Goal: Transaction & Acquisition: Purchase product/service

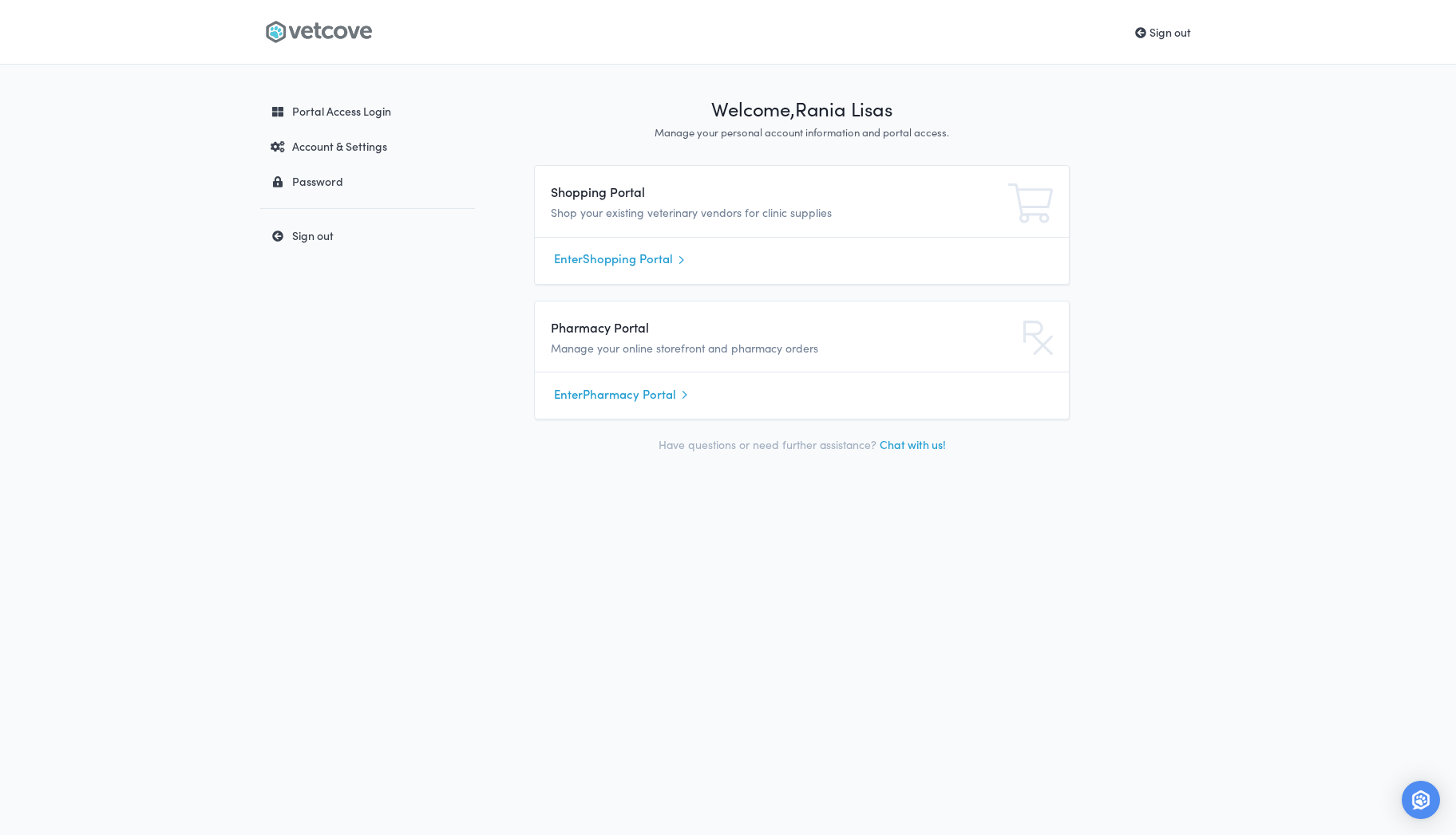
click at [624, 264] on link "Enter Shopping Portal" at bounding box center [802, 259] width 496 height 24
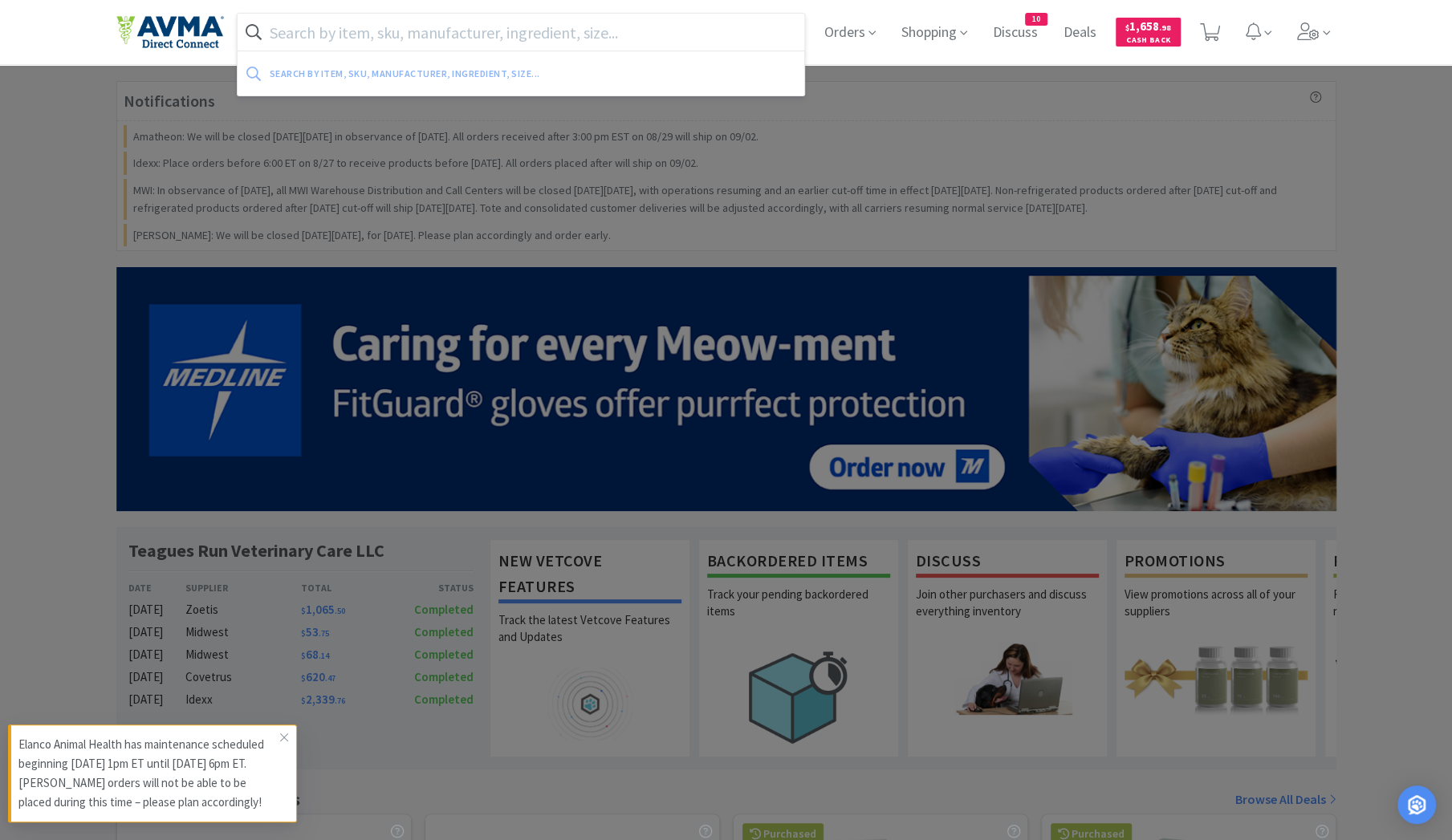
click at [342, 32] on input "text" at bounding box center [521, 32] width 567 height 37
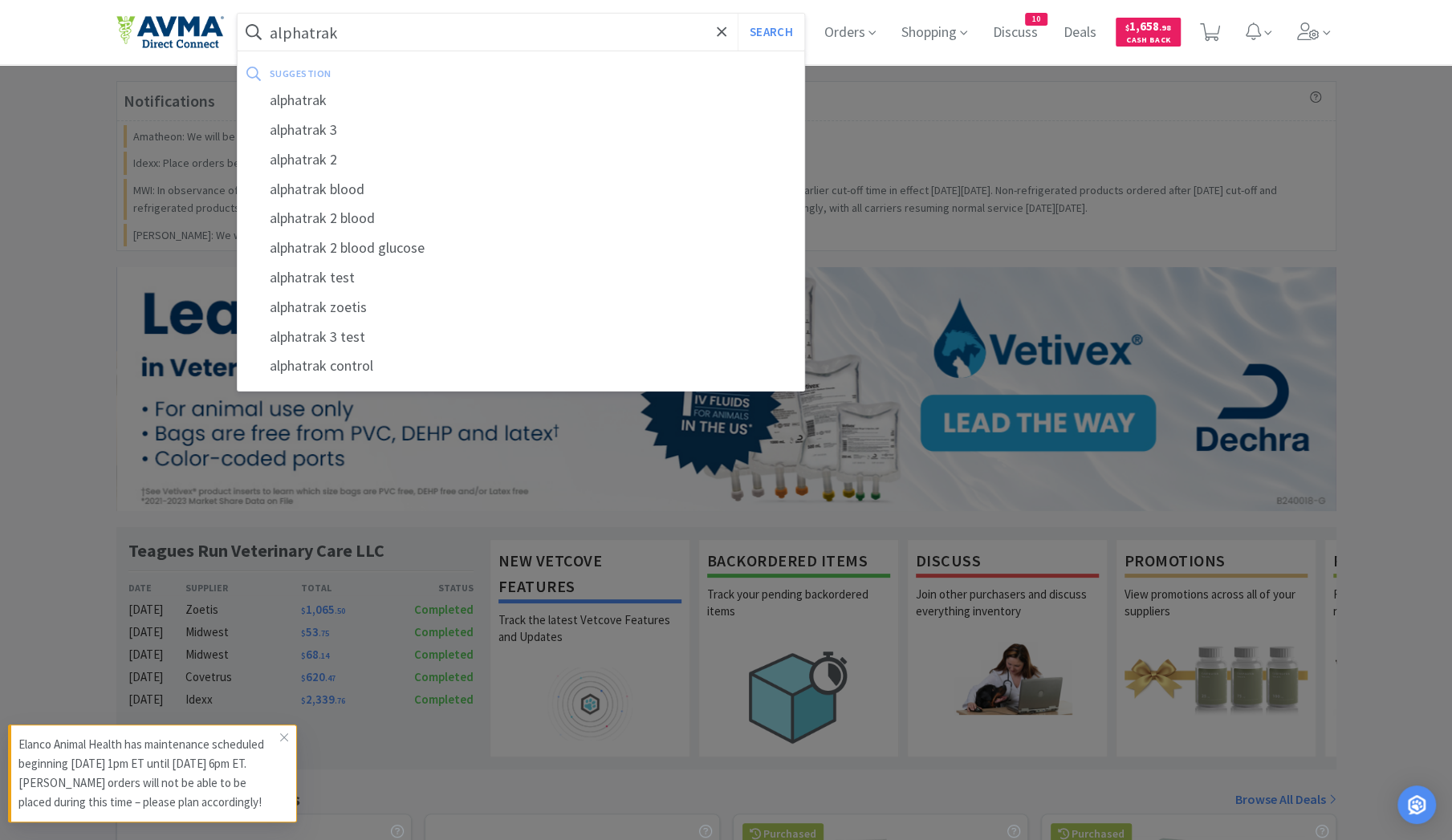
type input "alphatrak"
click at [738, 13] on button "Search" at bounding box center [771, 32] width 67 height 37
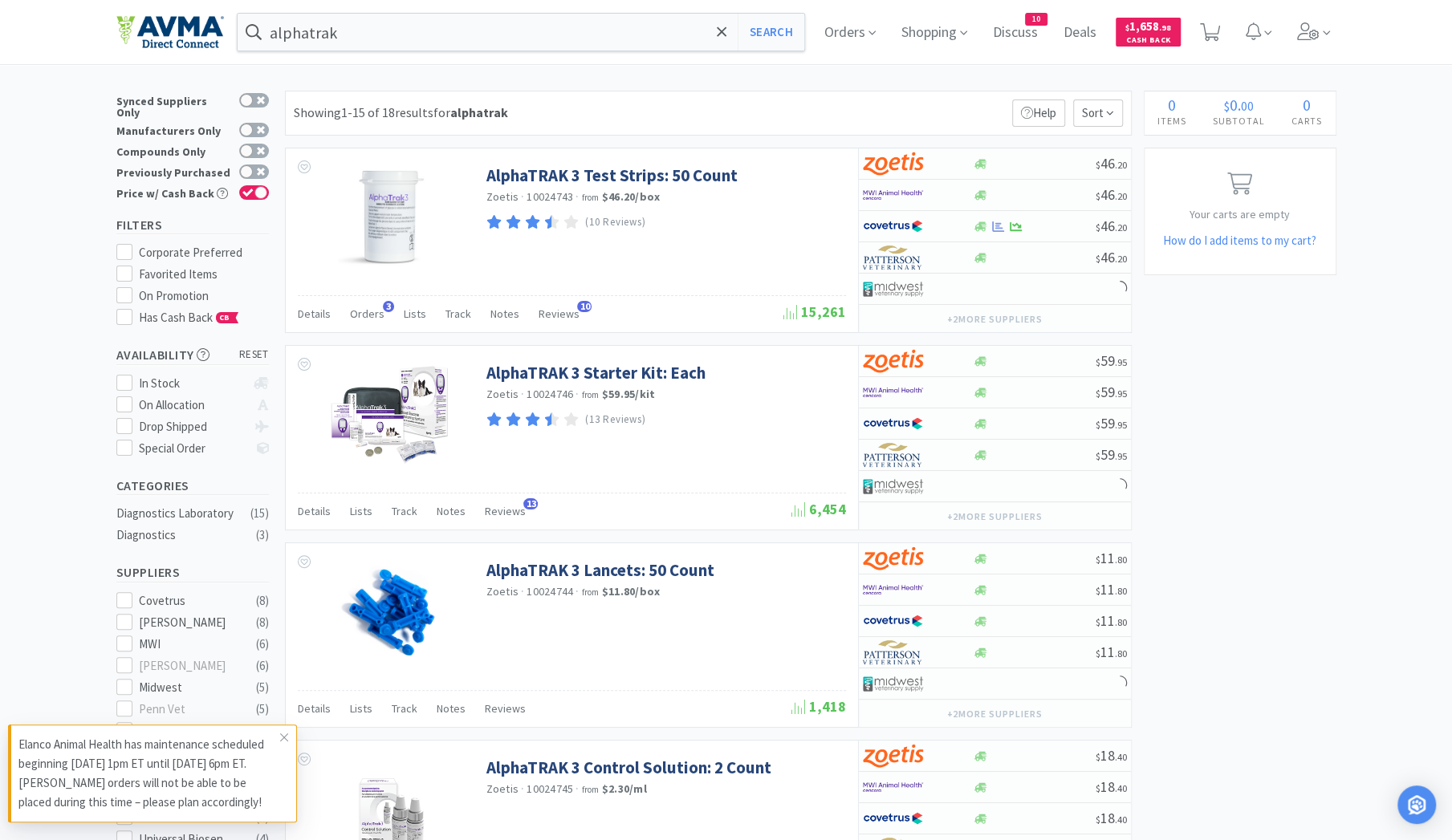
scroll to position [1, 0]
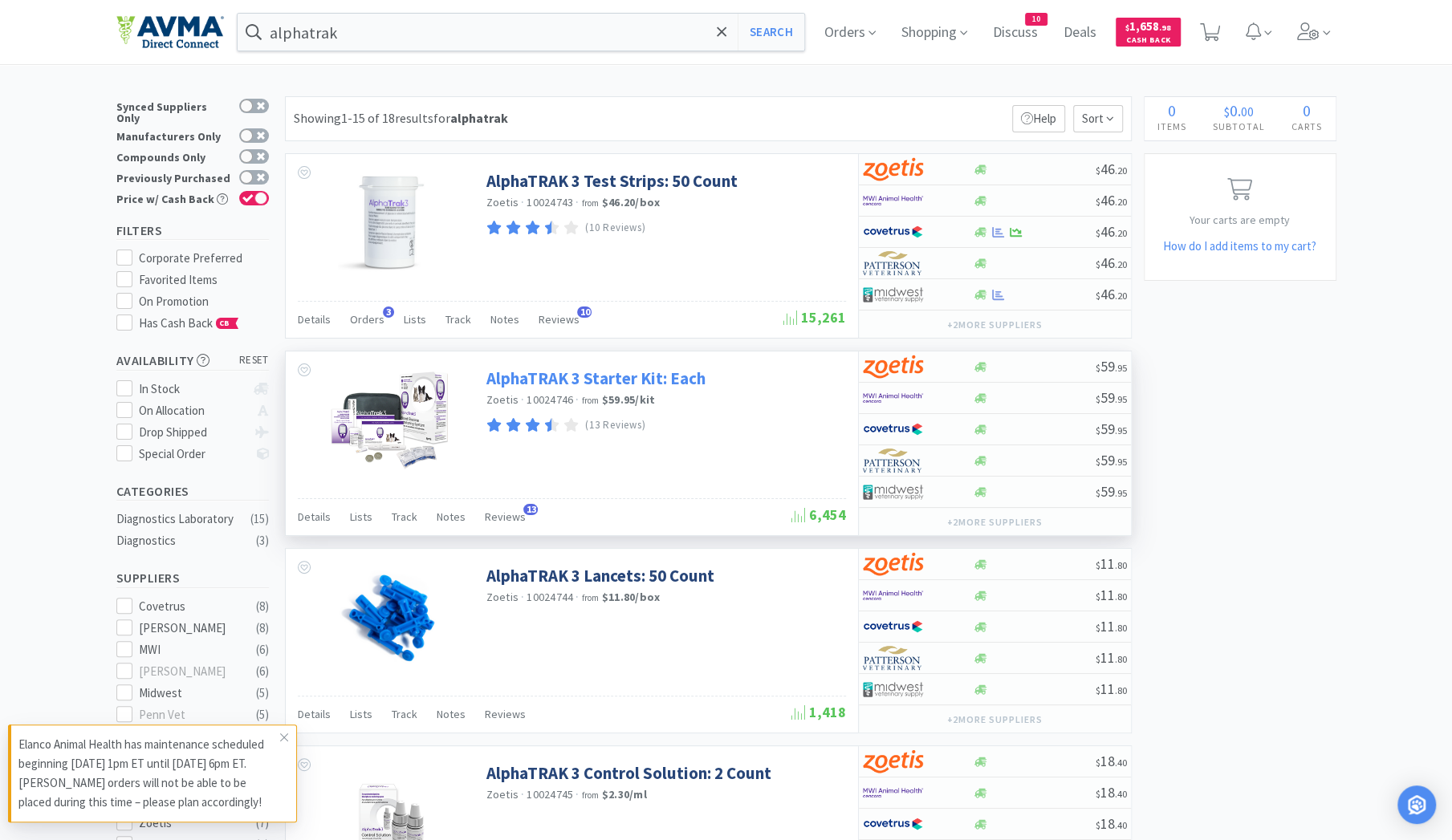
click at [689, 376] on link "AlphaTRAK 3 Starter Kit: Each" at bounding box center [595, 378] width 219 height 22
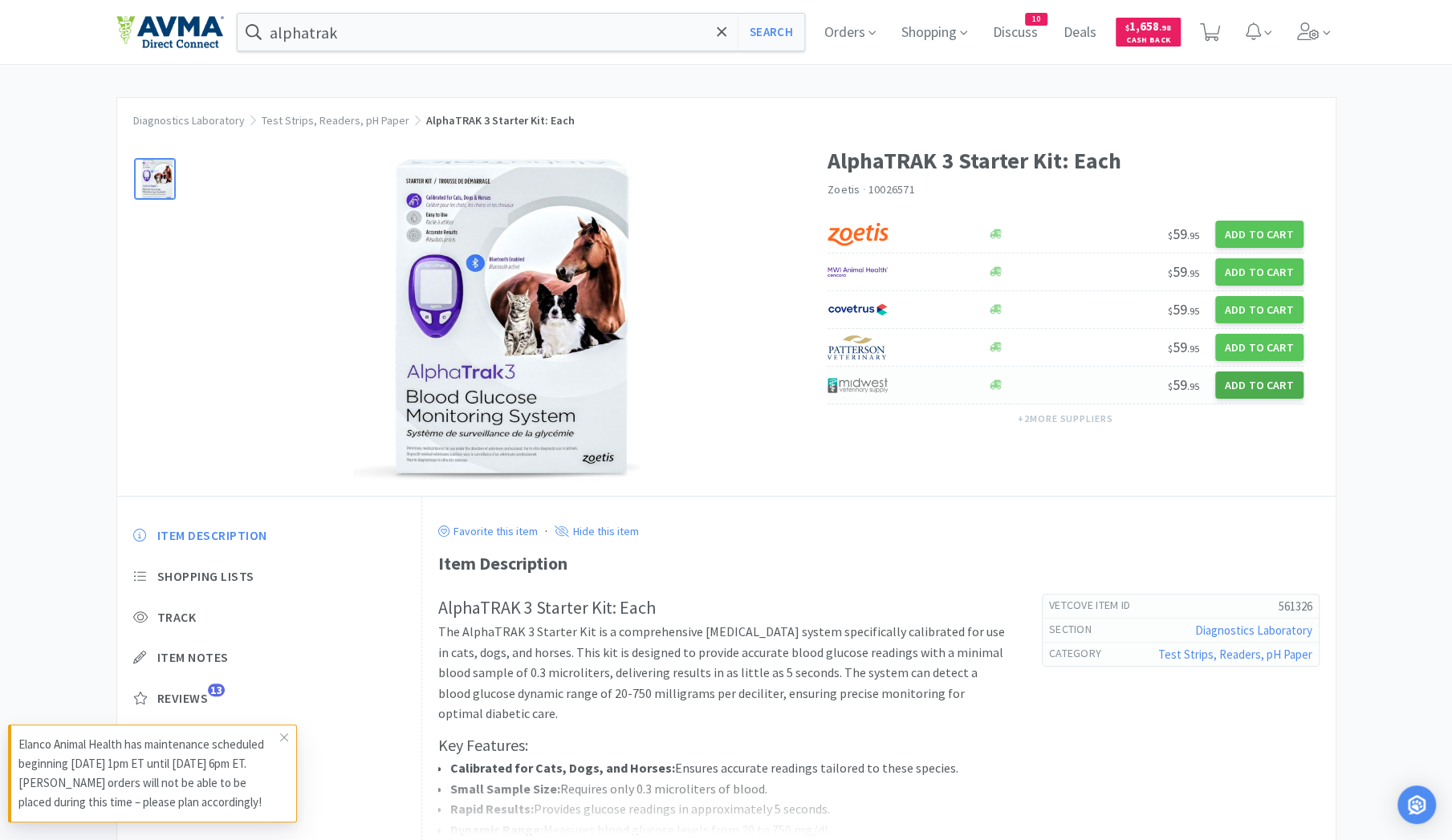
click at [1264, 389] on button "Add to Cart" at bounding box center [1259, 385] width 88 height 27
select select "1"
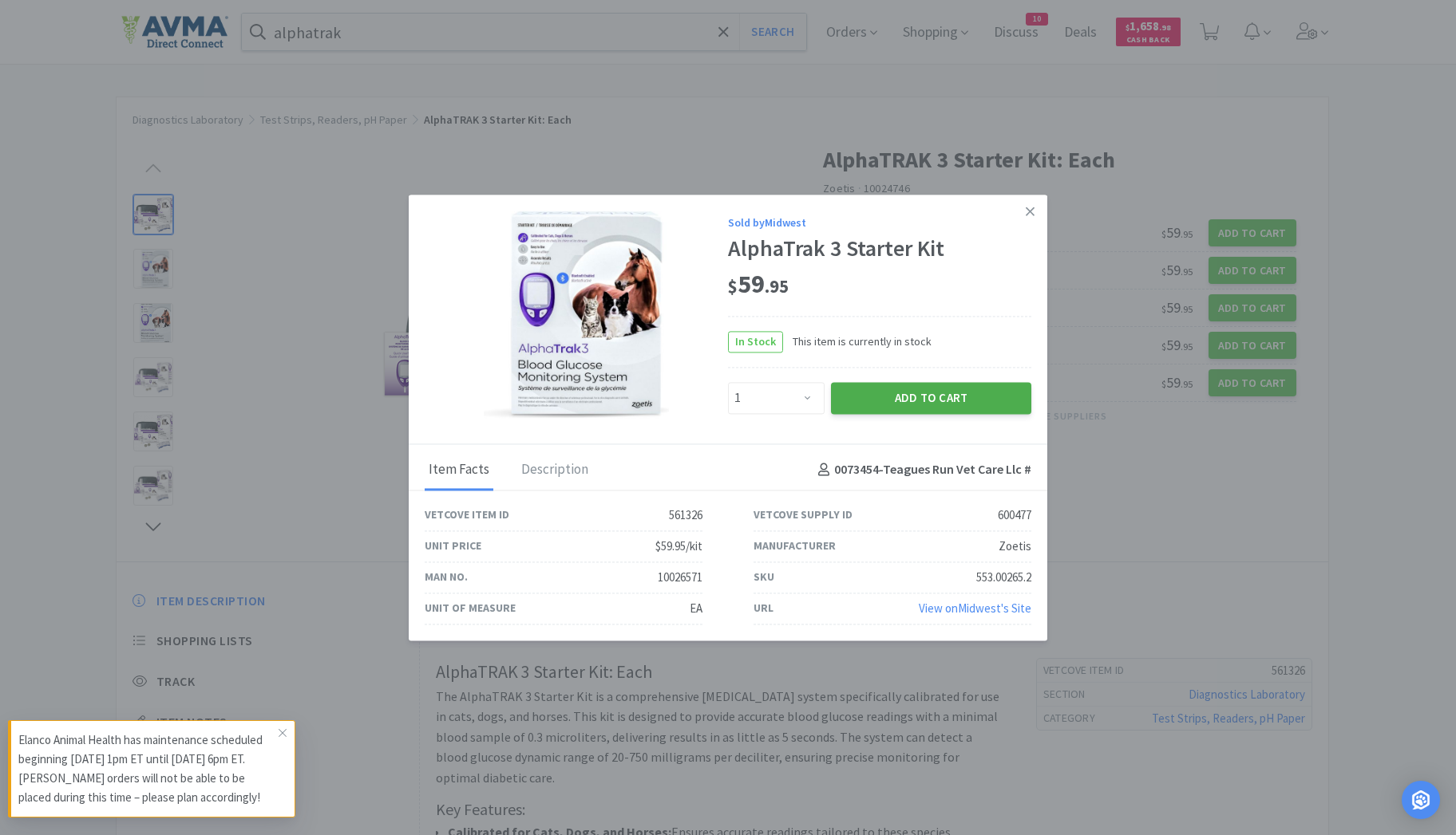
click at [922, 403] on button "Add to Cart" at bounding box center [931, 398] width 200 height 32
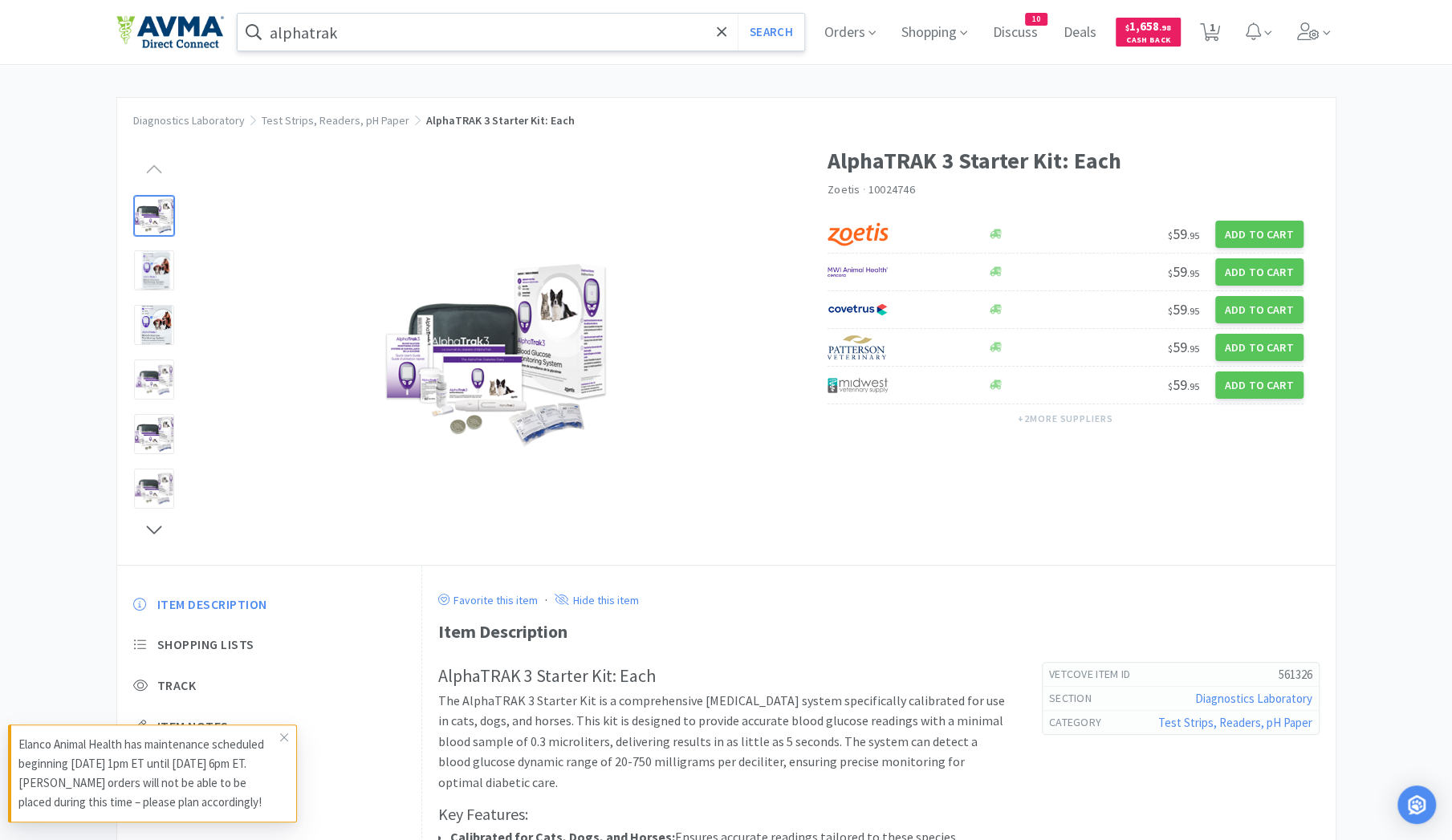
click at [437, 17] on input "alphatrak" at bounding box center [521, 32] width 567 height 37
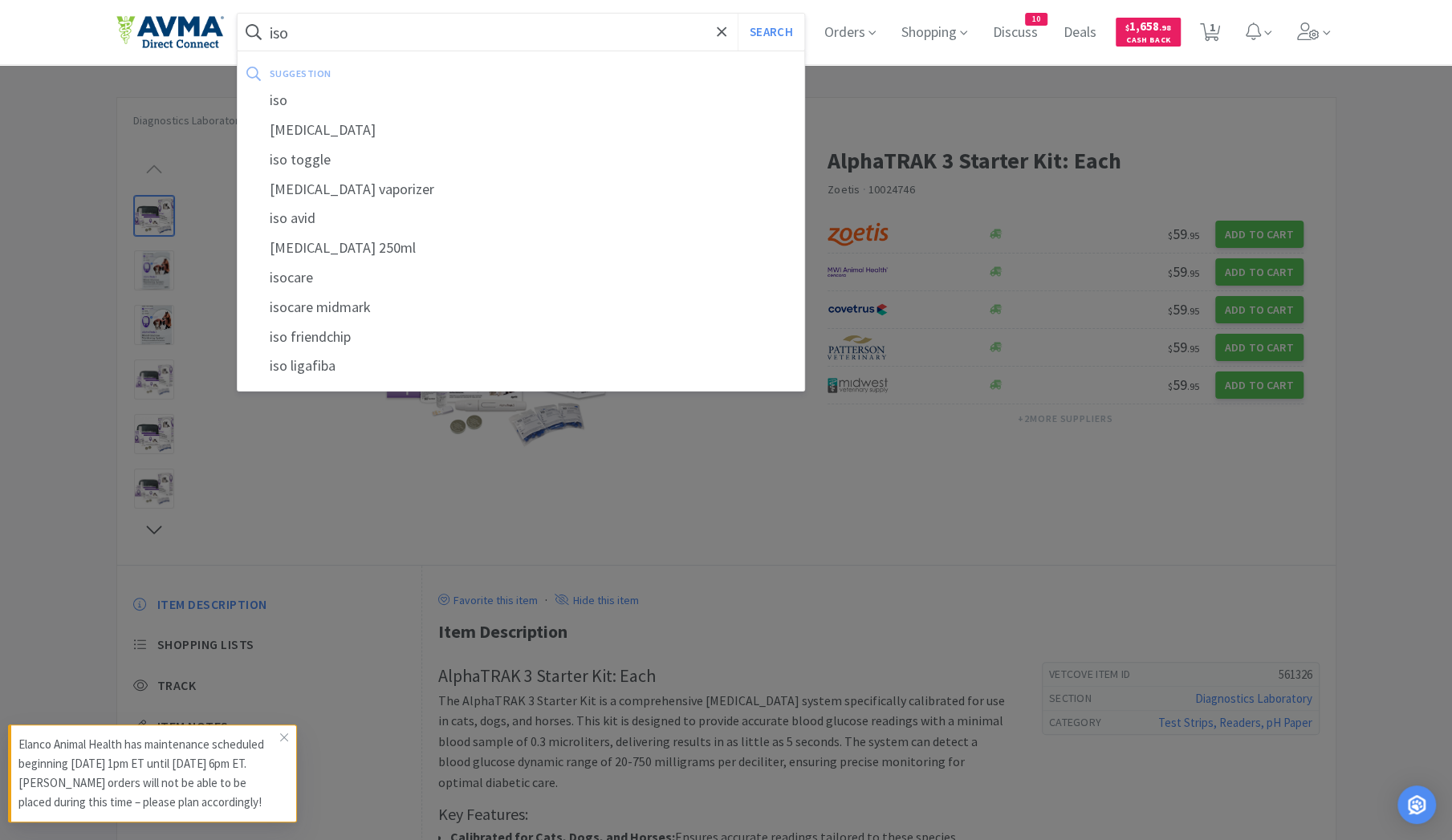
type input "iso"
click at [738, 13] on button "Search" at bounding box center [771, 32] width 67 height 37
select select "1"
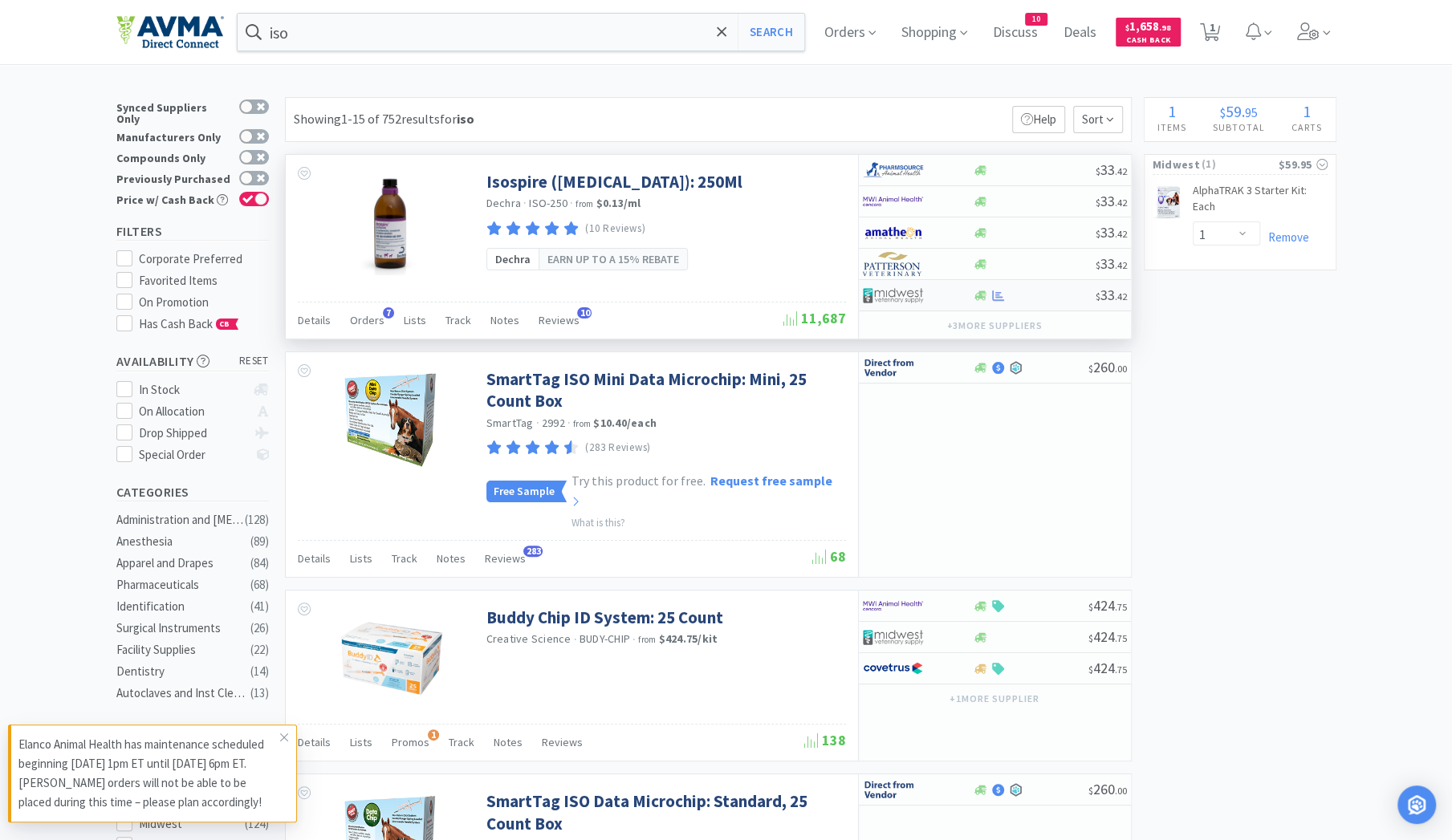
click at [923, 294] on div at bounding box center [907, 295] width 88 height 27
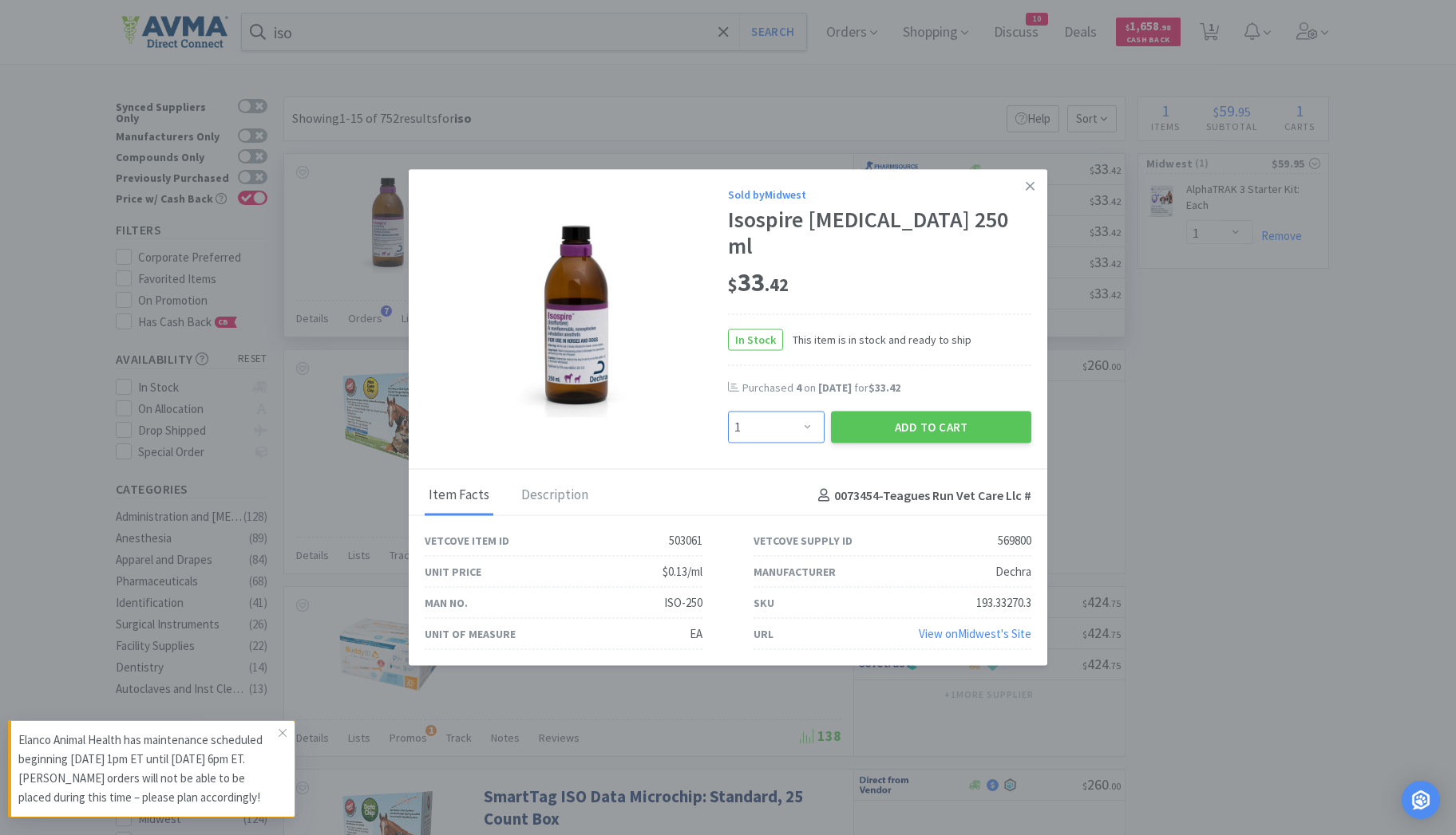
click at [806, 414] on select "Enter Quantity 1 2 3 4 5 6 7 8 9 10 11 12 13 14 15 16 17 18 19 20 Enter Quantity" at bounding box center [776, 427] width 96 height 32
select select "4"
click at [728, 411] on select "Enter Quantity 1 2 3 4 5 6 7 8 9 10 11 12 13 14 15 16 17 18 19 20 Enter Quantity" at bounding box center [776, 427] width 96 height 32
click at [909, 411] on button "Add to Cart" at bounding box center [931, 427] width 200 height 32
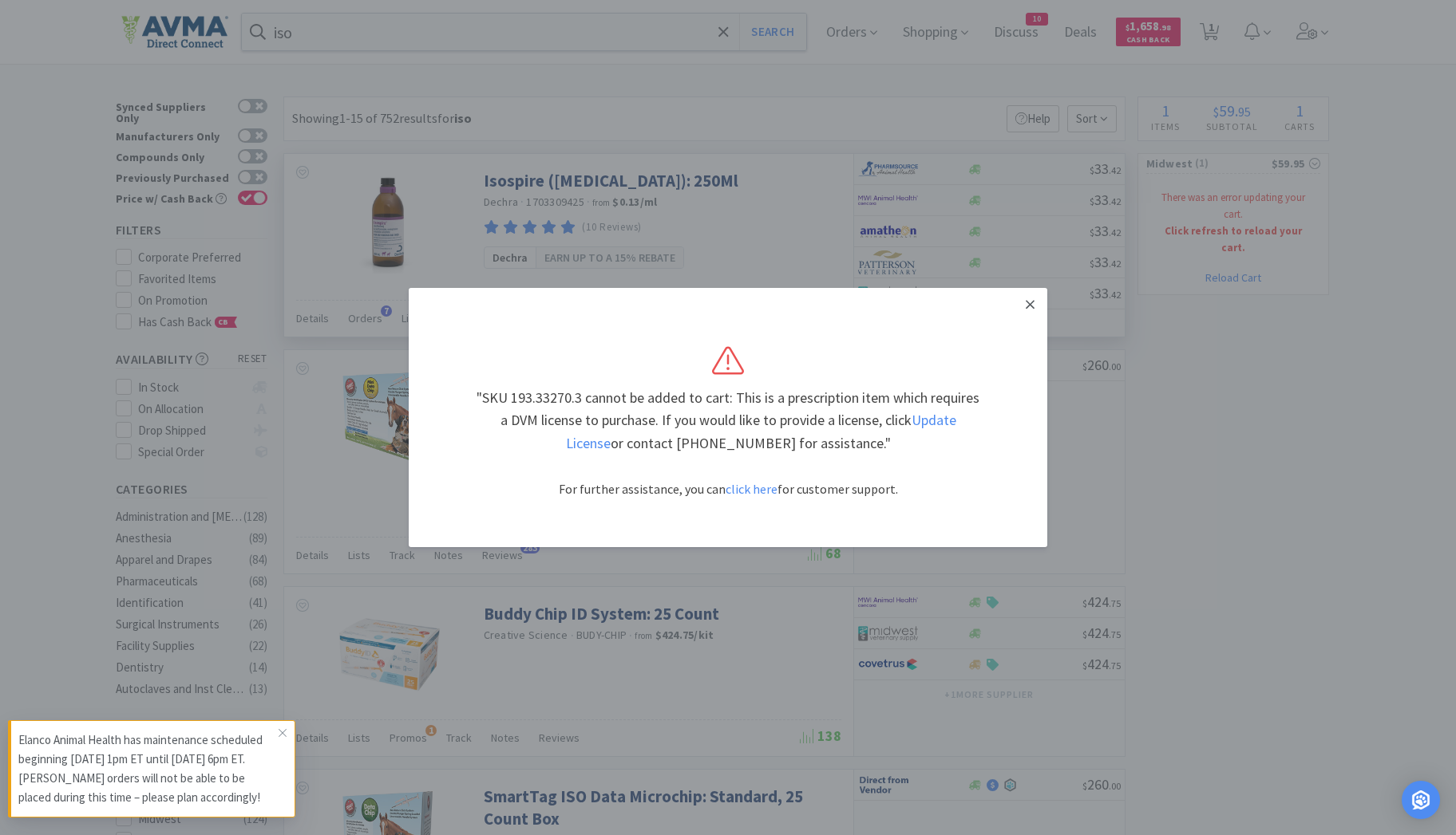
click at [1034, 303] on link at bounding box center [1030, 305] width 28 height 34
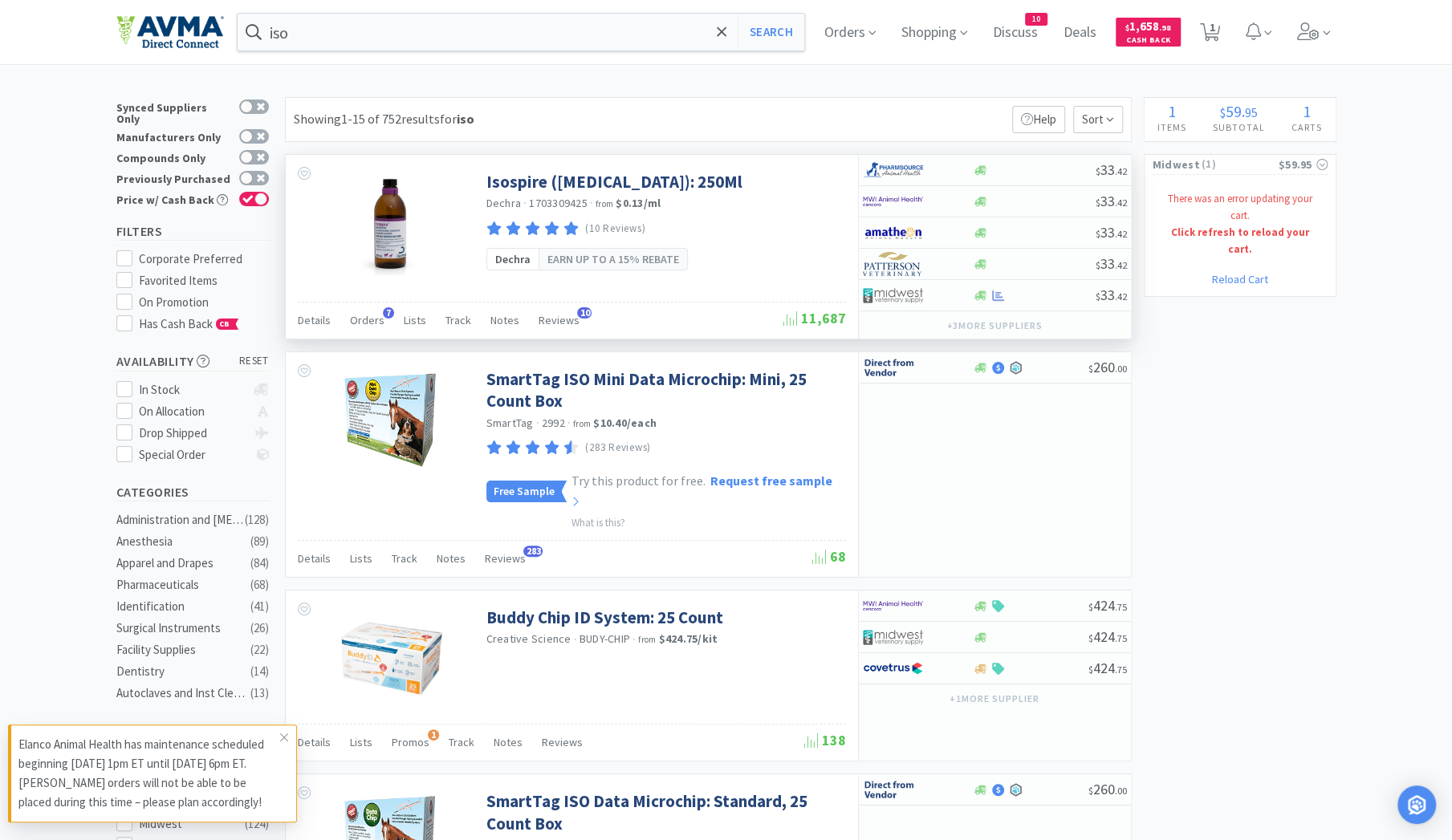
click at [1239, 272] on link "Reload Cart" at bounding box center [1240, 279] width 56 height 14
select select "1"
click at [917, 297] on img at bounding box center [893, 295] width 60 height 24
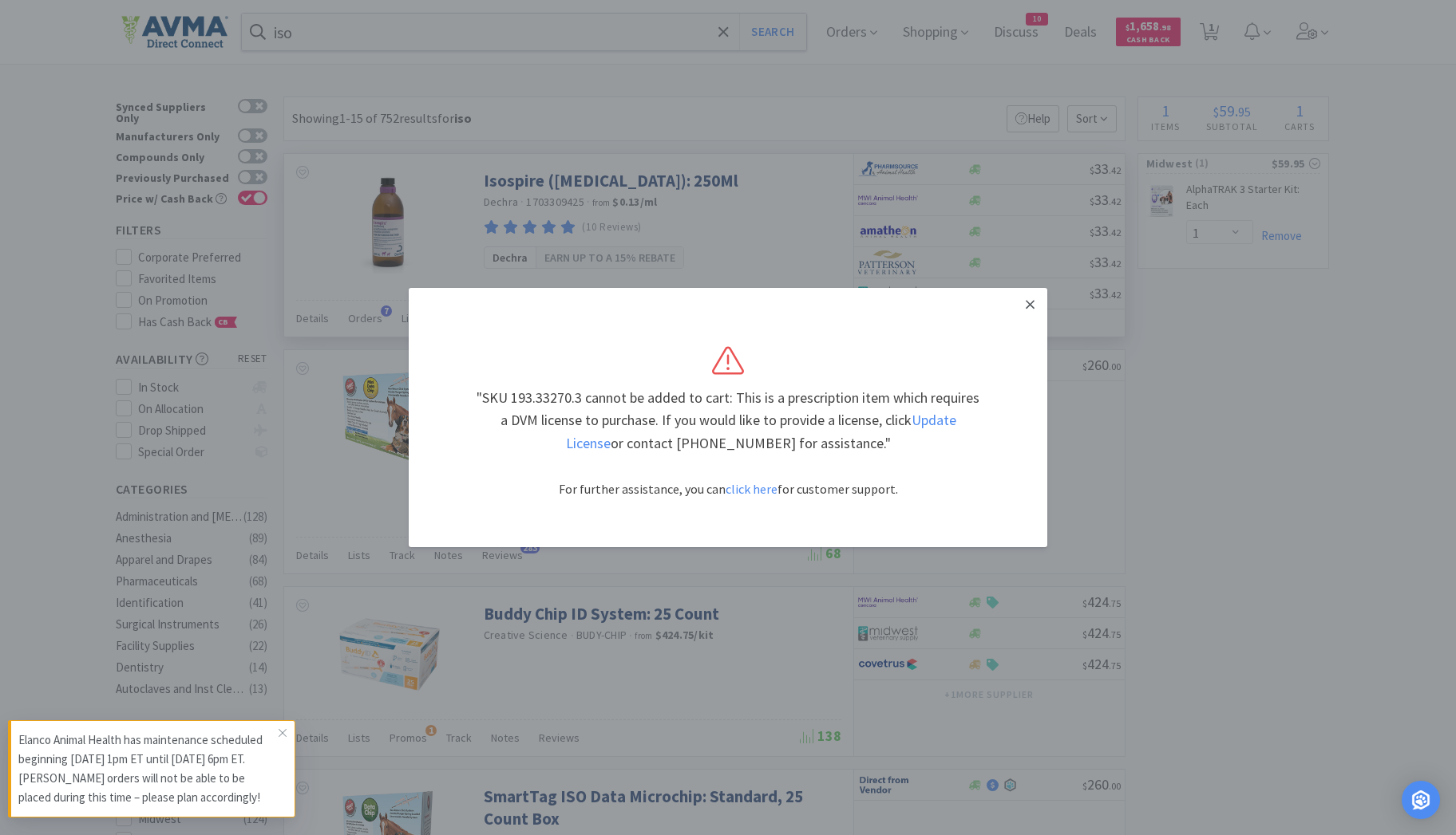
click at [1030, 304] on icon at bounding box center [1030, 305] width 9 height 9
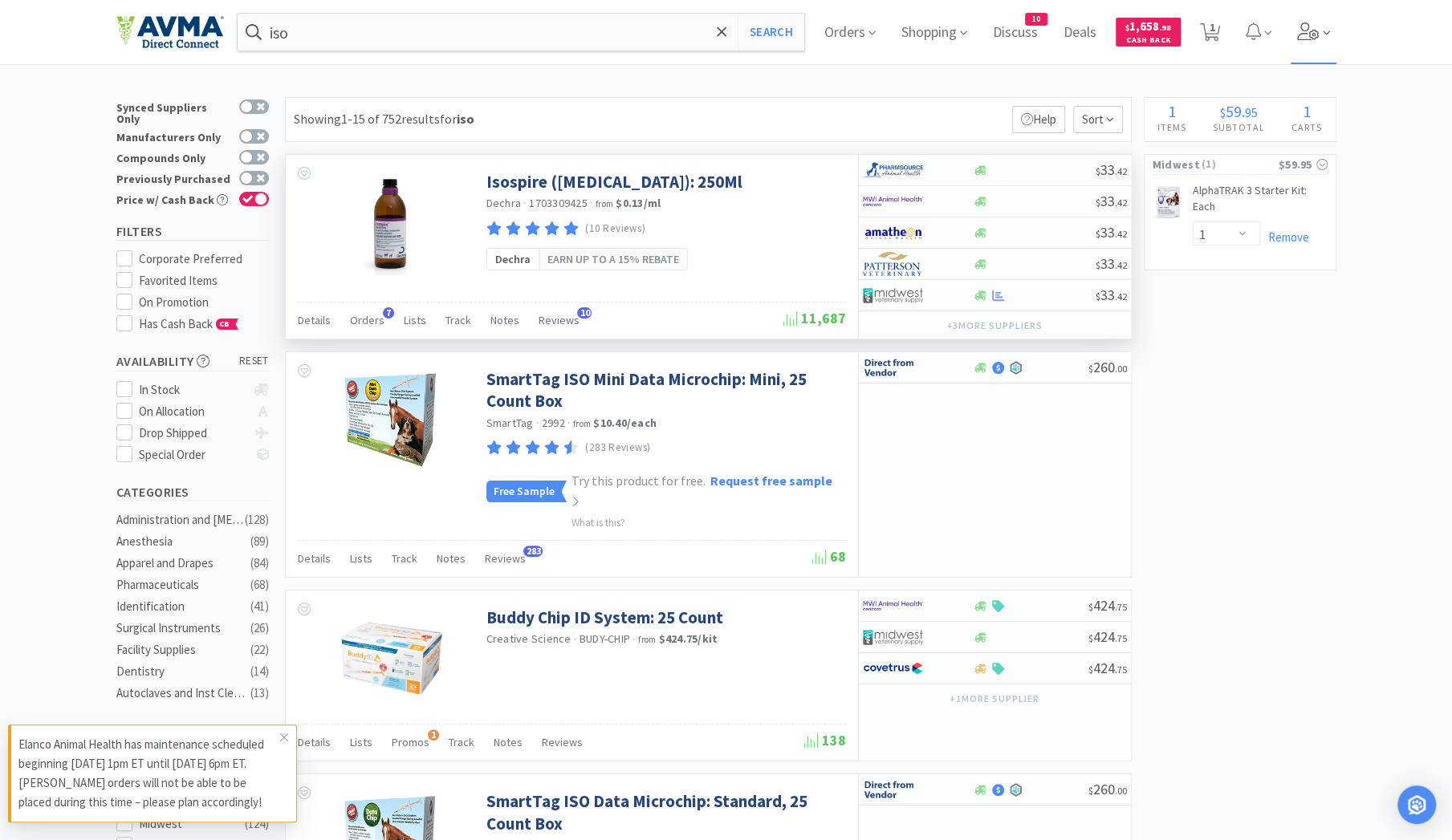
click at [1303, 28] on icon at bounding box center [1308, 32] width 23 height 18
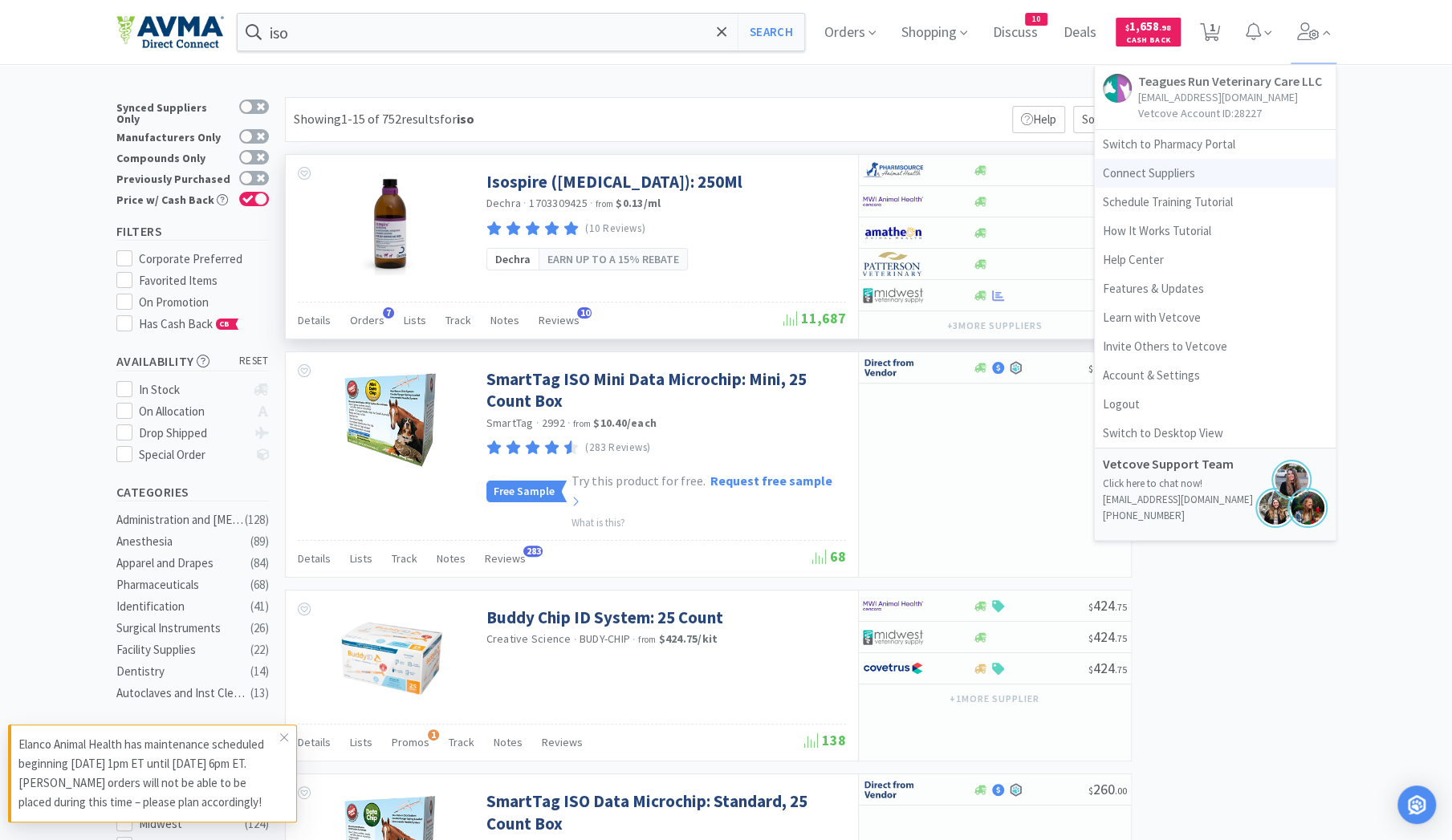
click at [1175, 179] on link "Connect Suppliers" at bounding box center [1214, 173] width 240 height 29
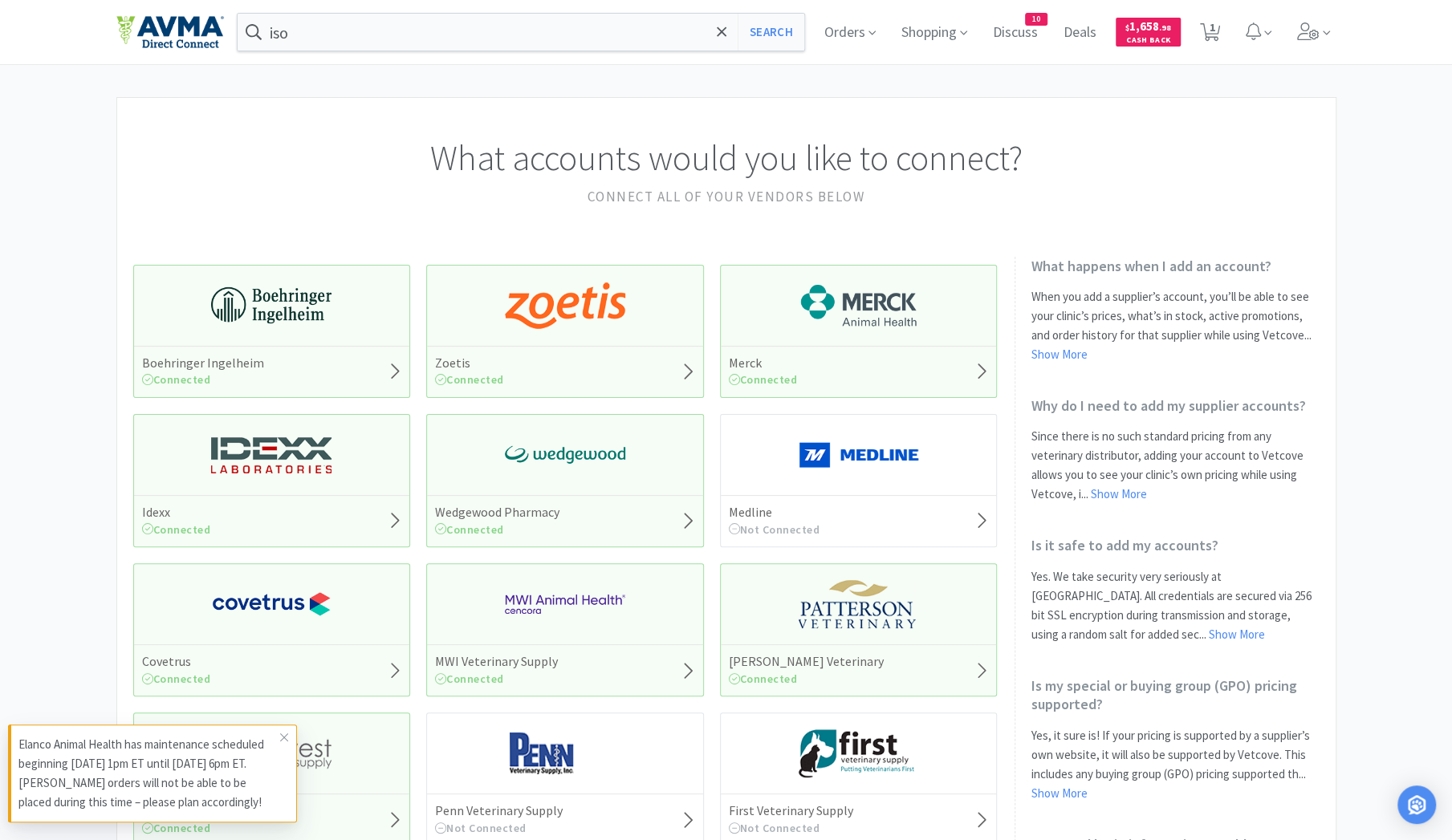
click at [365, 748] on div "Midwest Veterinary Supply Connected" at bounding box center [271, 778] width 277 height 133
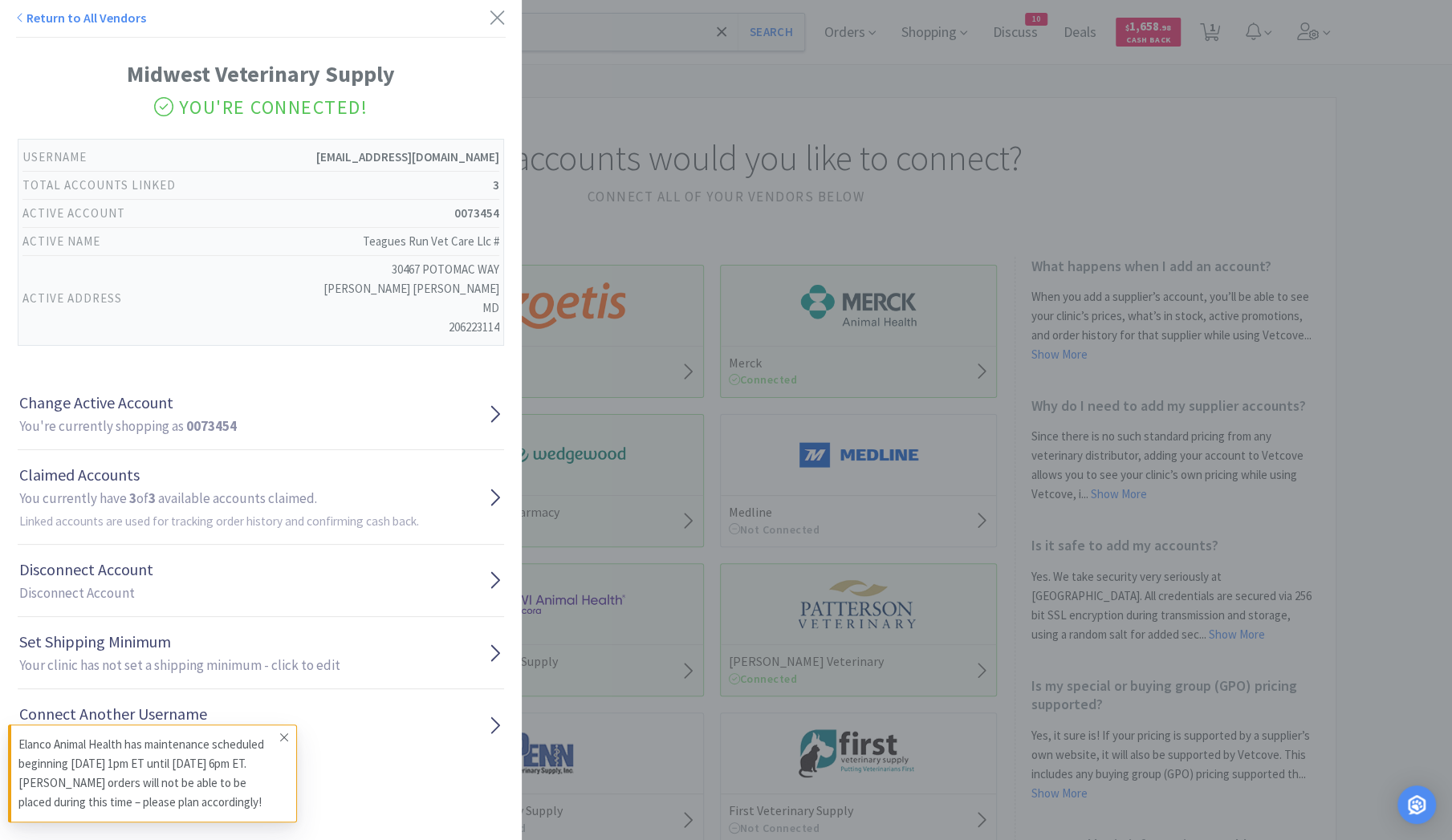
click at [284, 737] on icon at bounding box center [284, 737] width 10 height 13
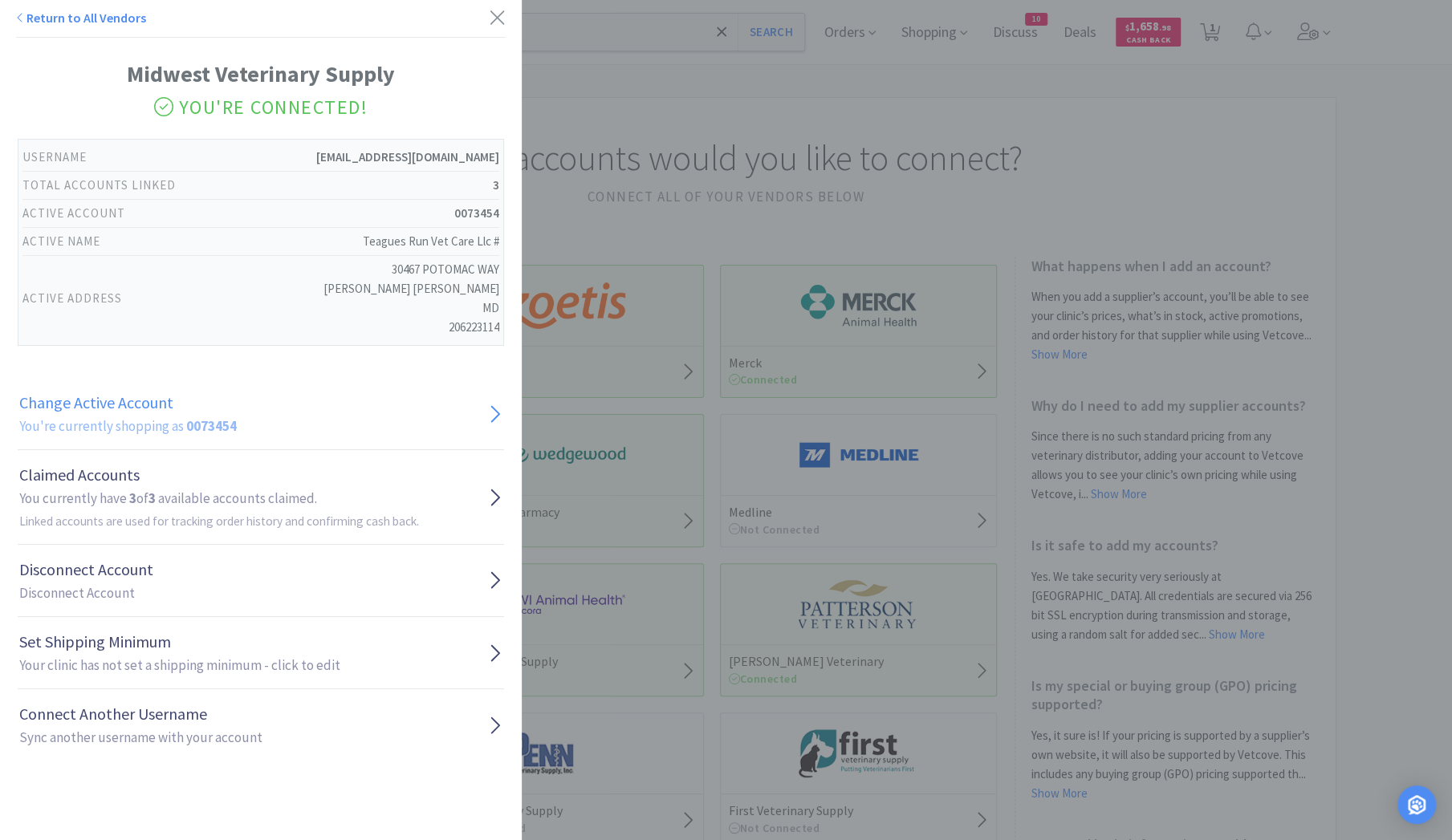
click at [381, 422] on link "Change Active Account You're currently shopping as 0073454" at bounding box center [261, 414] width 486 height 72
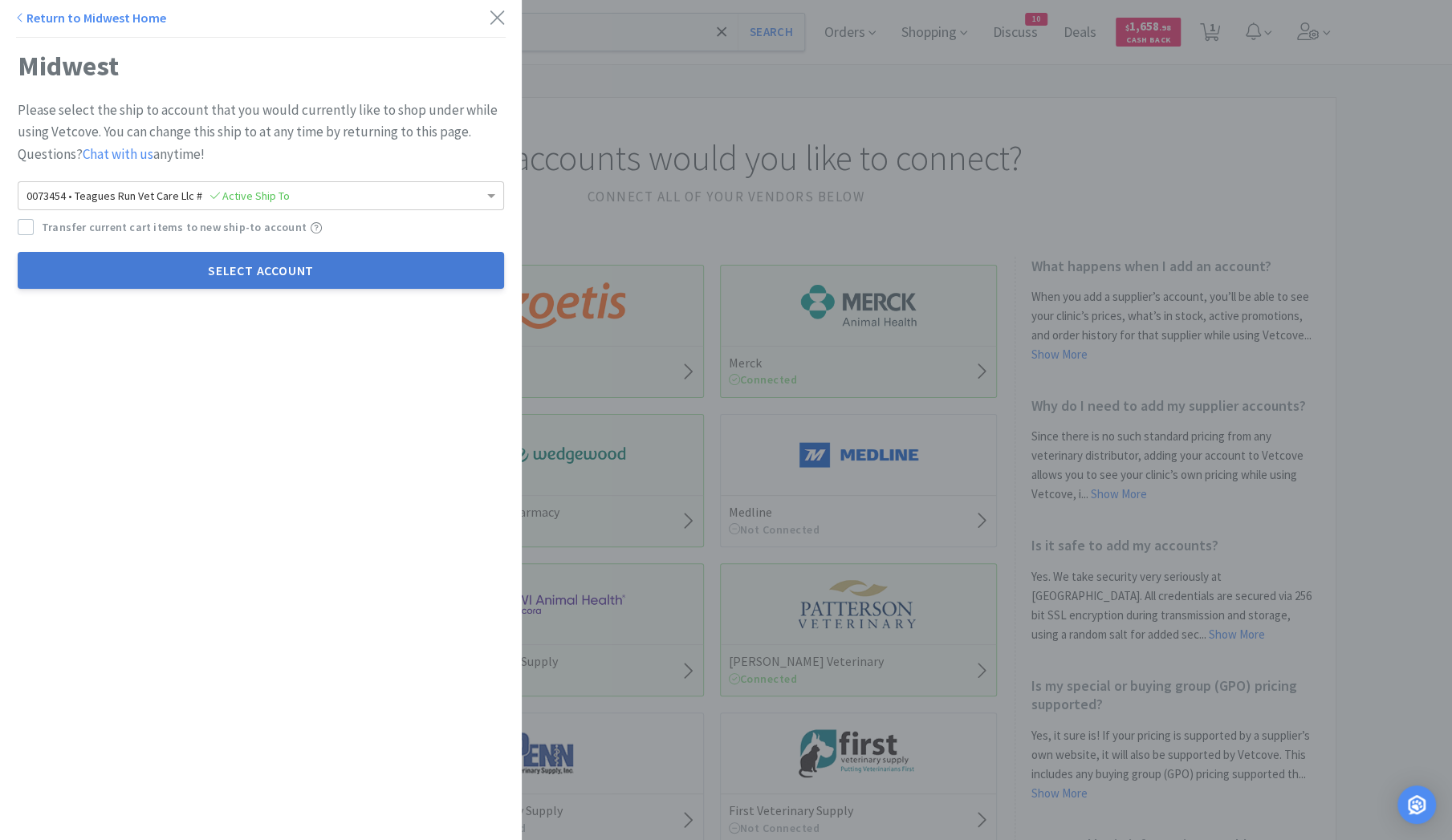
click at [416, 274] on button "Select Account" at bounding box center [261, 270] width 486 height 37
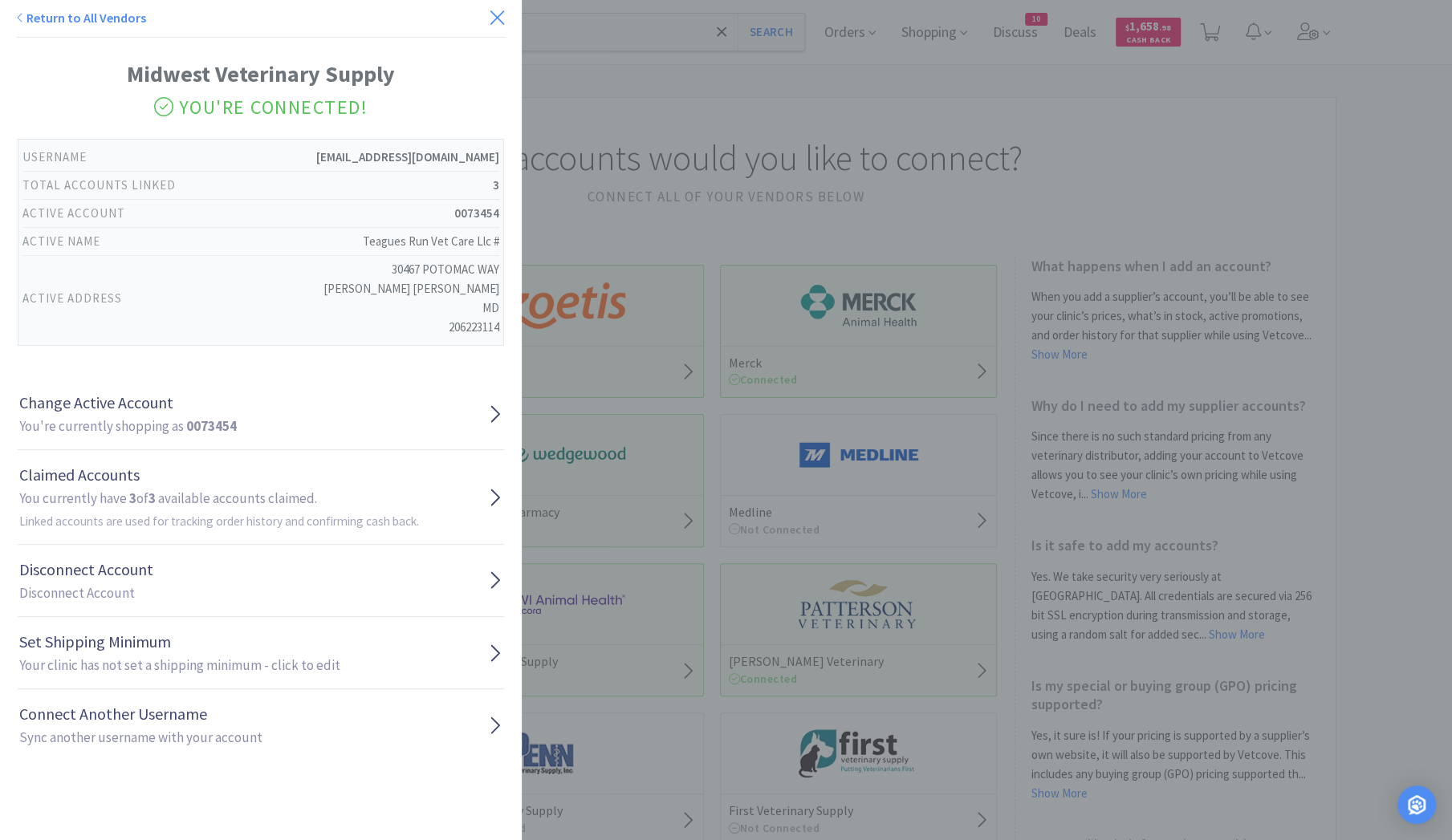
click at [489, 17] on icon at bounding box center [497, 18] width 17 height 23
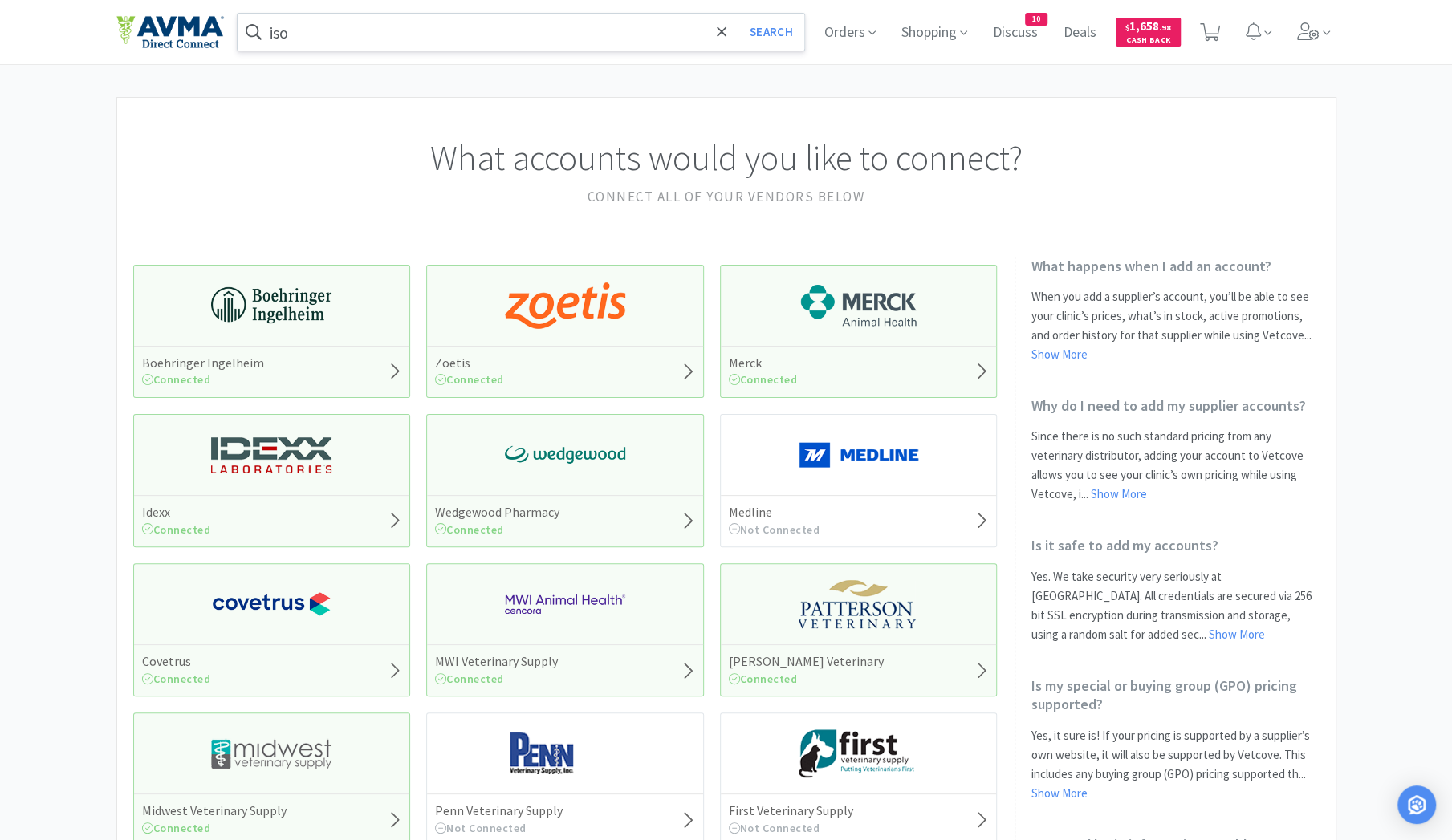
click at [424, 26] on input "iso" at bounding box center [521, 32] width 567 height 37
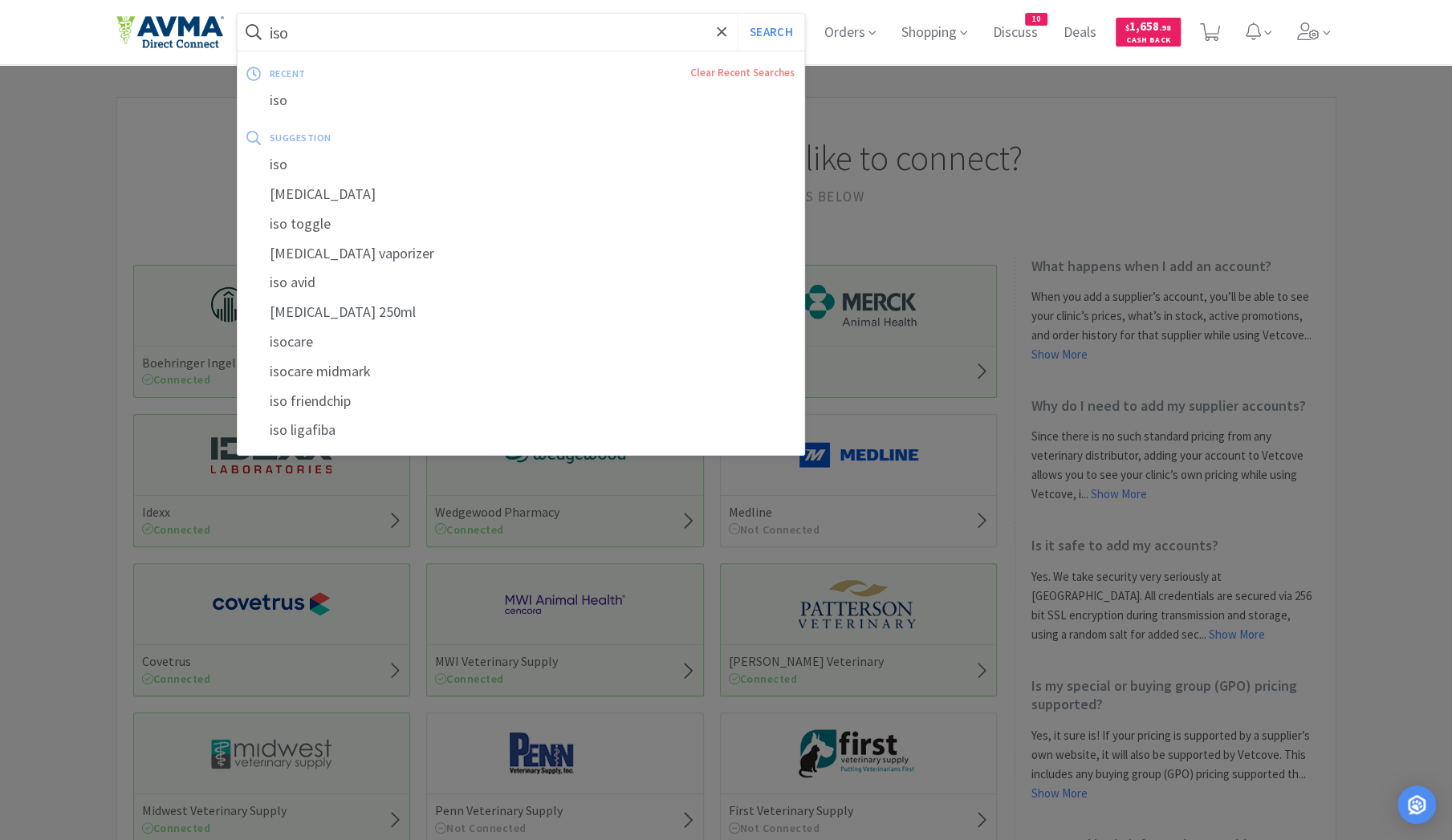
click at [738, 13] on button "Search" at bounding box center [771, 32] width 67 height 37
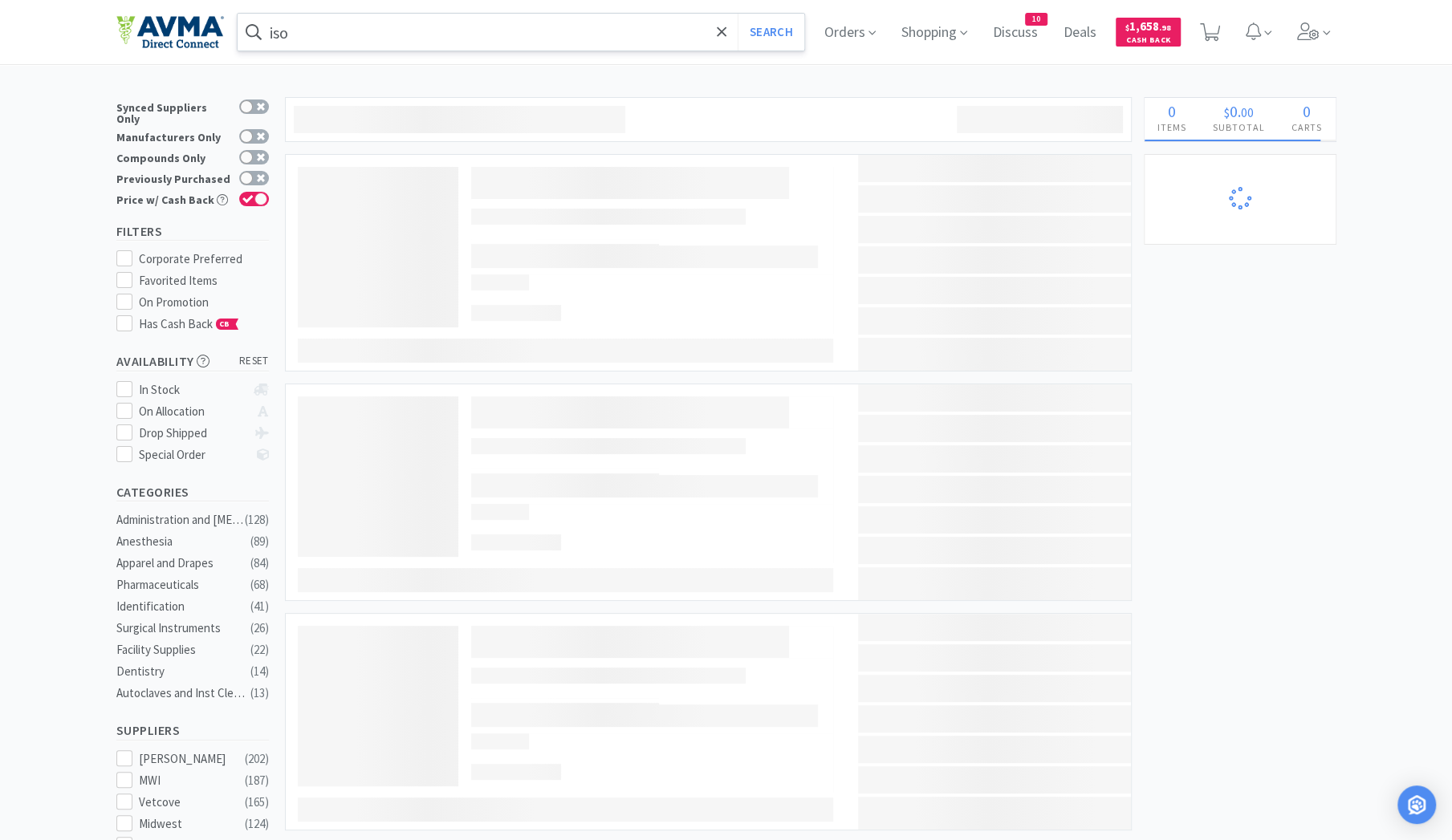
select select "1"
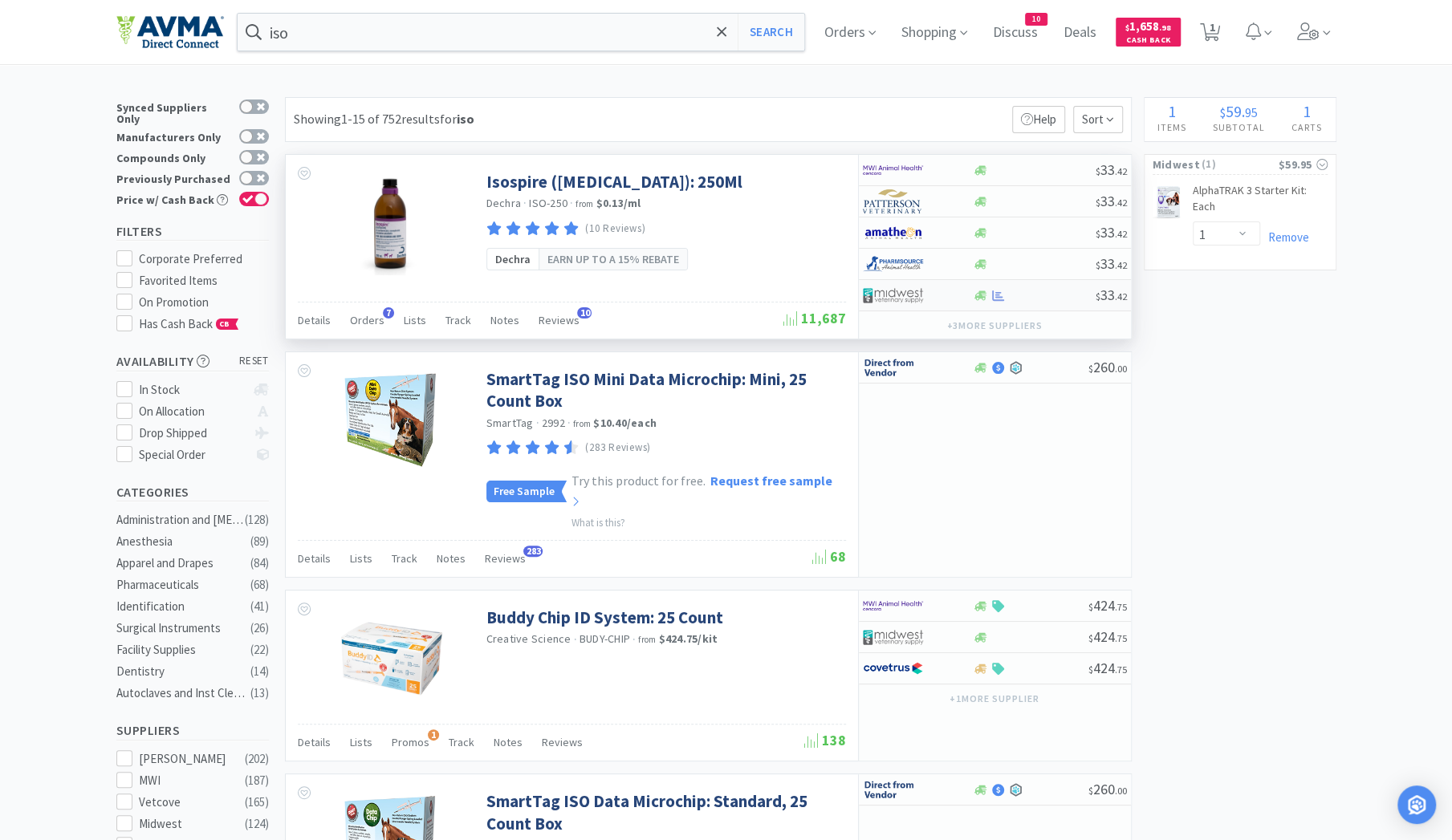
click at [943, 294] on div at bounding box center [907, 295] width 88 height 27
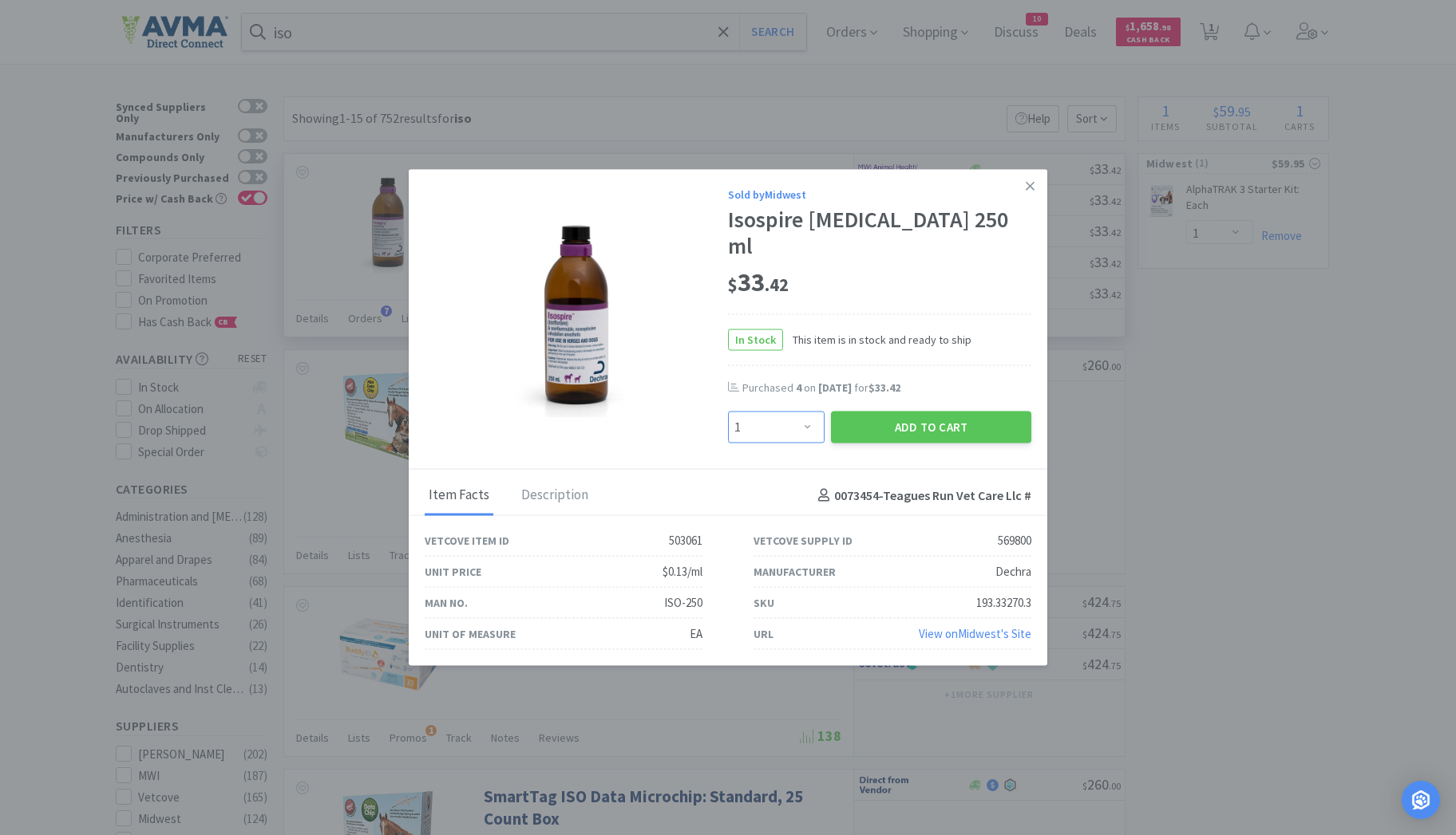
click at [804, 411] on select "Enter Quantity 1 2 3 4 5 6 7 8 9 10 11 12 13 14 15 16 17 18 19 20 Enter Quantity" at bounding box center [776, 427] width 96 height 32
select select "4"
click at [728, 411] on select "Enter Quantity 1 2 3 4 5 6 7 8 9 10 11 12 13 14 15 16 17 18 19 20 Enter Quantity" at bounding box center [776, 427] width 96 height 32
click at [909, 414] on button "Add to Cart" at bounding box center [931, 427] width 200 height 32
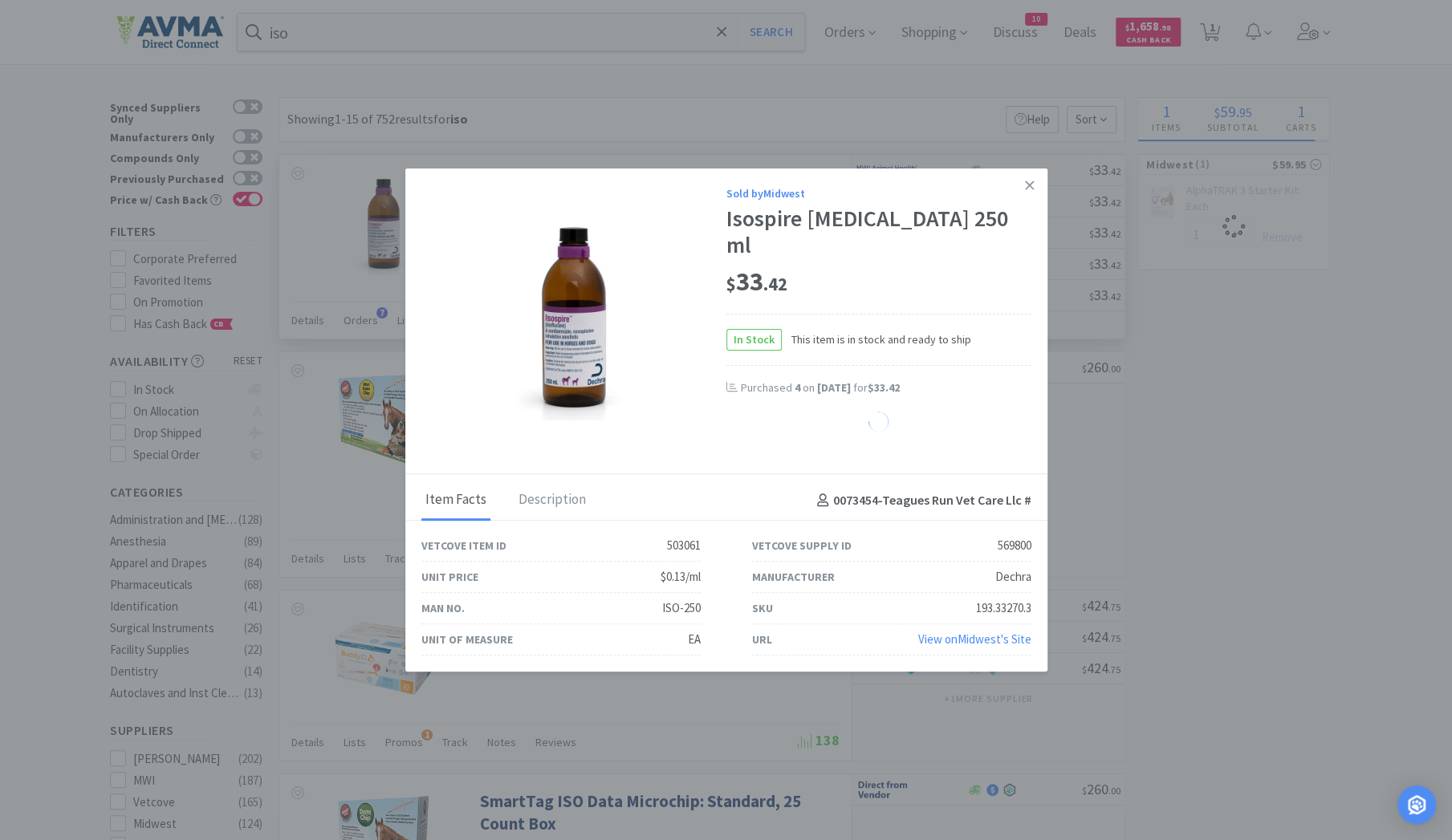
select select "4"
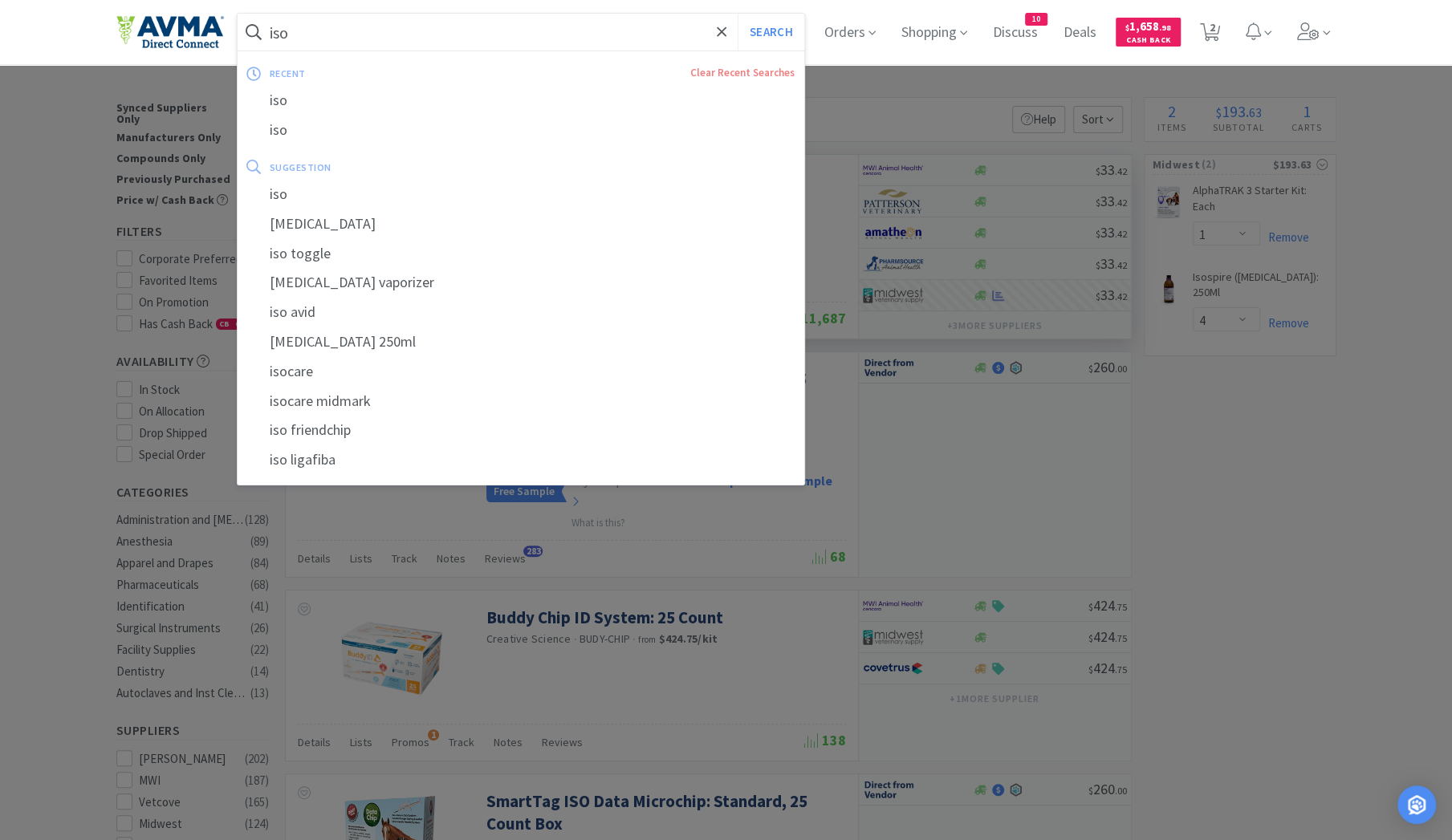
click at [326, 41] on input "iso" at bounding box center [521, 32] width 567 height 37
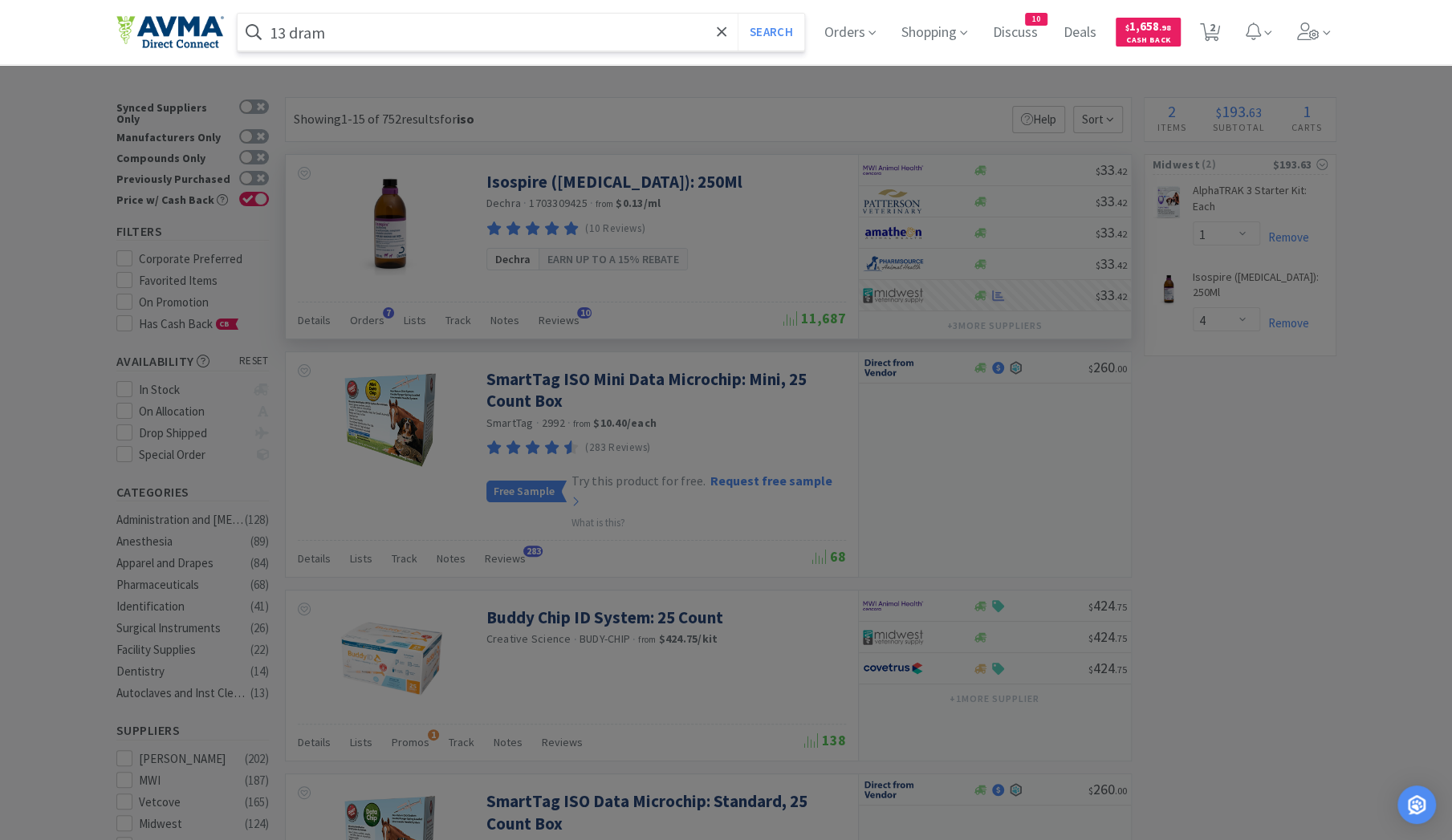
type input "13 dram"
click at [738, 13] on button "Search" at bounding box center [771, 32] width 67 height 37
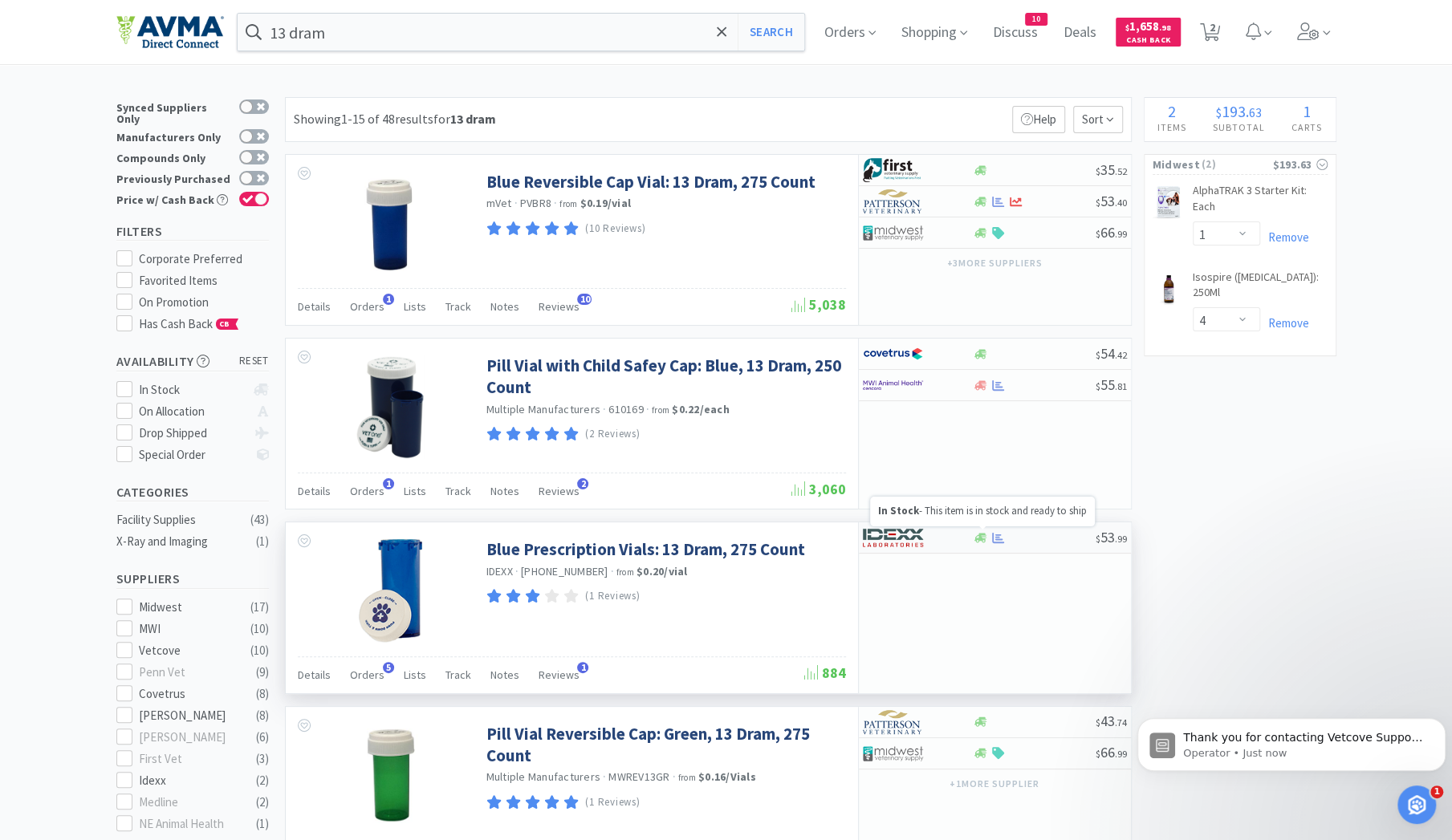
click at [976, 534] on icon at bounding box center [981, 537] width 12 height 10
select select "1"
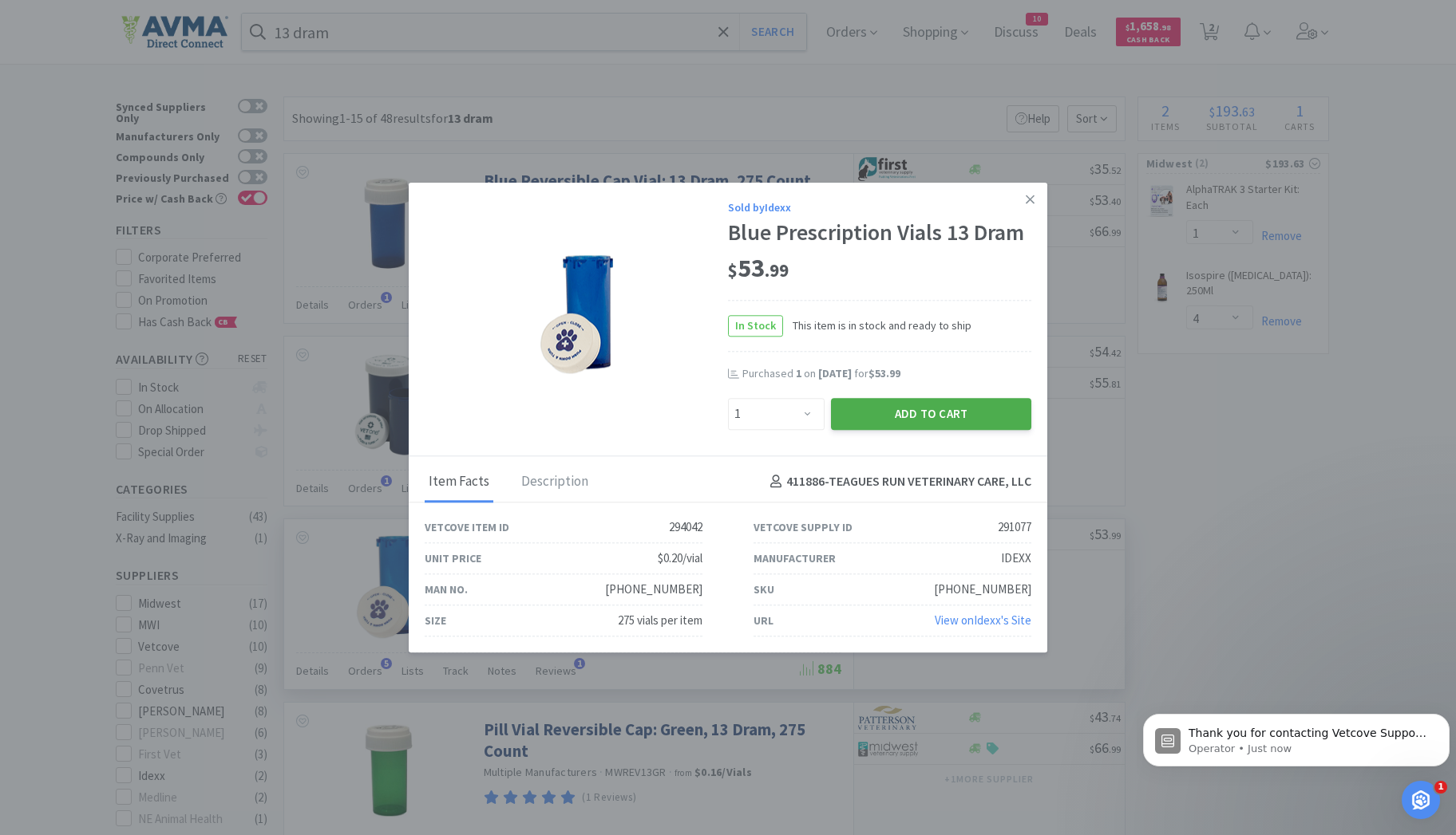
click at [937, 418] on button "Add to Cart" at bounding box center [931, 414] width 200 height 32
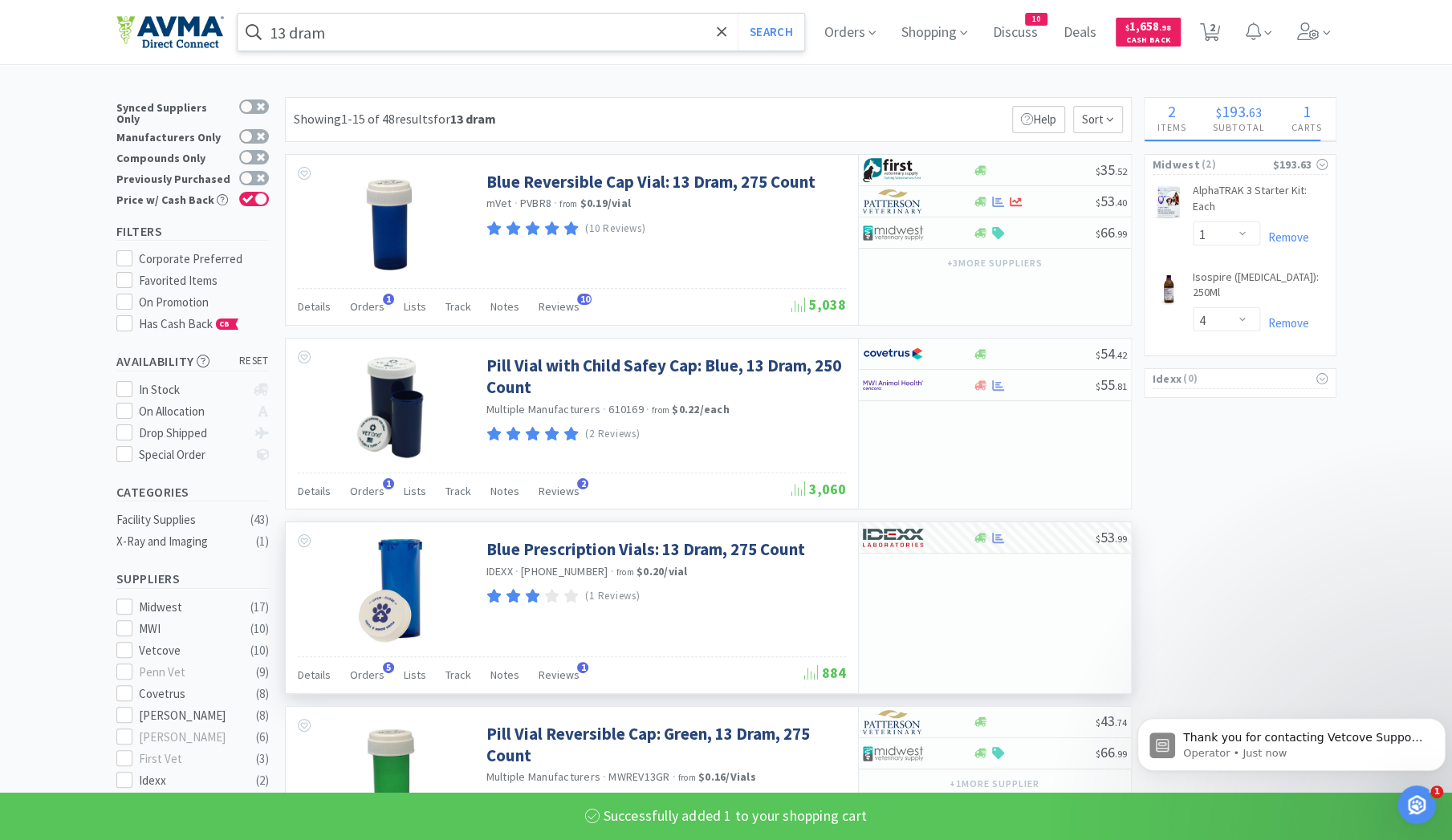
select select "1"
click at [342, 31] on input "13 dram" at bounding box center [521, 32] width 567 height 37
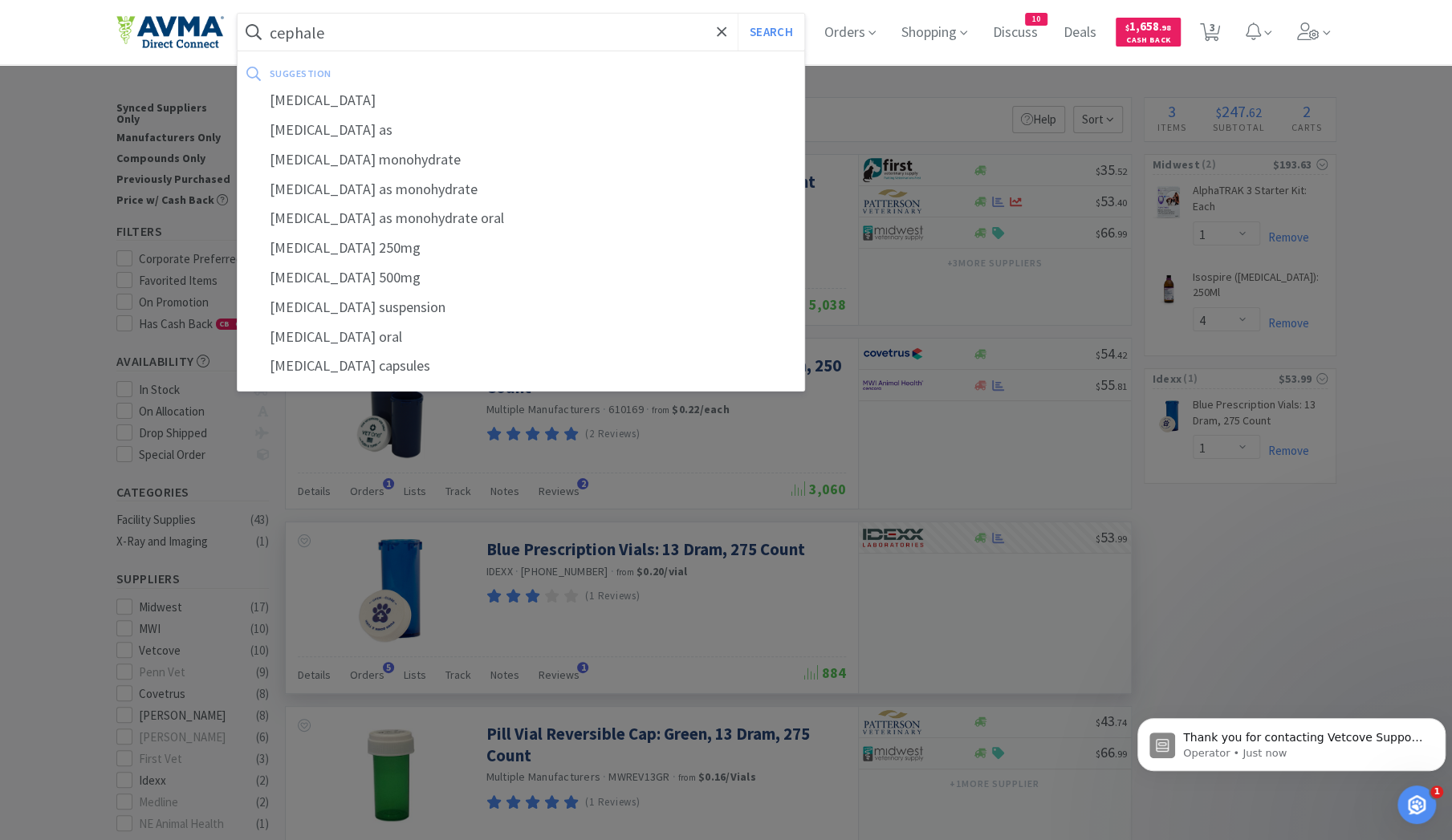
type input "cephale"
click at [738, 13] on button "Search" at bounding box center [771, 32] width 67 height 37
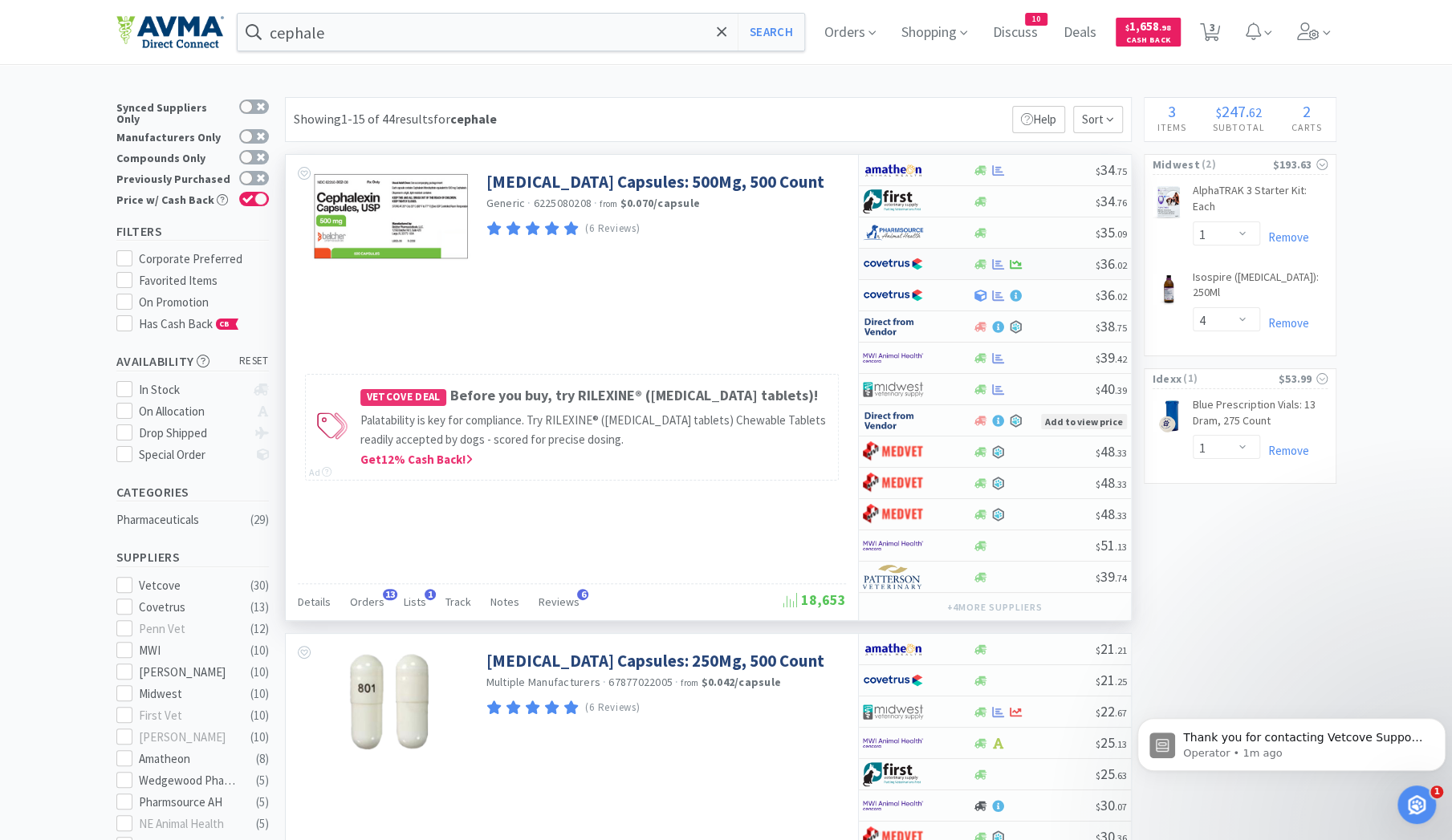
click at [906, 257] on img at bounding box center [893, 263] width 60 height 24
select select "1"
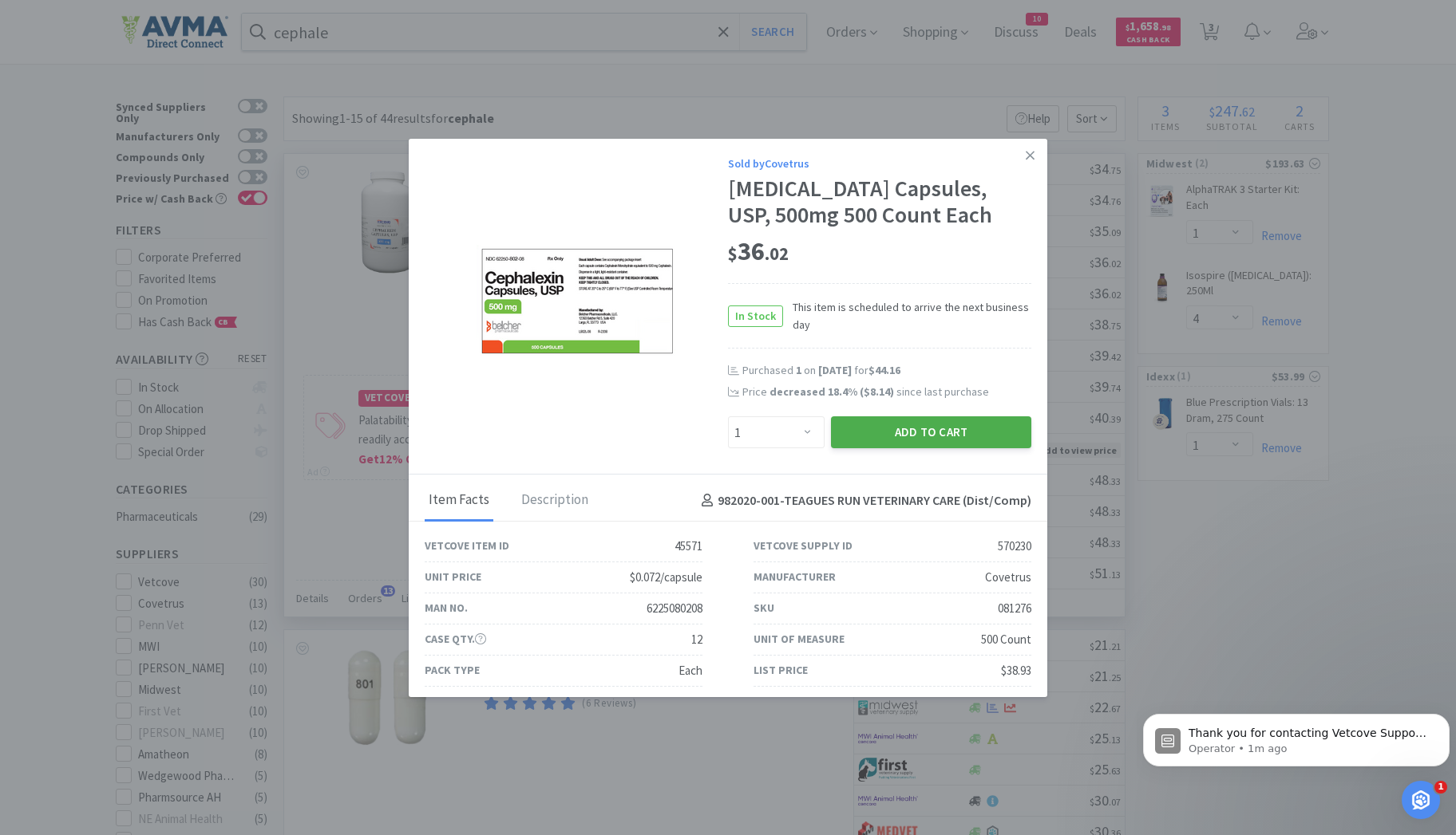
click at [917, 433] on button "Add to Cart" at bounding box center [931, 432] width 200 height 32
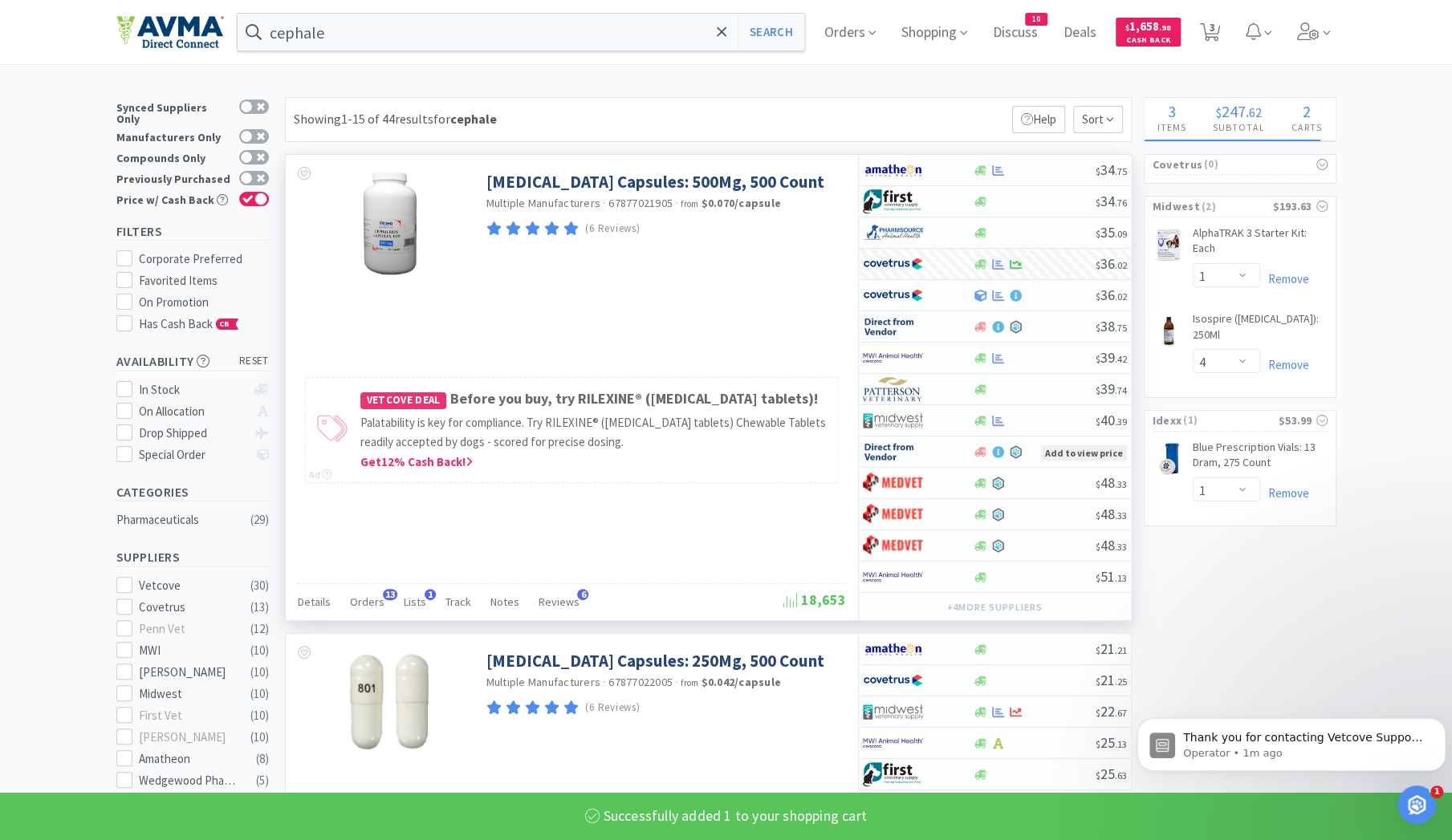
select select "1"
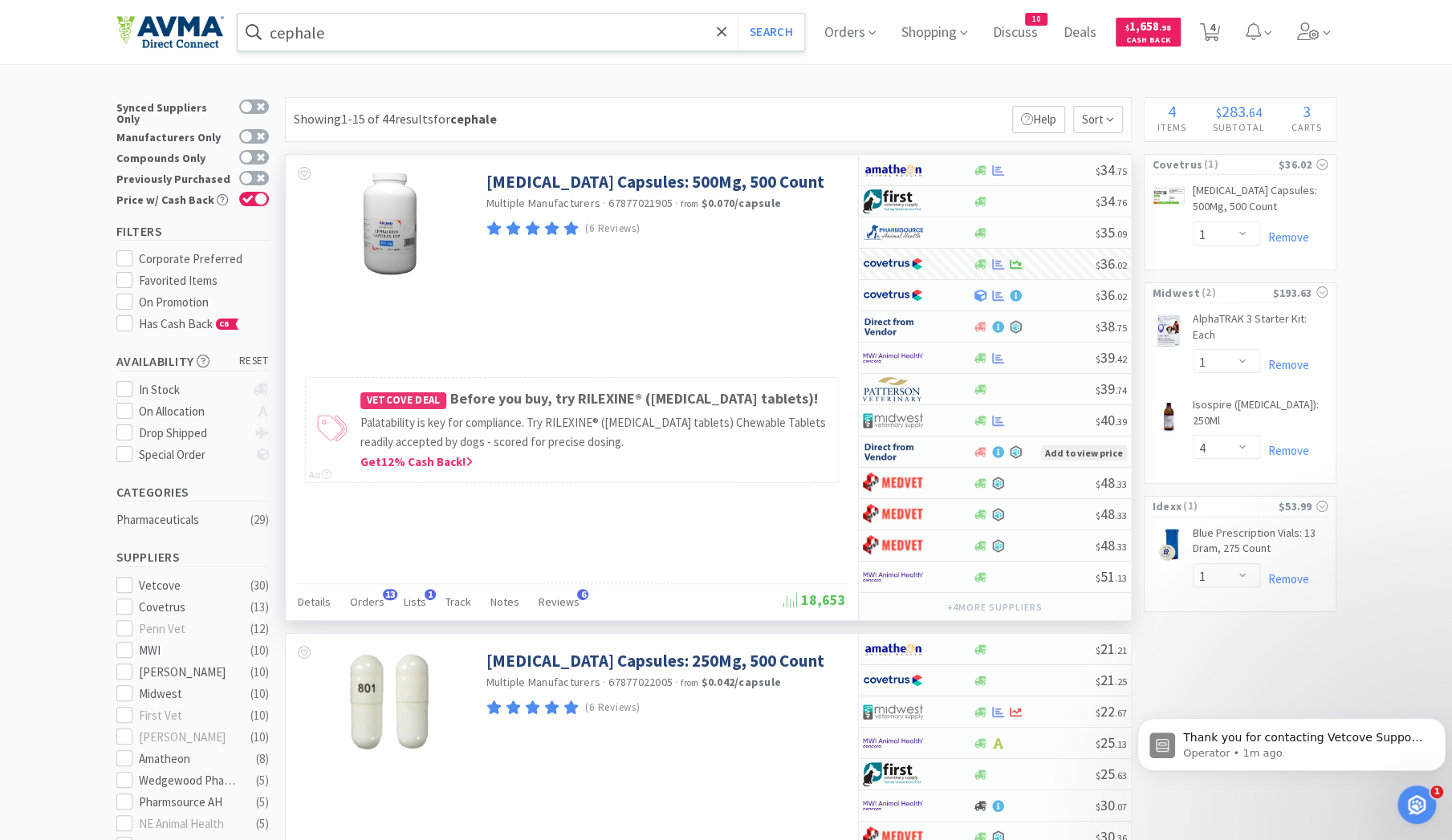
click at [347, 35] on input "cephale" at bounding box center [521, 32] width 567 height 37
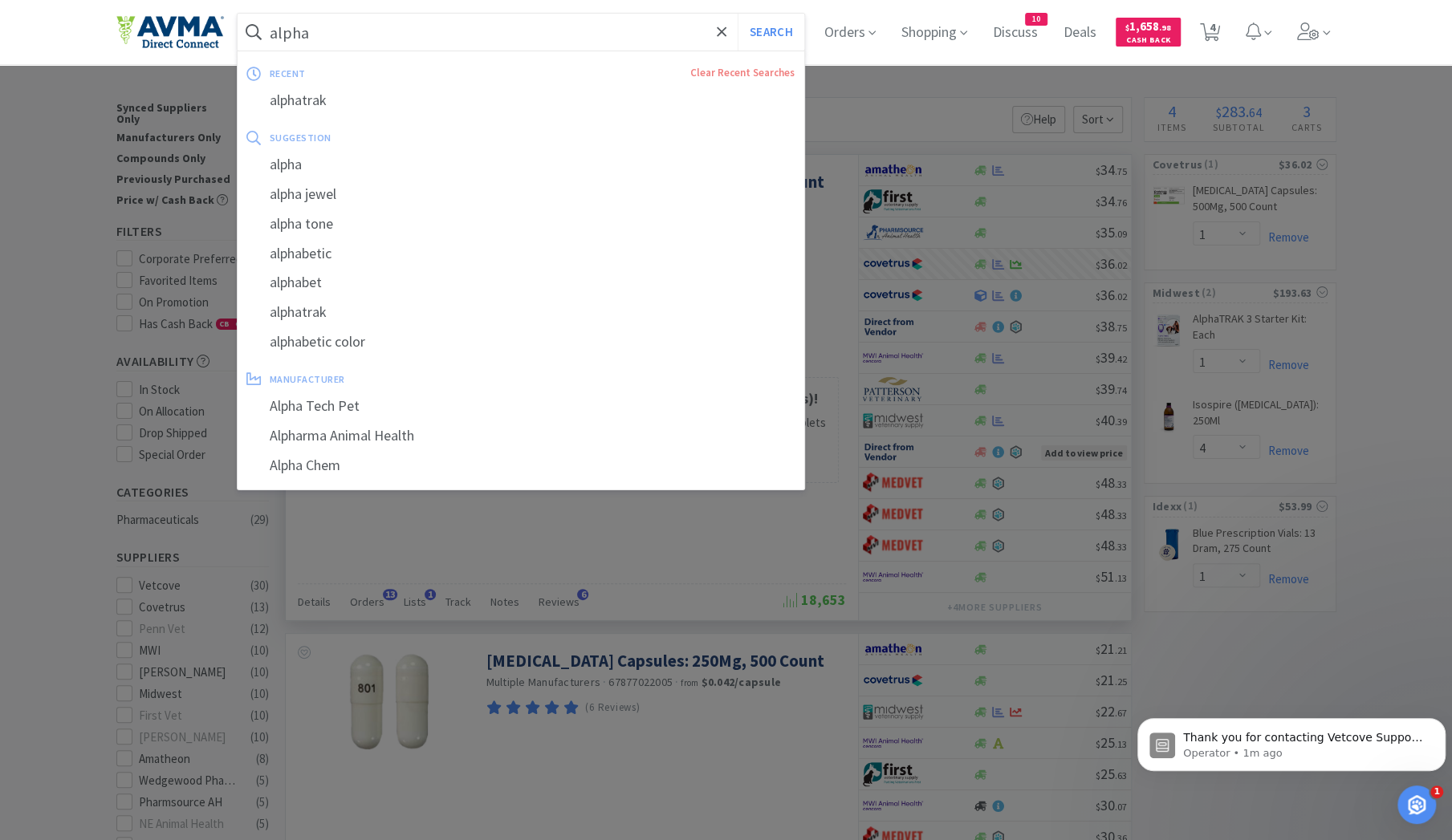
type input "alpha"
click at [738, 13] on button "Search" at bounding box center [771, 32] width 67 height 37
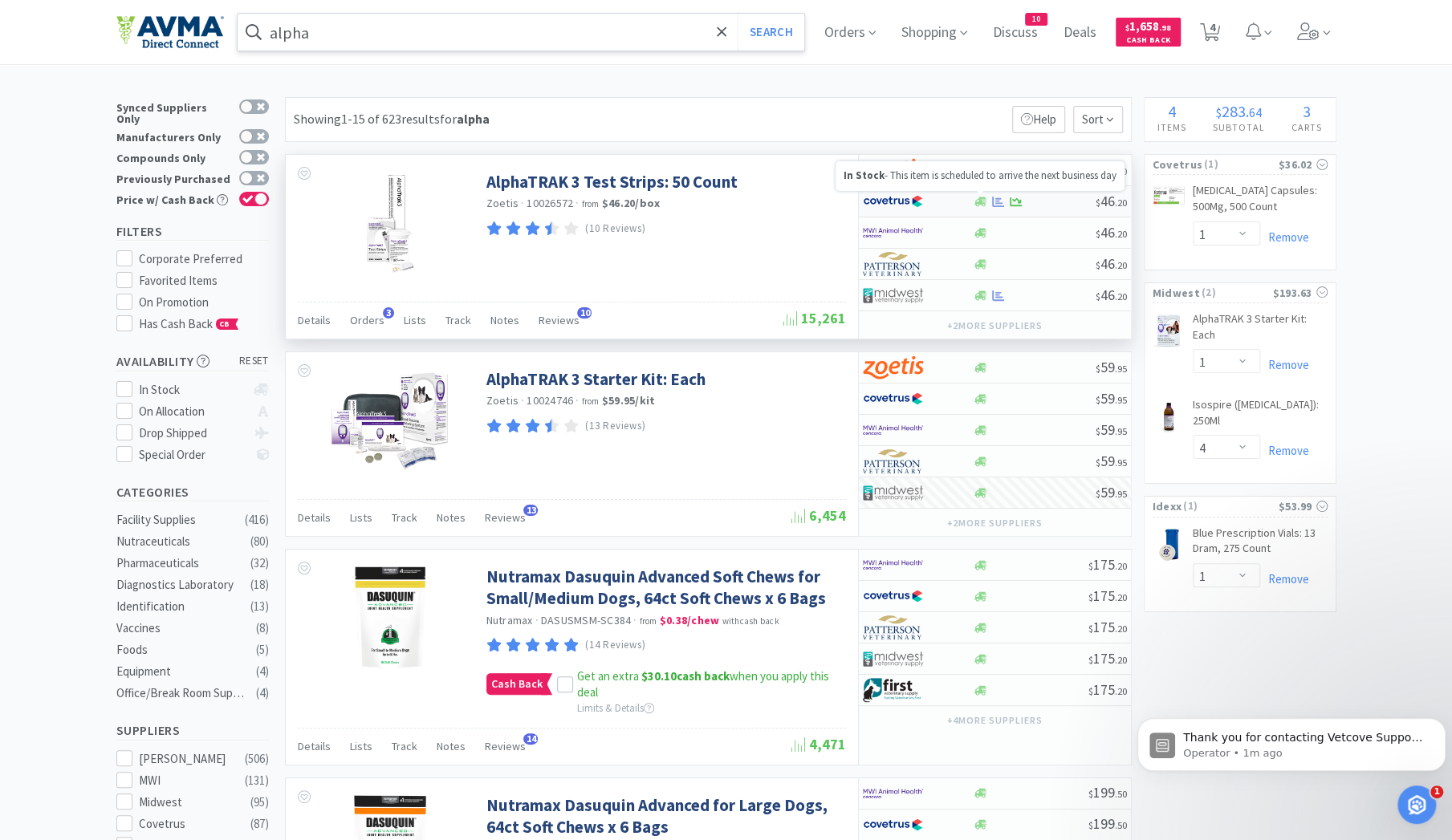
click at [984, 199] on icon at bounding box center [981, 201] width 12 height 10
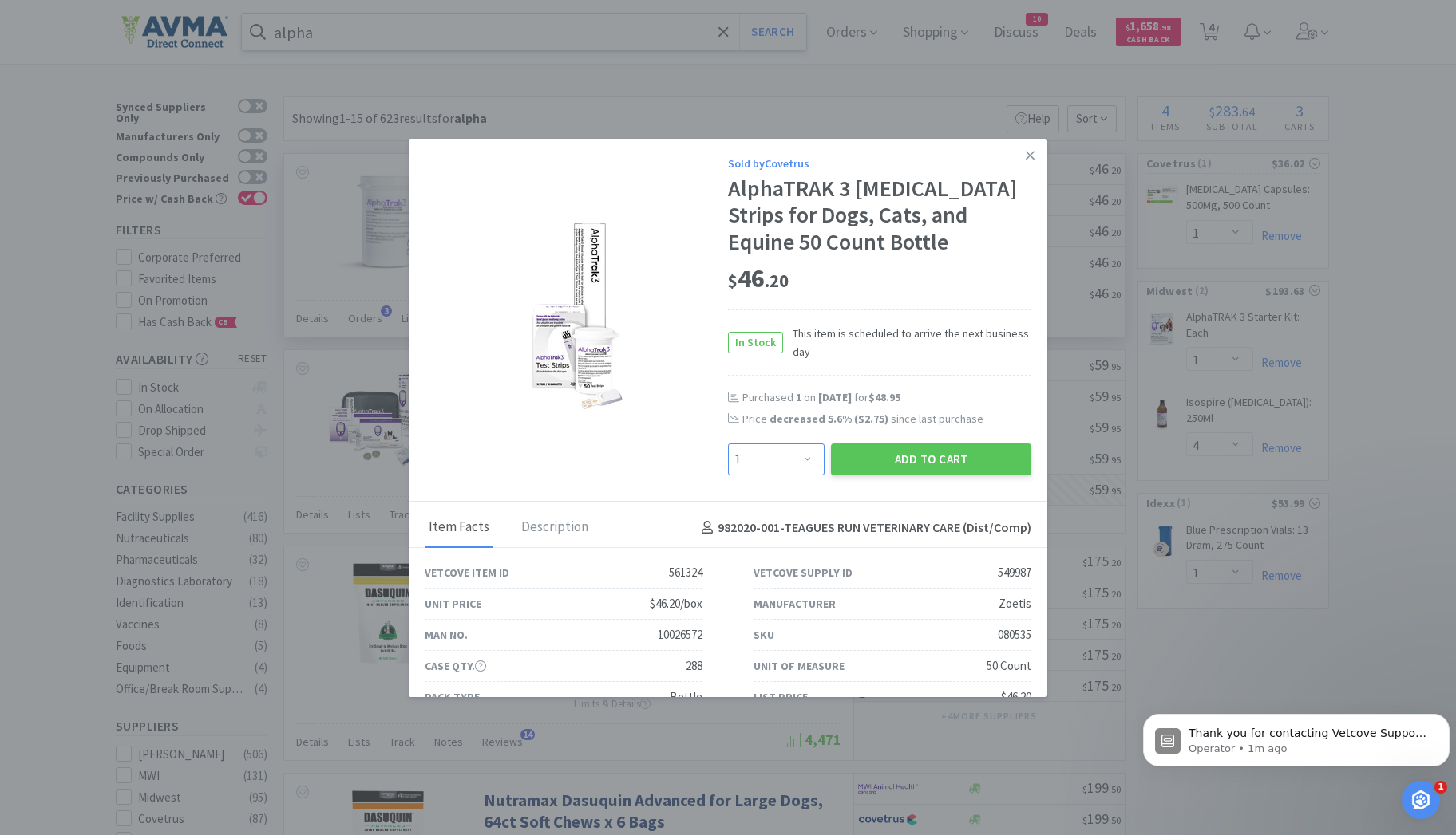
click at [802, 464] on select "Enter Quantity 1 2 3 4 5 6 7 8 9 10 11 12 13 14 15 16 17 18 19 20 Enter Quantity" at bounding box center [776, 460] width 96 height 32
select select "2"
click at [728, 444] on select "Enter Quantity 1 2 3 4 5 6 7 8 9 10 11 12 13 14 15 16 17 18 19 20 Enter Quantity" at bounding box center [776, 460] width 96 height 32
click at [879, 451] on button "Add to Cart" at bounding box center [931, 460] width 200 height 32
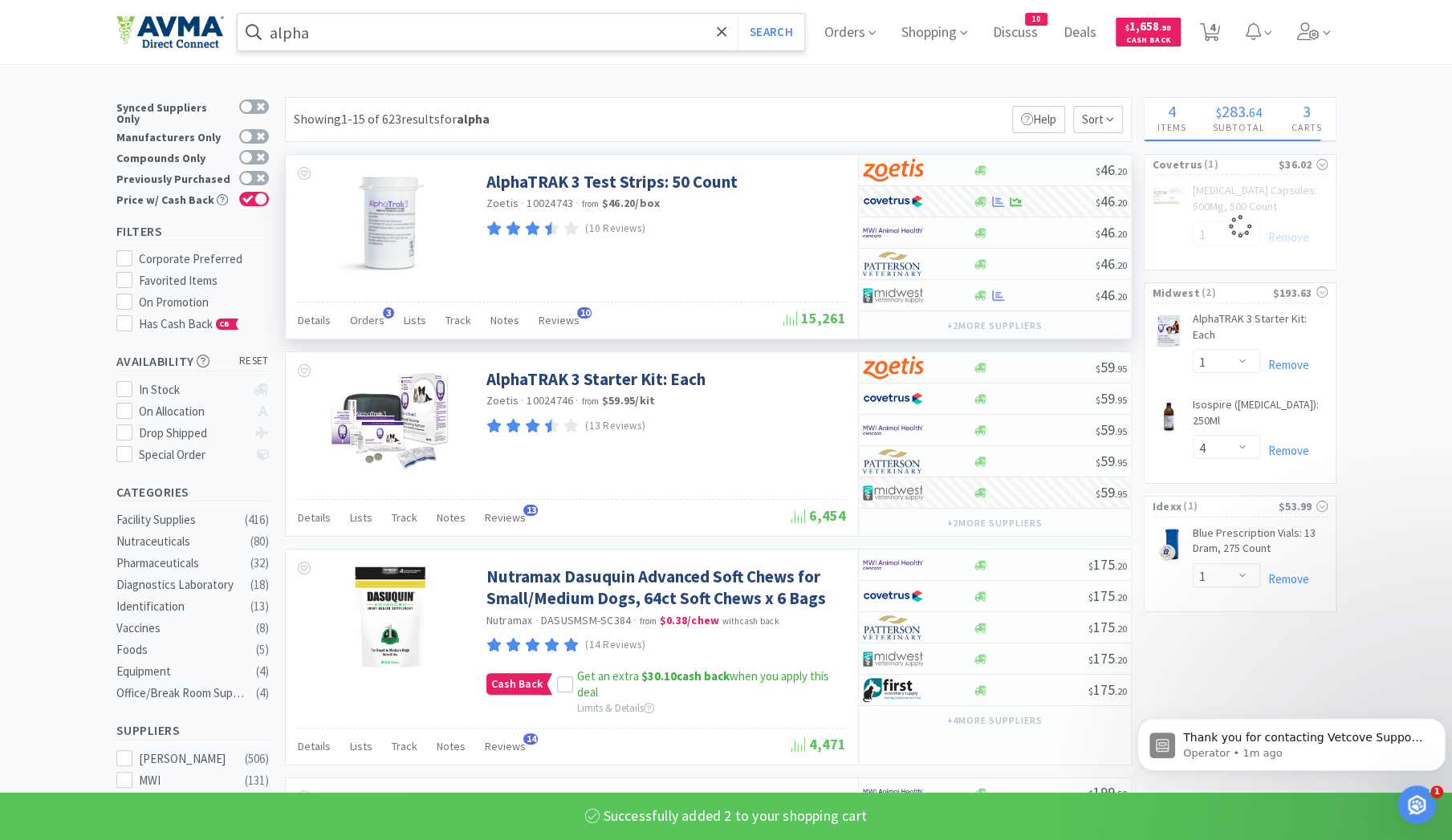
select select "2"
select select "1"
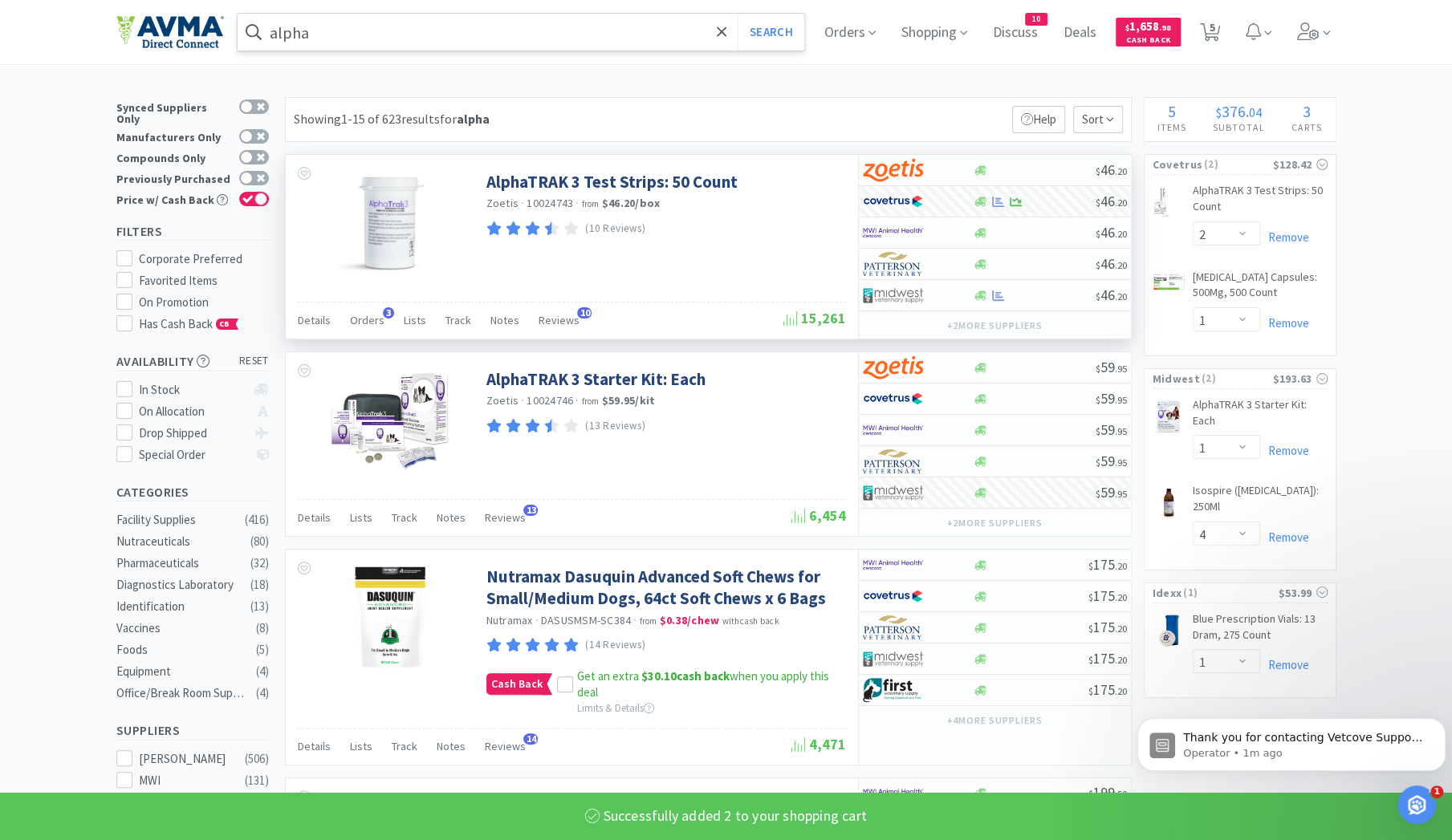
click at [319, 27] on input "alpha" at bounding box center [521, 32] width 567 height 37
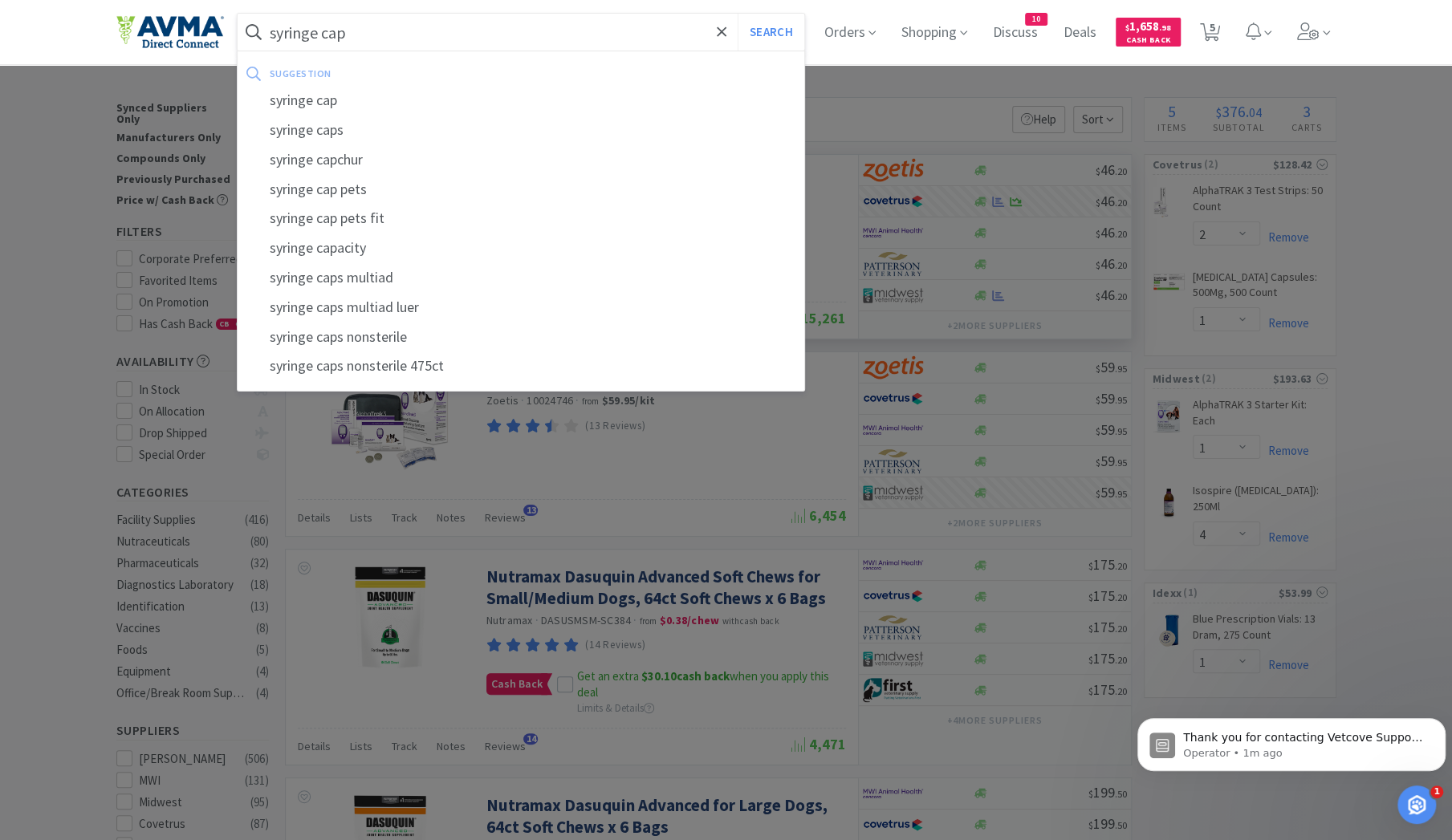
type input "syringe cap"
click at [738, 13] on button "Search" at bounding box center [771, 32] width 67 height 37
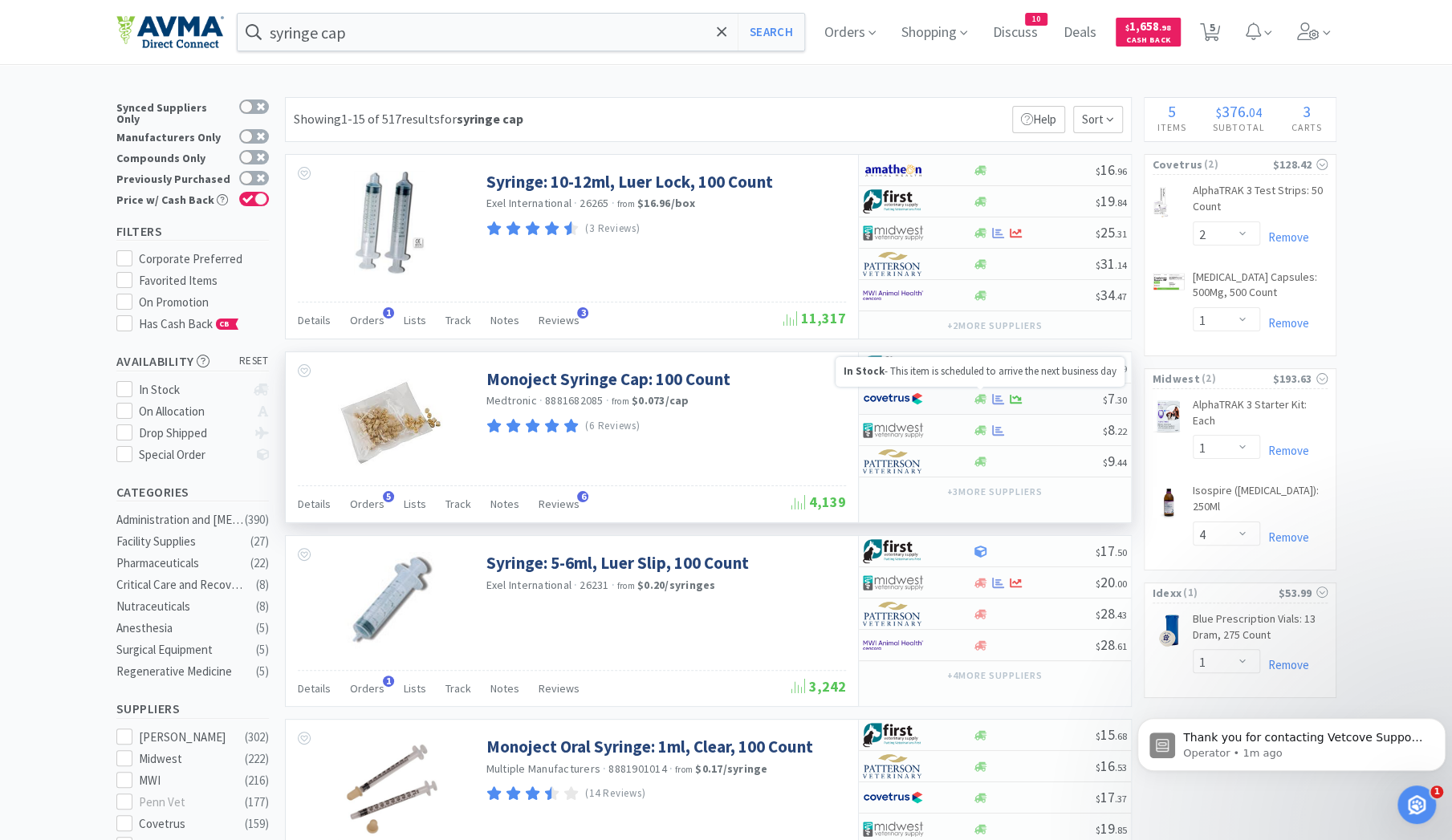
click at [977, 401] on icon at bounding box center [981, 400] width 12 height 12
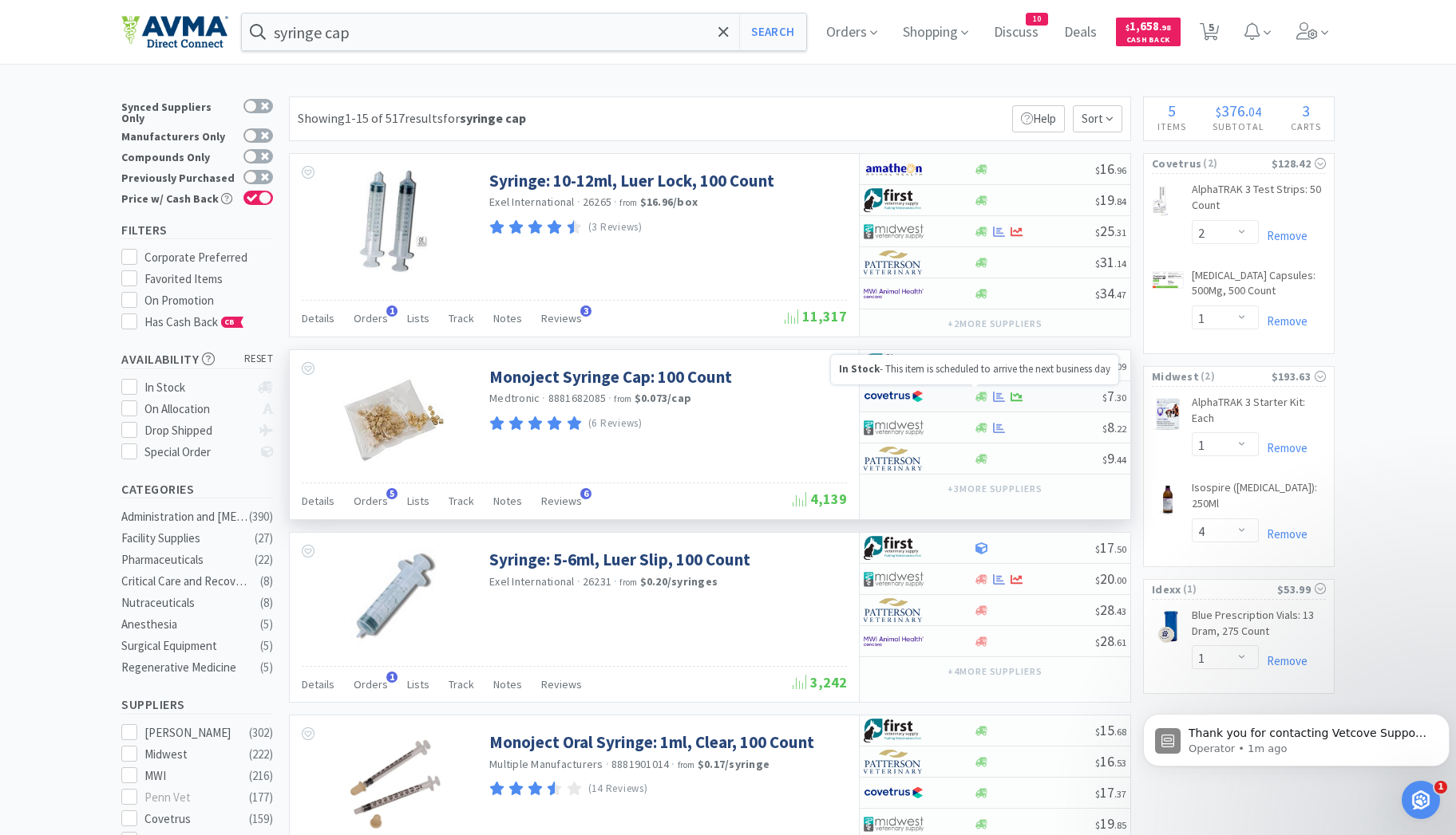
select select "1"
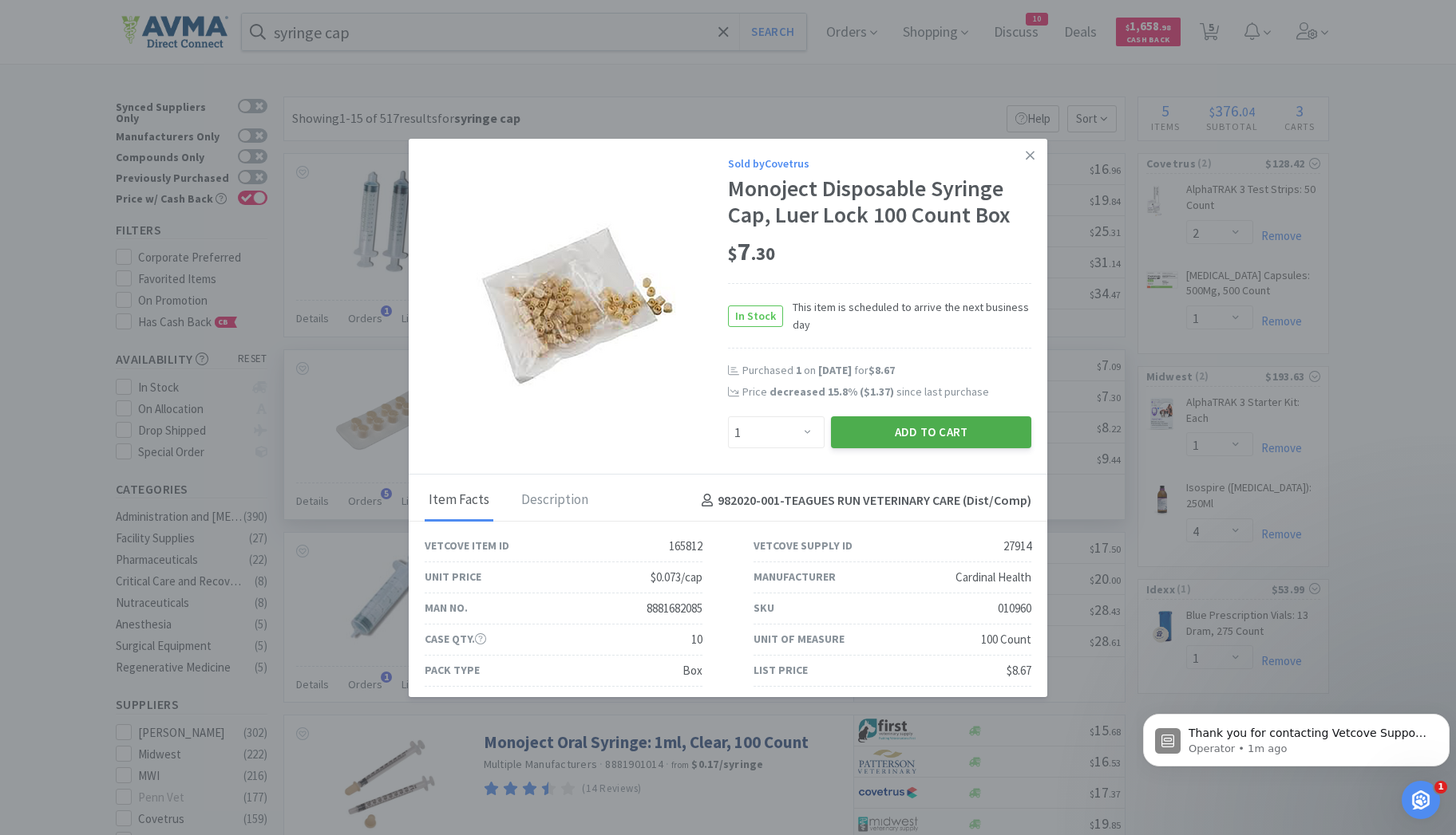
click at [918, 429] on button "Add to Cart" at bounding box center [931, 432] width 200 height 32
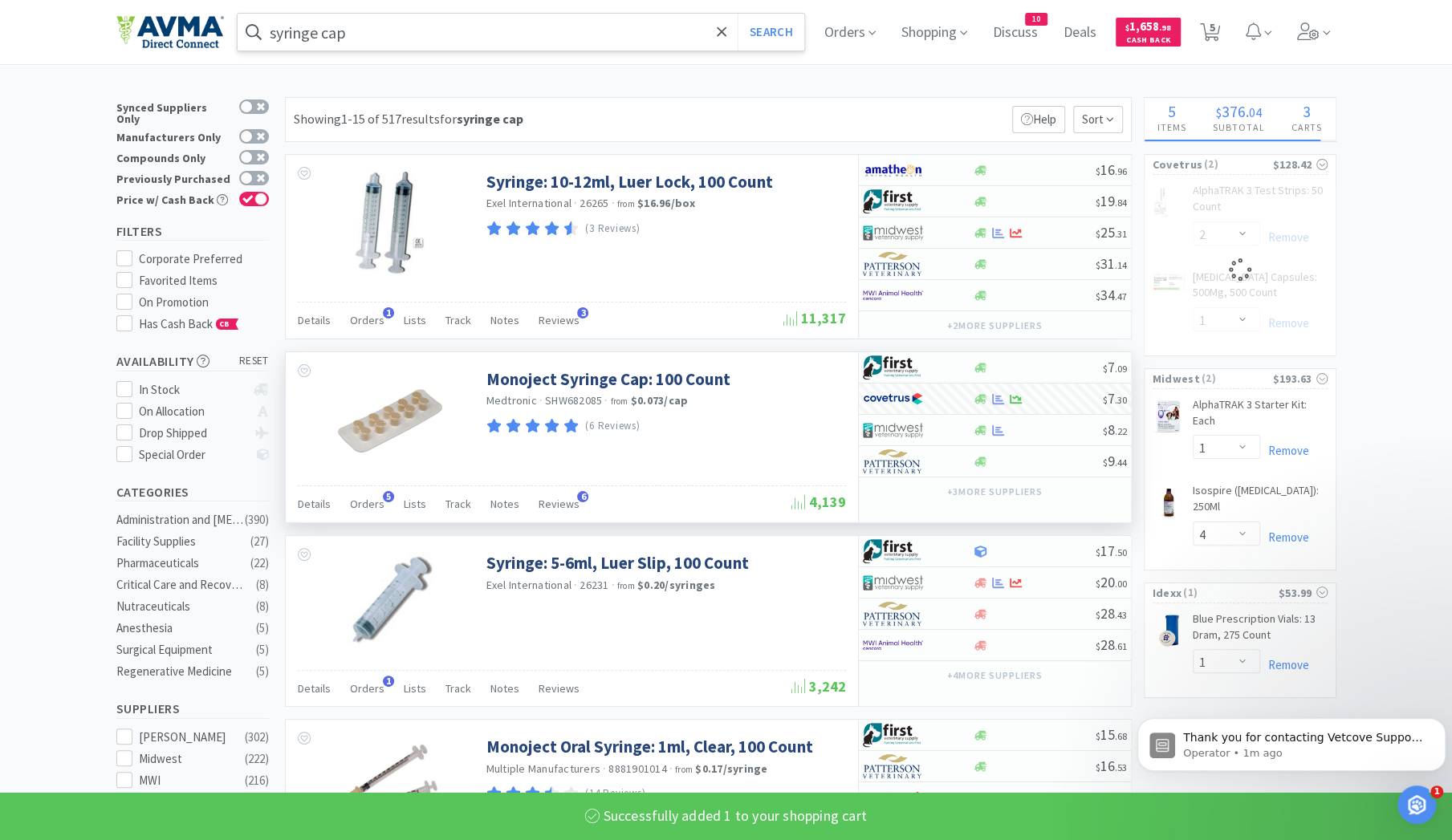
select select "1"
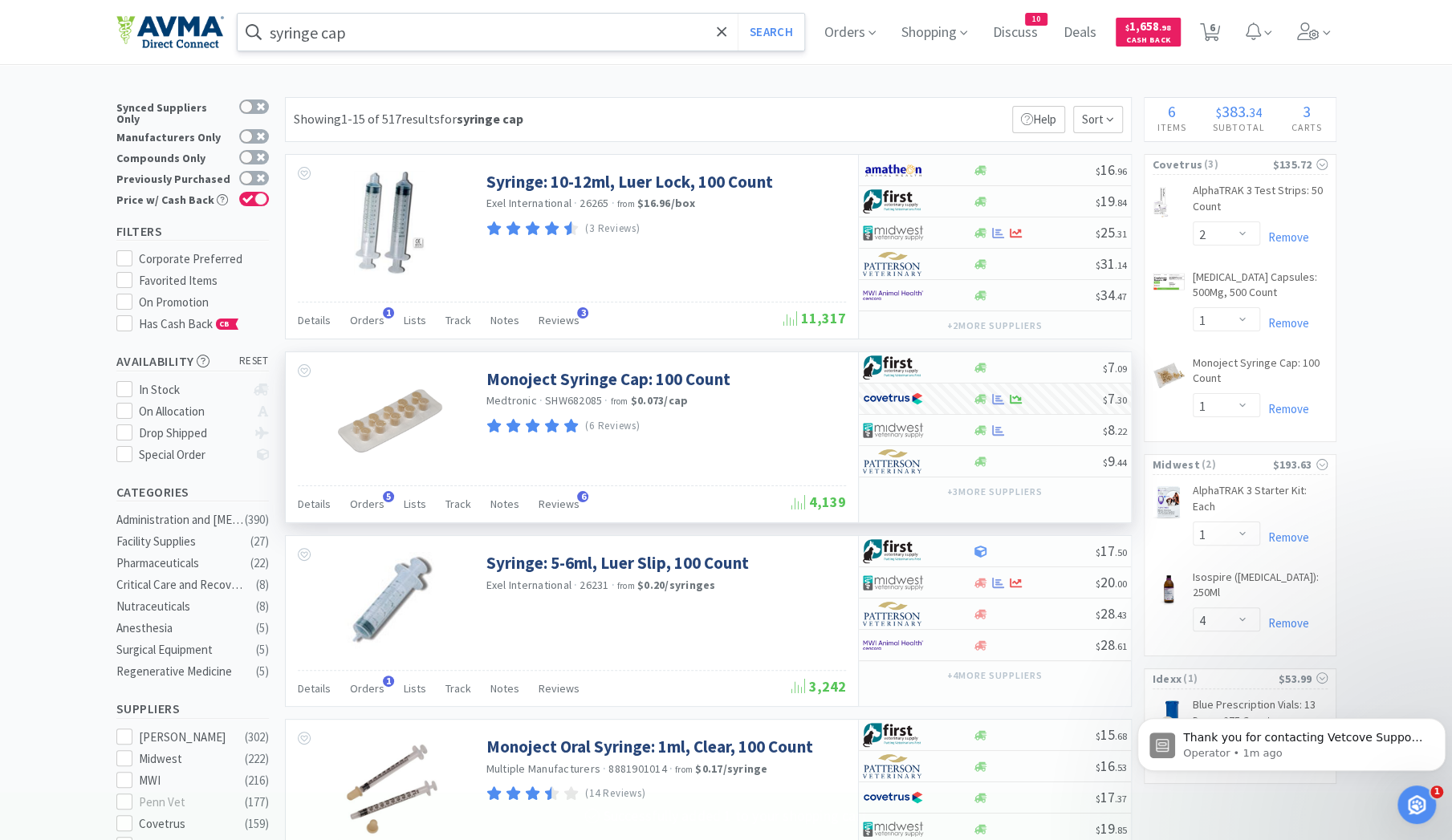
click at [367, 28] on input "syringe cap" at bounding box center [521, 32] width 567 height 37
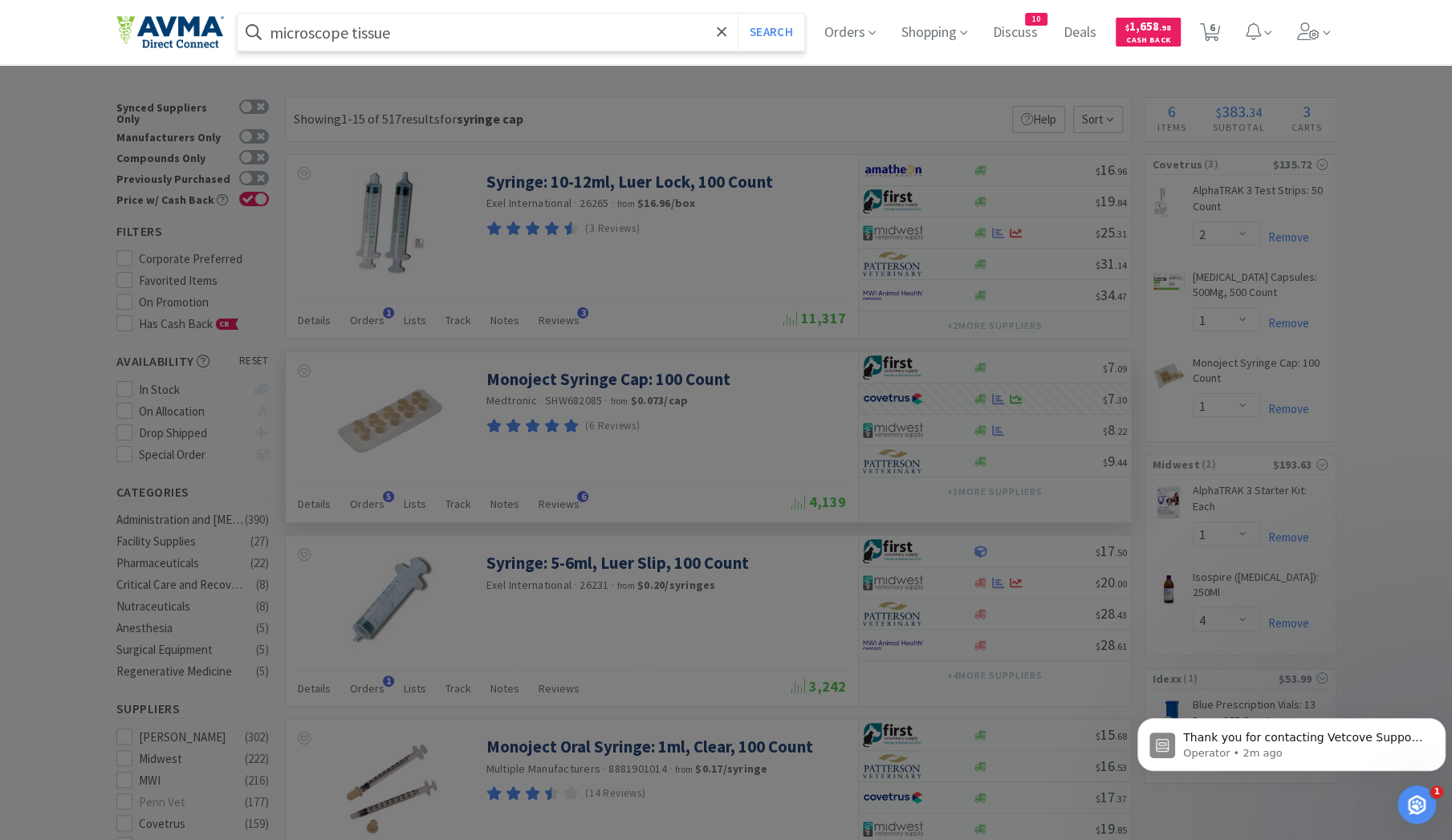
click at [357, 33] on input "microscope tissue" at bounding box center [521, 32] width 567 height 37
type input "microscope lens tissue"
click at [738, 13] on button "Search" at bounding box center [771, 32] width 67 height 37
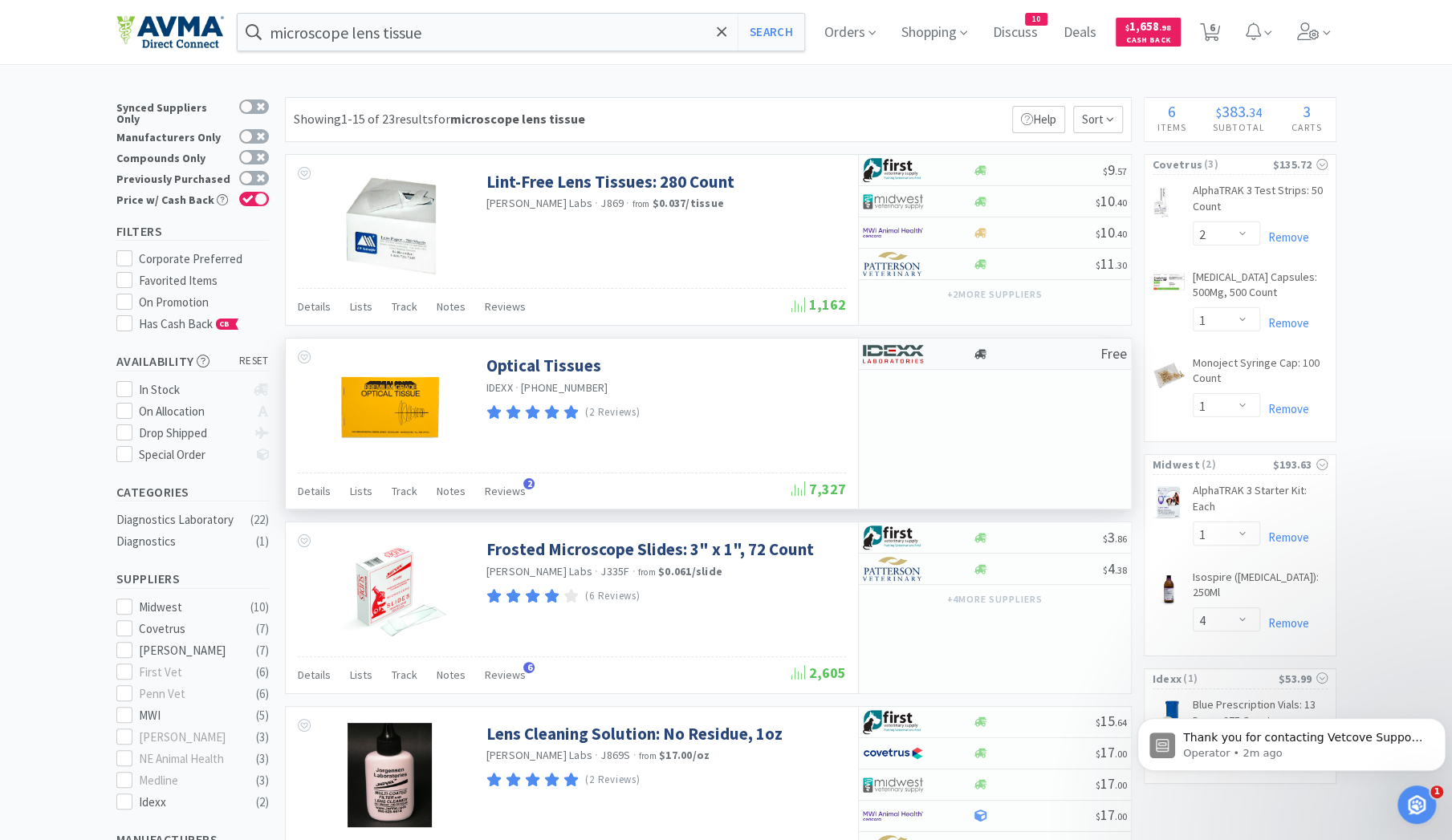
click at [921, 356] on img at bounding box center [893, 353] width 60 height 24
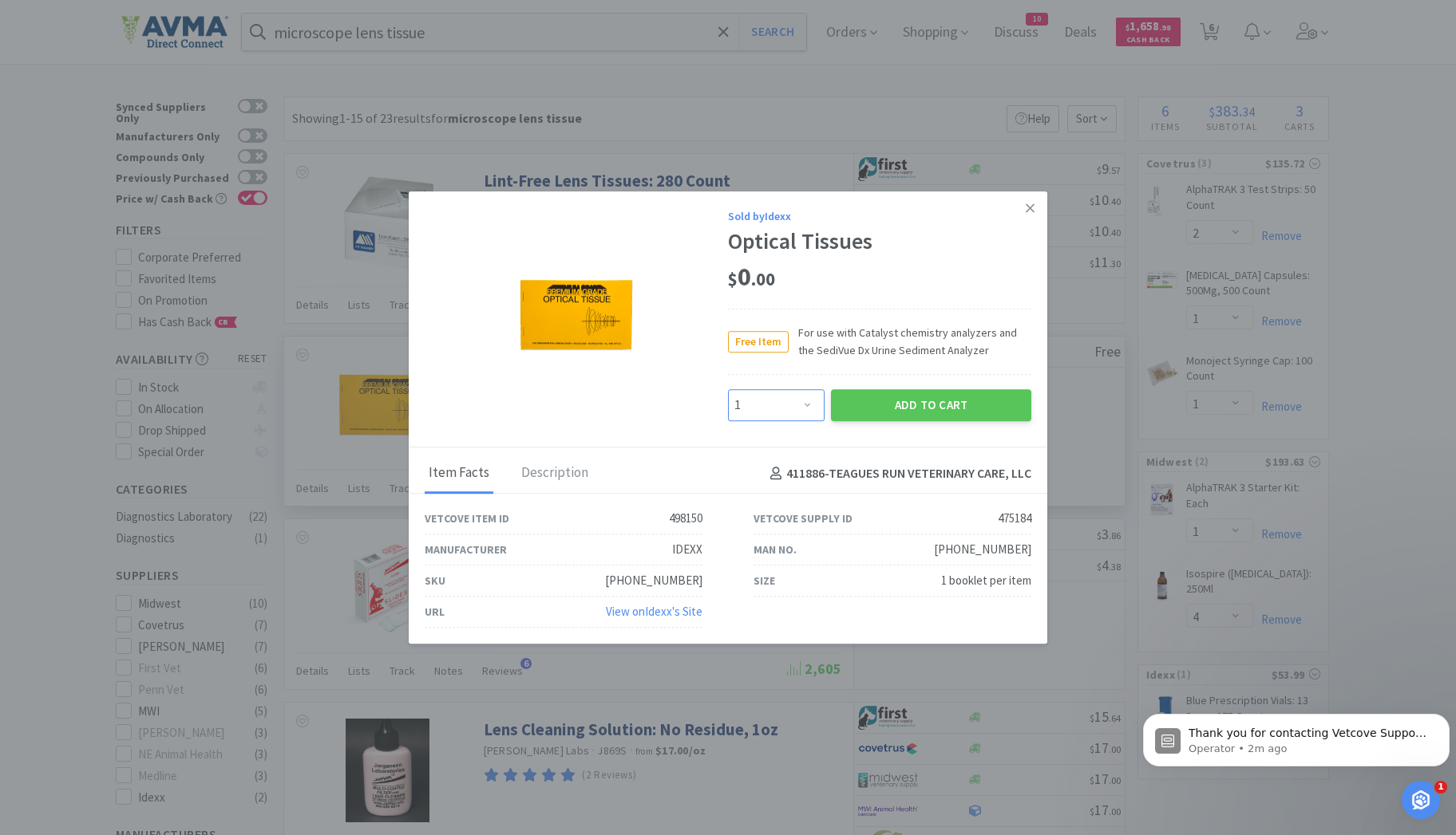
click at [809, 409] on select "Enter Quantity 1 2 3 4 5 6 7 8 9 10 11 12 13 14 15 16 17 18 19 20 Enter Quantity" at bounding box center [776, 405] width 96 height 32
select select "2"
click at [728, 390] on select "Enter Quantity 1 2 3 4 5 6 7 8 9 10 11 12 13 14 15 16 17 18 19 20 Enter Quantity" at bounding box center [776, 405] width 96 height 32
click at [920, 405] on button "Add to Cart" at bounding box center [931, 405] width 200 height 32
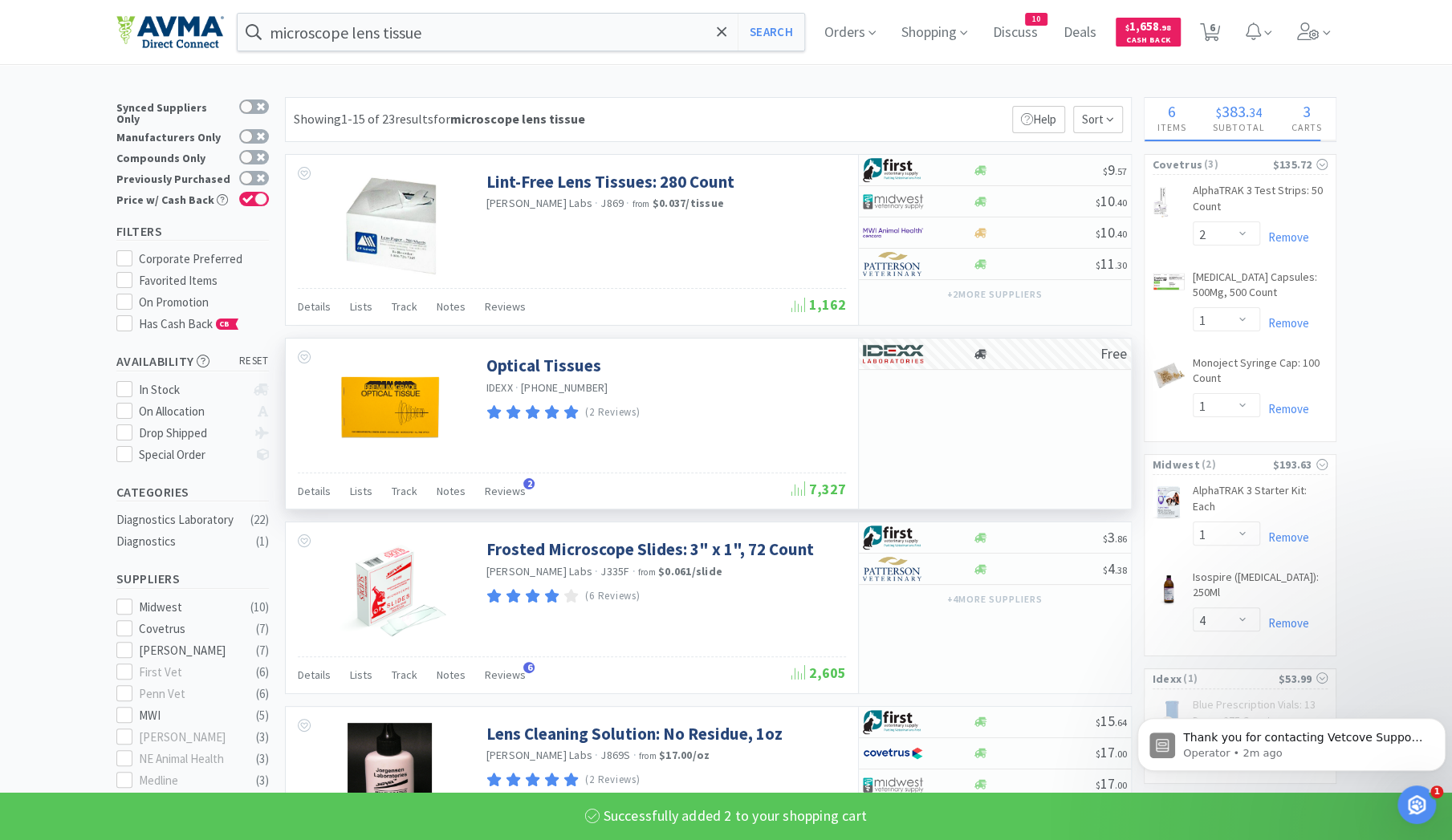
select select "2"
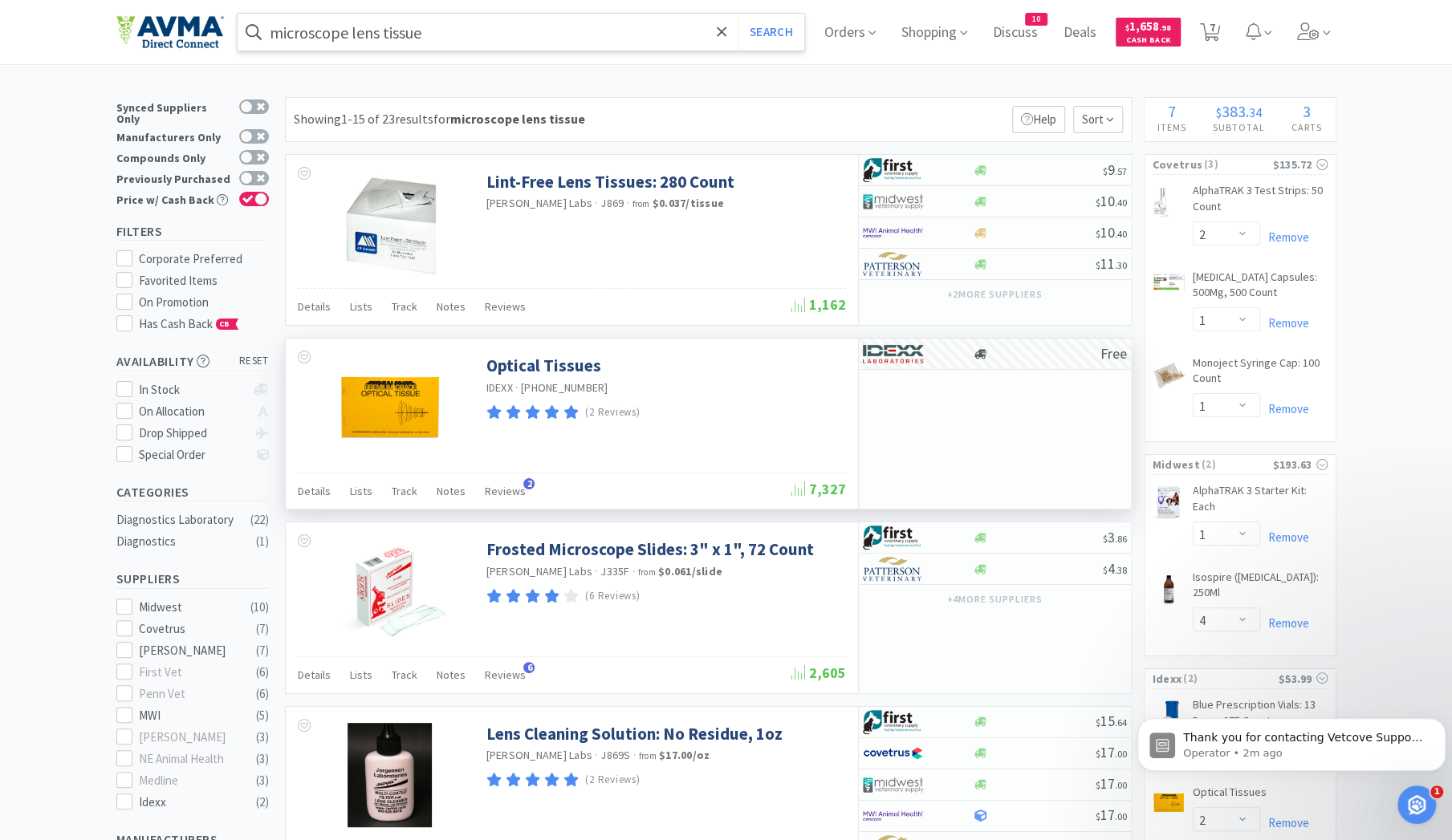
click at [446, 33] on input "microscope lens tissue" at bounding box center [521, 32] width 567 height 37
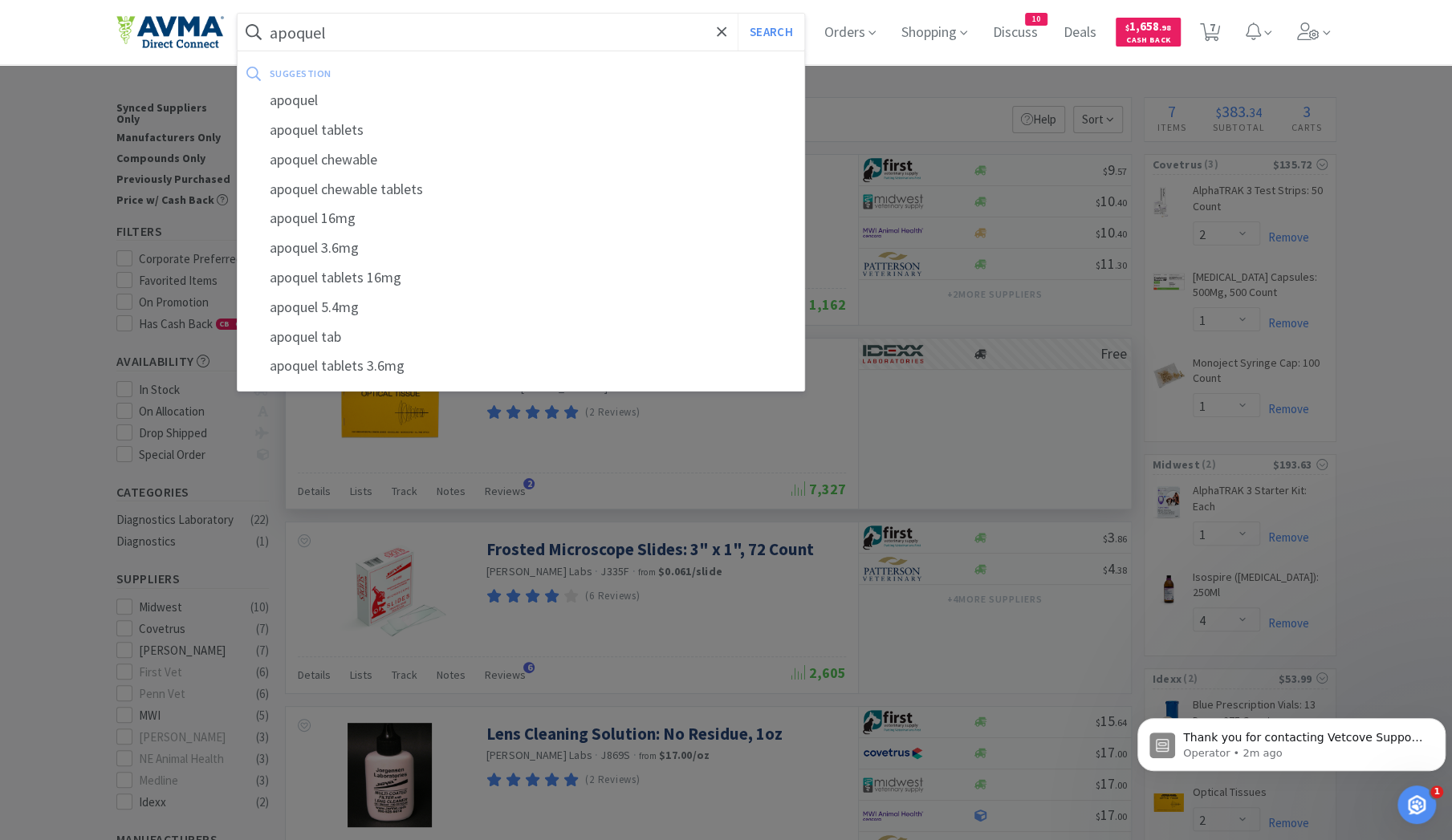
type input "apoquel"
click at [738, 13] on button "Search" at bounding box center [771, 32] width 67 height 37
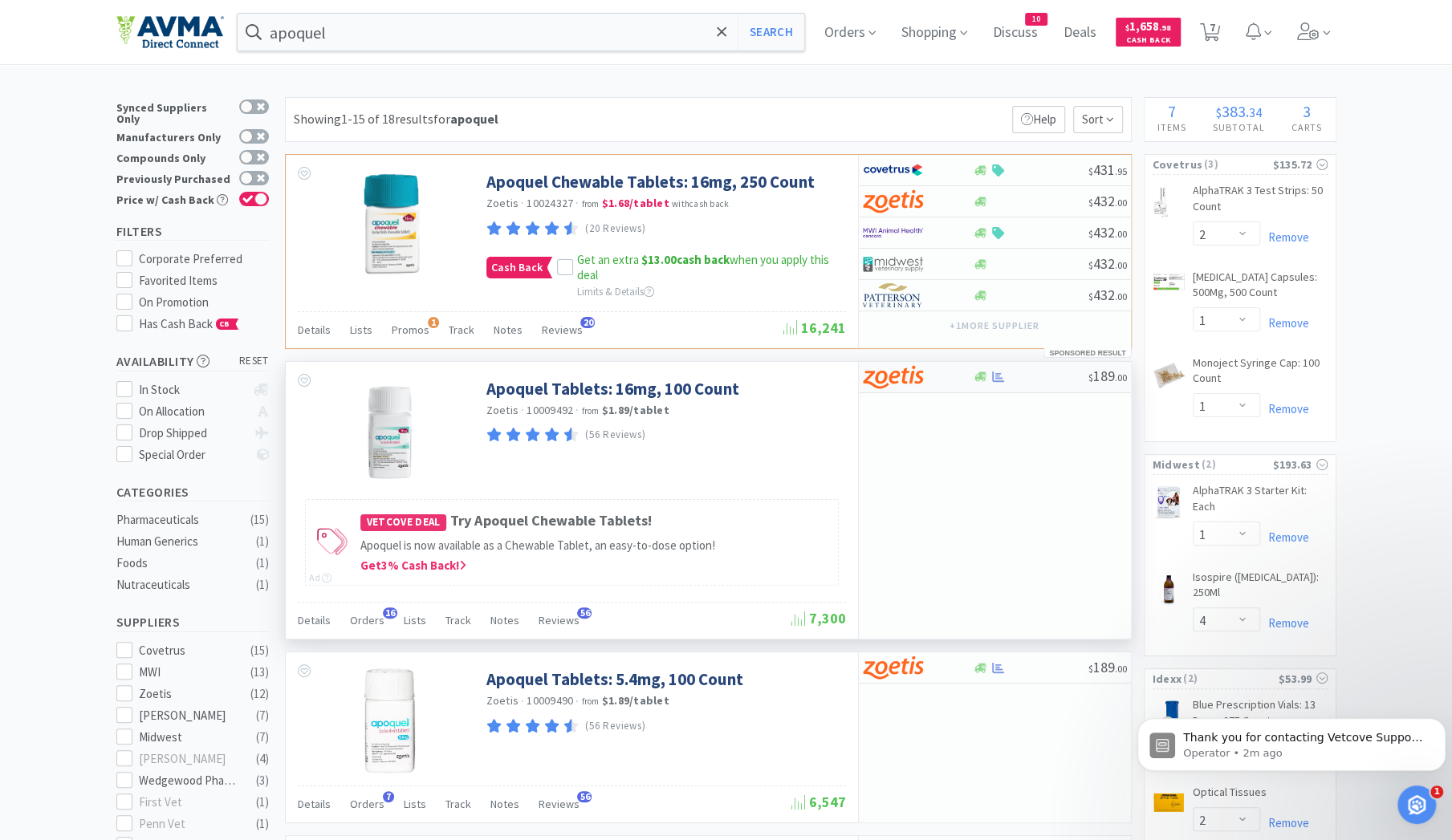
click at [940, 377] on div at bounding box center [907, 377] width 88 height 27
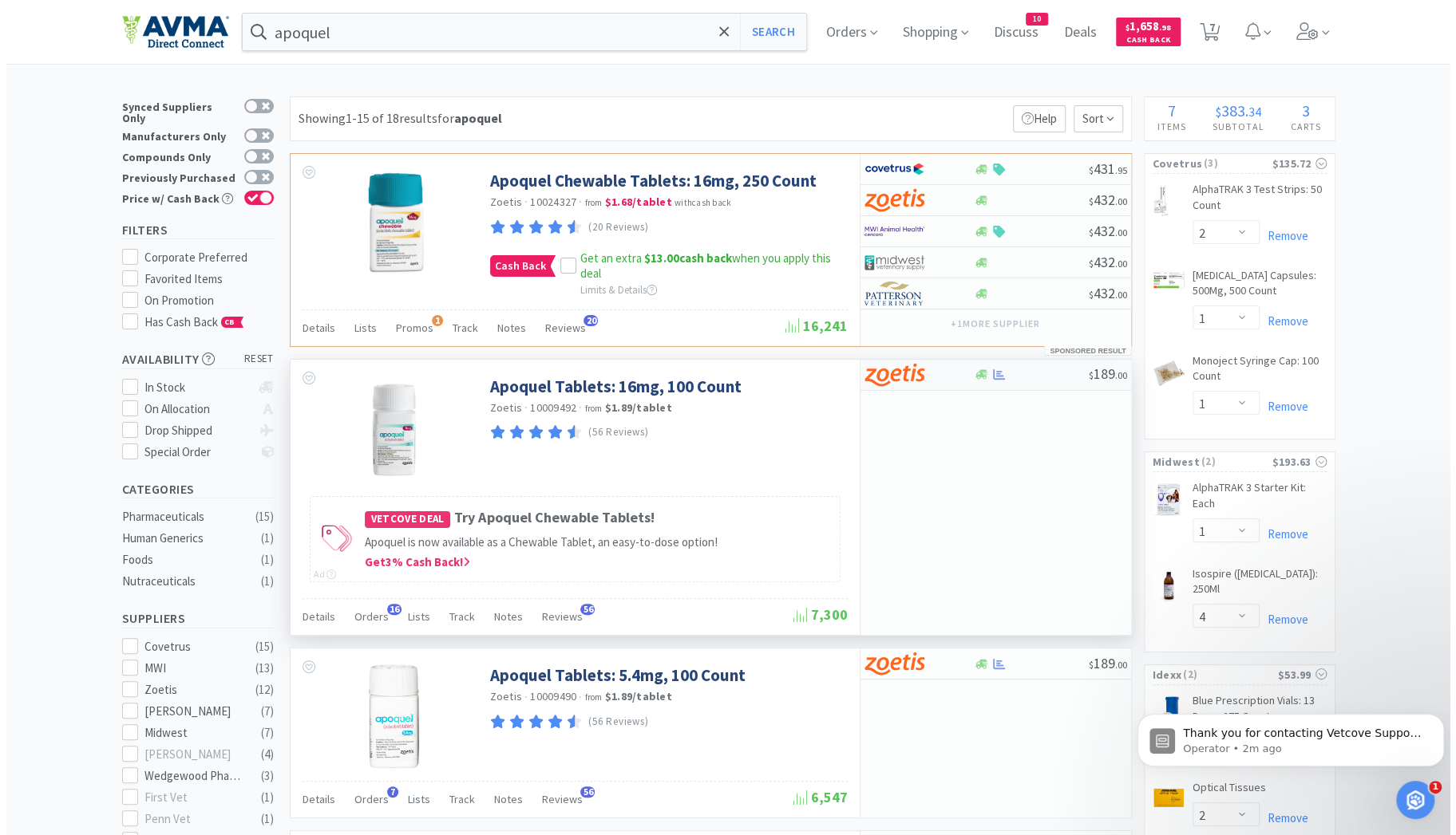
select select "1"
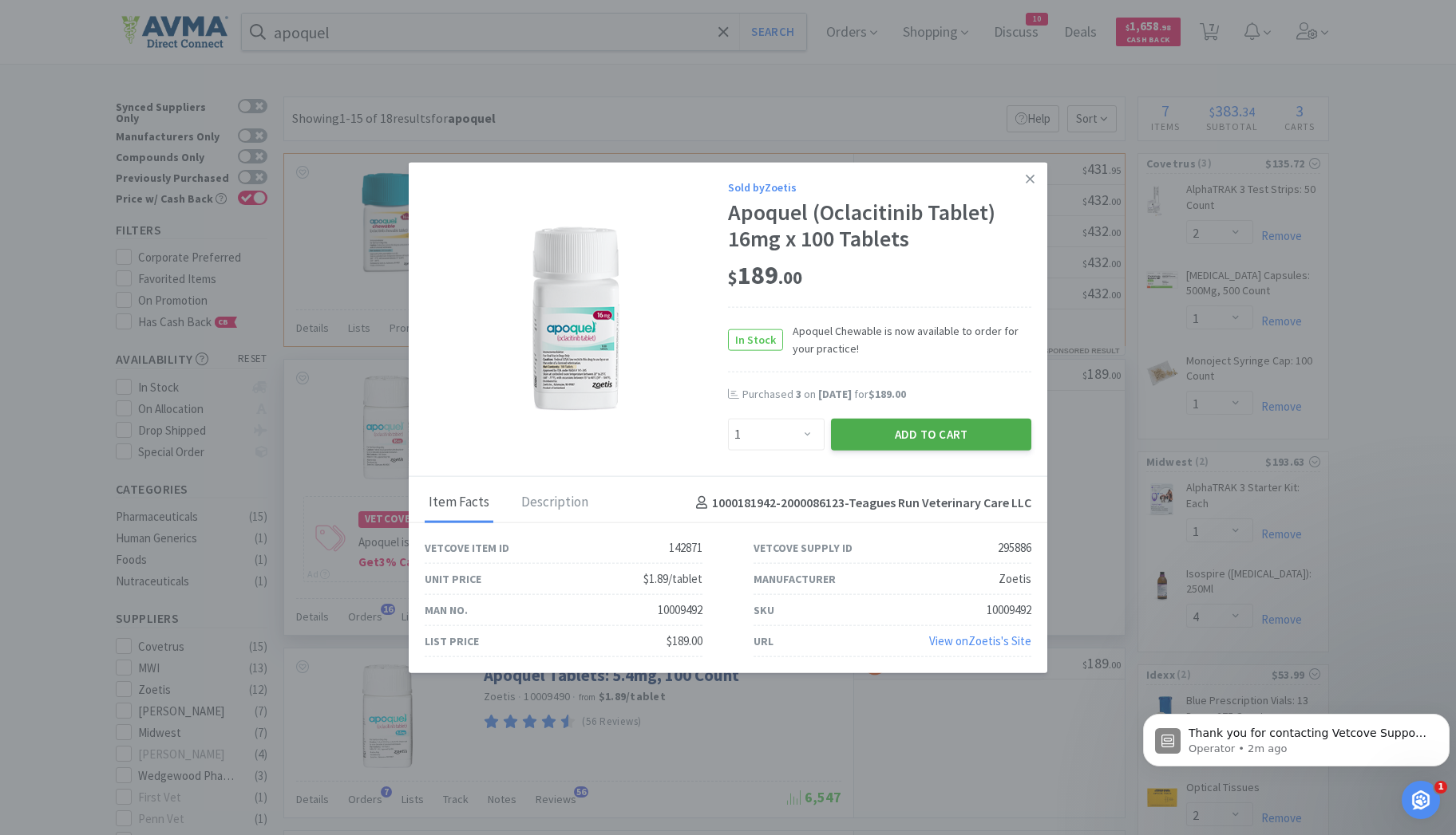
click at [902, 439] on button "Add to Cart" at bounding box center [931, 435] width 200 height 32
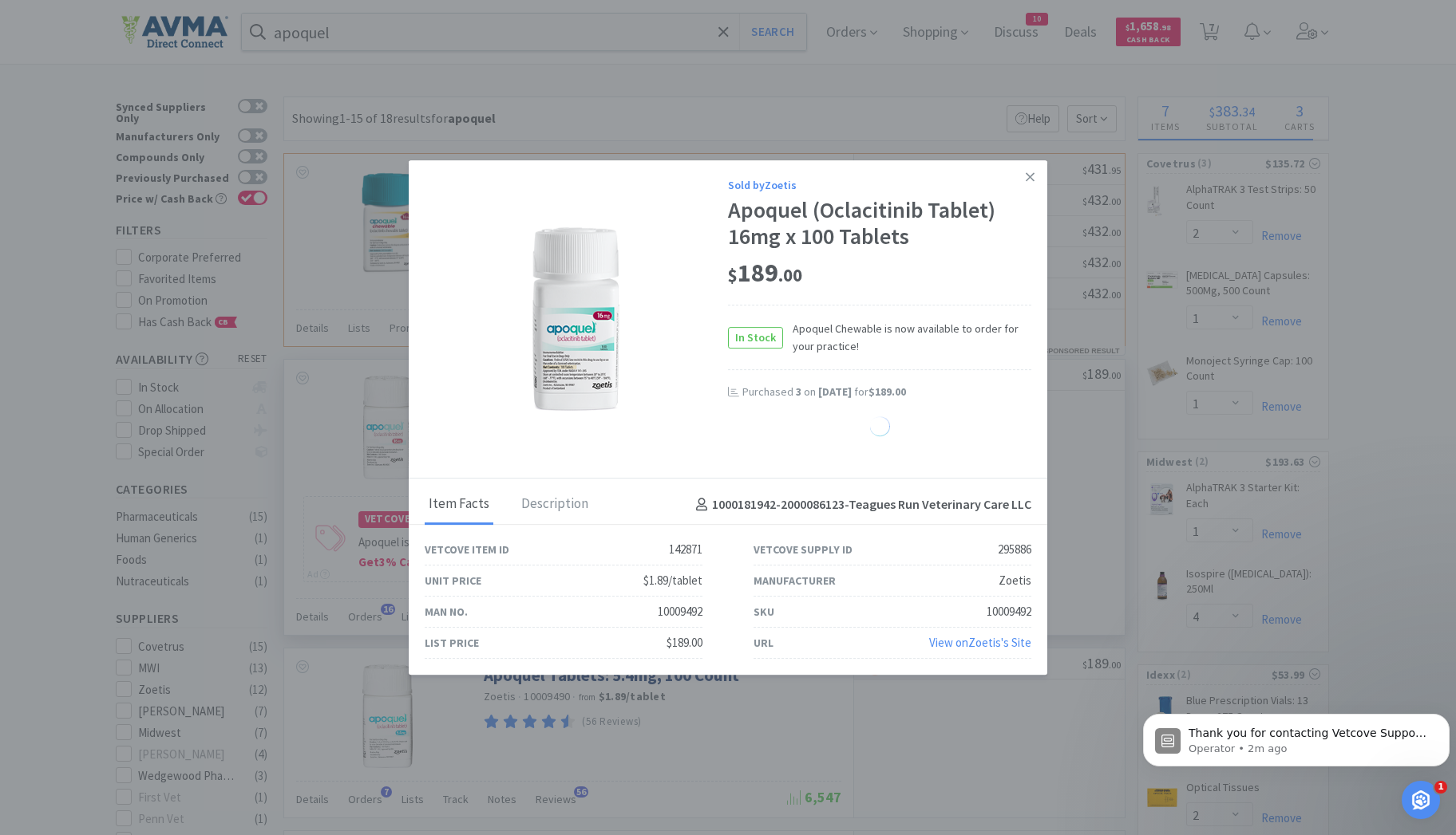
select select "1"
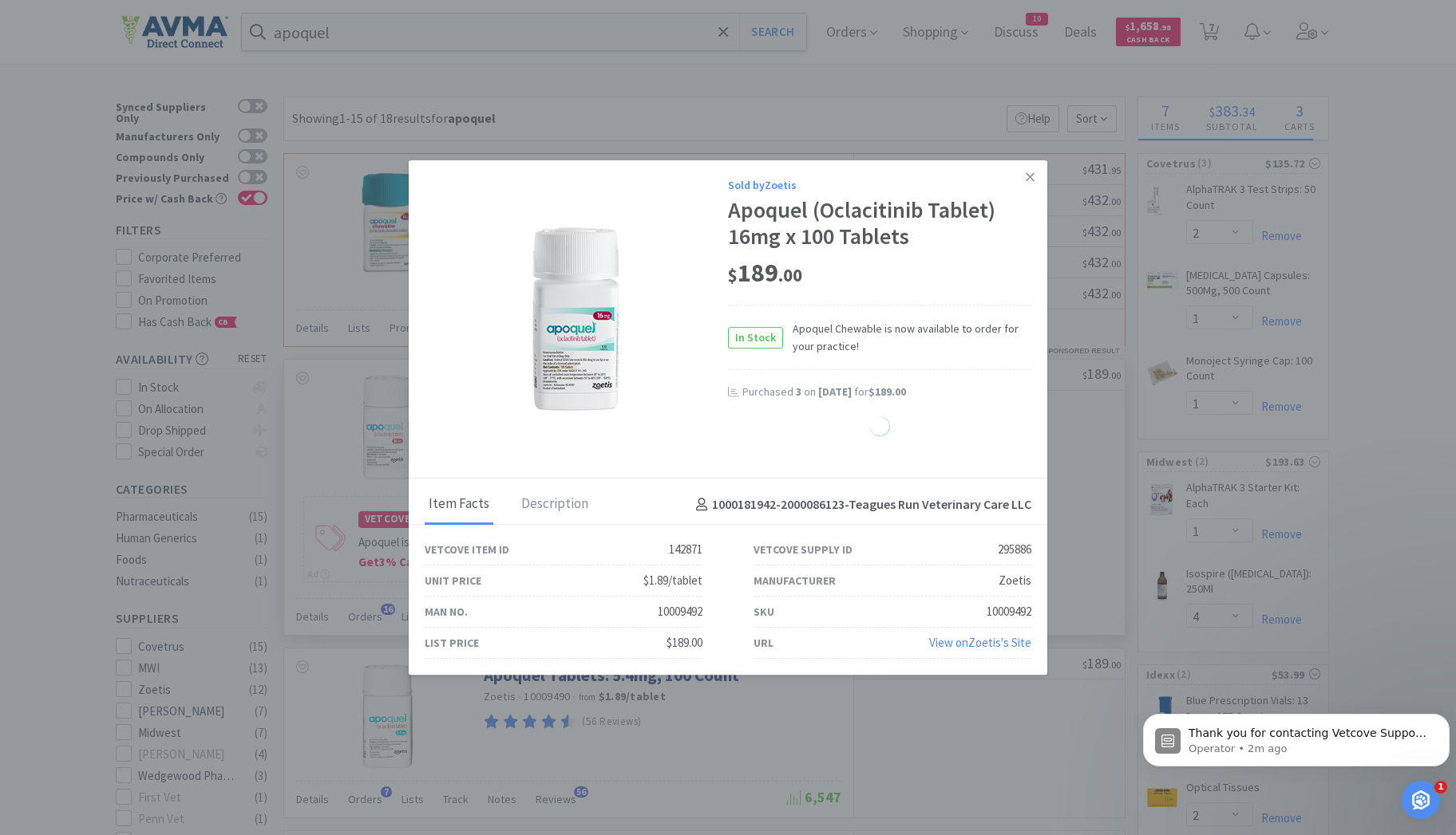
select select "1"
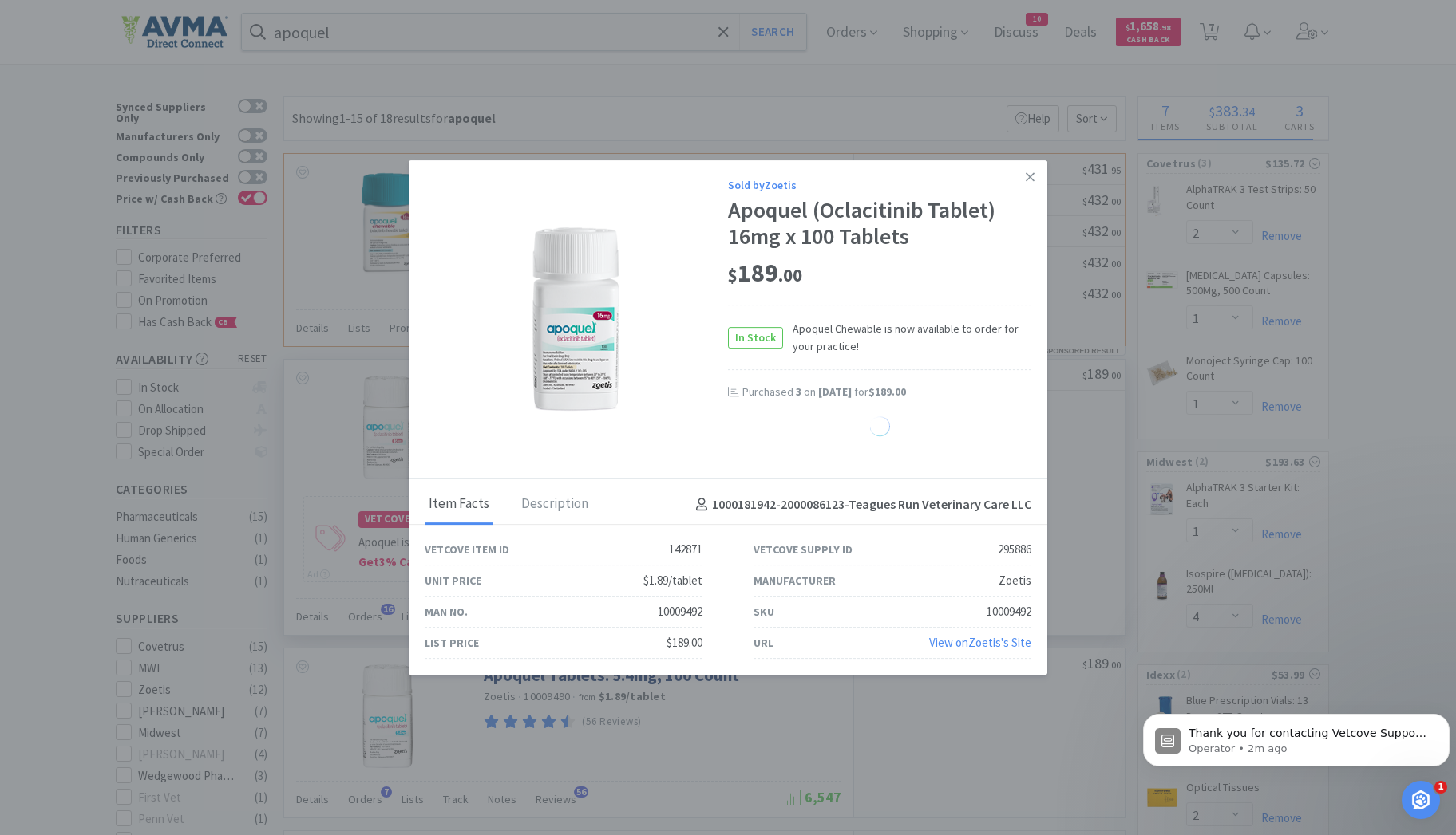
select select "1"
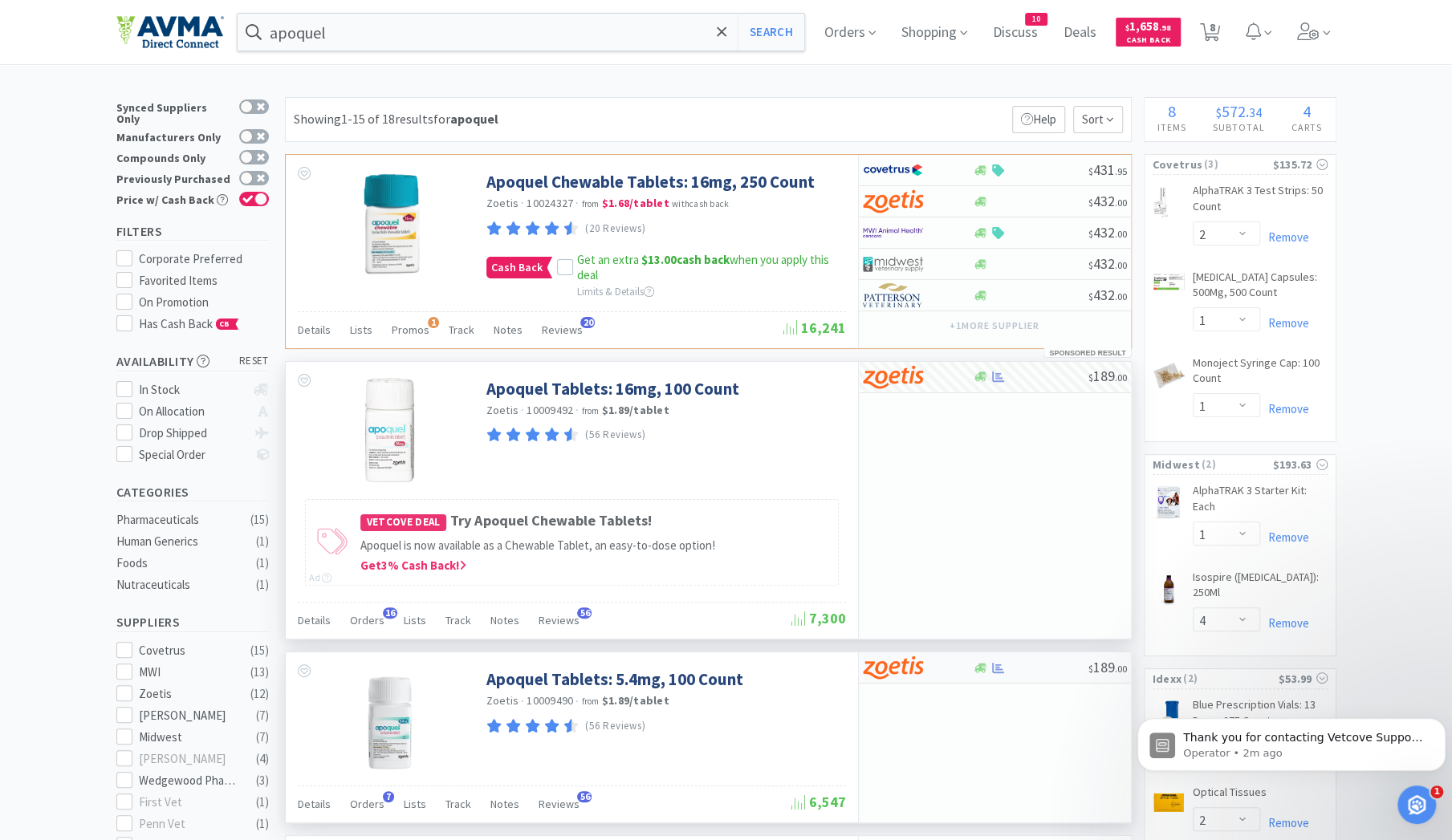
click at [947, 669] on div at bounding box center [907, 667] width 88 height 27
select select "1"
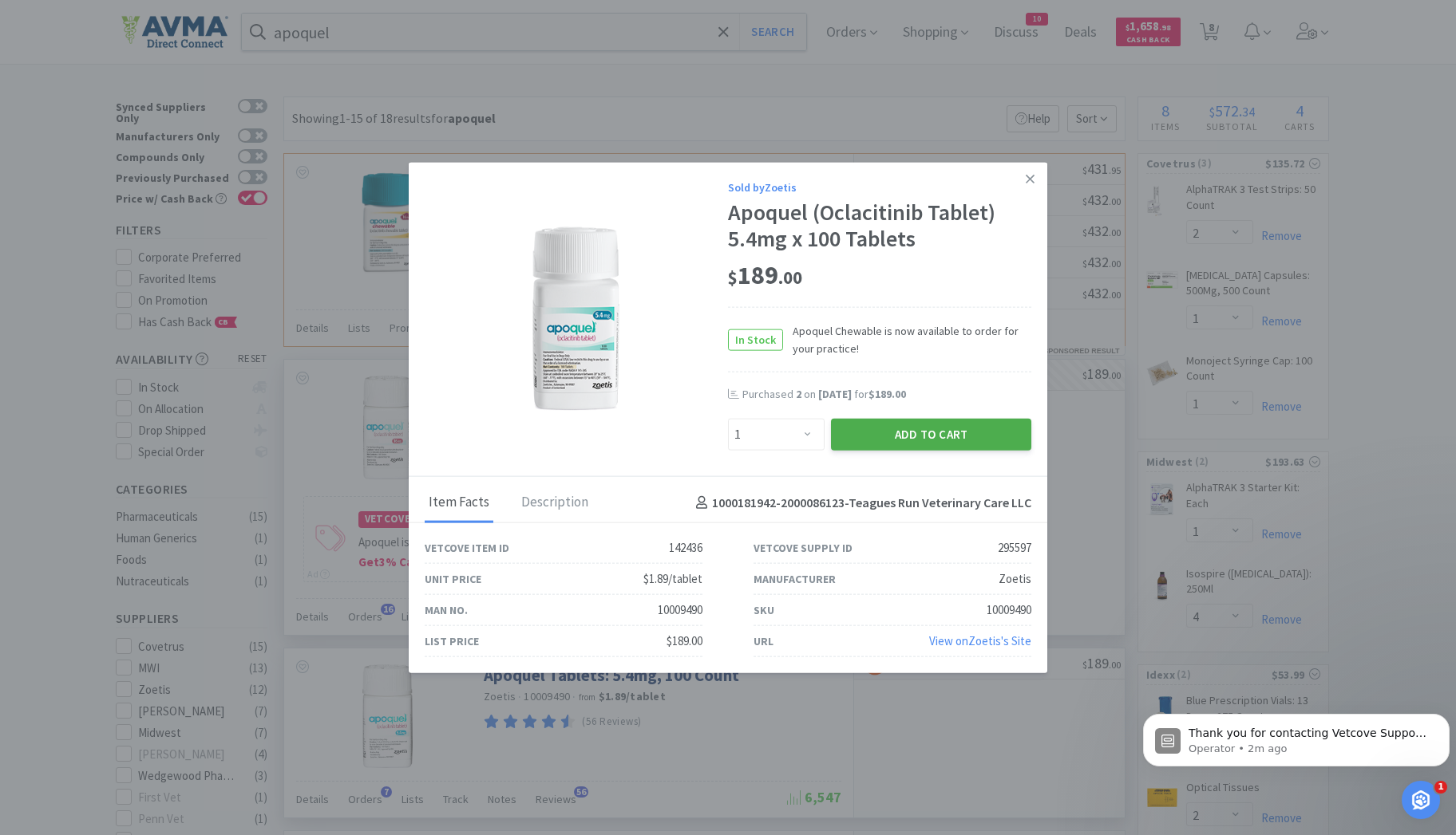
click at [923, 428] on button "Add to Cart" at bounding box center [931, 435] width 200 height 32
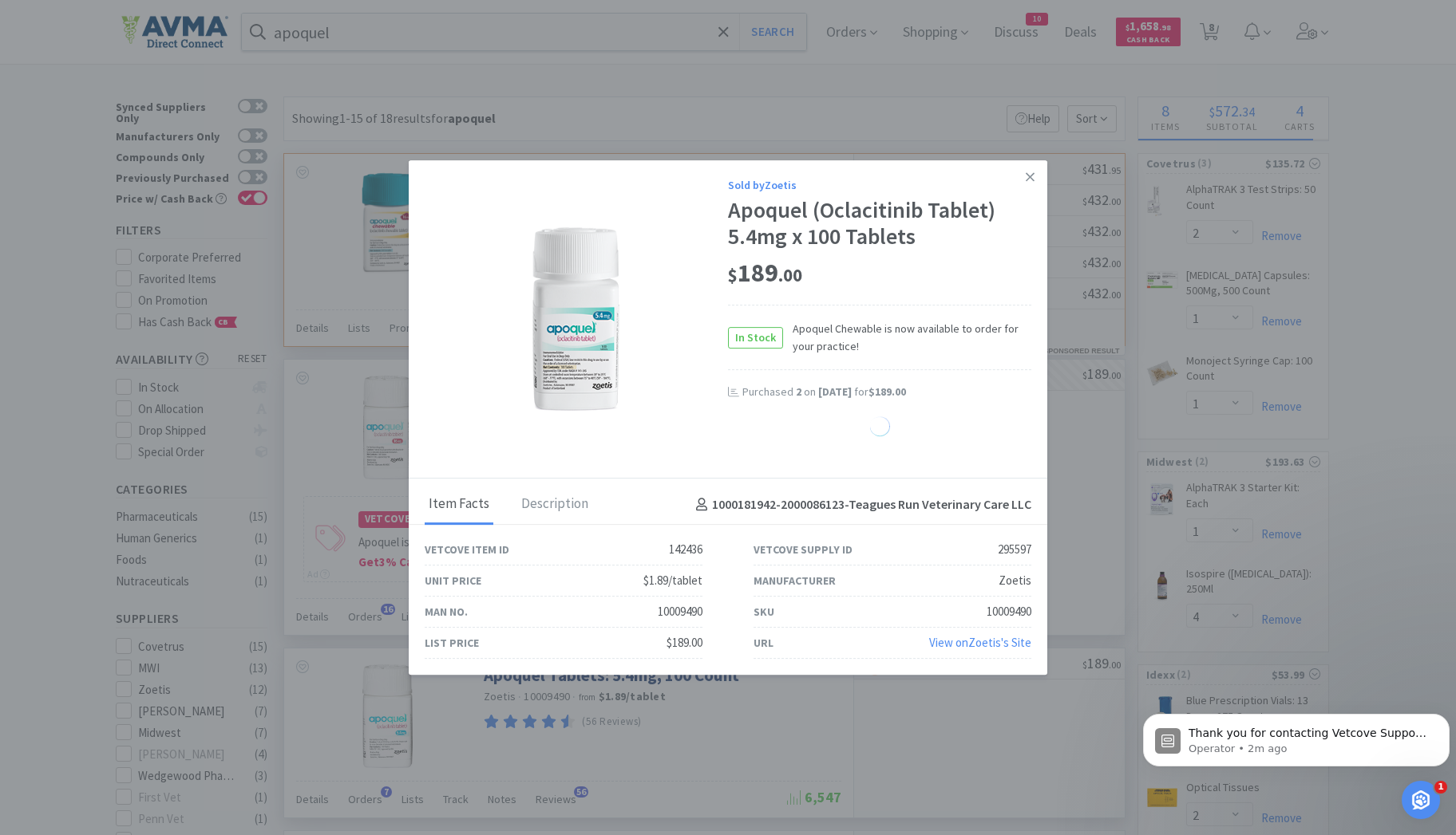
select select "1"
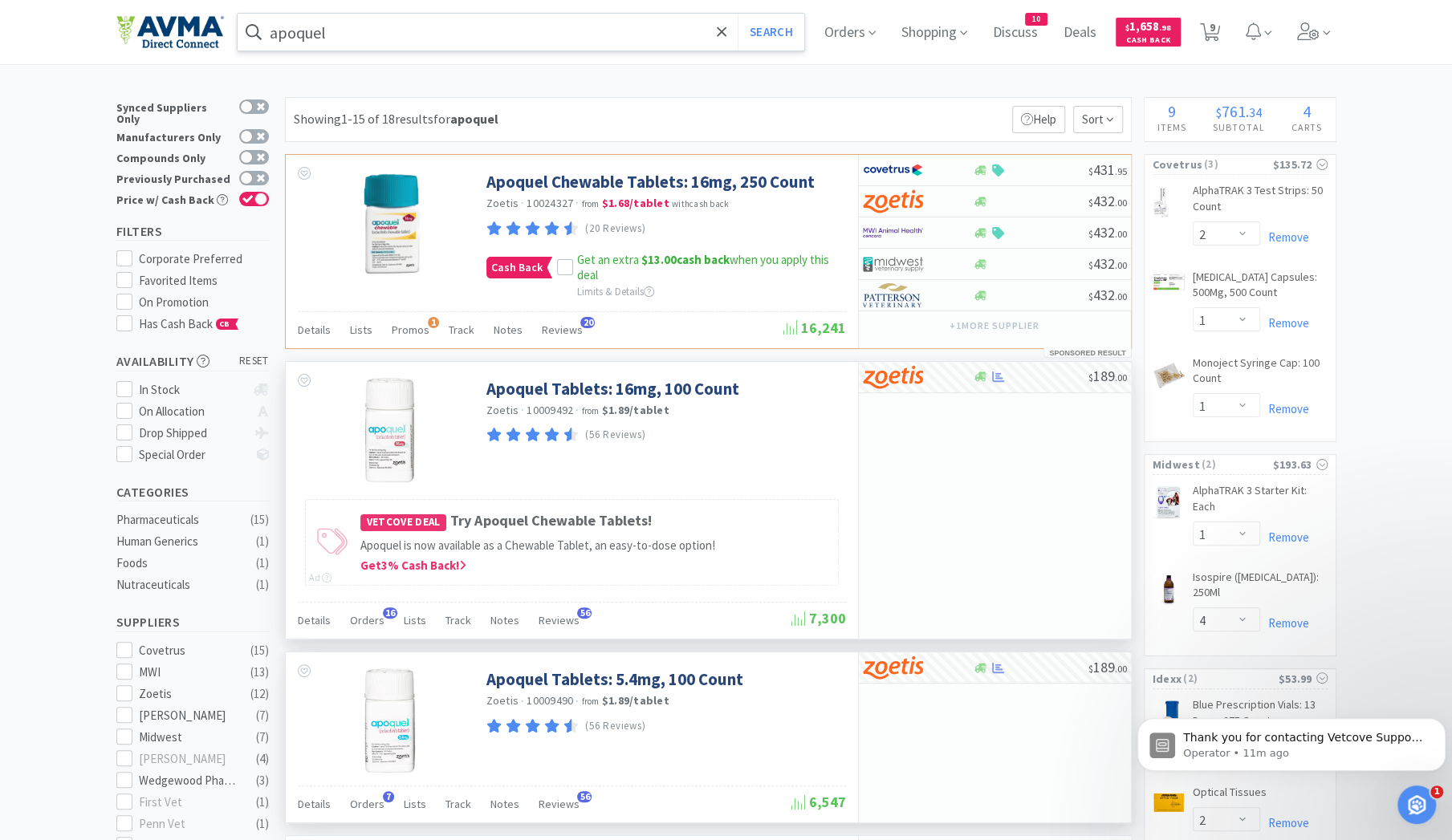
click at [357, 38] on input "apoquel" at bounding box center [521, 32] width 567 height 37
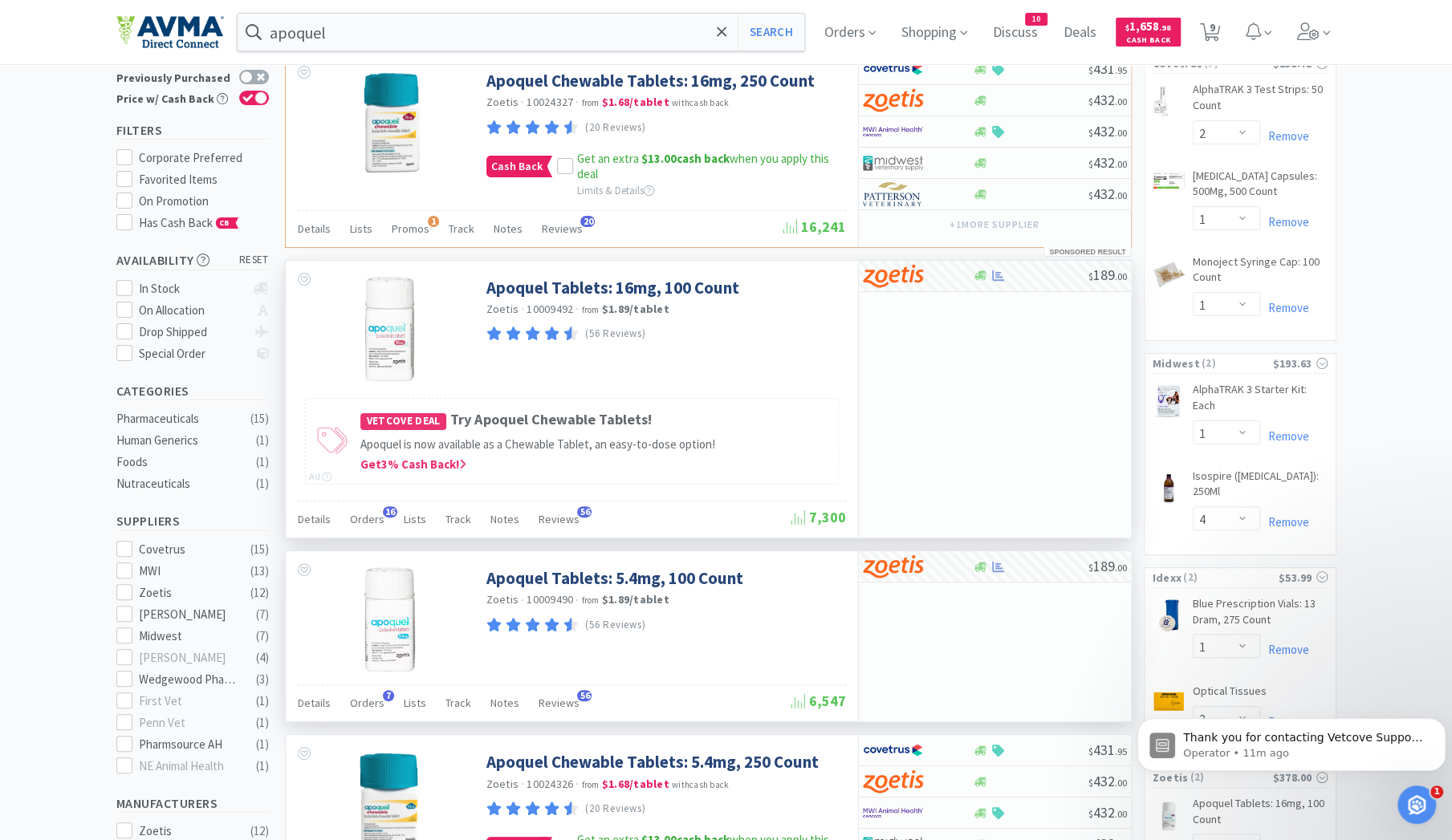
scroll to position [86, 0]
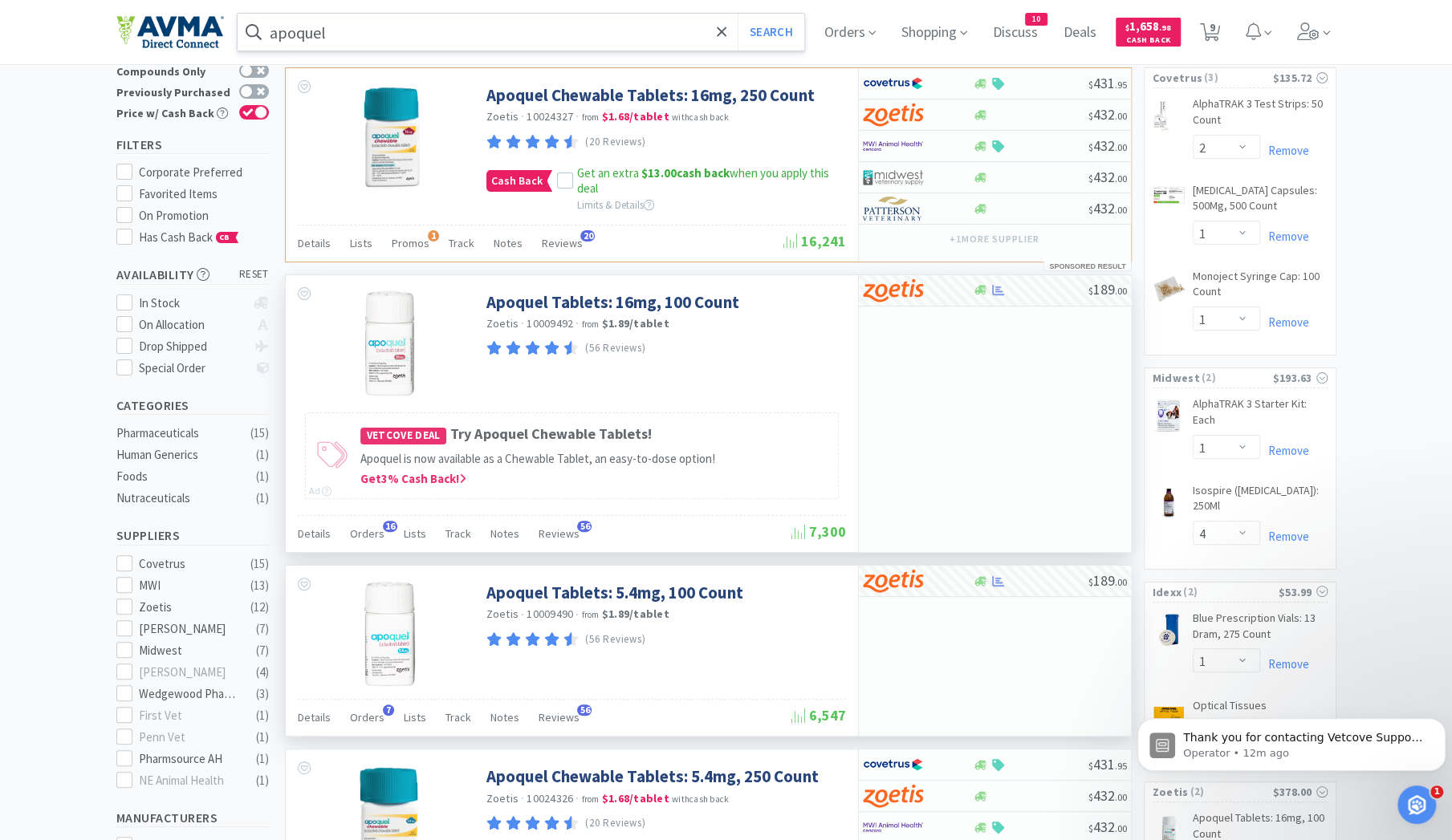
click at [343, 38] on input "apoquel" at bounding box center [521, 32] width 567 height 37
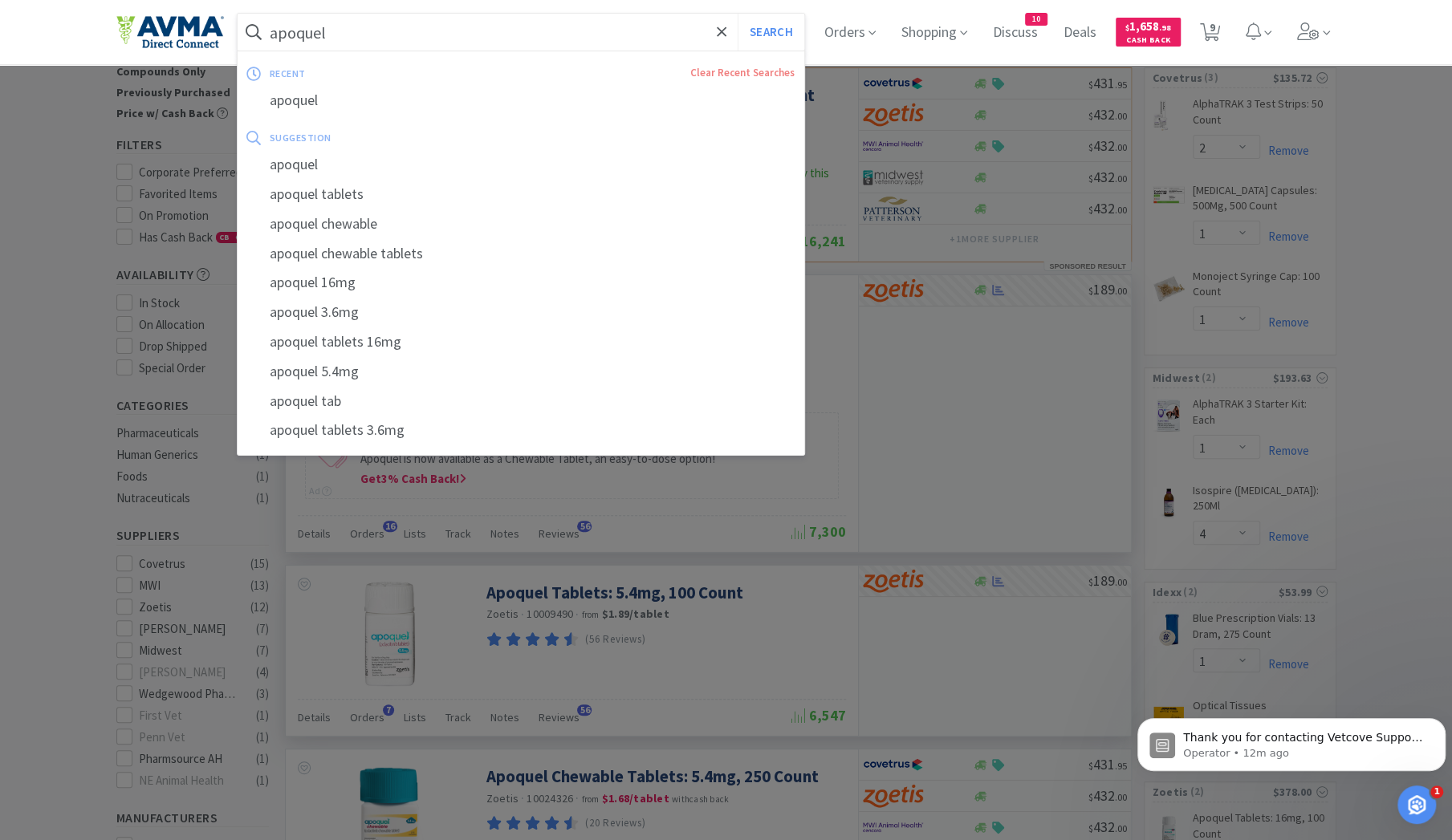
drag, startPoint x: 342, startPoint y: 33, endPoint x: 272, endPoint y: 41, distance: 70.5
click at [272, 41] on form "apoquel Search" at bounding box center [521, 32] width 567 height 37
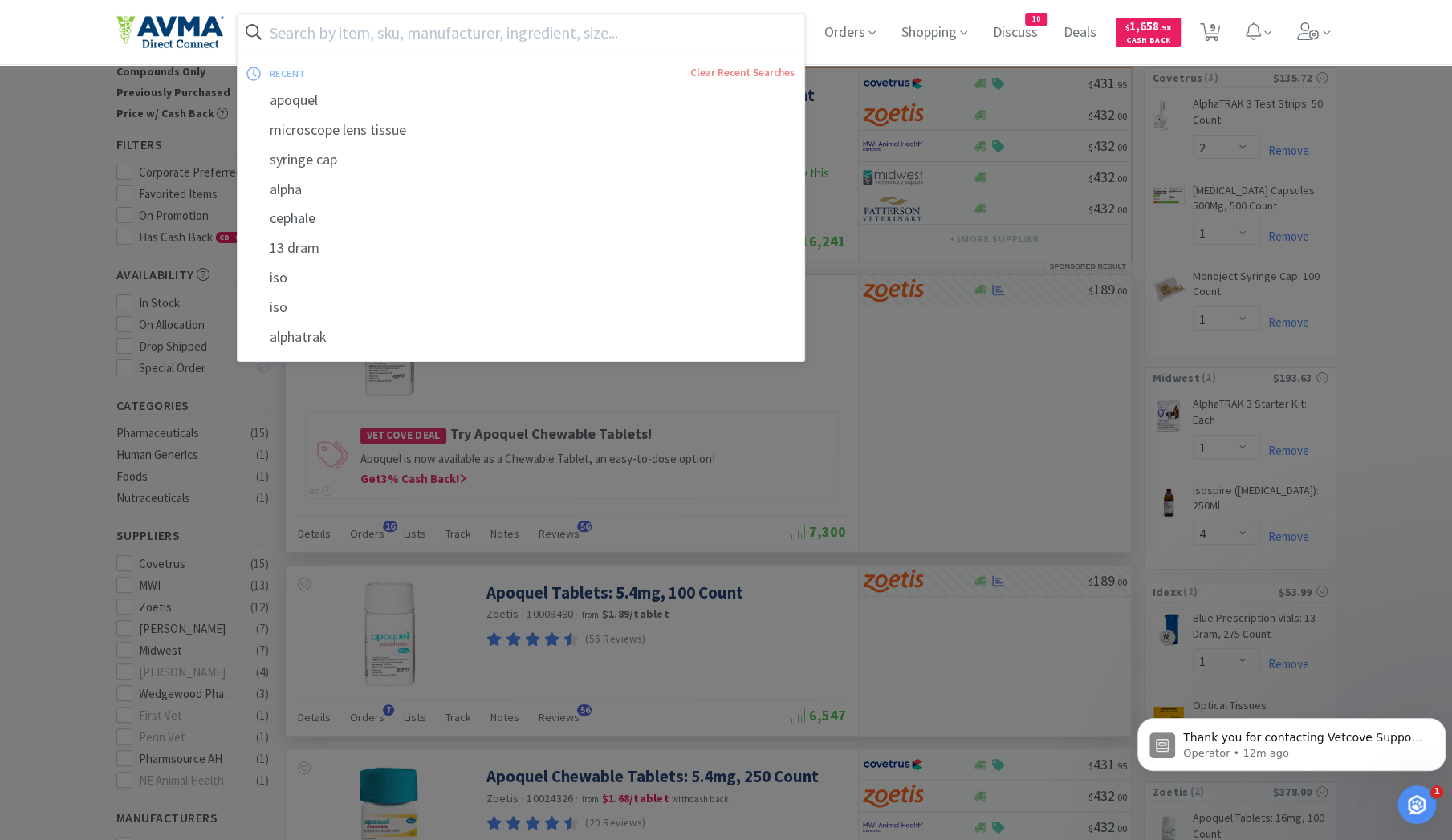
click at [269, 41] on span at bounding box center [254, 32] width 32 height 26
click at [269, 32] on span at bounding box center [254, 32] width 32 height 26
click at [347, 41] on input "text" at bounding box center [521, 32] width 567 height 37
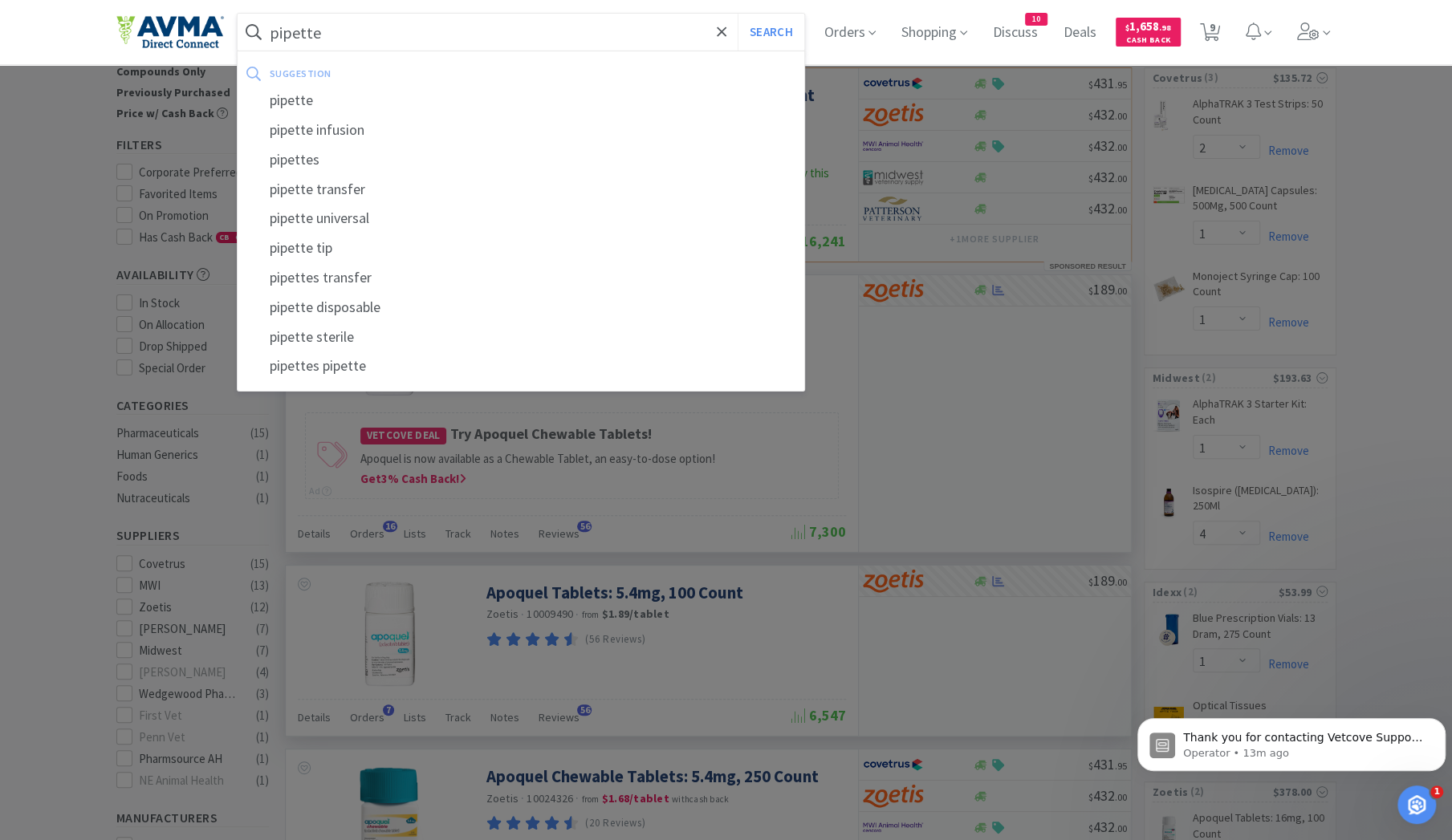
type input "pipette"
click at [738, 13] on button "Search" at bounding box center [771, 32] width 67 height 37
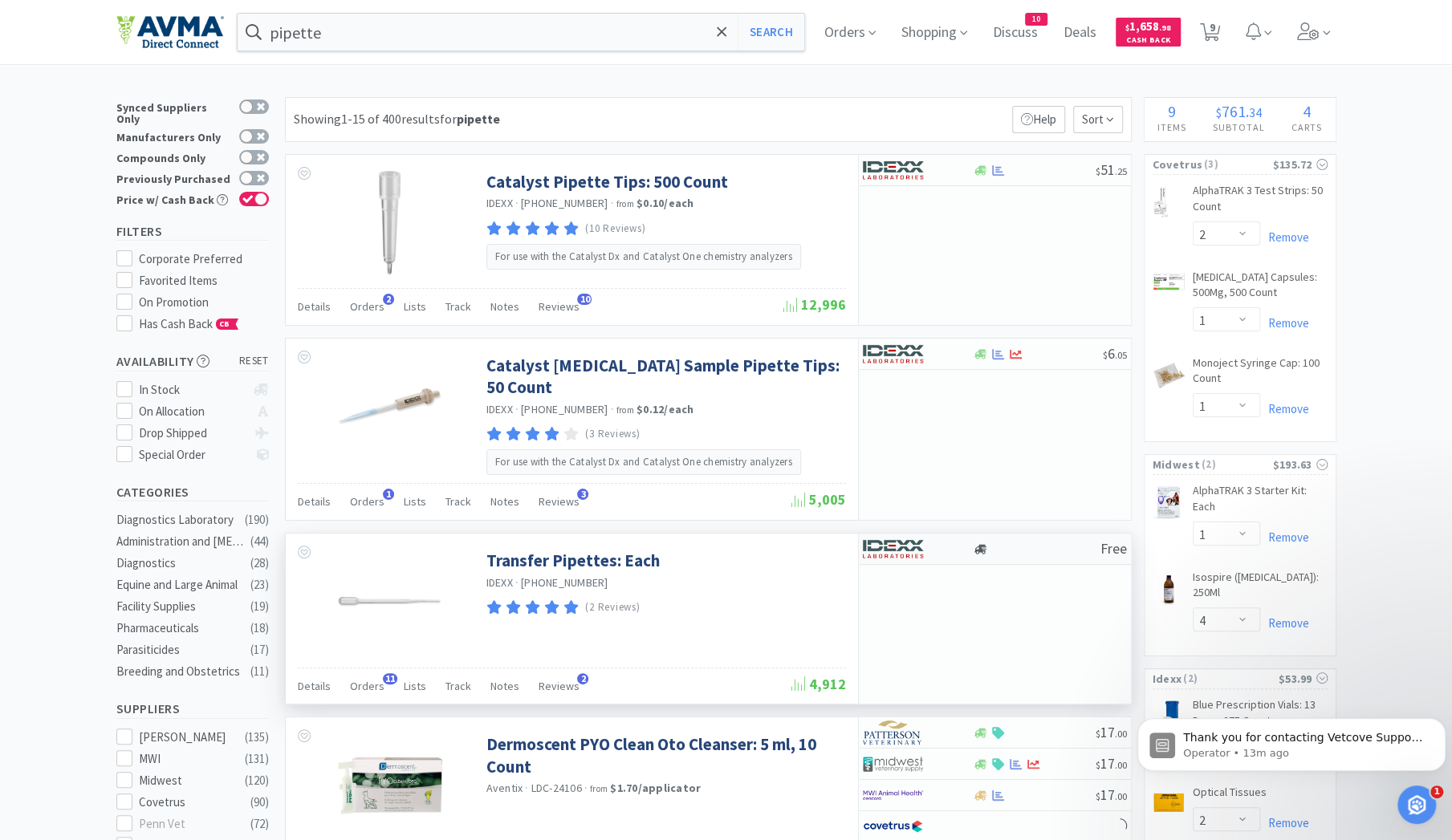
click at [948, 551] on div at bounding box center [907, 549] width 88 height 27
select select "1"
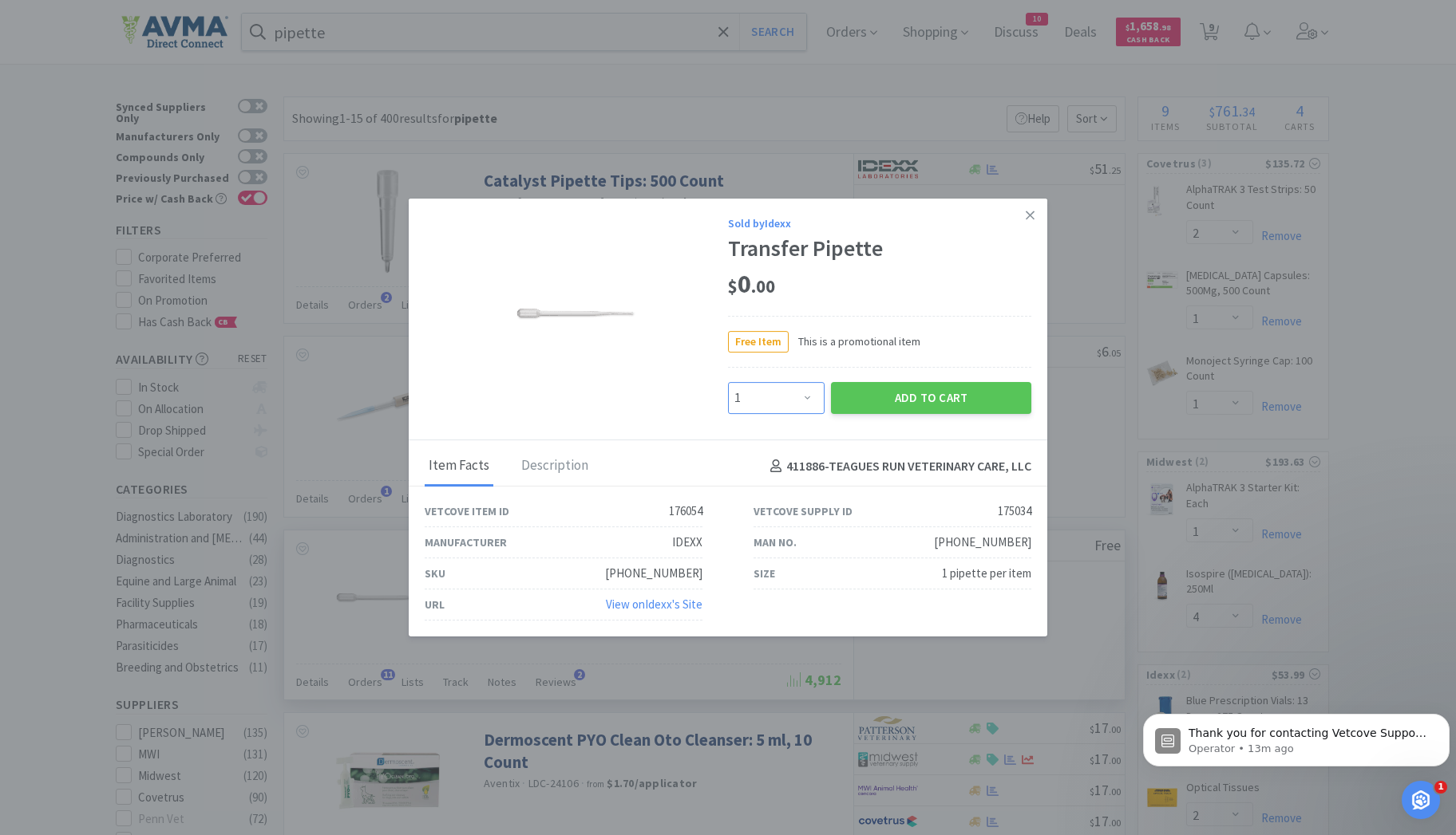
click at [814, 395] on select "Enter Quantity 1 2 3 4 5 6 7 8 9 10 11 12 13 14 15 16 17 18 19 20 Enter Quantity" at bounding box center [776, 398] width 96 height 32
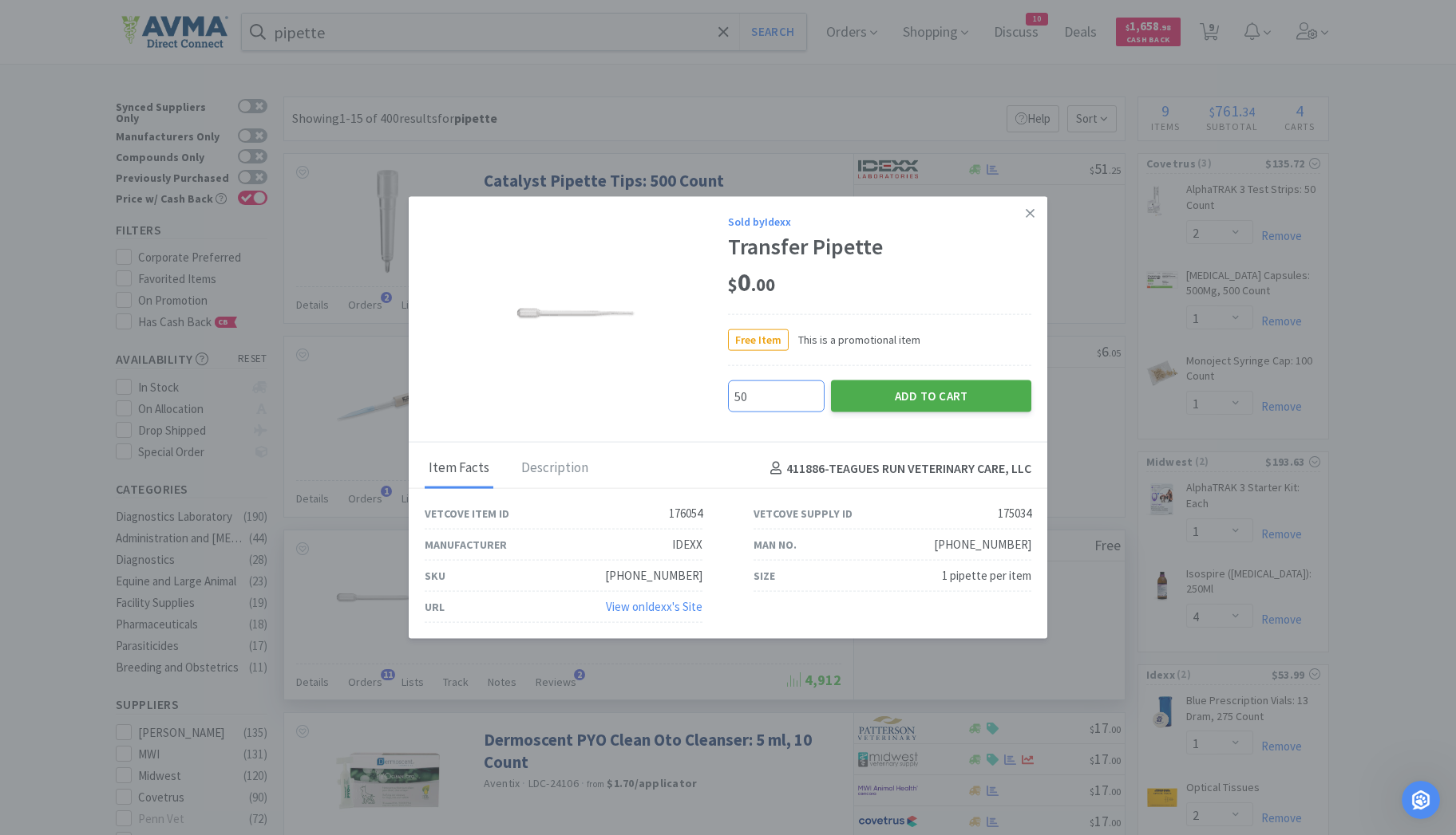
type input "50"
click at [865, 401] on button "Add to Cart" at bounding box center [931, 396] width 200 height 32
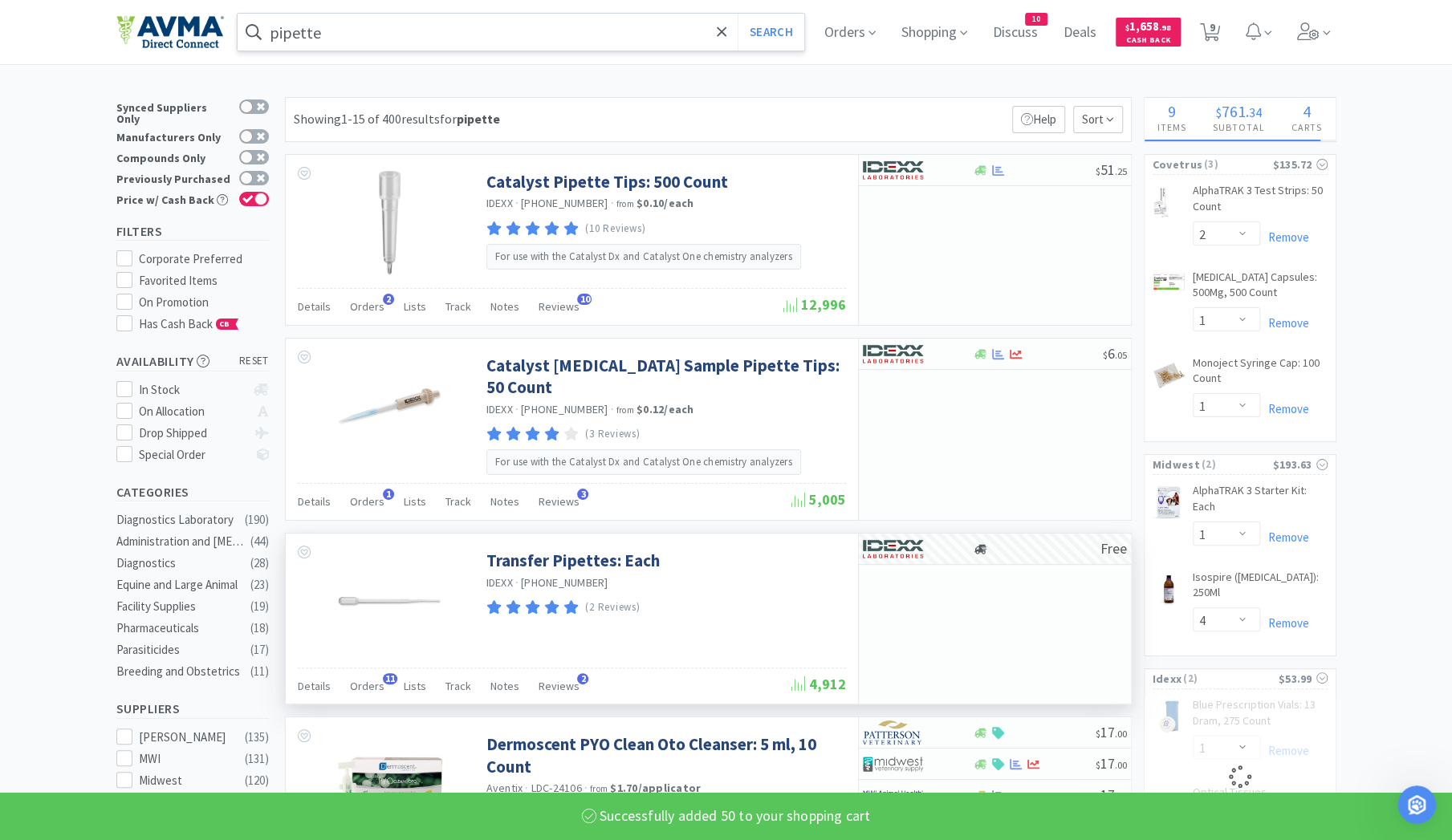
select select "50"
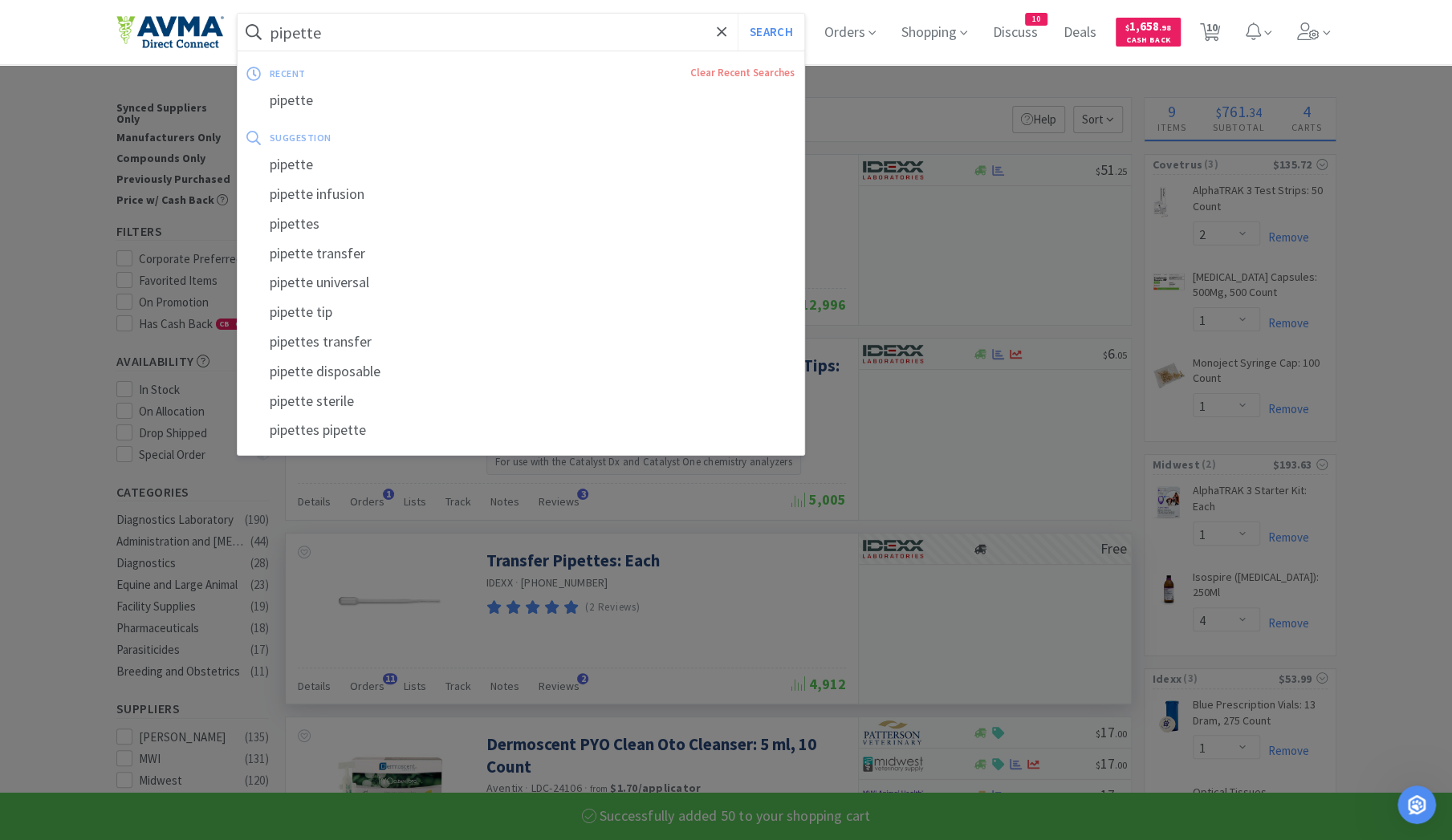
click at [342, 33] on input "pipette" at bounding box center [521, 32] width 567 height 37
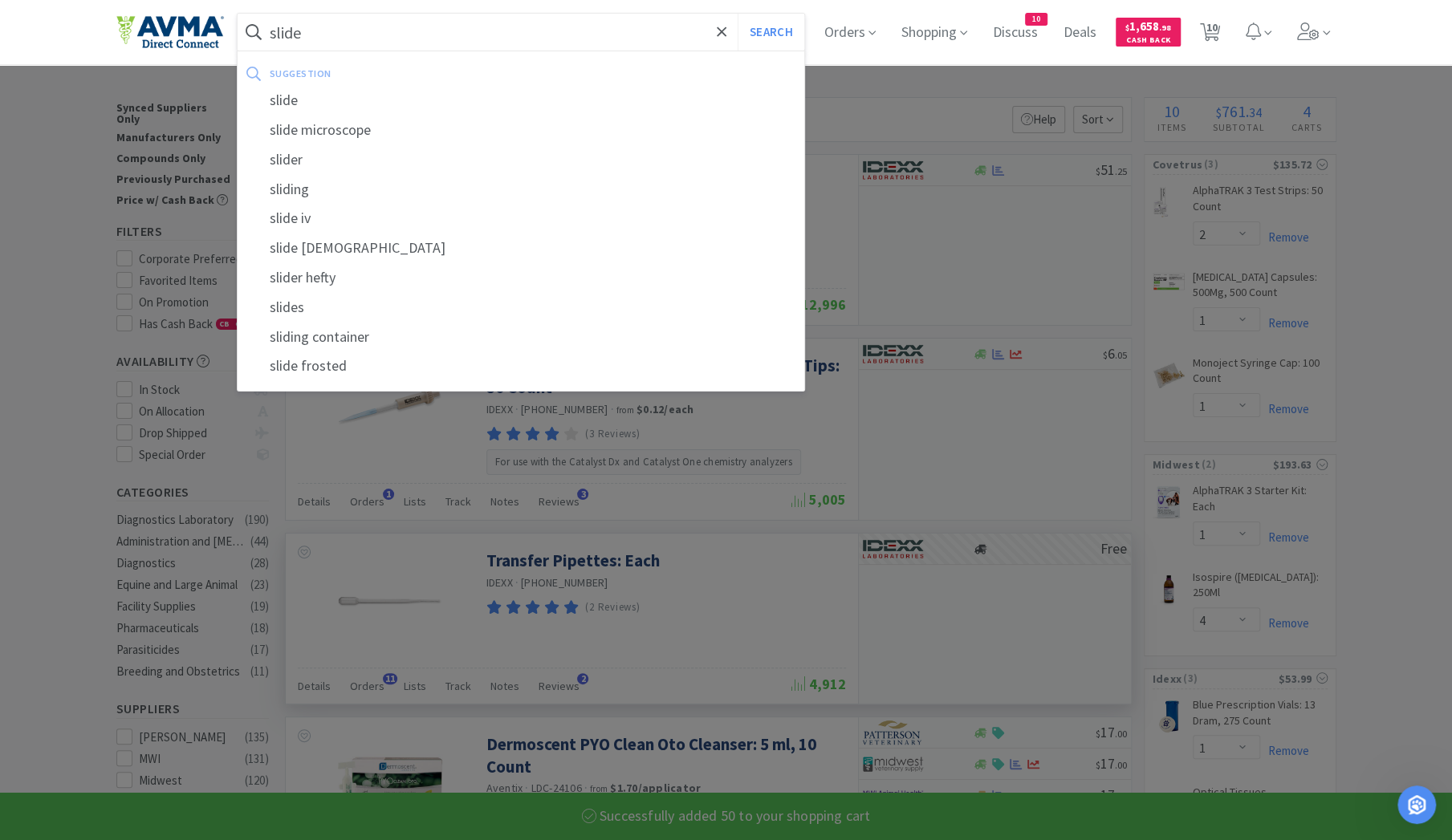
type input "slide"
click at [738, 13] on button "Search" at bounding box center [771, 32] width 67 height 37
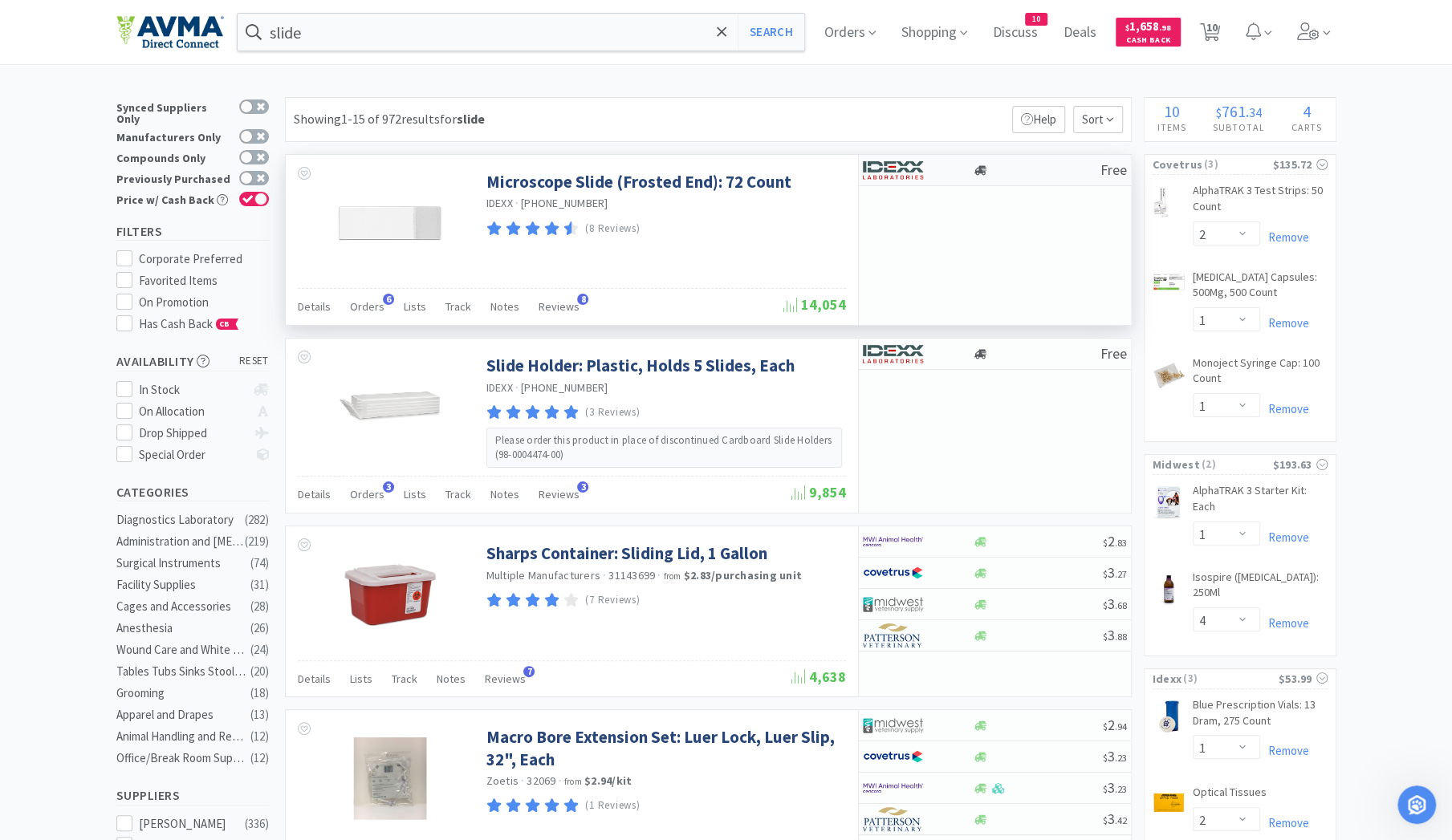
click at [898, 169] on img at bounding box center [893, 170] width 60 height 24
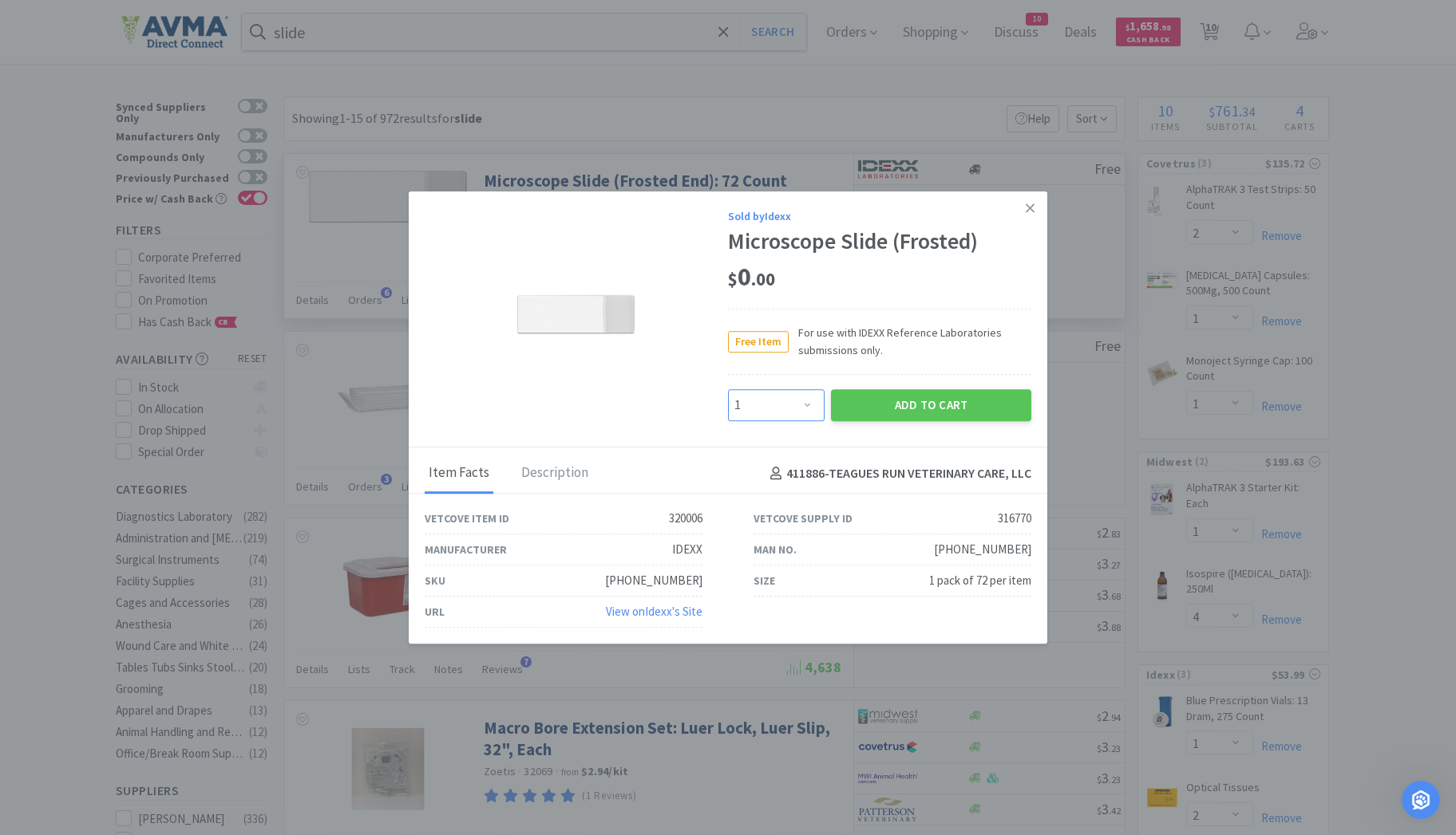
click at [803, 410] on select "Enter Quantity 1 2 3 4 5 6 7 8 9 10 11 12 13 14 15 16 17 18 19 20 Enter Quantity" at bounding box center [776, 405] width 96 height 32
select select "3"
click at [728, 390] on select "Enter Quantity 1 2 3 4 5 6 7 8 9 10 11 12 13 14 15 16 17 18 19 20 Enter Quantity" at bounding box center [776, 405] width 96 height 32
click at [925, 412] on button "Add to Cart" at bounding box center [931, 405] width 200 height 32
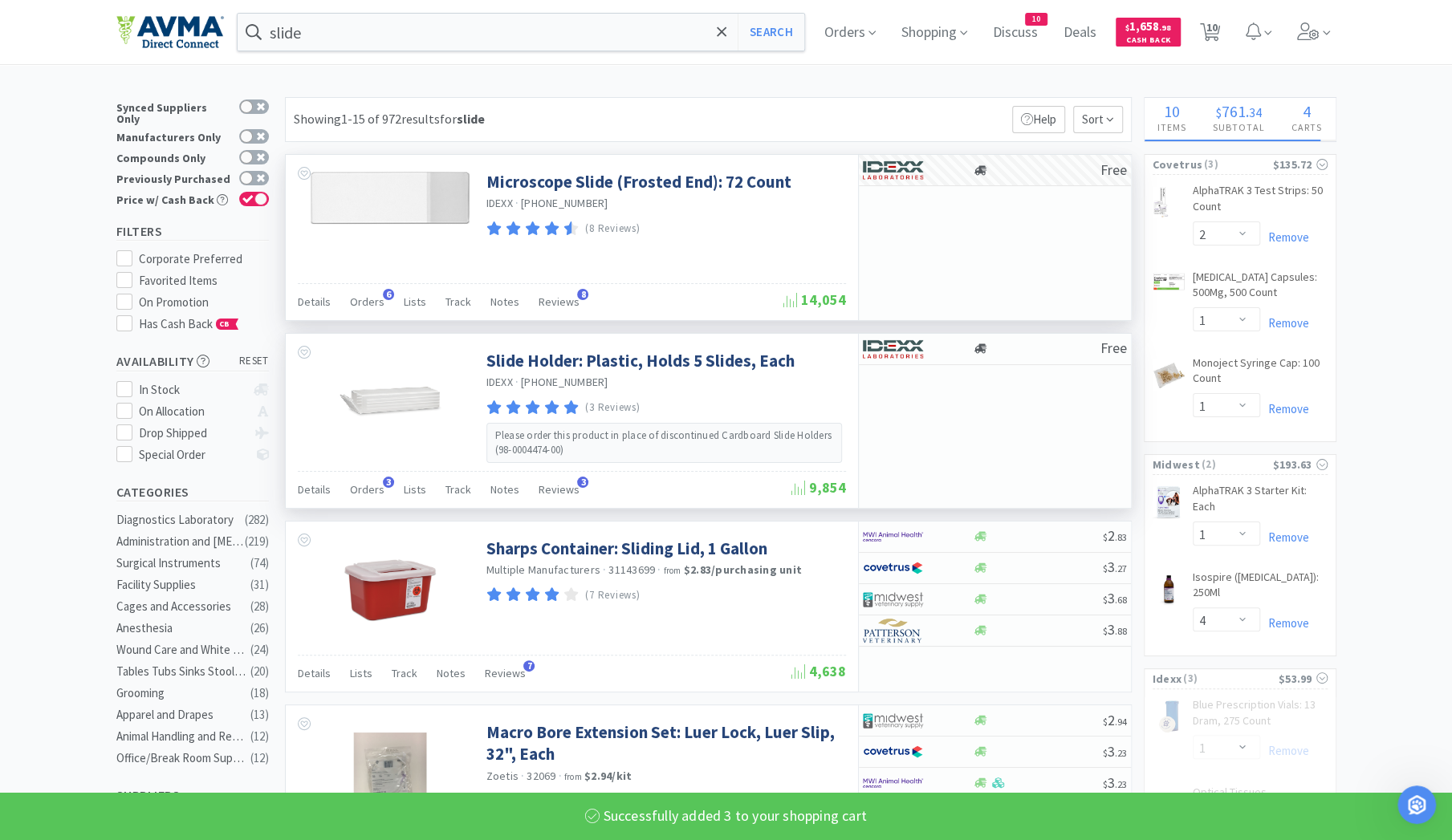
select select "3"
select select "2"
select select "50"
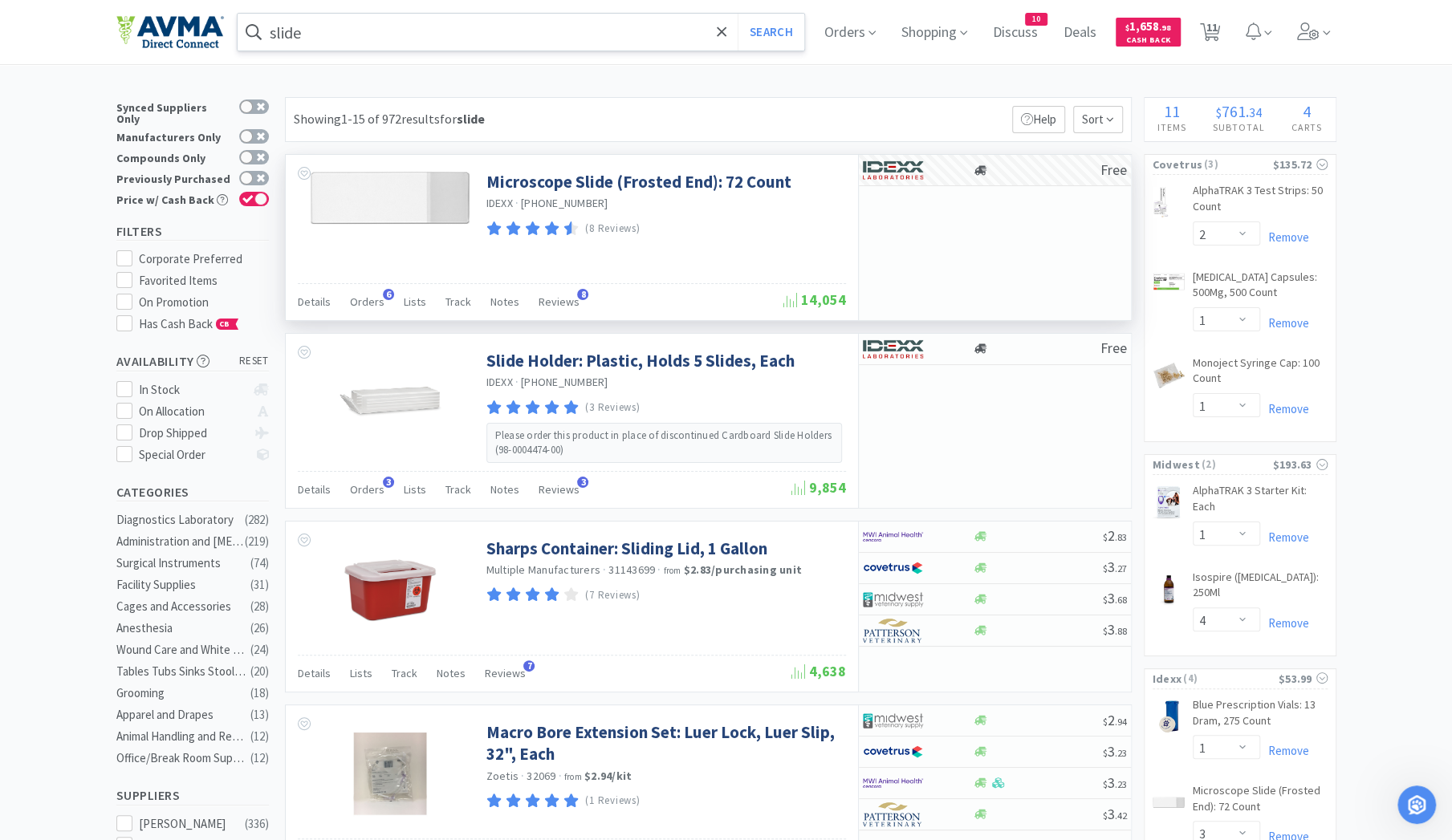
click at [414, 33] on input "slide" at bounding box center [521, 32] width 567 height 37
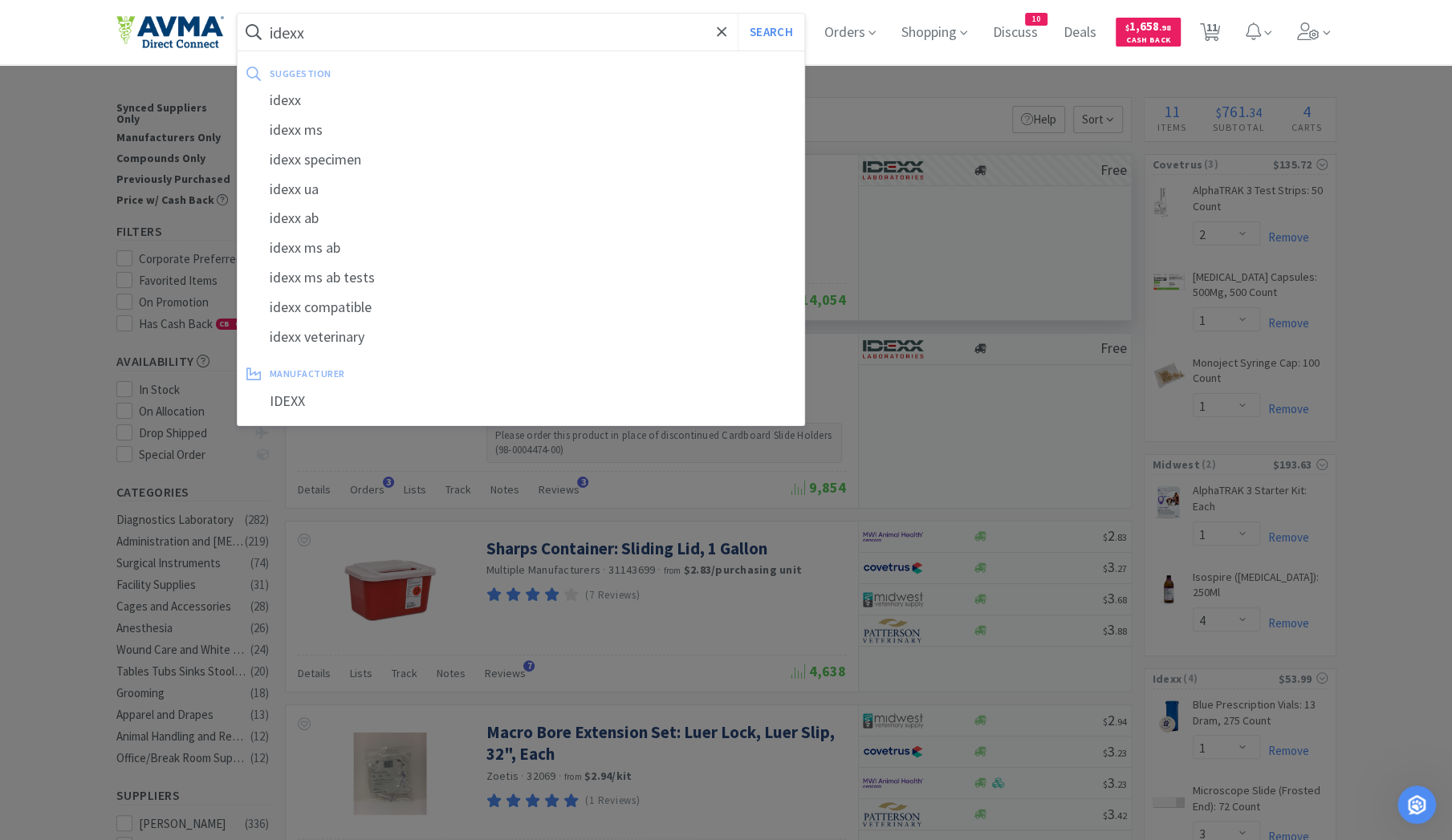
type input "idexx"
click at [738, 13] on button "Search" at bounding box center [771, 32] width 67 height 37
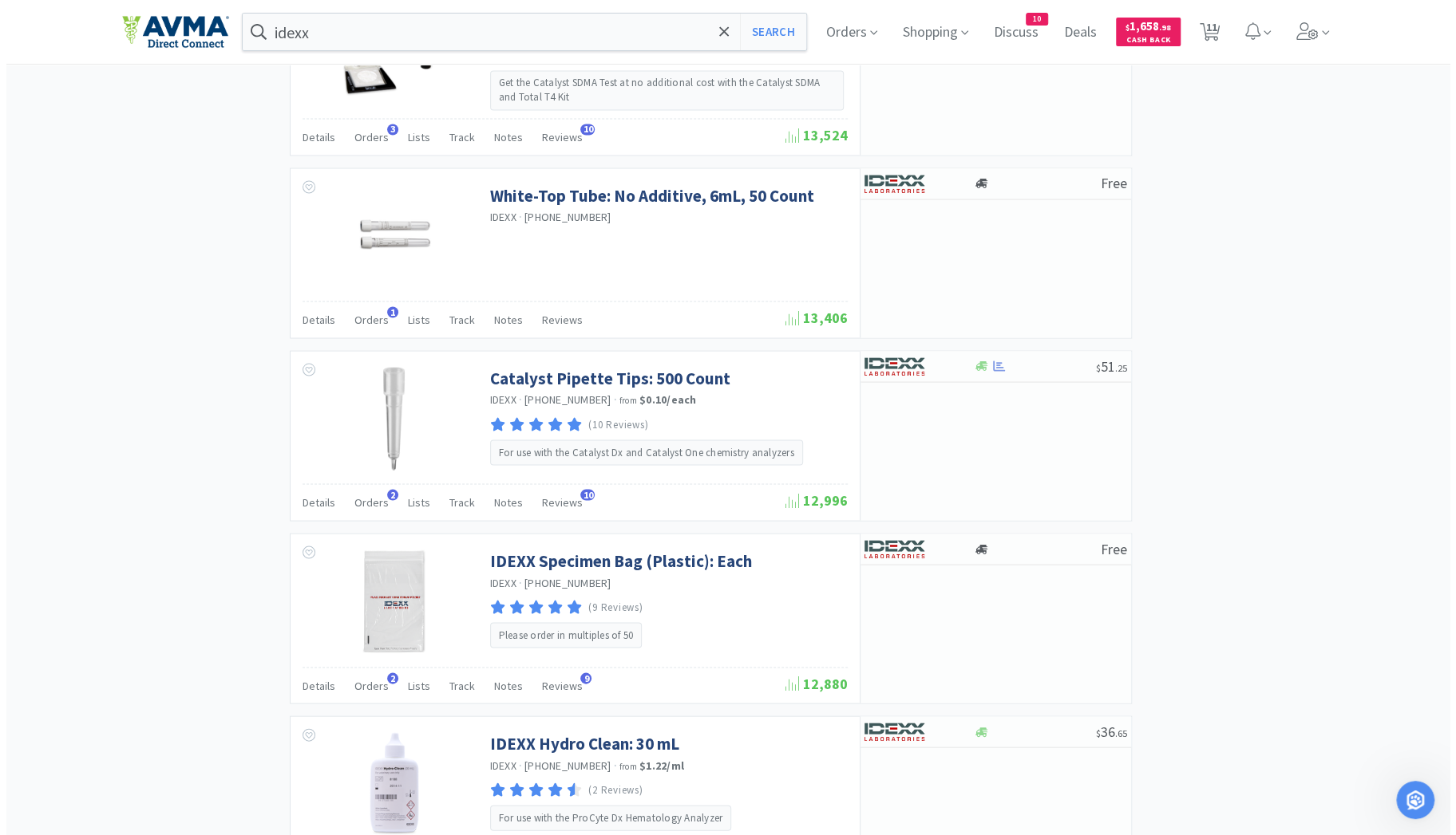
scroll to position [2168, 0]
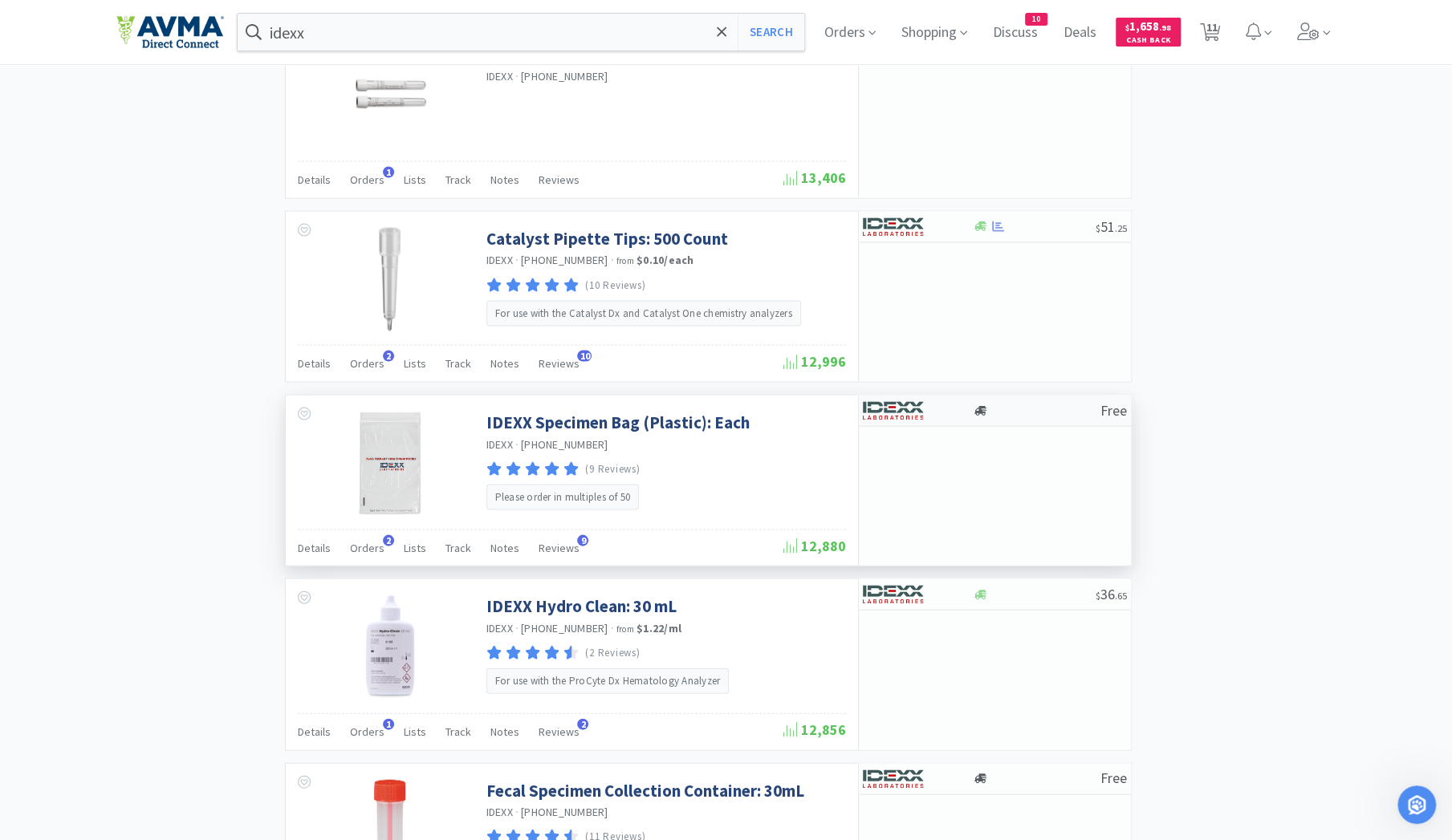
click at [989, 405] on div at bounding box center [1036, 411] width 128 height 12
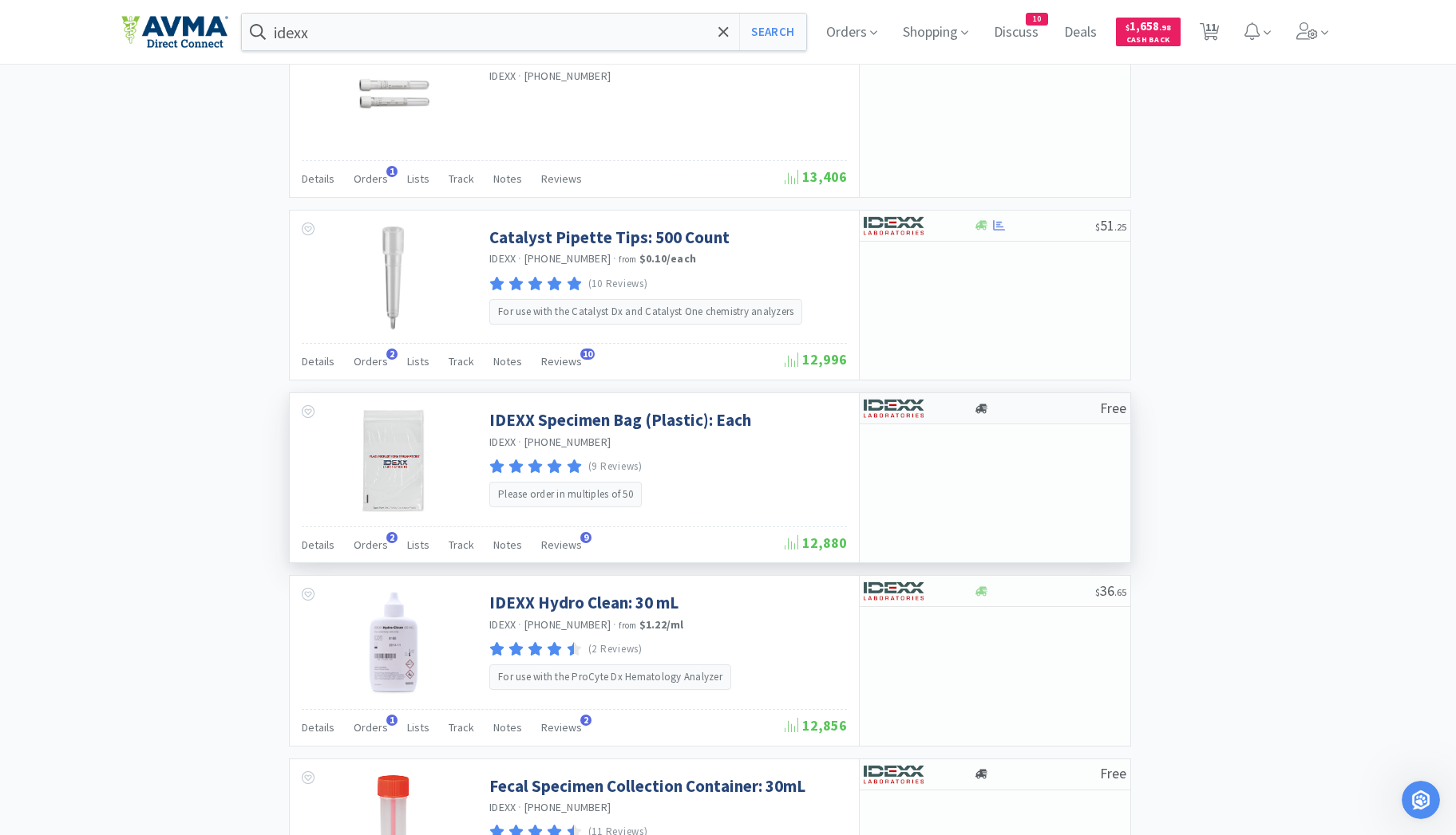
select select "50"
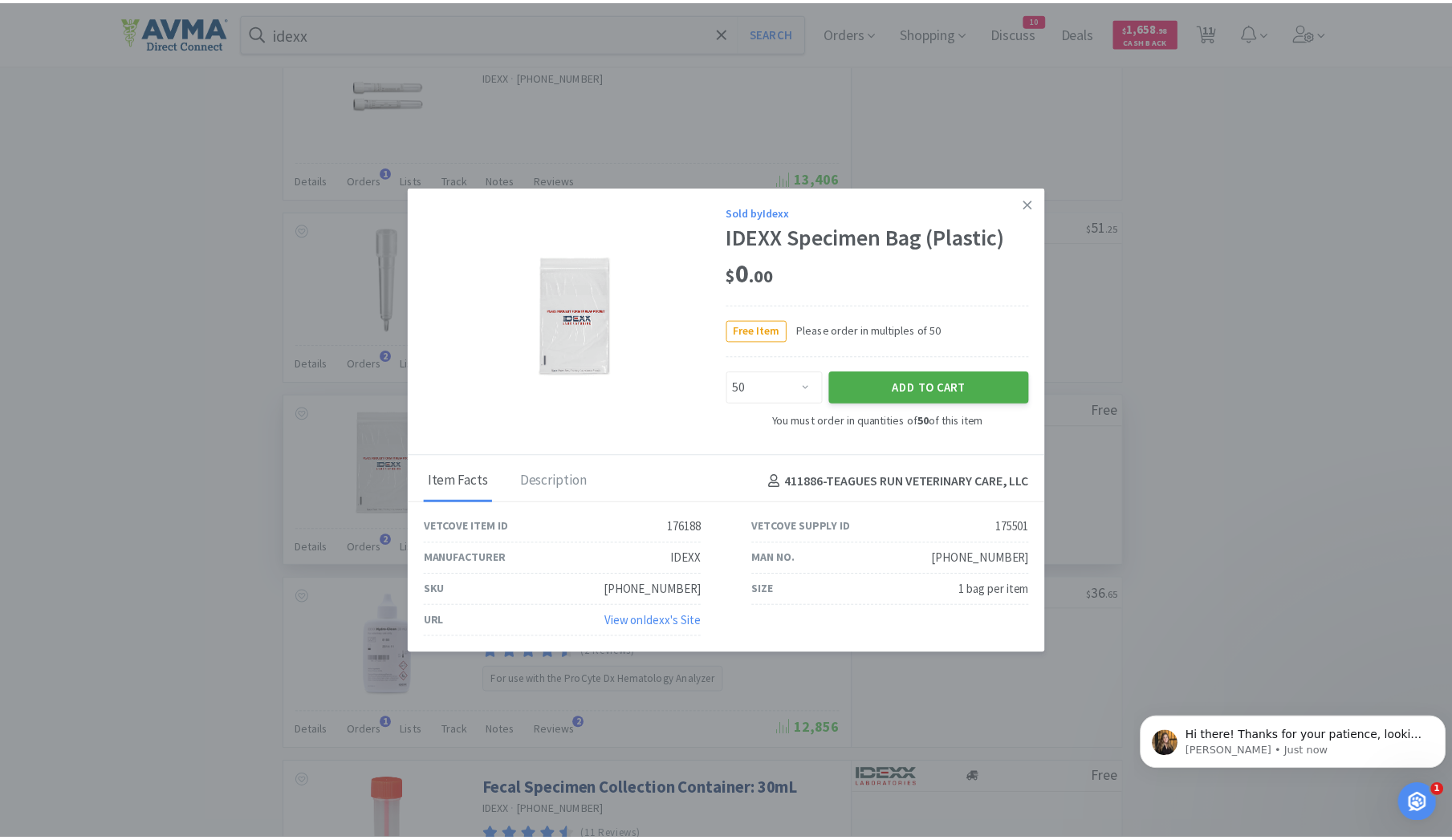
scroll to position [0, 0]
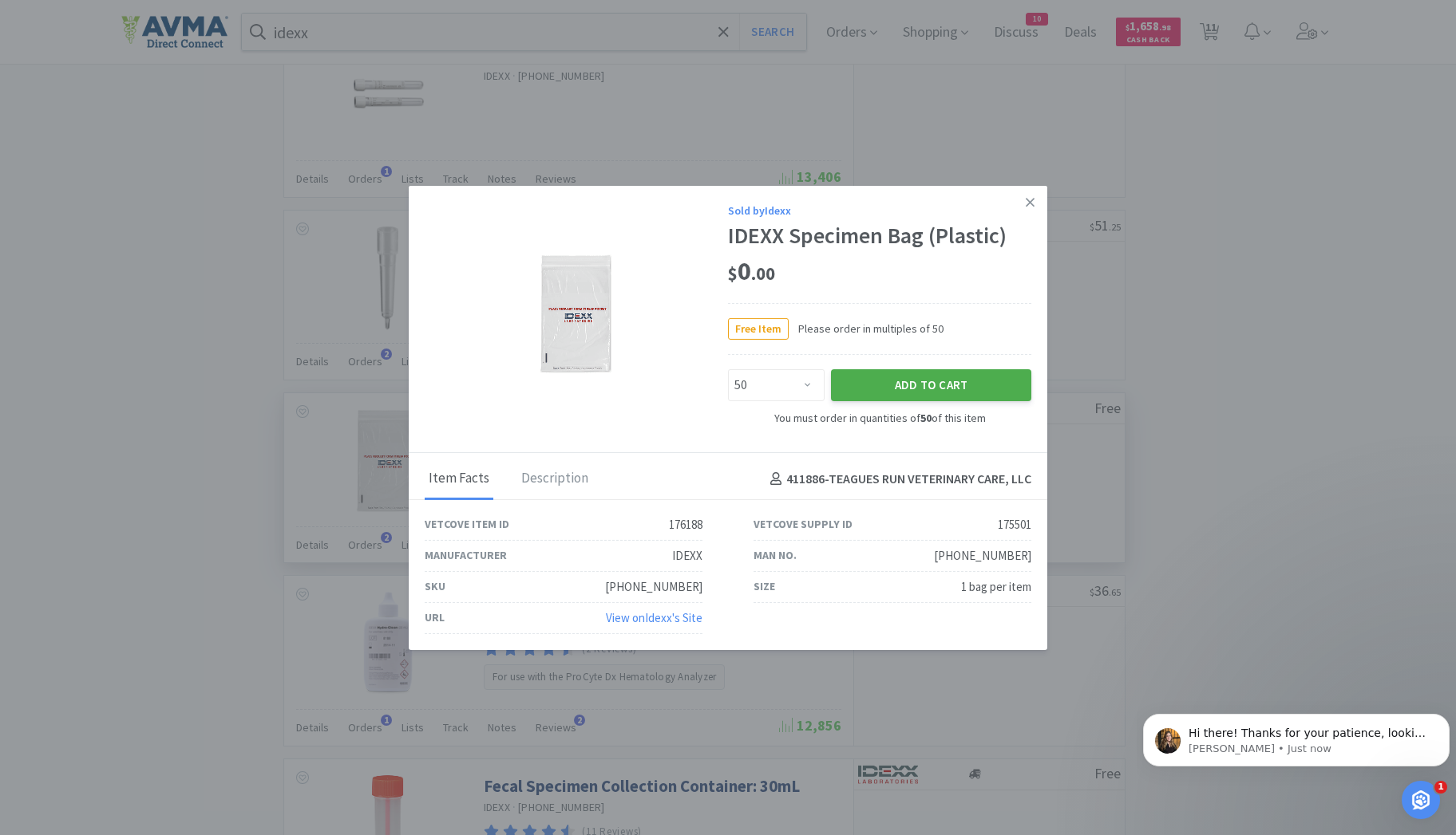
click at [930, 389] on button "Add to Cart" at bounding box center [931, 385] width 200 height 32
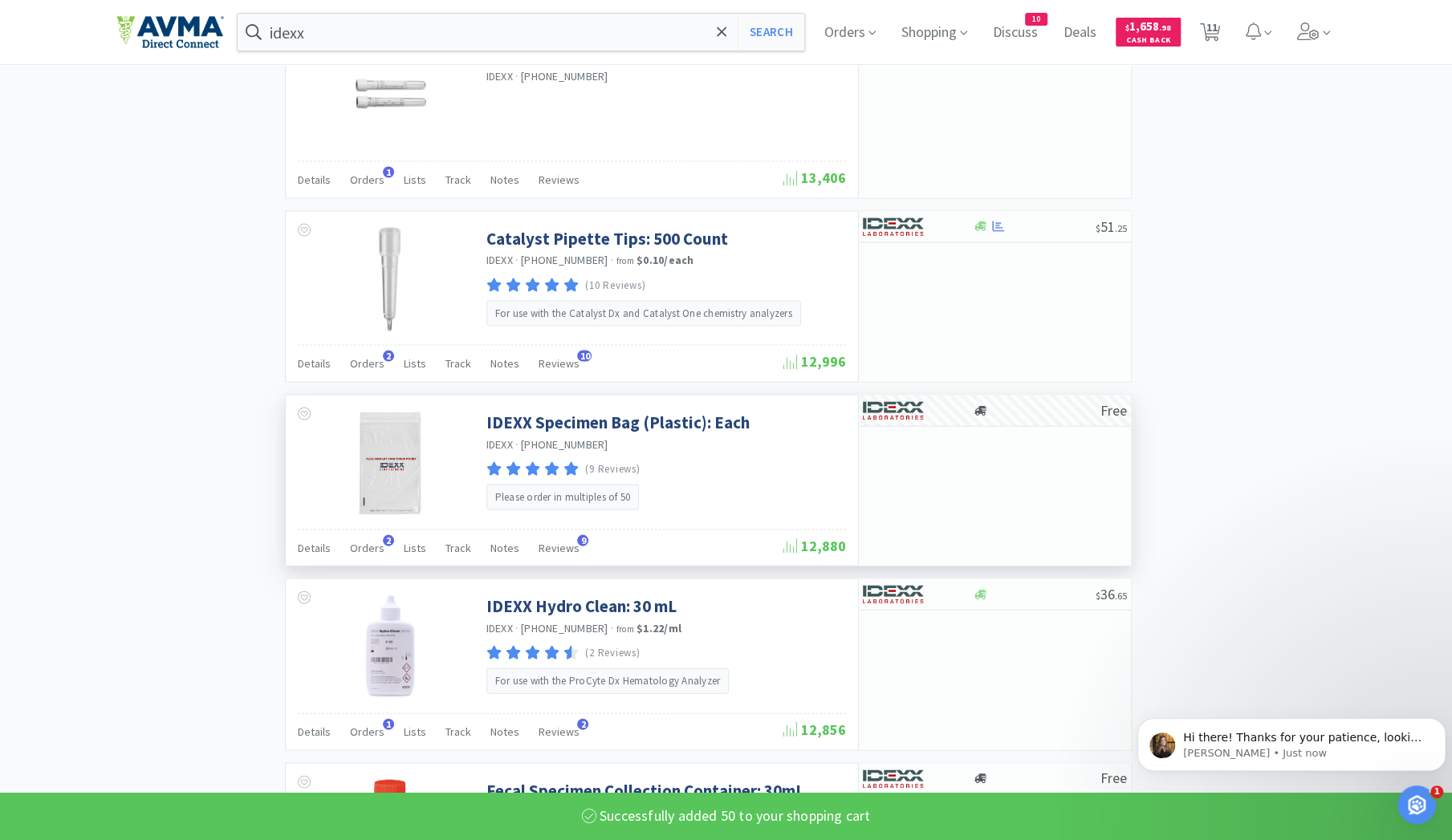
select select "3"
select select "2"
select select "50"
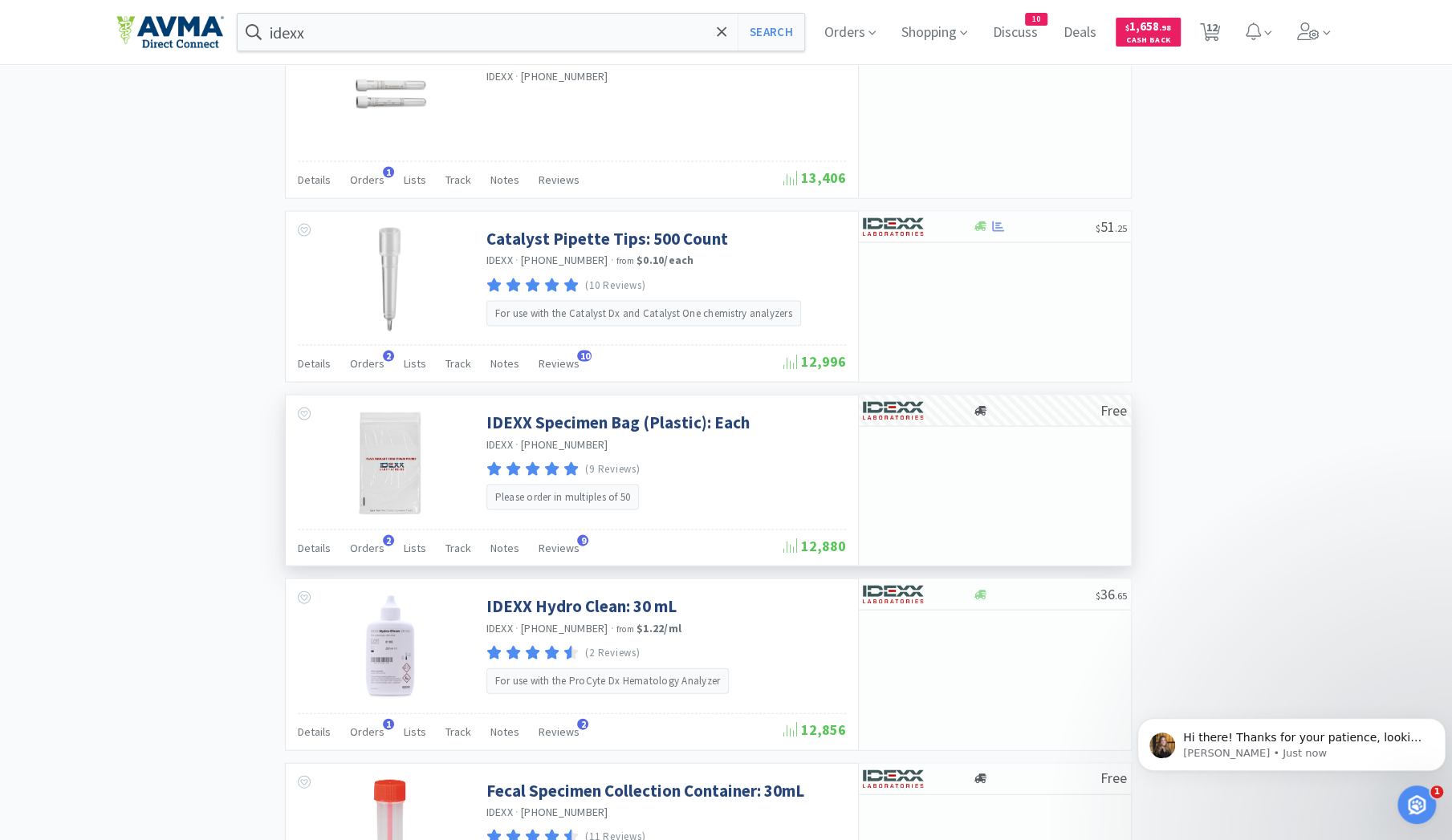
scroll to position [2407, 0]
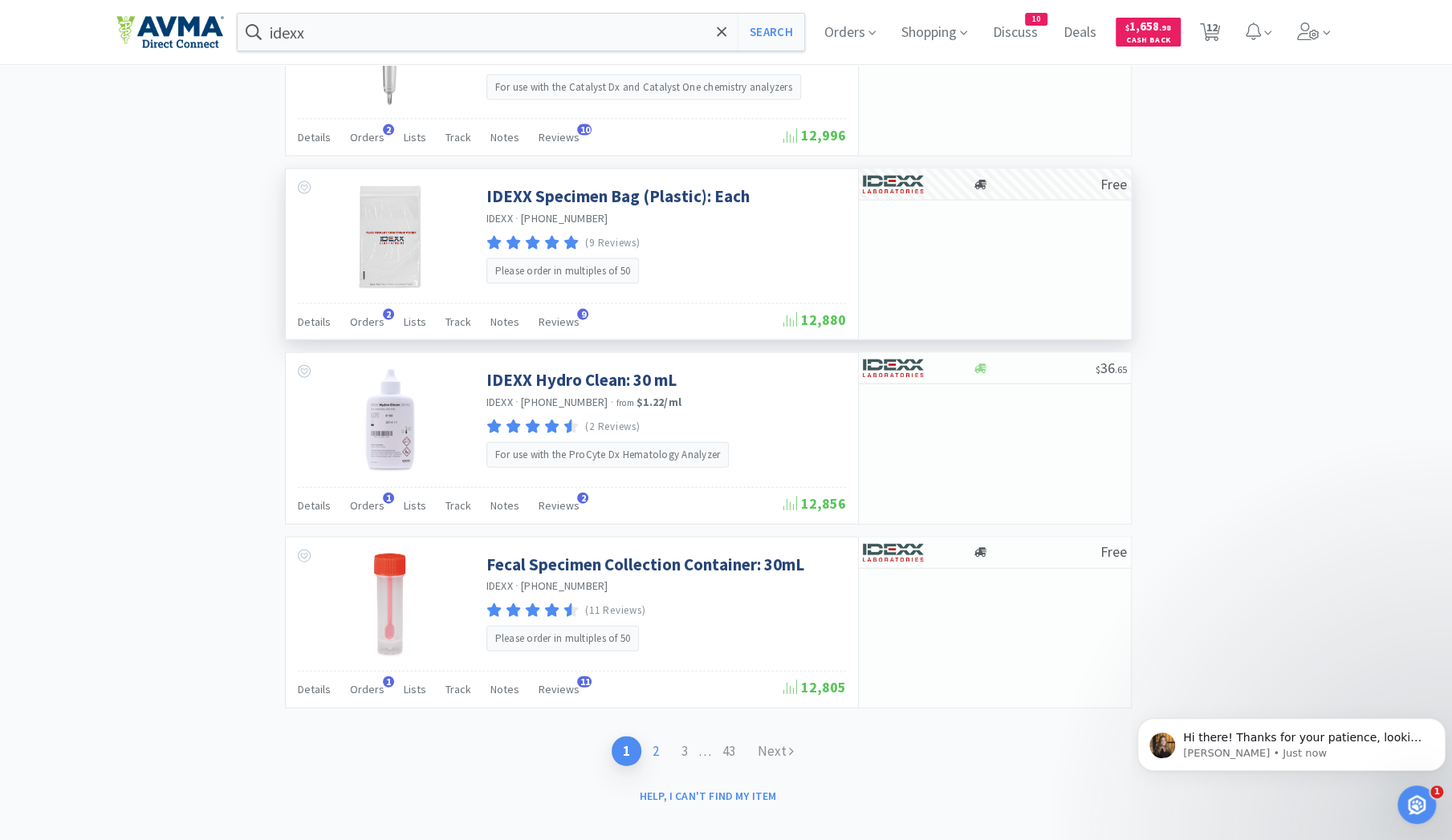
click at [651, 737] on link "2" at bounding box center [655, 752] width 29 height 30
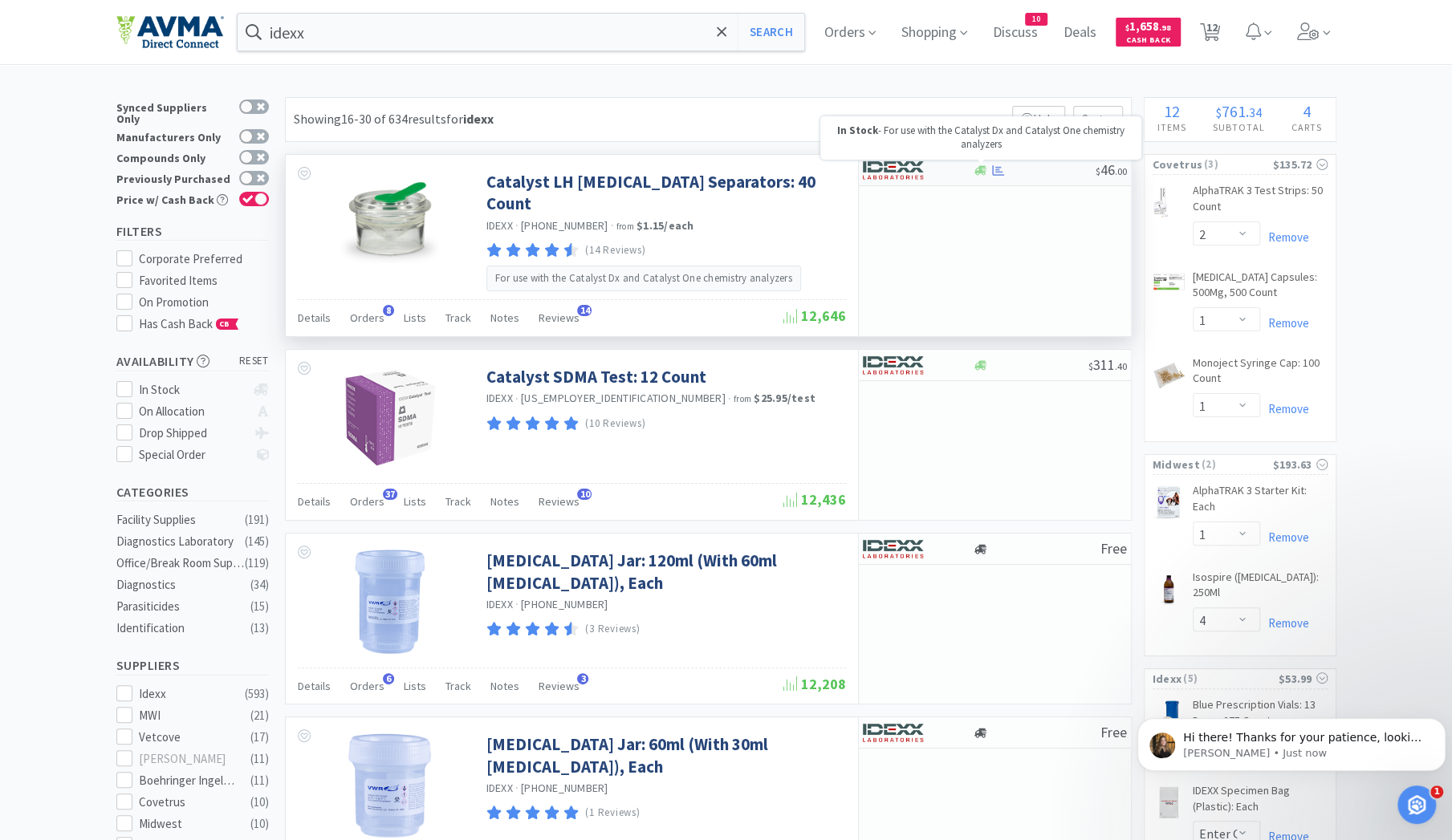
click at [984, 171] on icon at bounding box center [981, 171] width 12 height 12
select select "1"
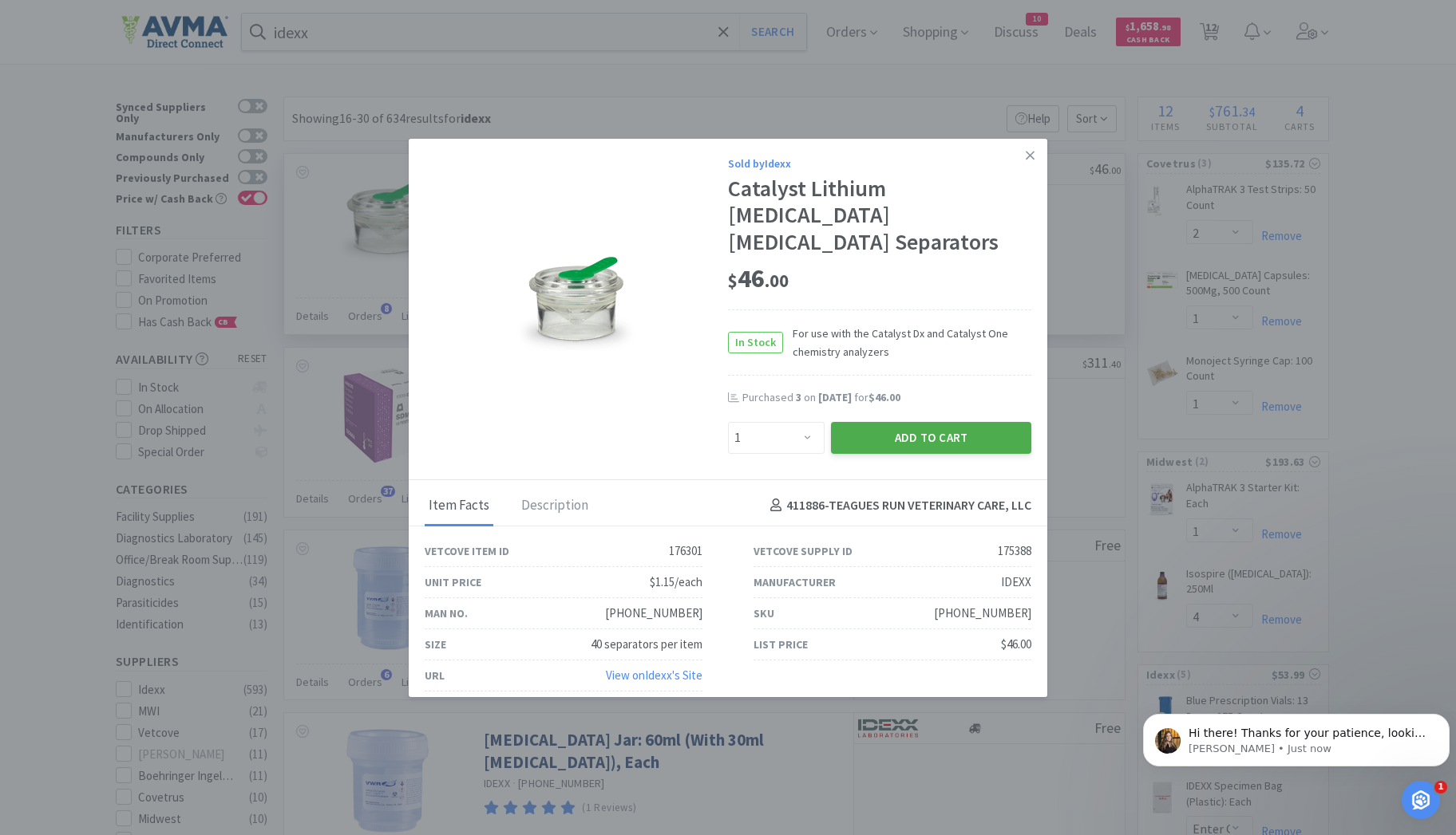
click at [921, 422] on button "Add to Cart" at bounding box center [931, 438] width 200 height 32
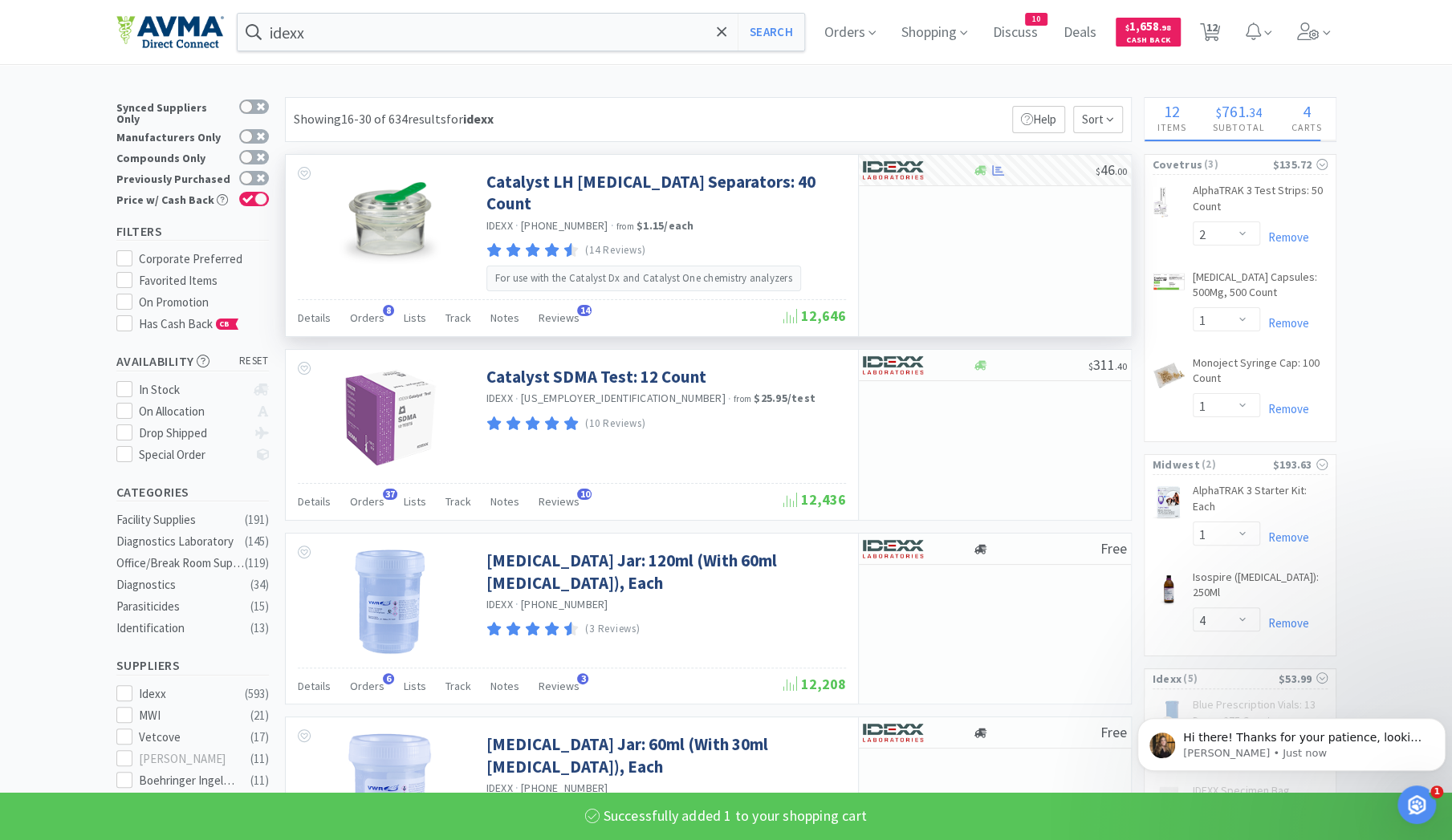
select select "3"
select select "2"
select select "1"
select select "50"
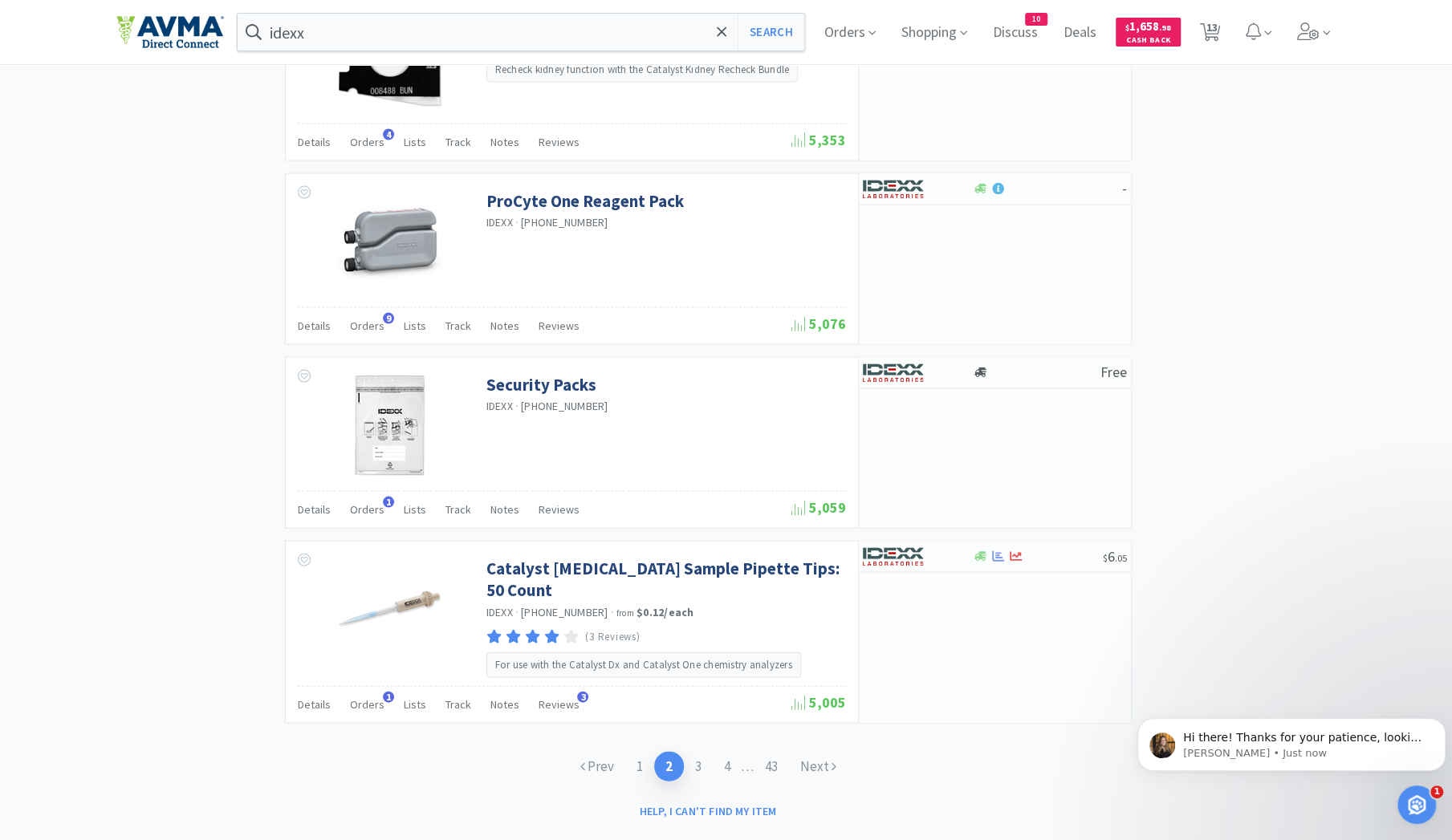
scroll to position [2214, 0]
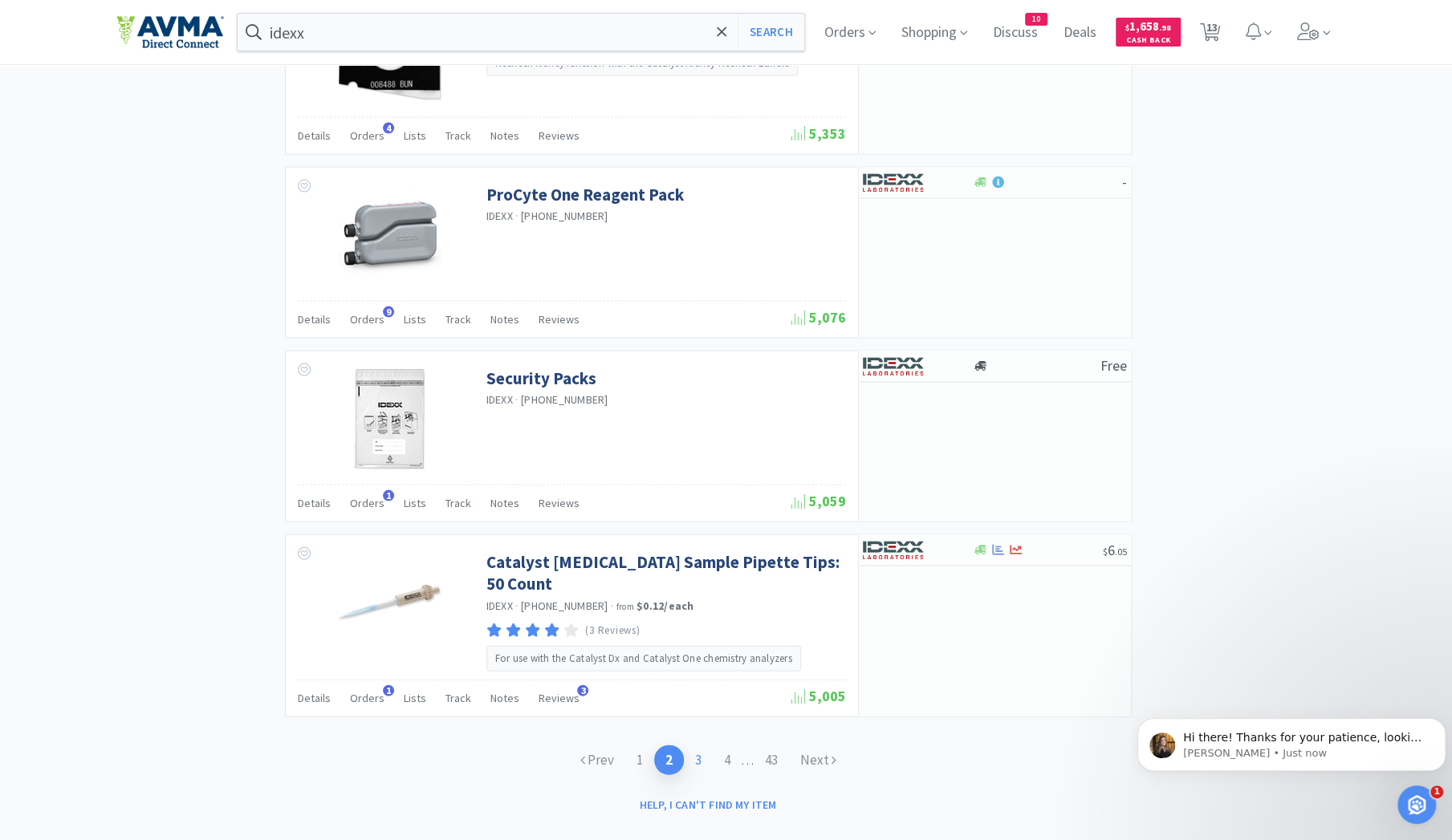
click at [695, 746] on link "3" at bounding box center [698, 761] width 29 height 30
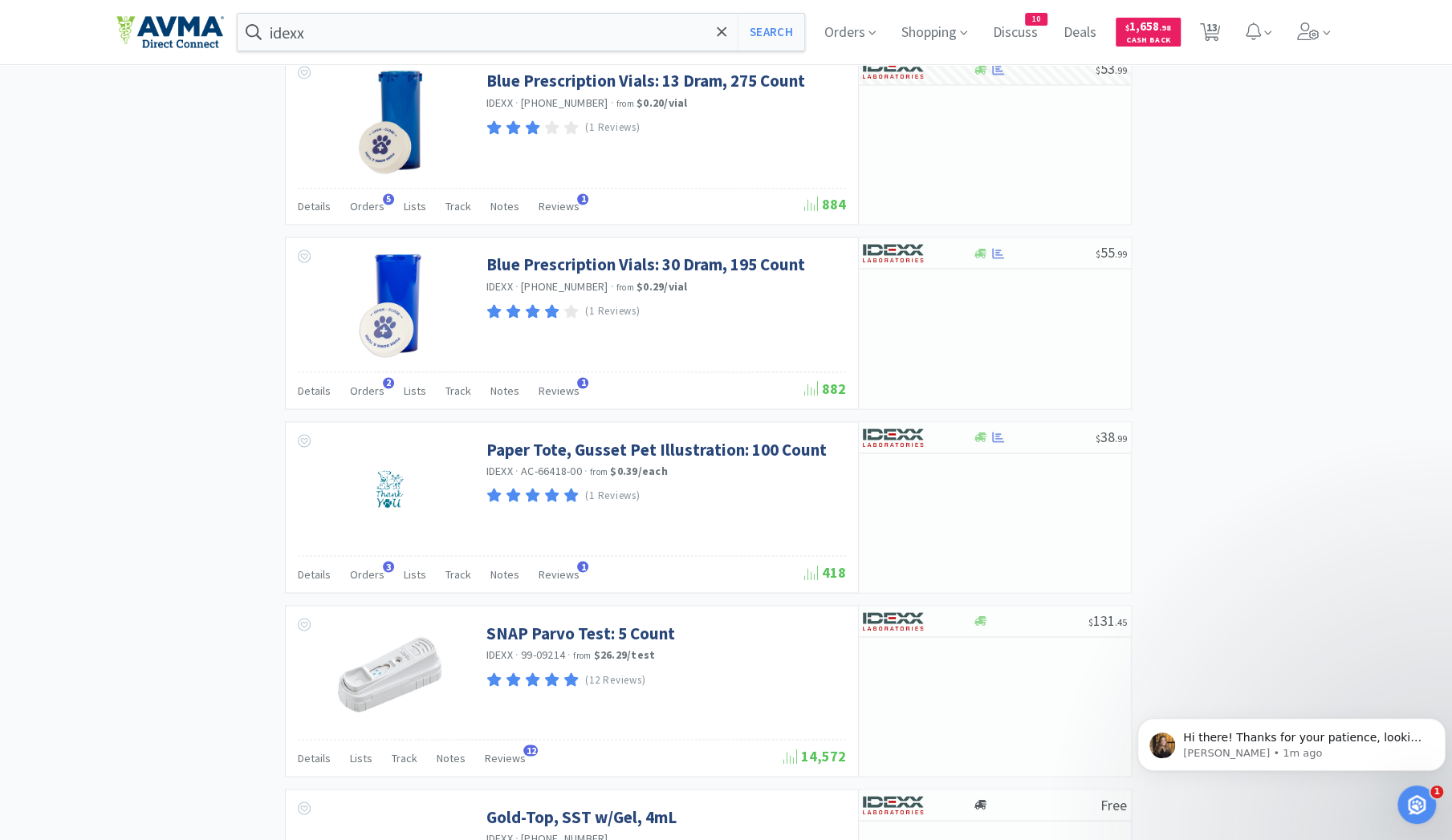
scroll to position [1887, 0]
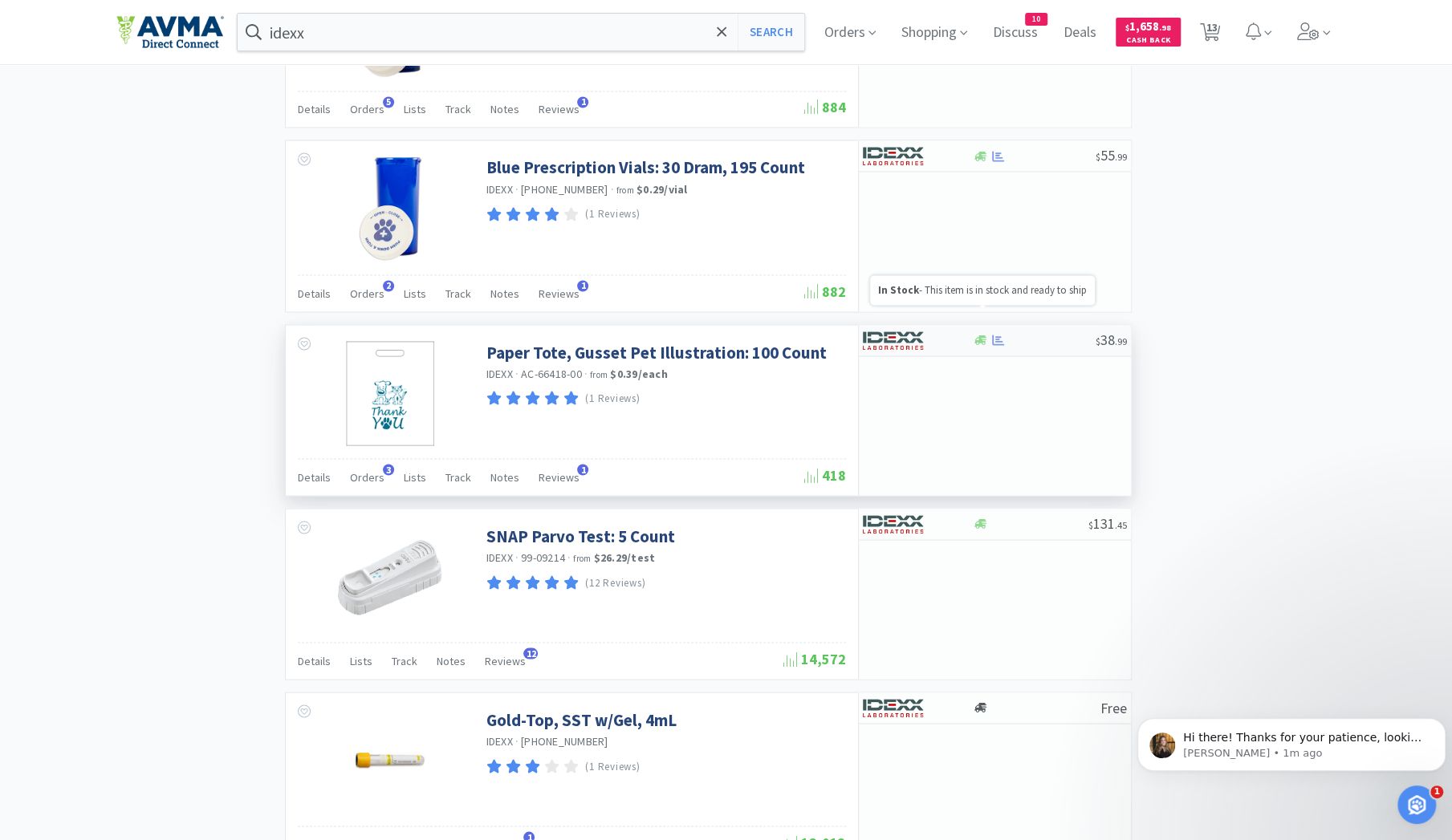
click at [976, 335] on icon at bounding box center [981, 340] width 12 height 10
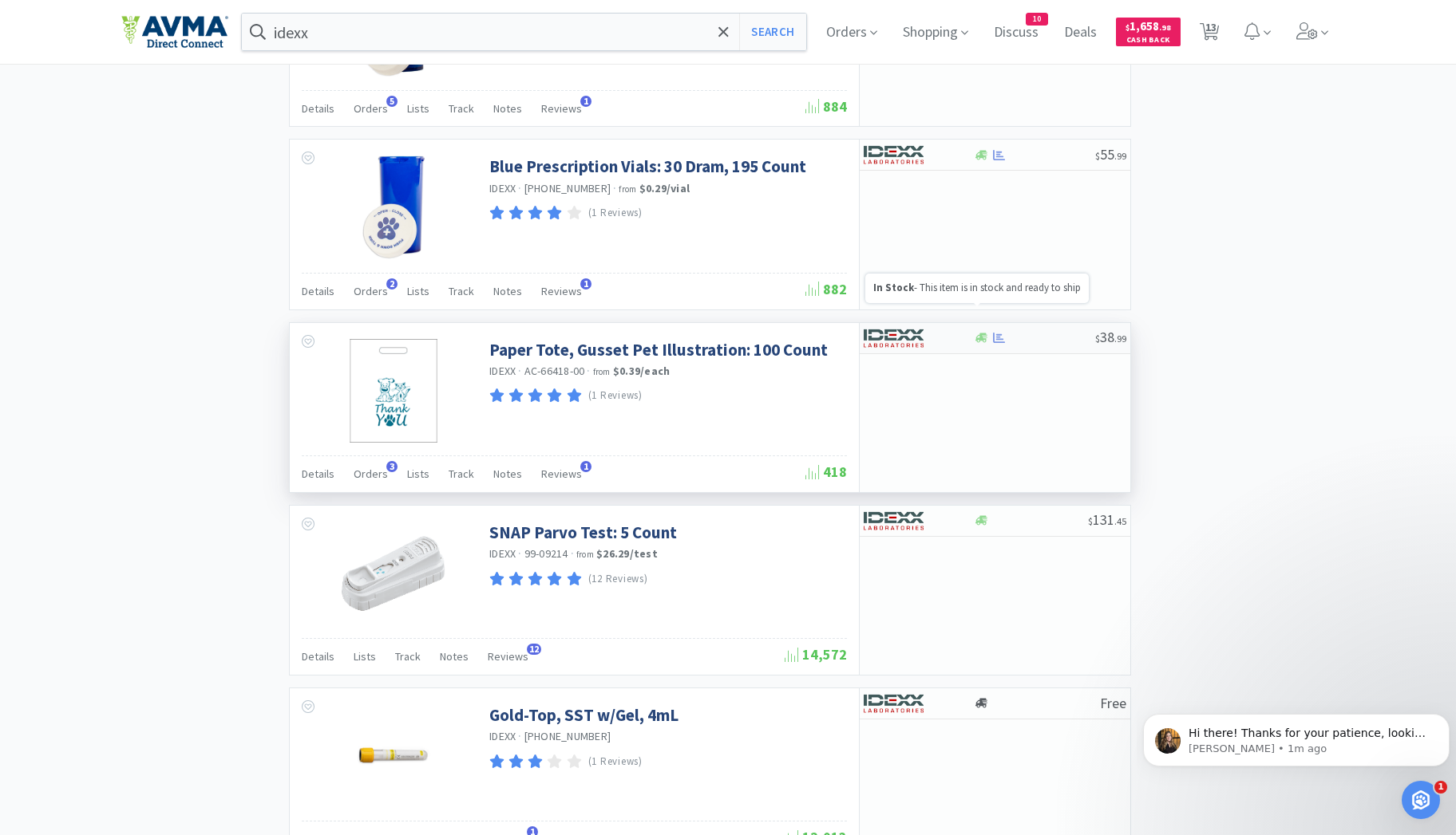
select select "1"
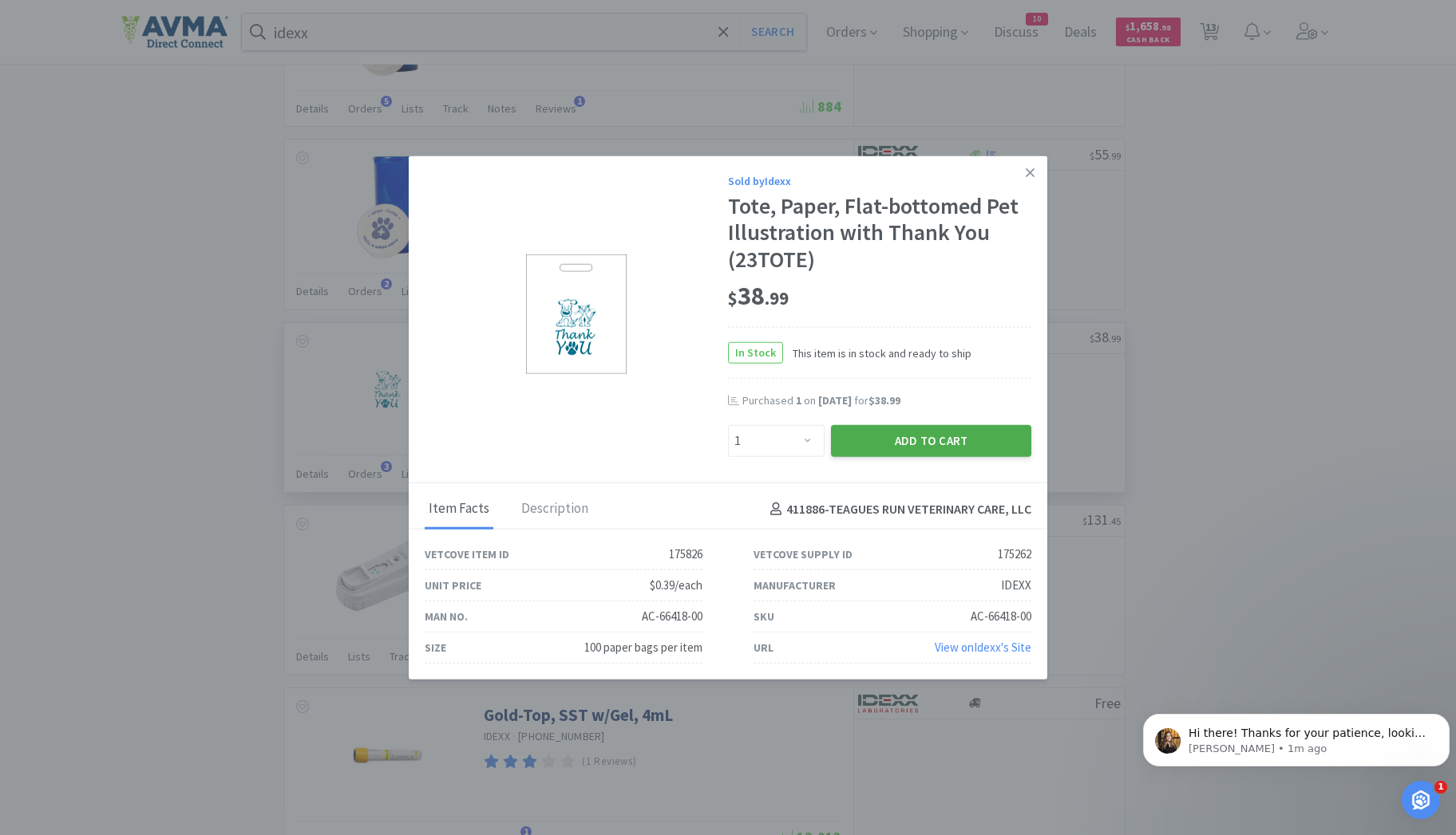
click at [922, 447] on button "Add to Cart" at bounding box center [931, 441] width 200 height 32
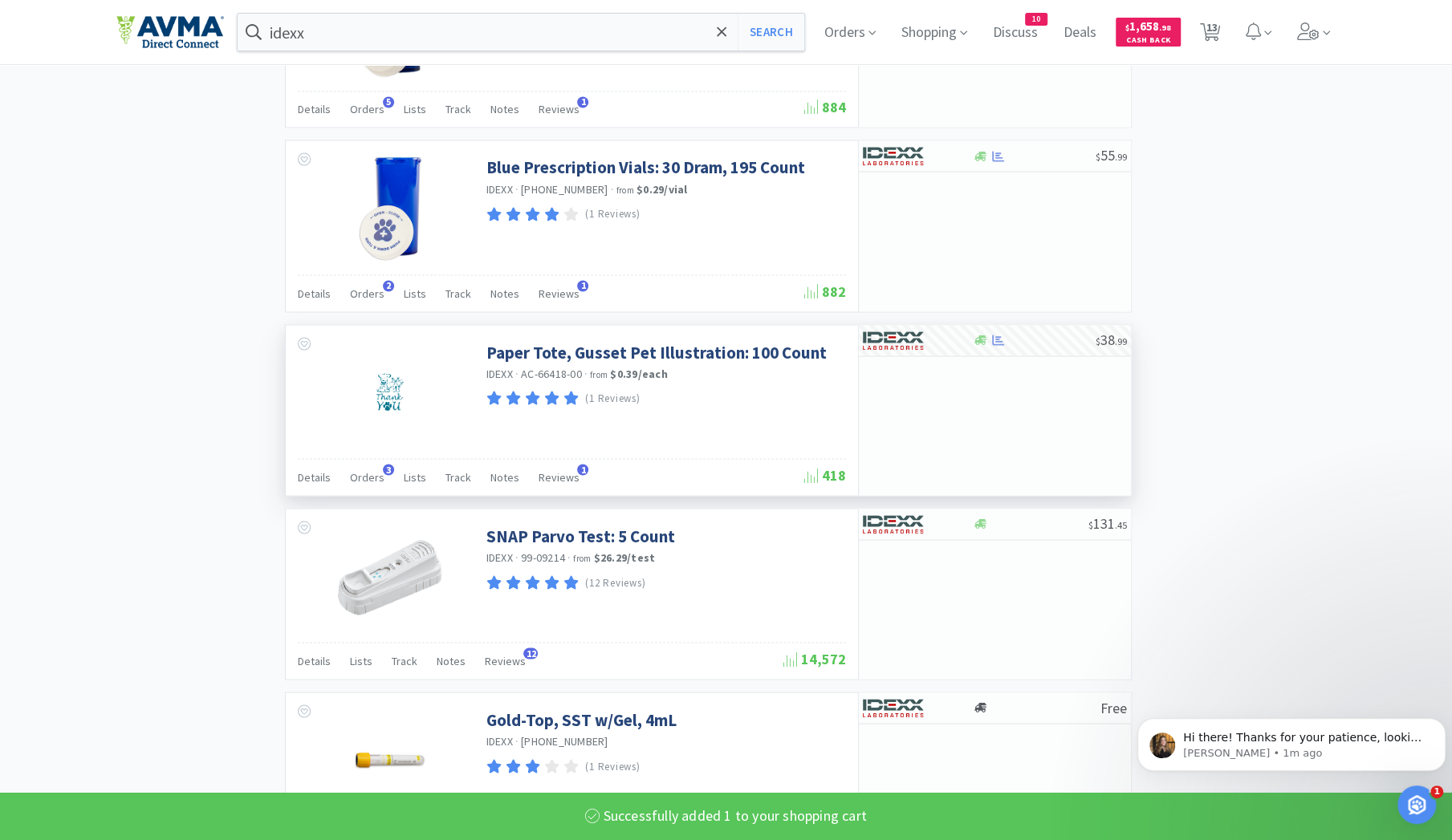
select select "1"
select select "50"
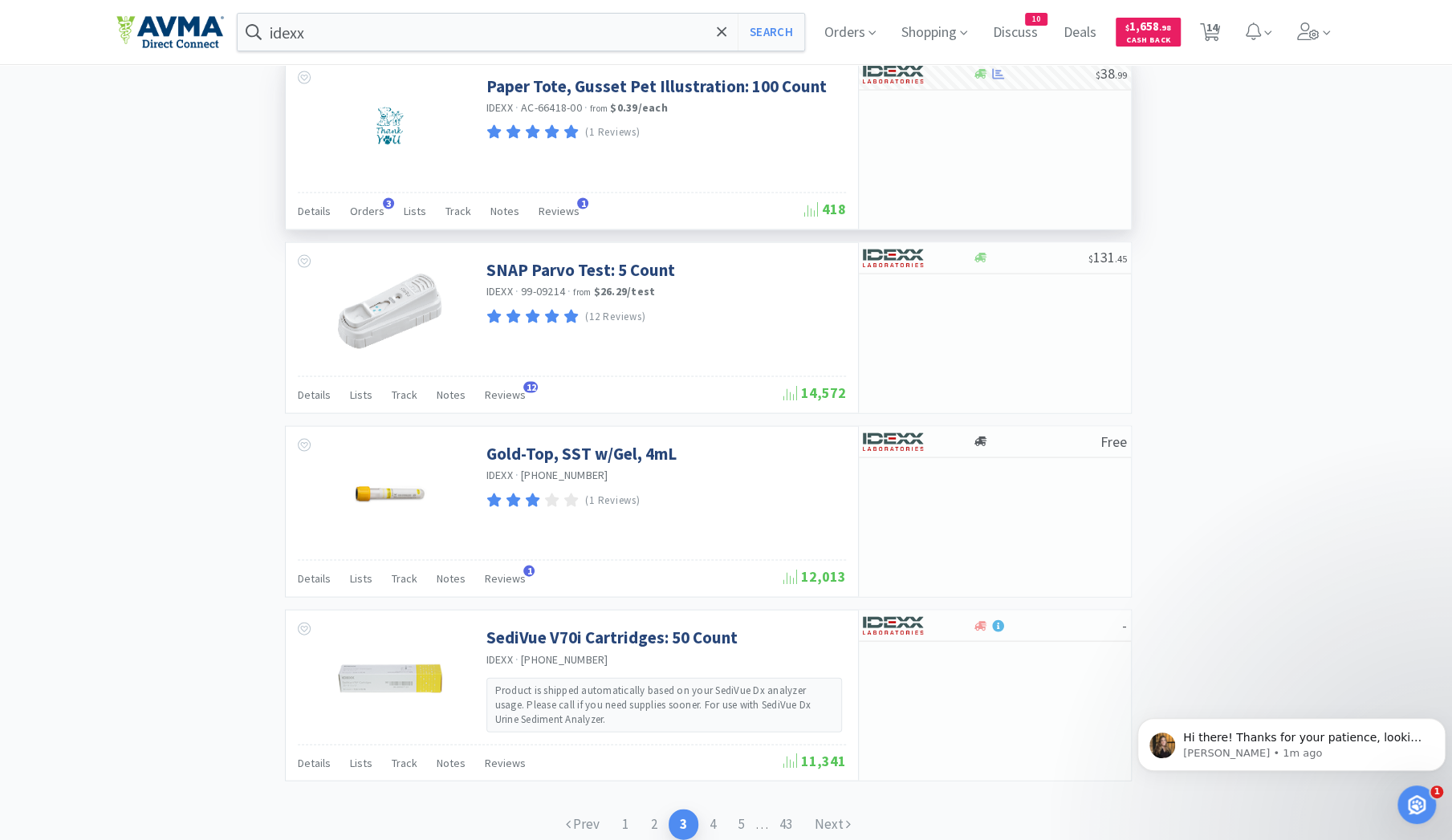
scroll to position [2184, 0]
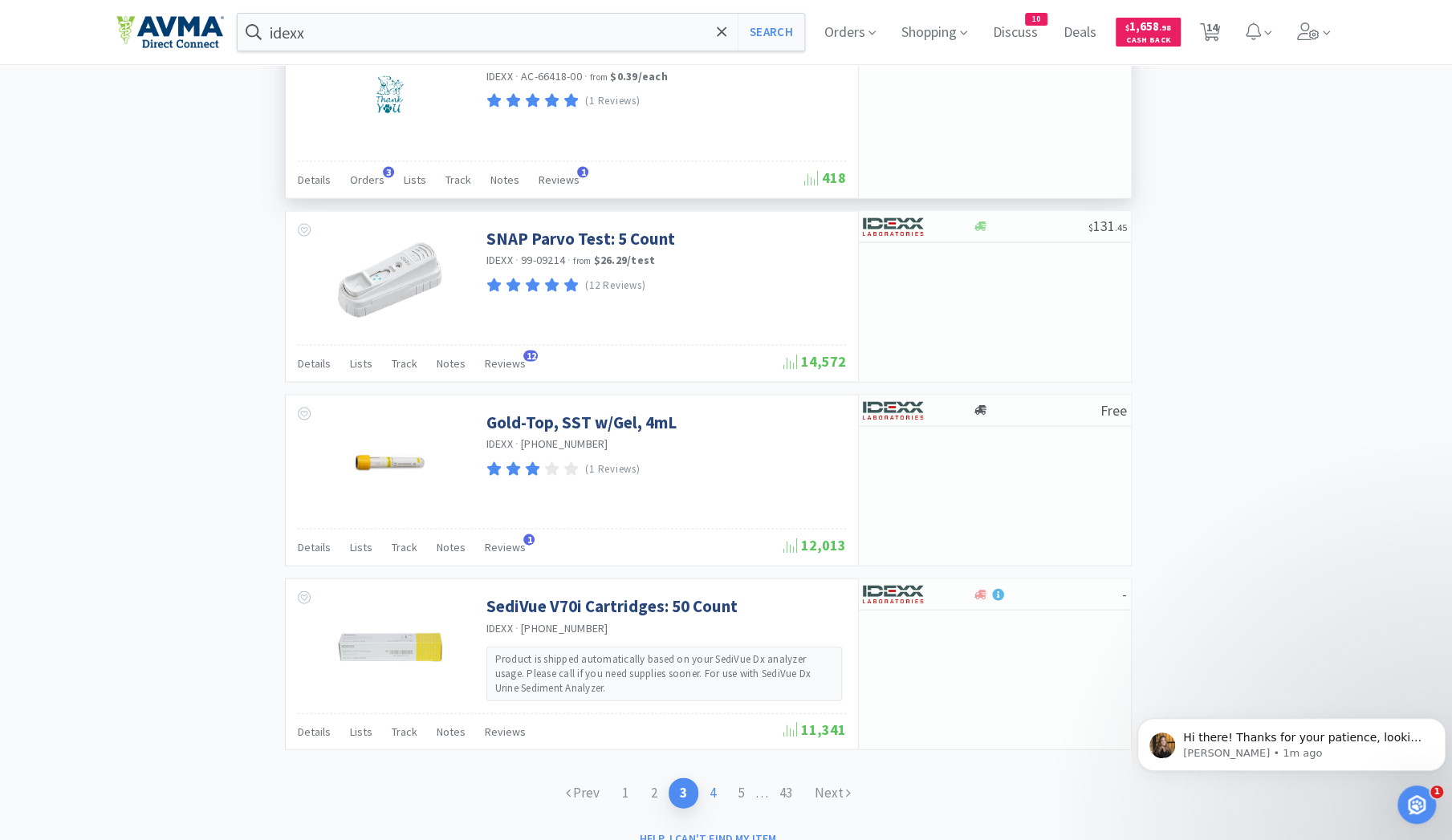
click at [710, 778] on link "4" at bounding box center [712, 793] width 29 height 30
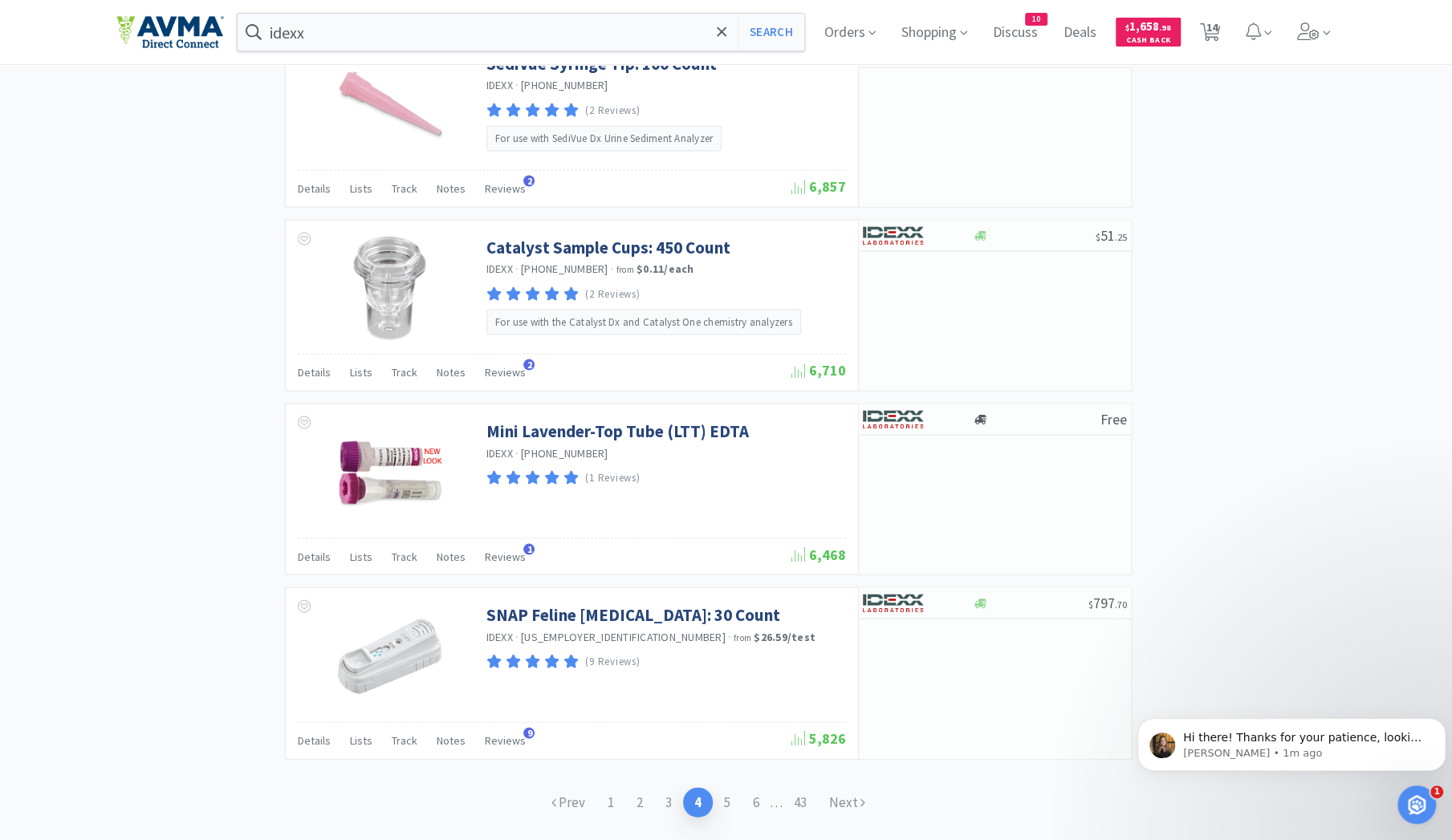
scroll to position [2199, 0]
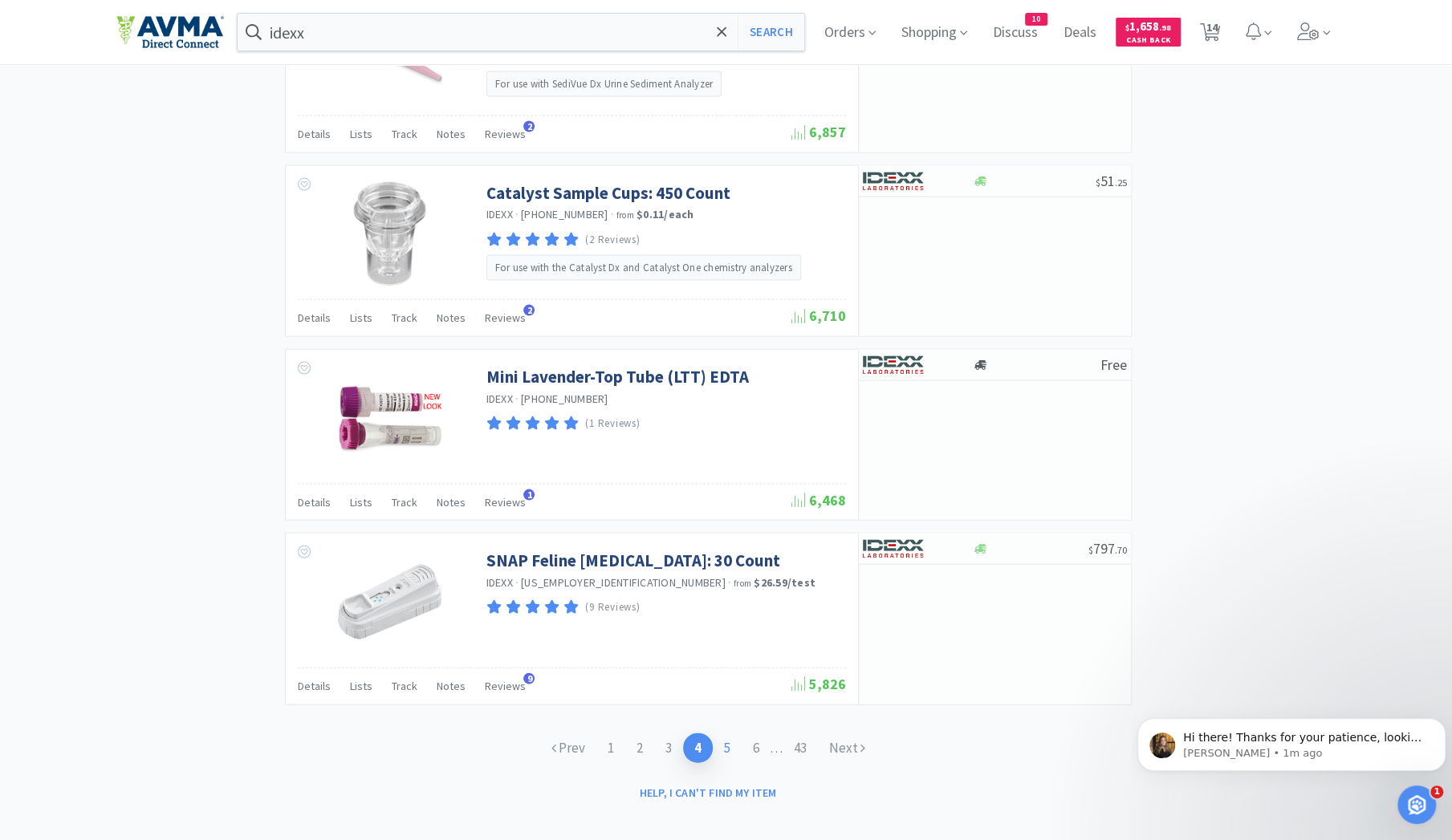
click at [722, 733] on link "5" at bounding box center [726, 748] width 29 height 30
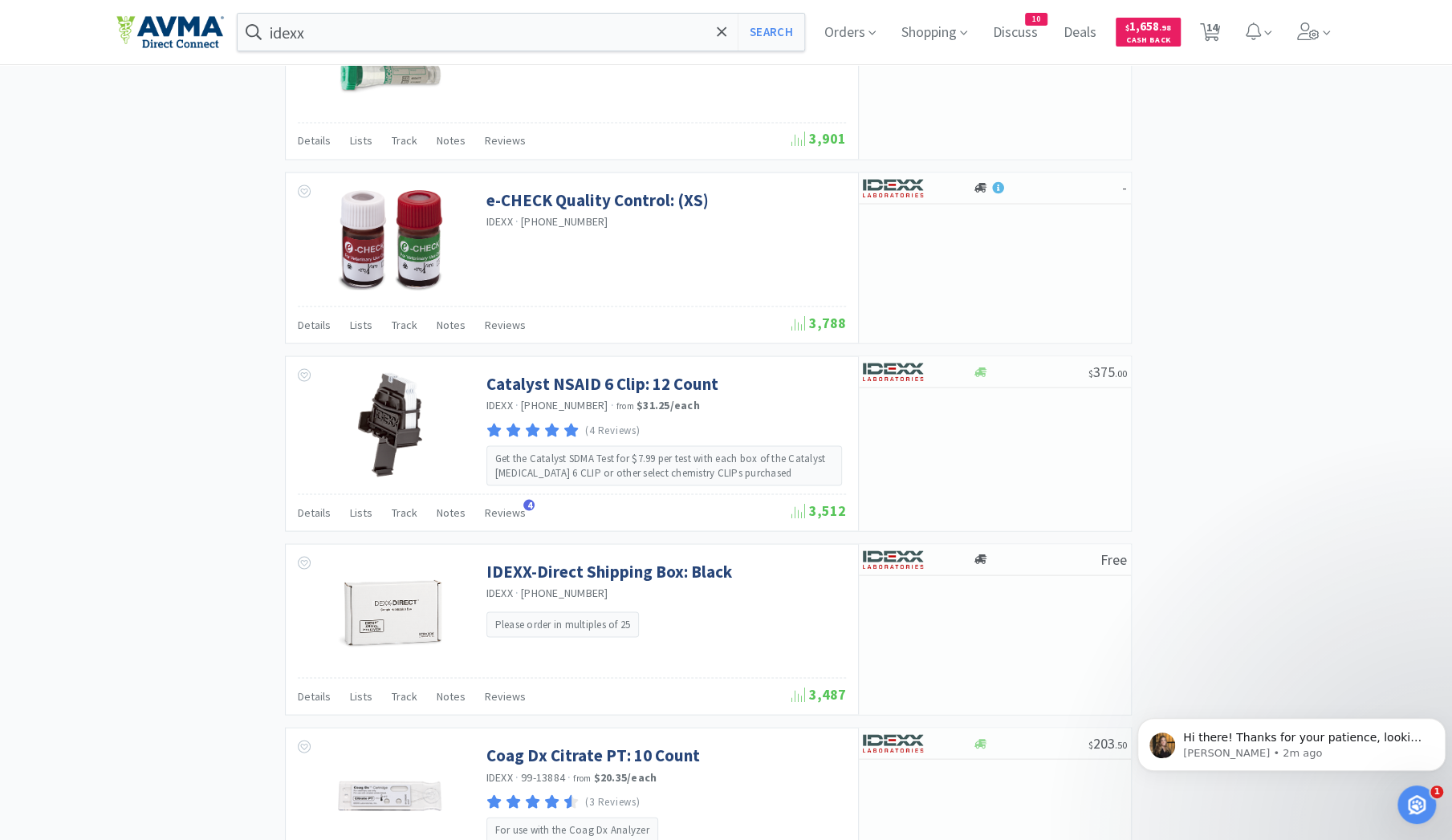
scroll to position [2203, 0]
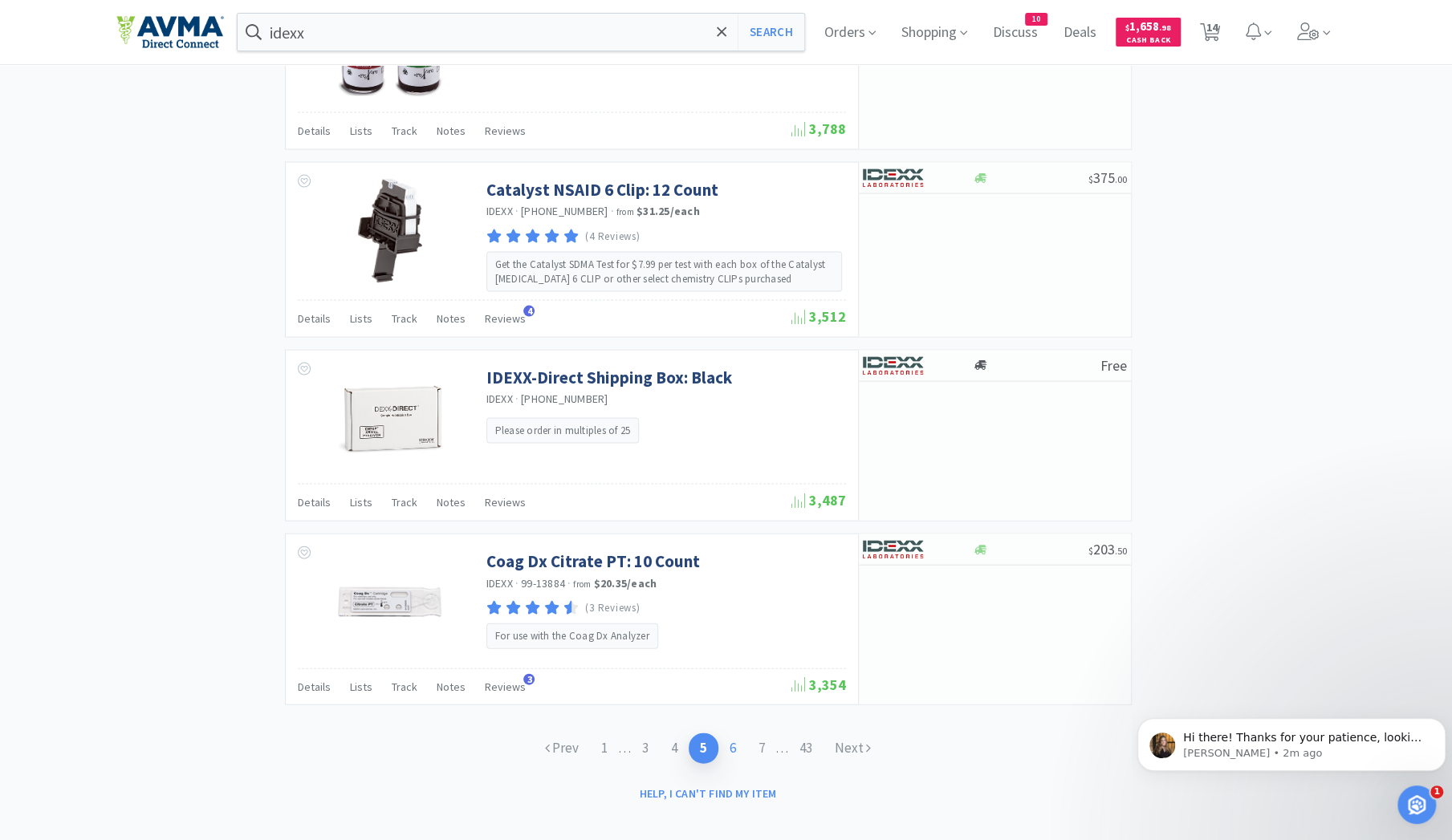
click at [739, 733] on link "6" at bounding box center [733, 748] width 29 height 30
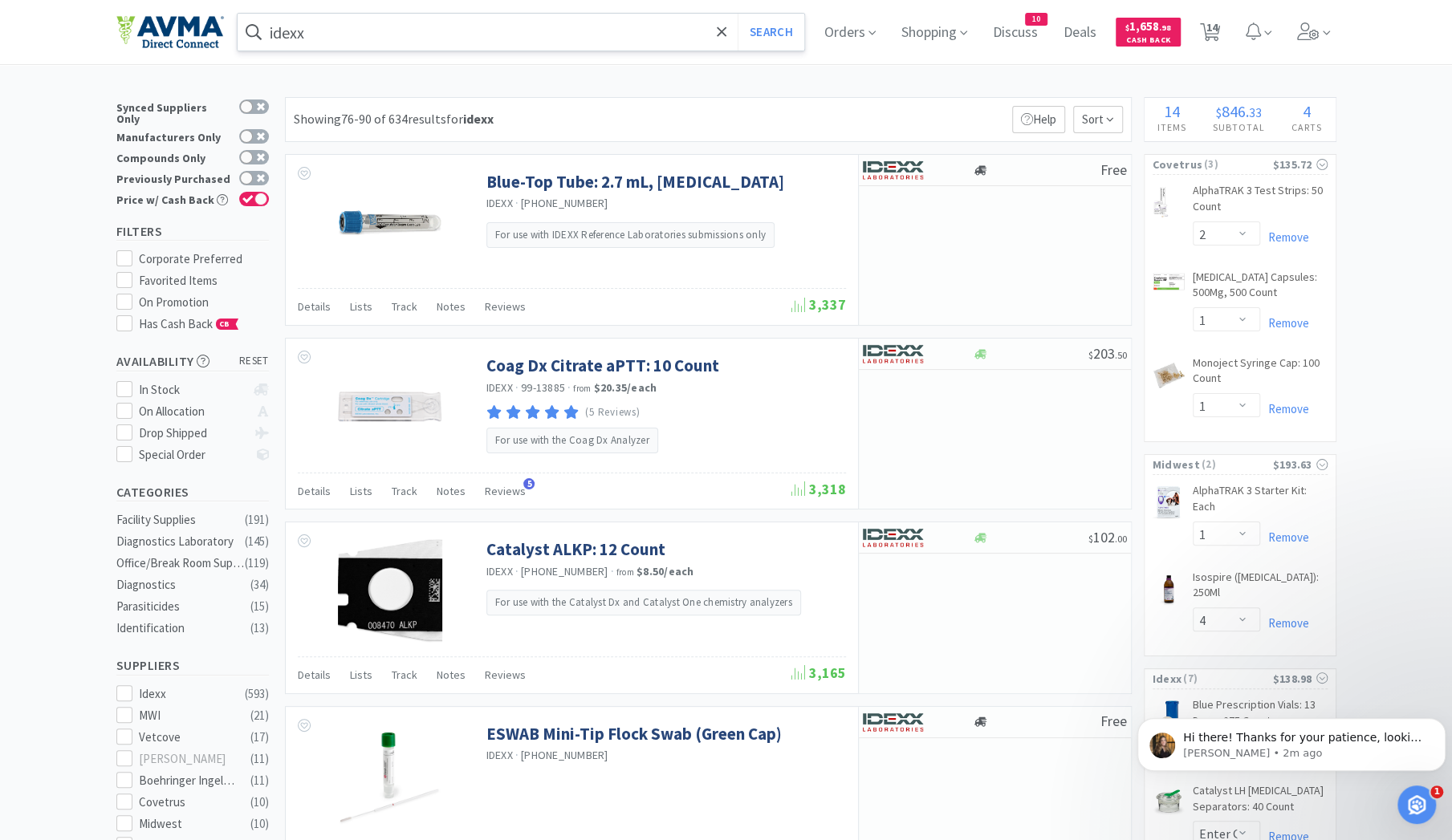
click at [369, 35] on input "idexx" at bounding box center [521, 32] width 567 height 37
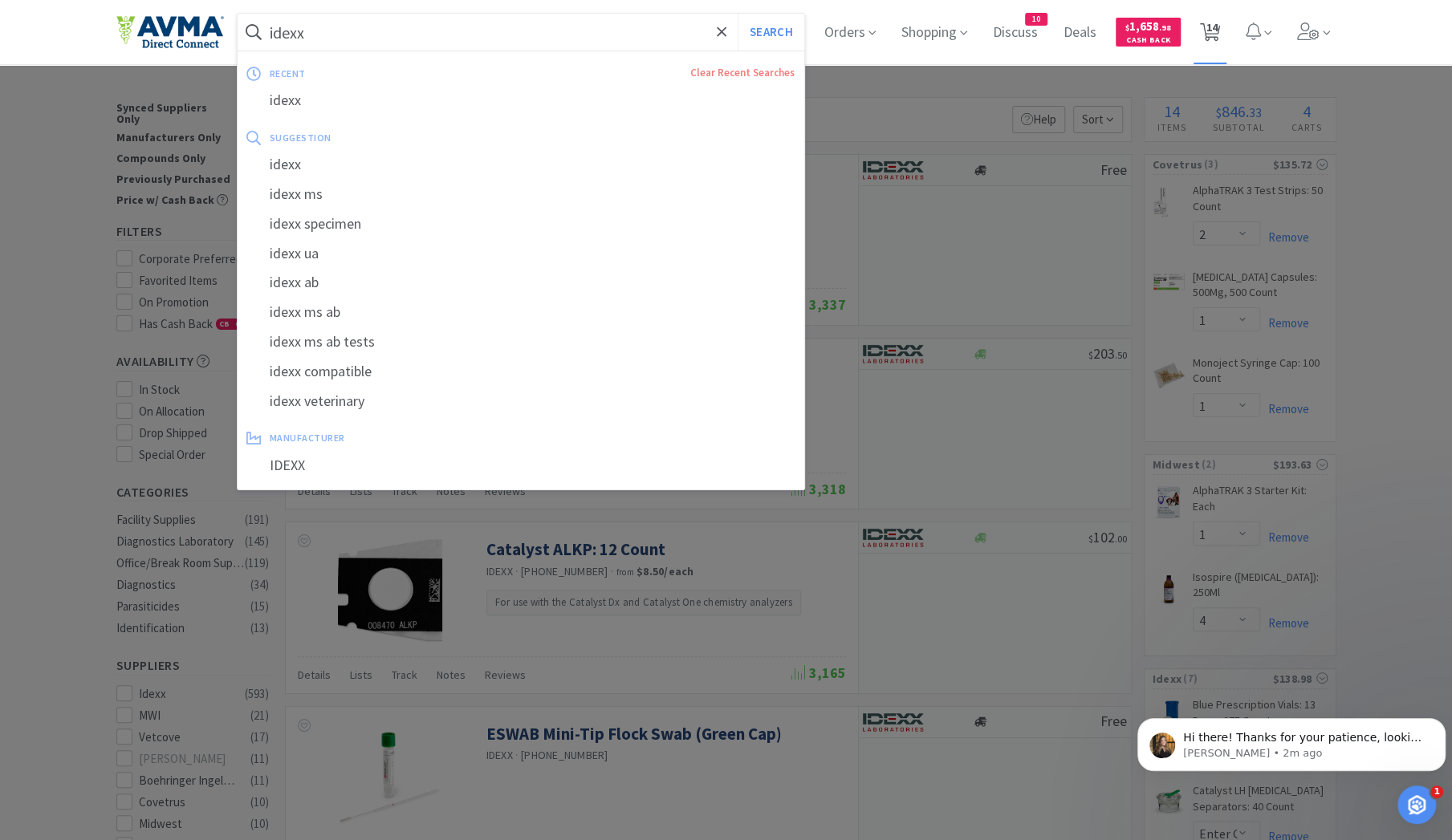
click at [1215, 28] on span "14" at bounding box center [1212, 27] width 11 height 64
select select "1"
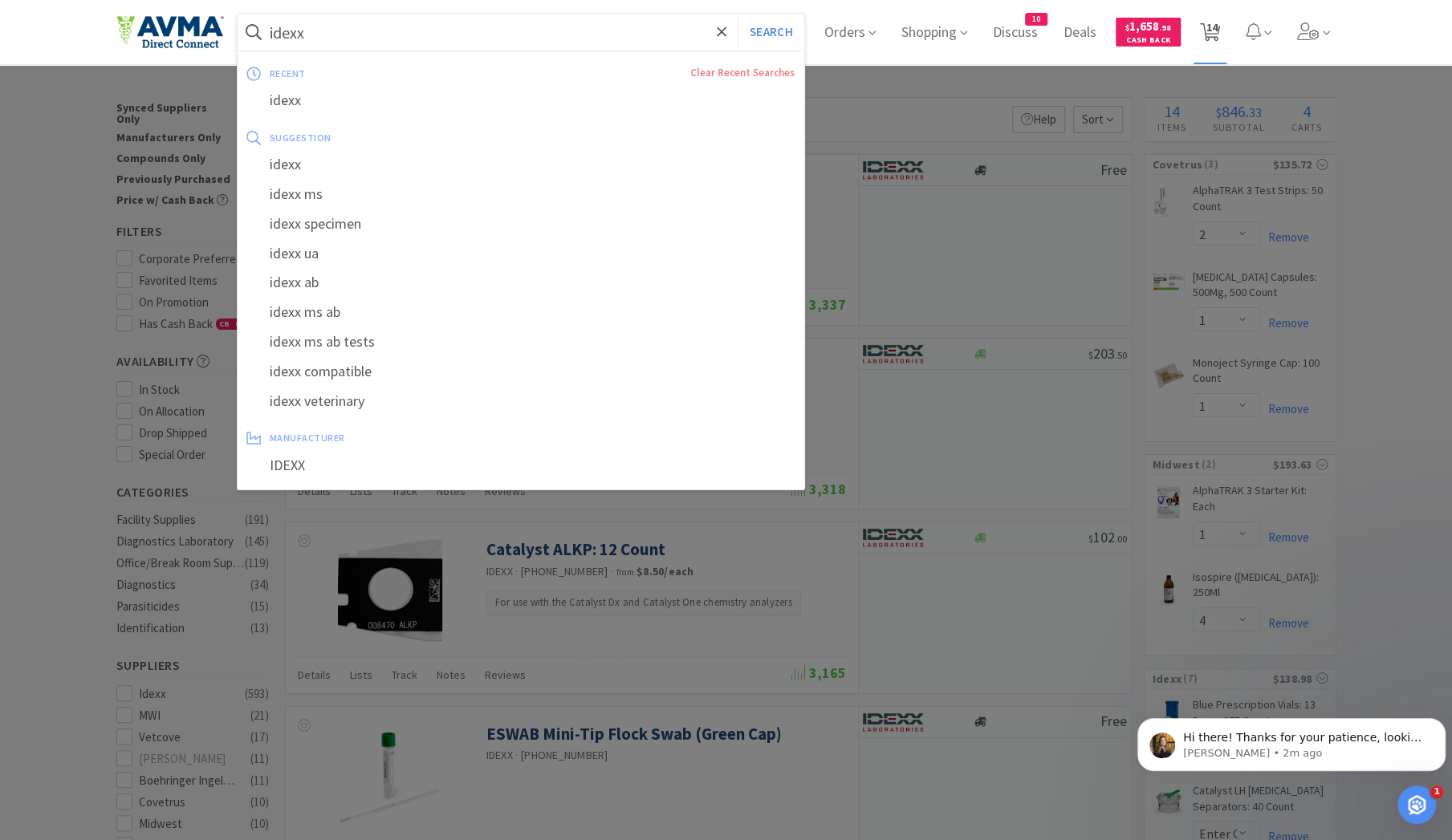
select select "50"
select select "3"
select select "2"
select select "1"
select select "50"
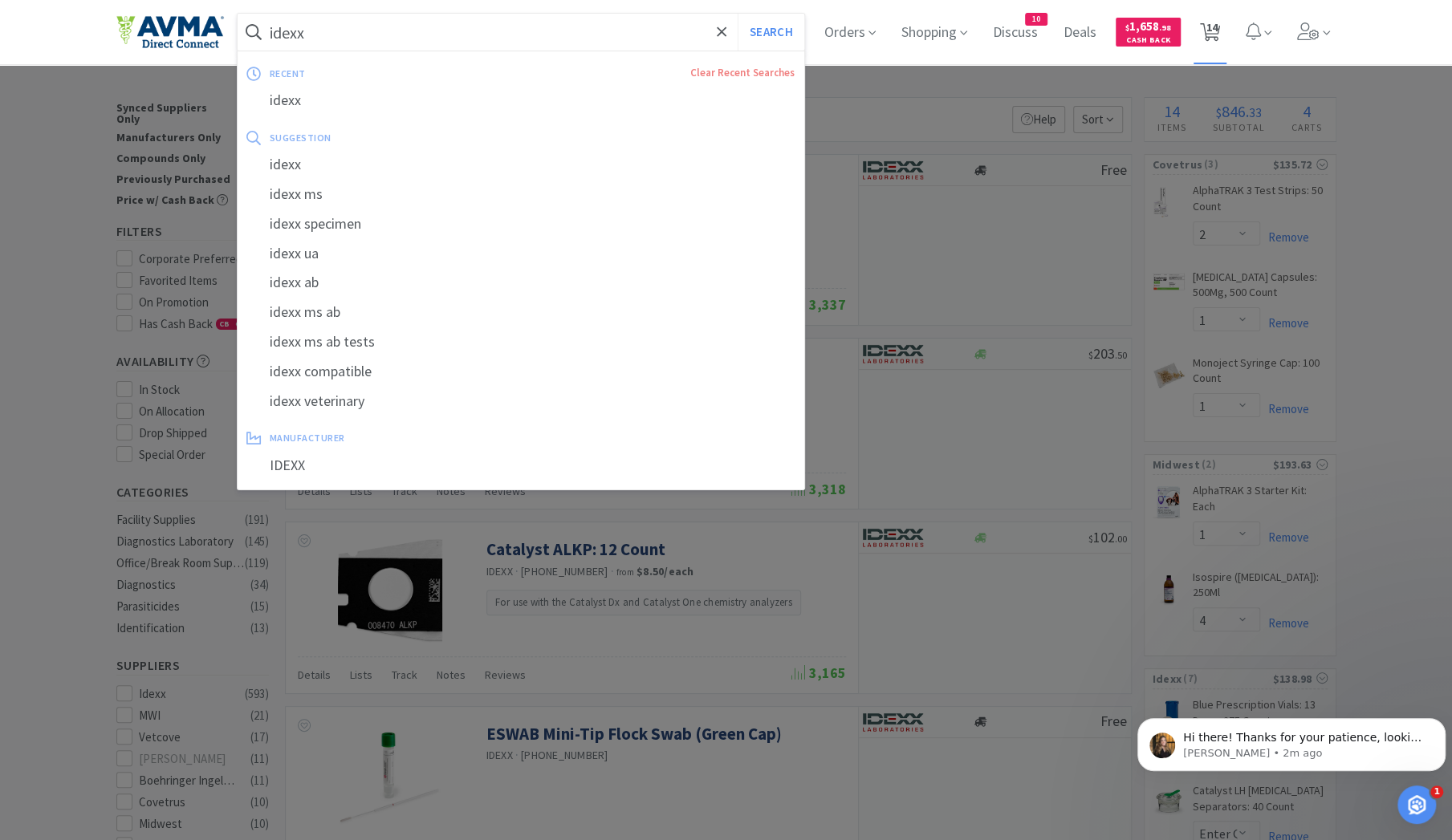
select select "2"
select select "1"
select select "4"
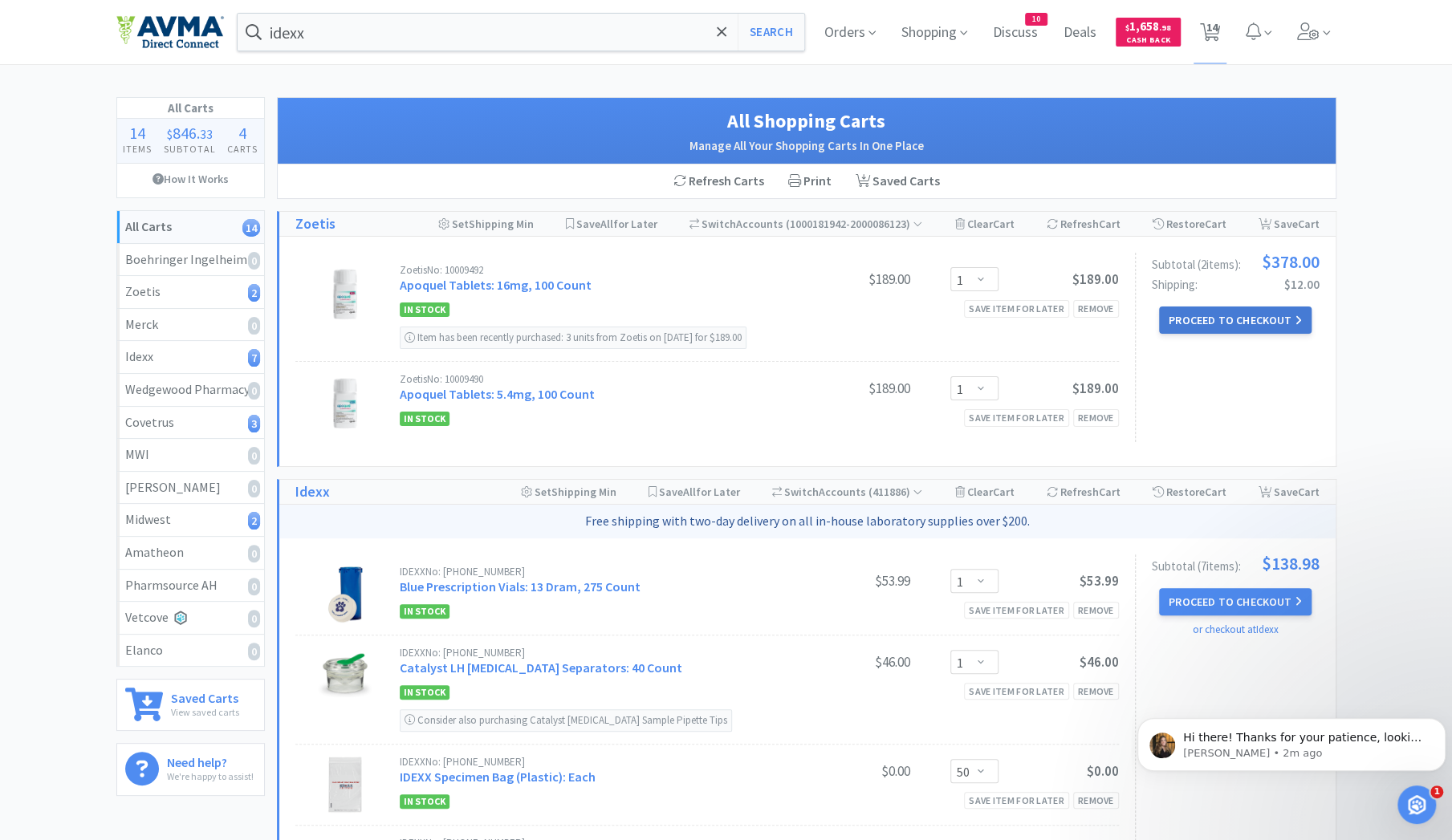
click at [1244, 322] on button "Proceed to Checkout" at bounding box center [1235, 320] width 152 height 27
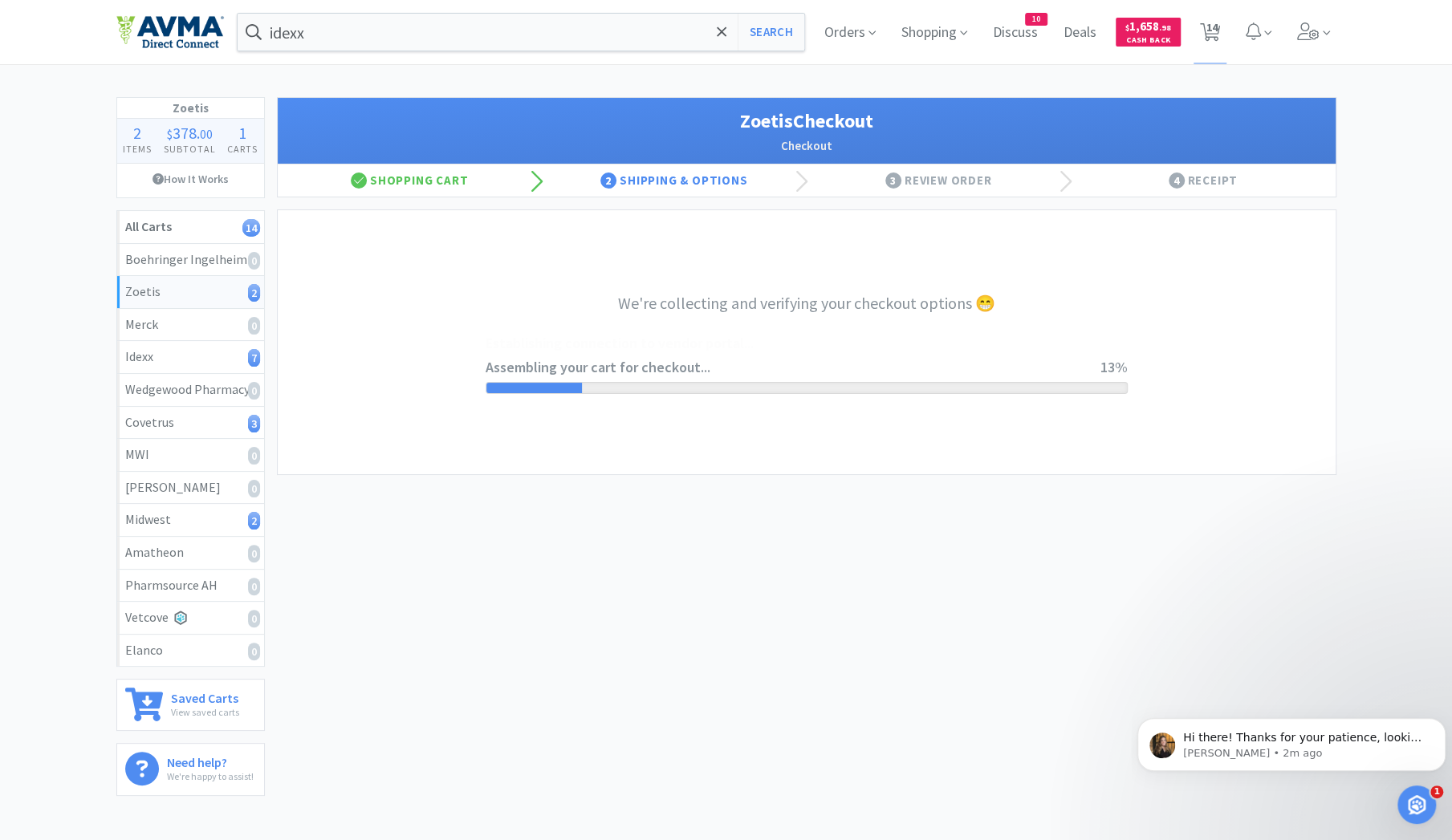
select select "invoice"
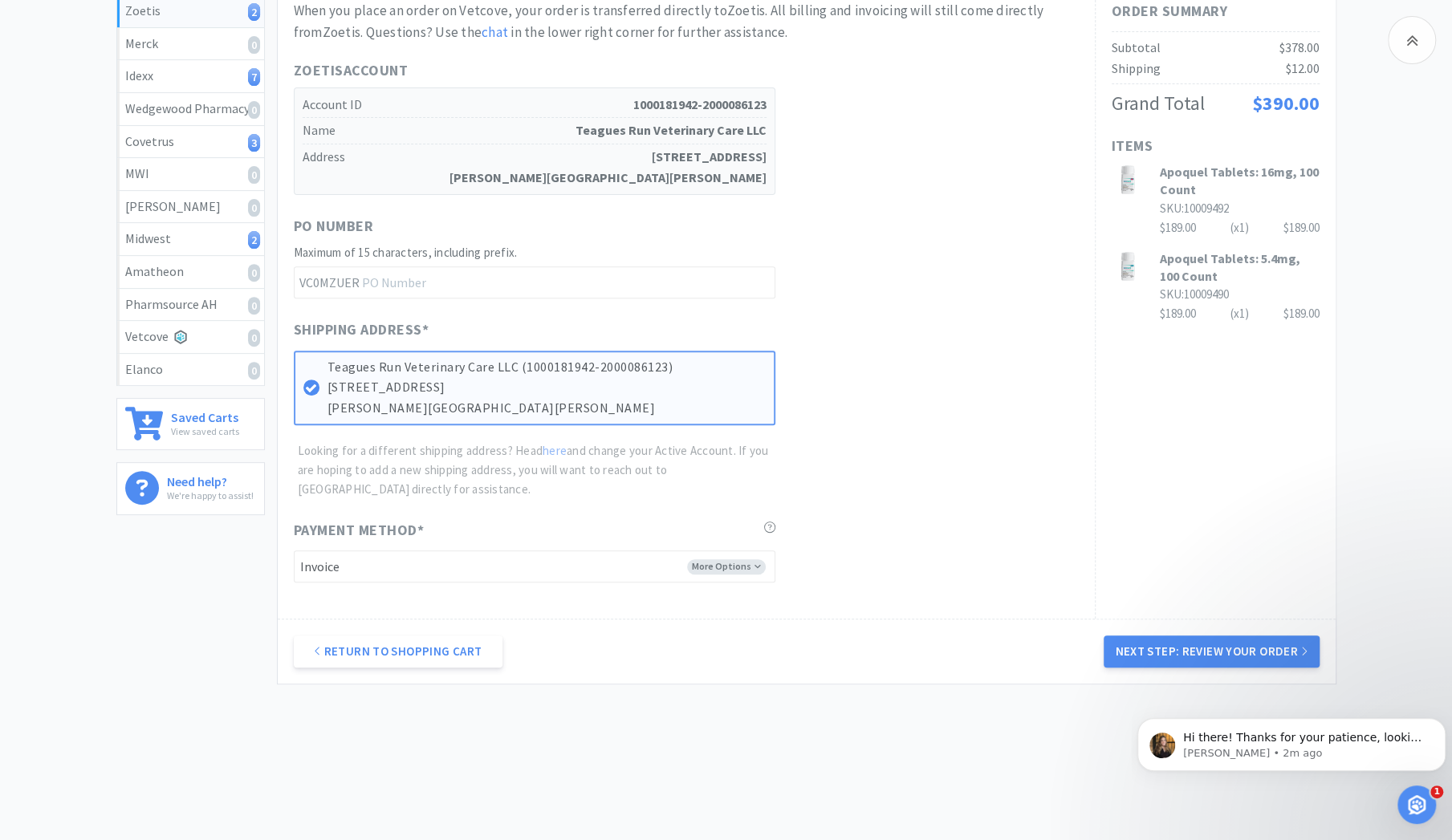
scroll to position [286, 0]
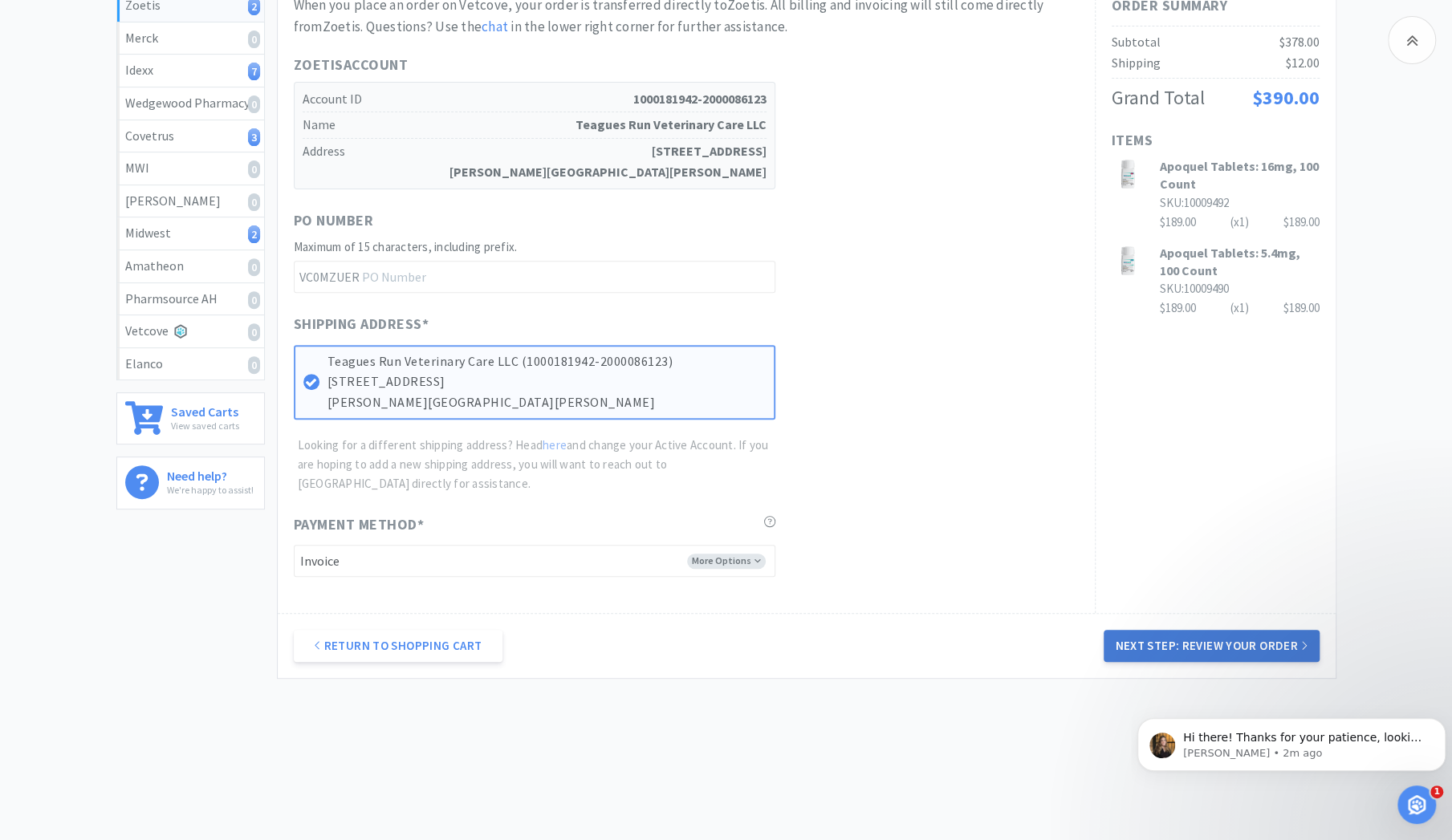
click at [1198, 638] on button "Next Step: Review Your Order" at bounding box center [1211, 646] width 215 height 32
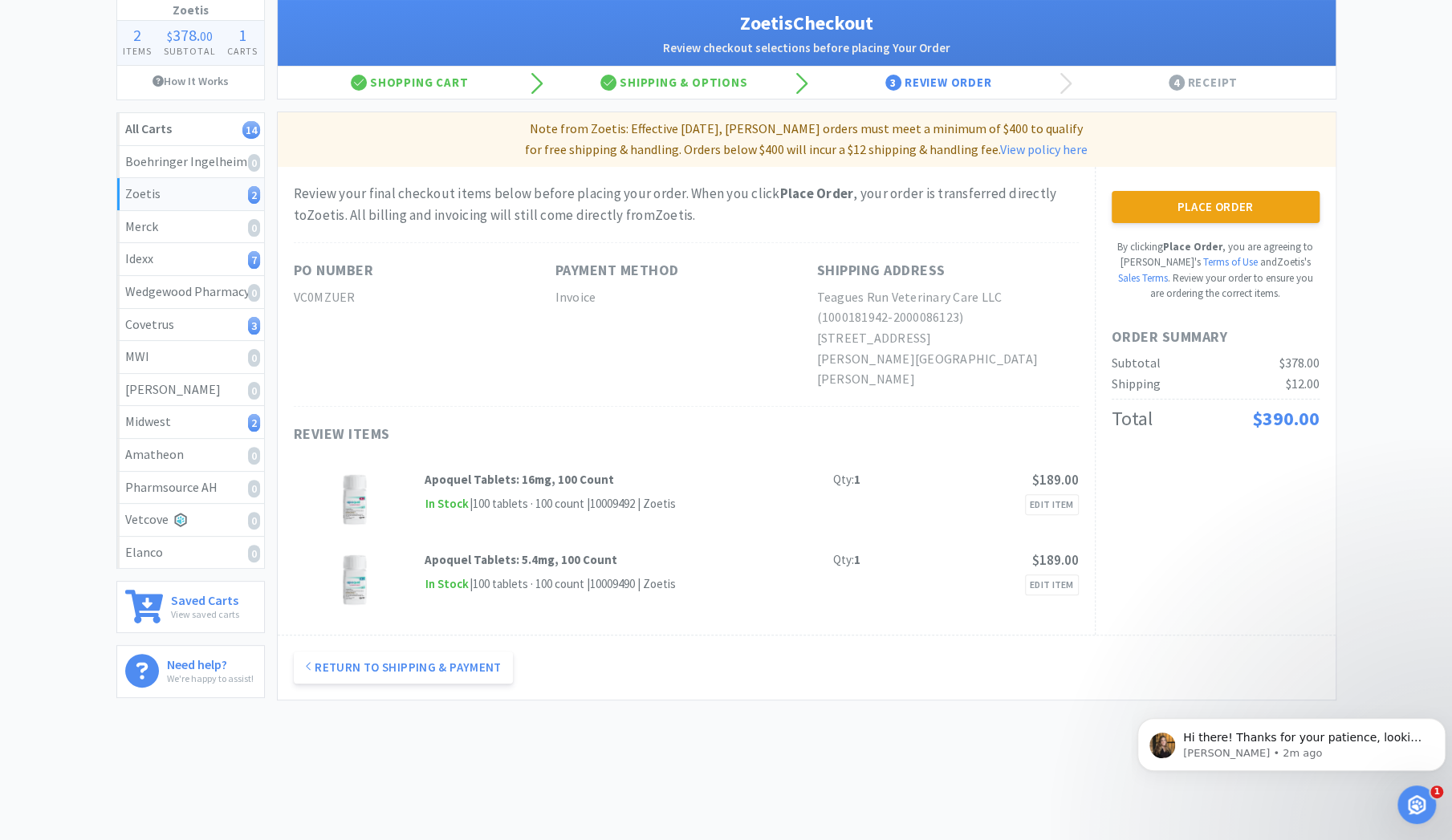
scroll to position [0, 0]
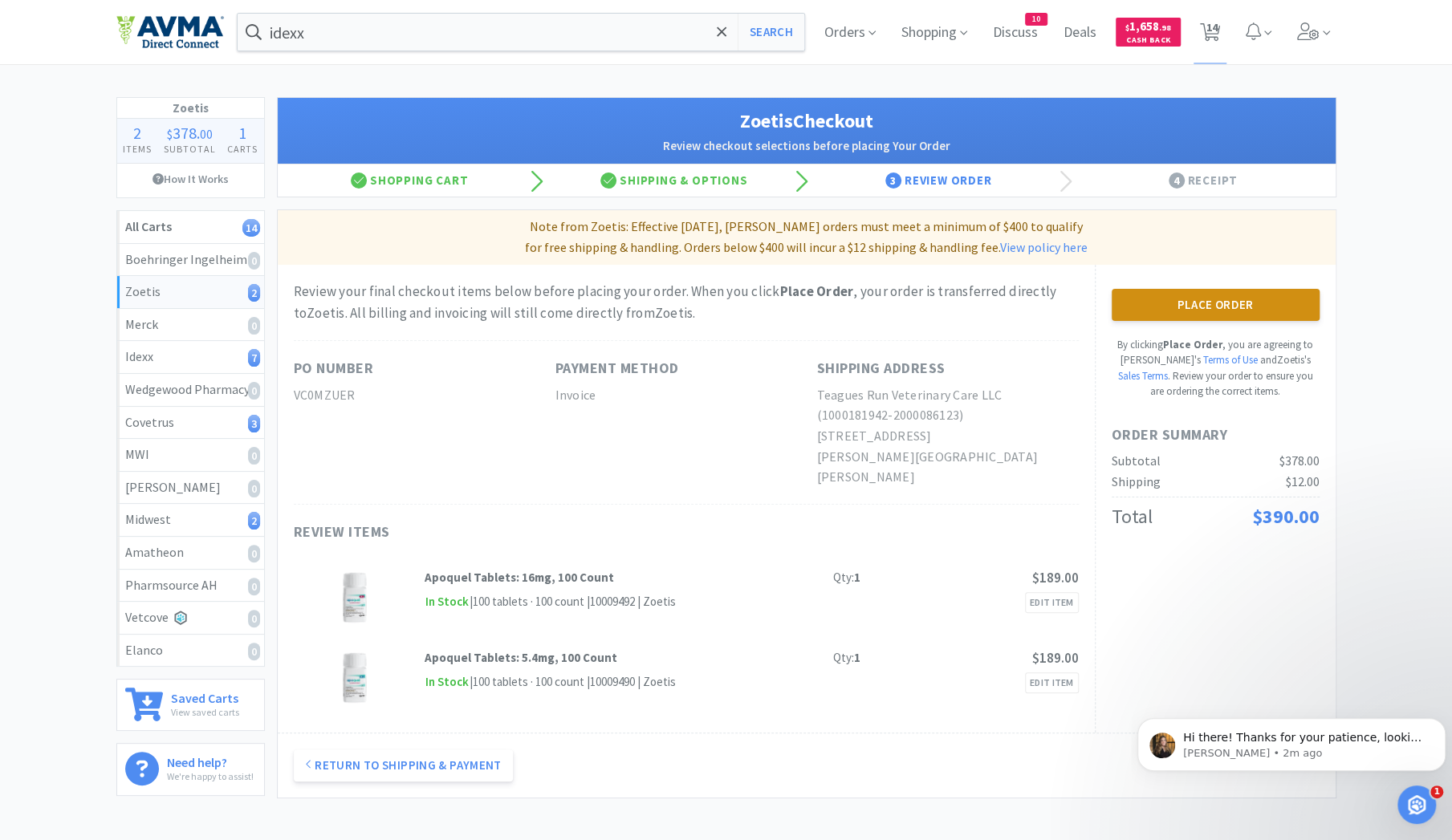
click at [1191, 310] on button "Place Order" at bounding box center [1215, 305] width 208 height 32
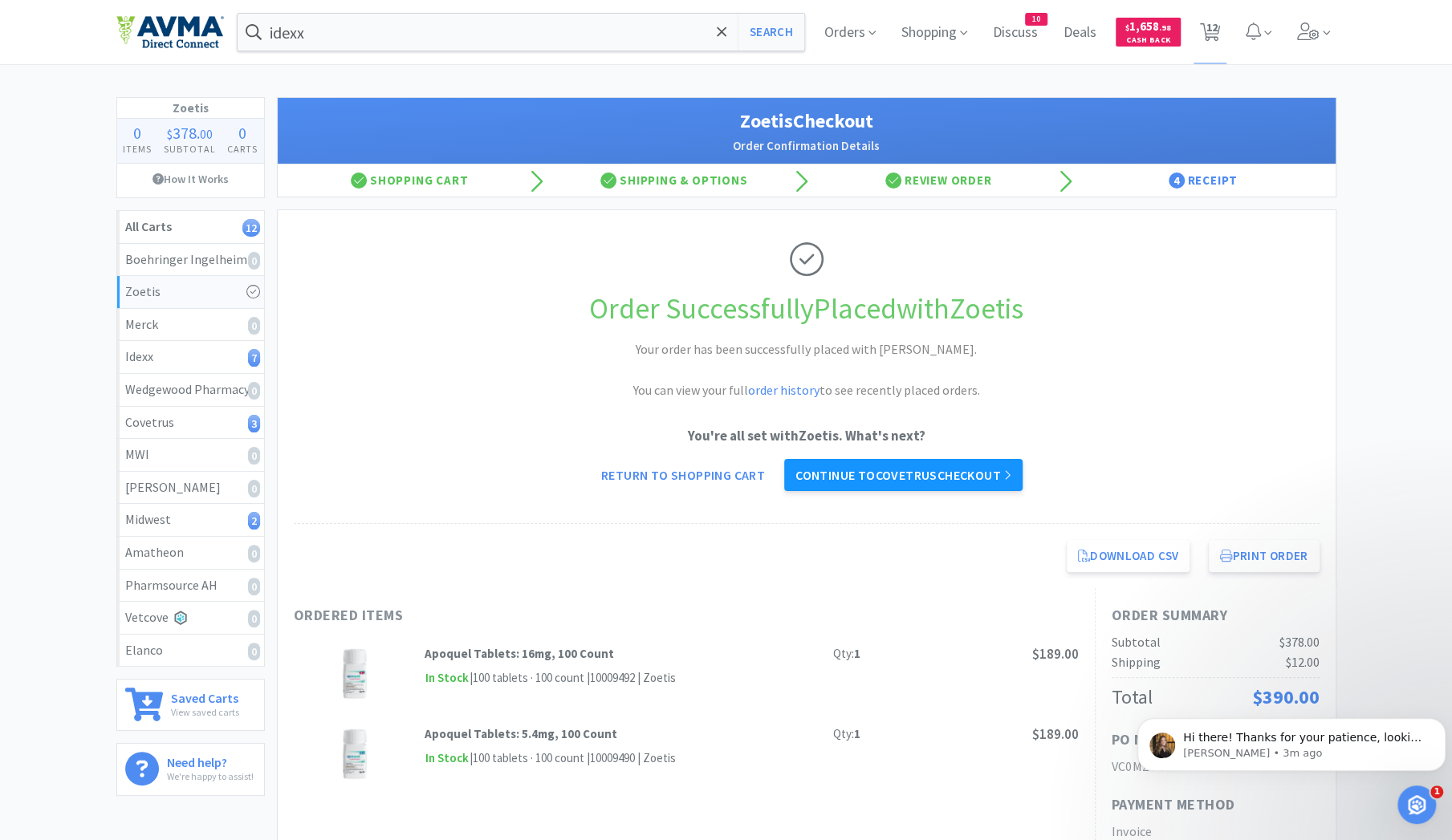
click at [911, 479] on link "Continue to Covetrus checkout" at bounding box center [903, 475] width 239 height 32
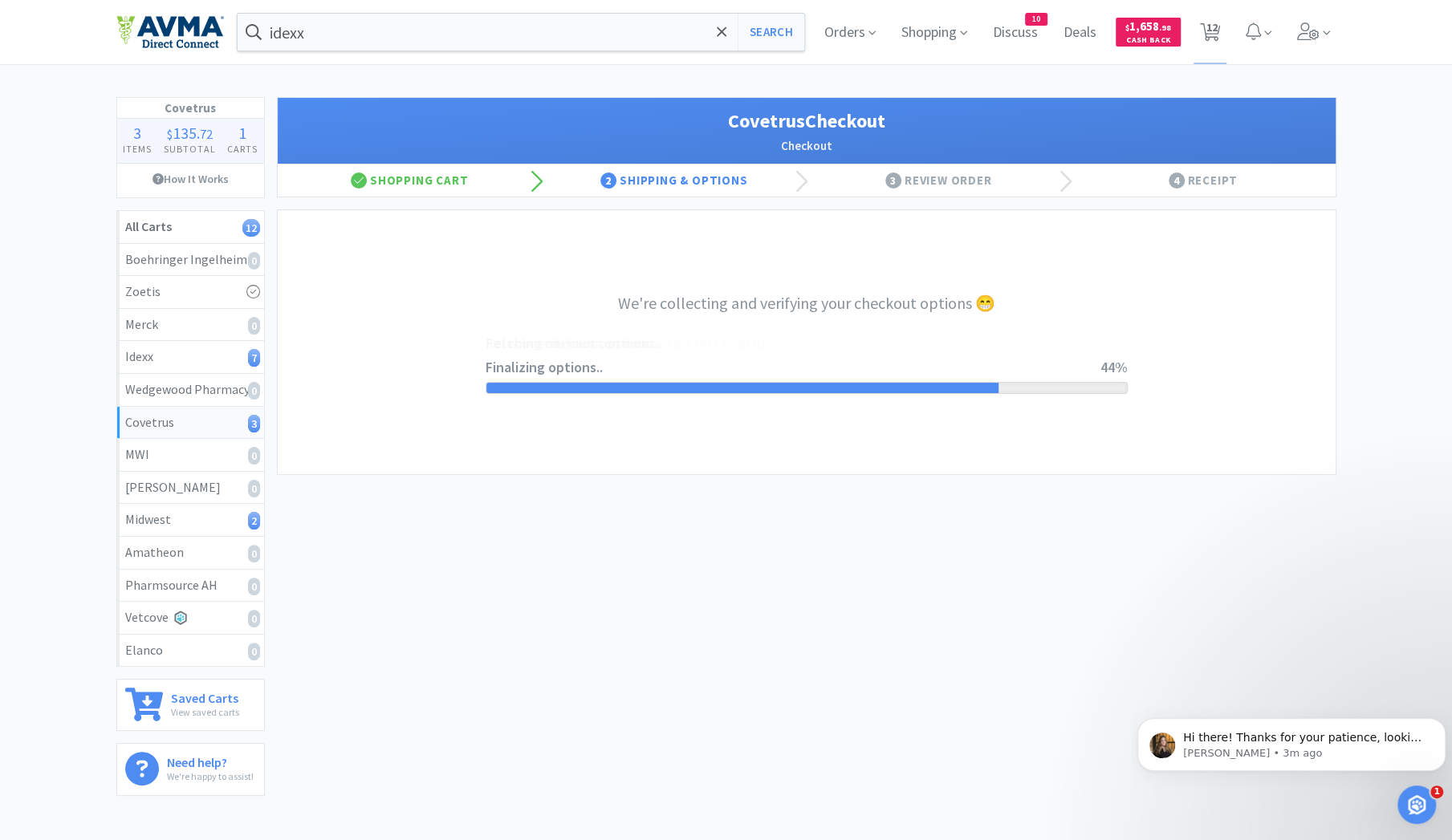
select select "ACCOUNT"
select select "cvt-standard-net"
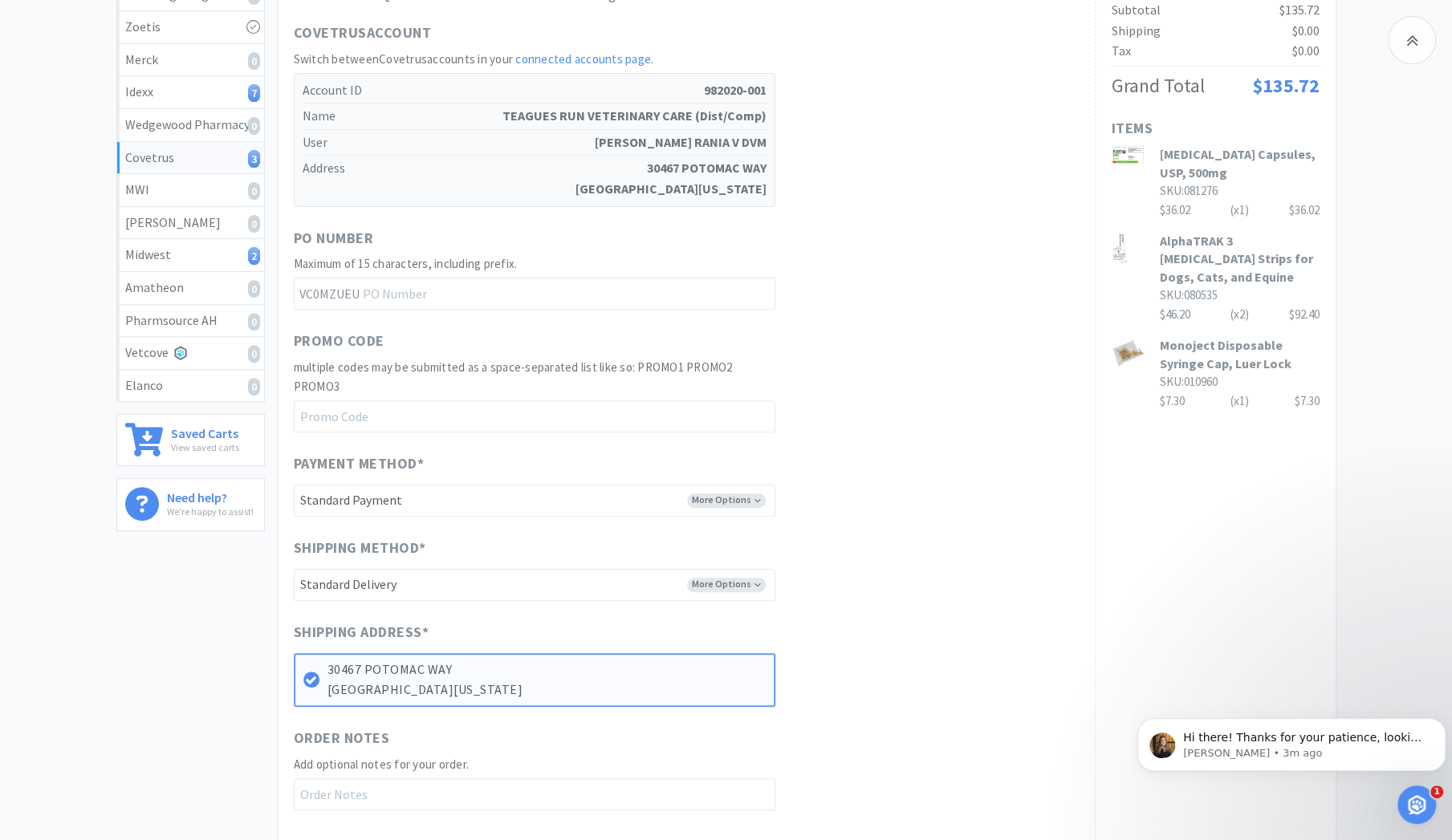
scroll to position [497, 0]
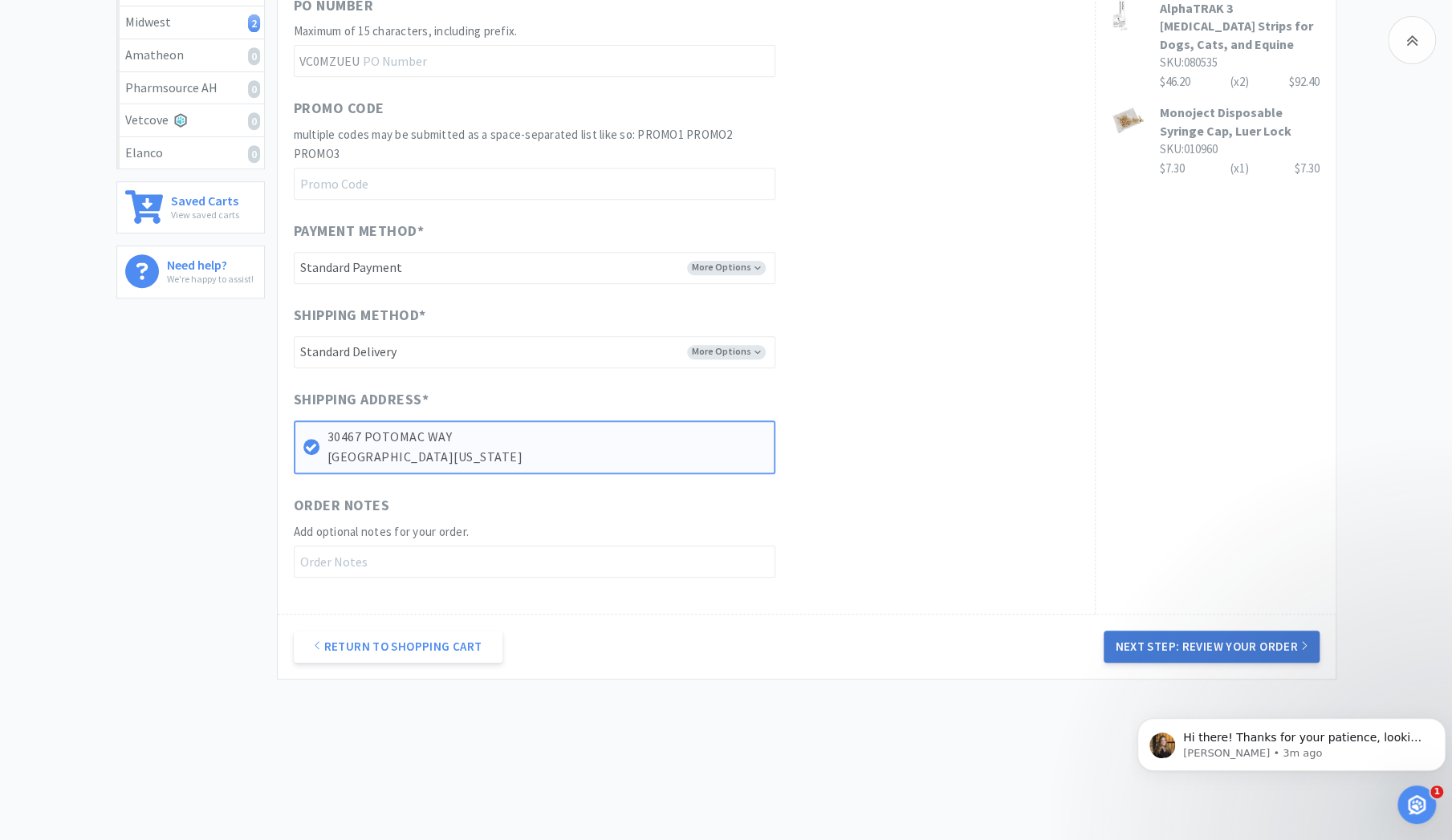
click at [1206, 648] on button "Next Step: Review Your Order" at bounding box center [1211, 646] width 215 height 32
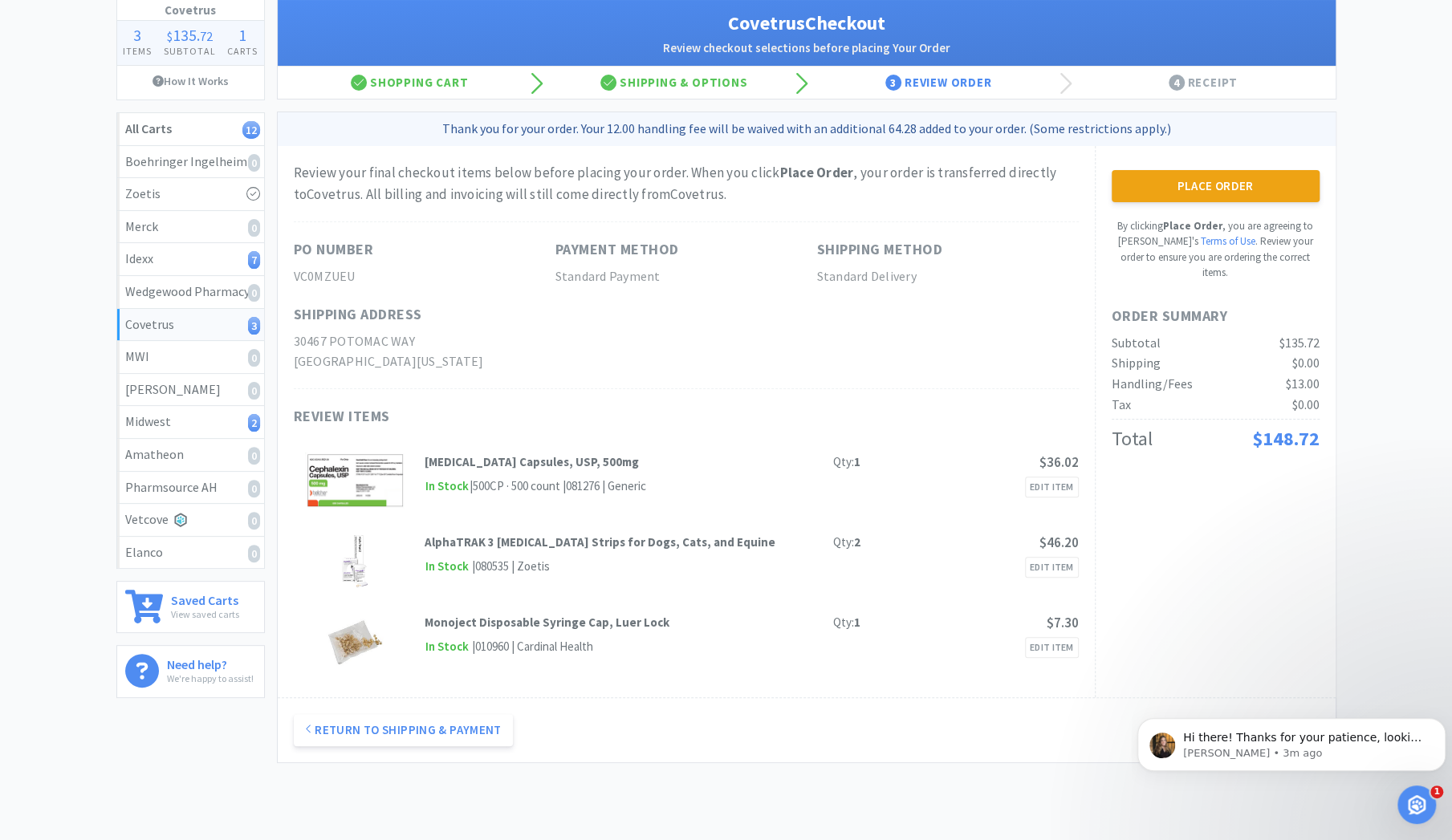
scroll to position [0, 0]
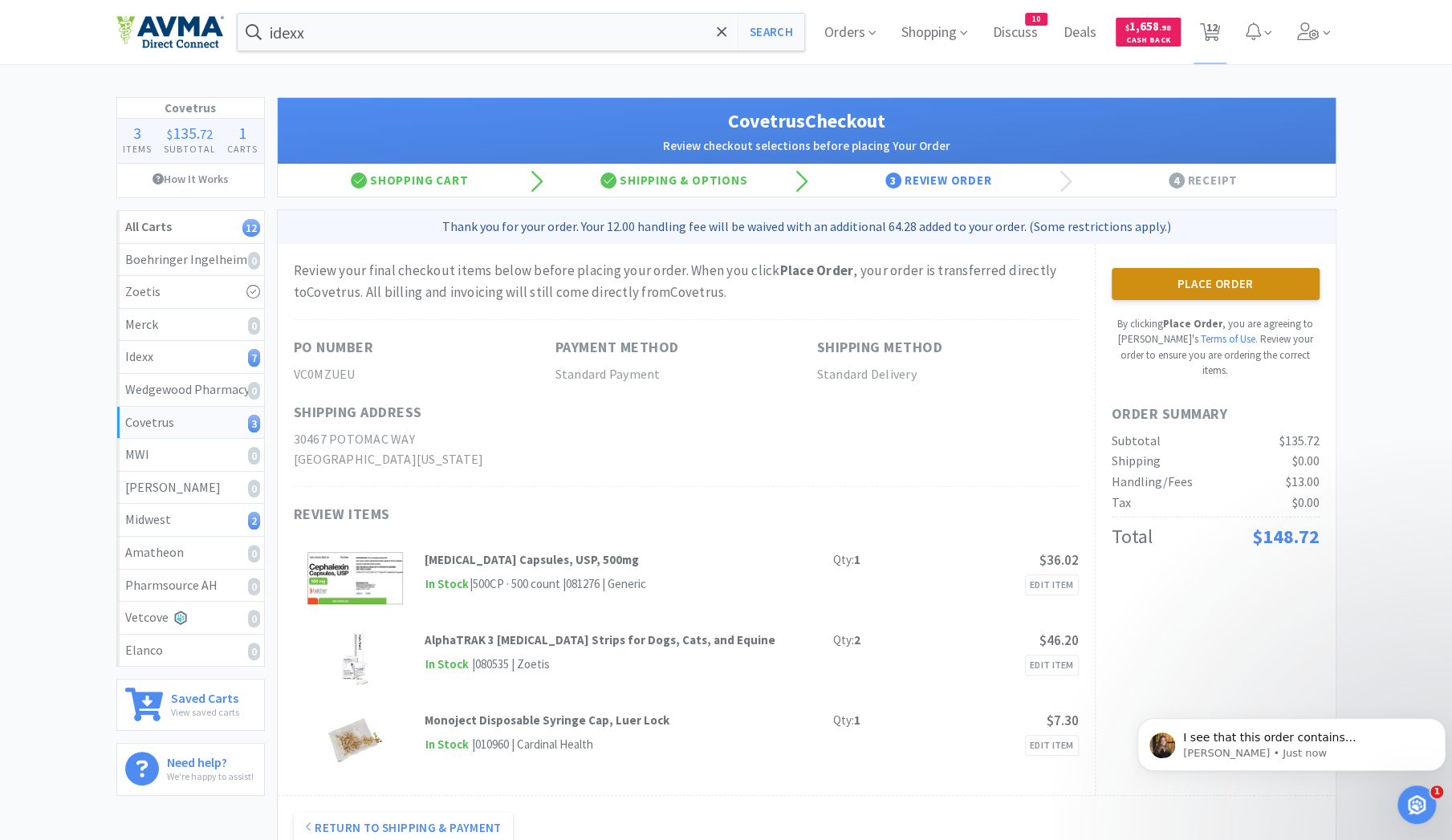
click at [1218, 281] on button "Place Order" at bounding box center [1215, 284] width 208 height 32
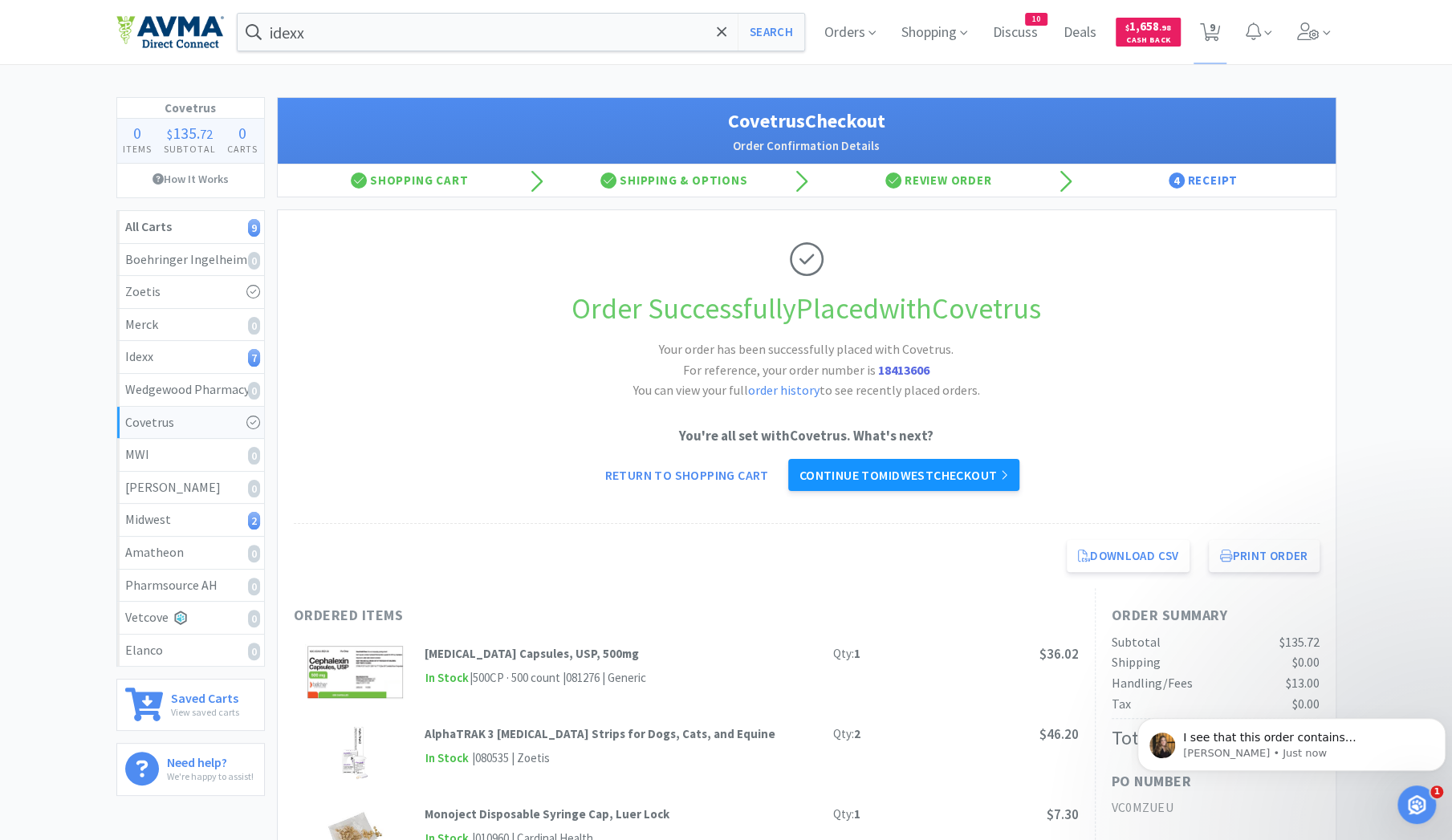
click at [940, 468] on link "Continue to Midwest checkout" at bounding box center [903, 475] width 232 height 32
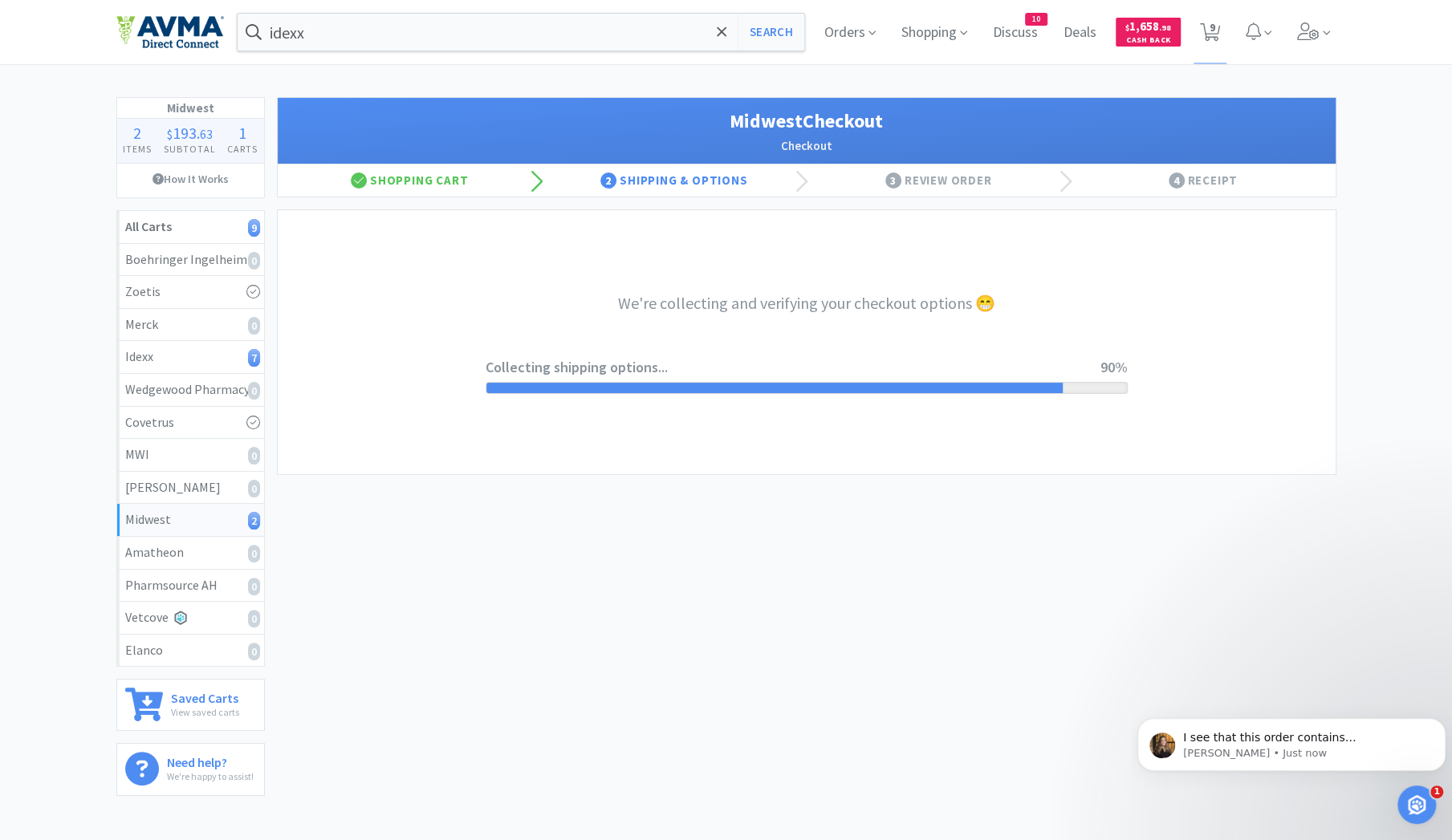
select select "0"
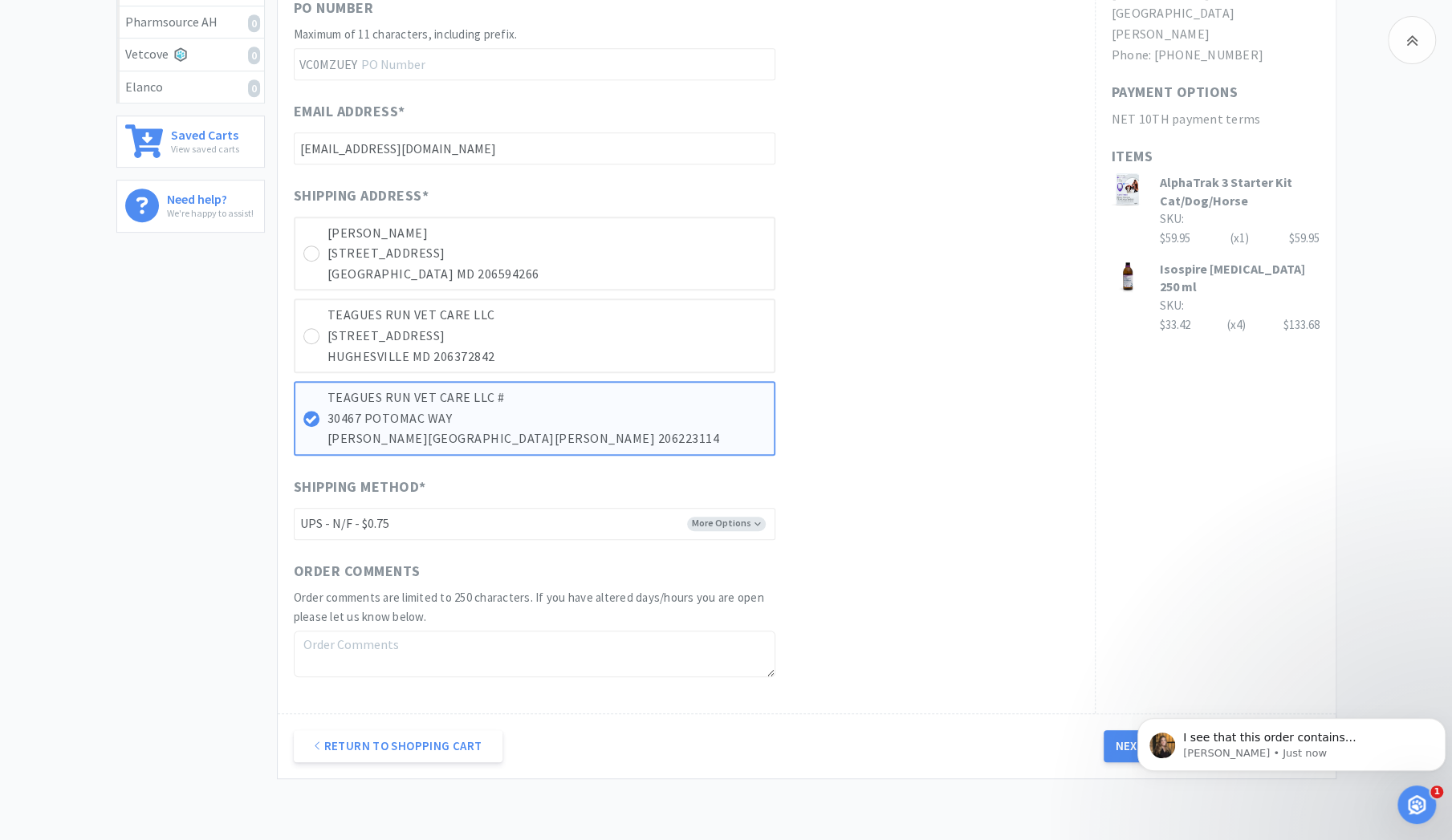
scroll to position [568, 0]
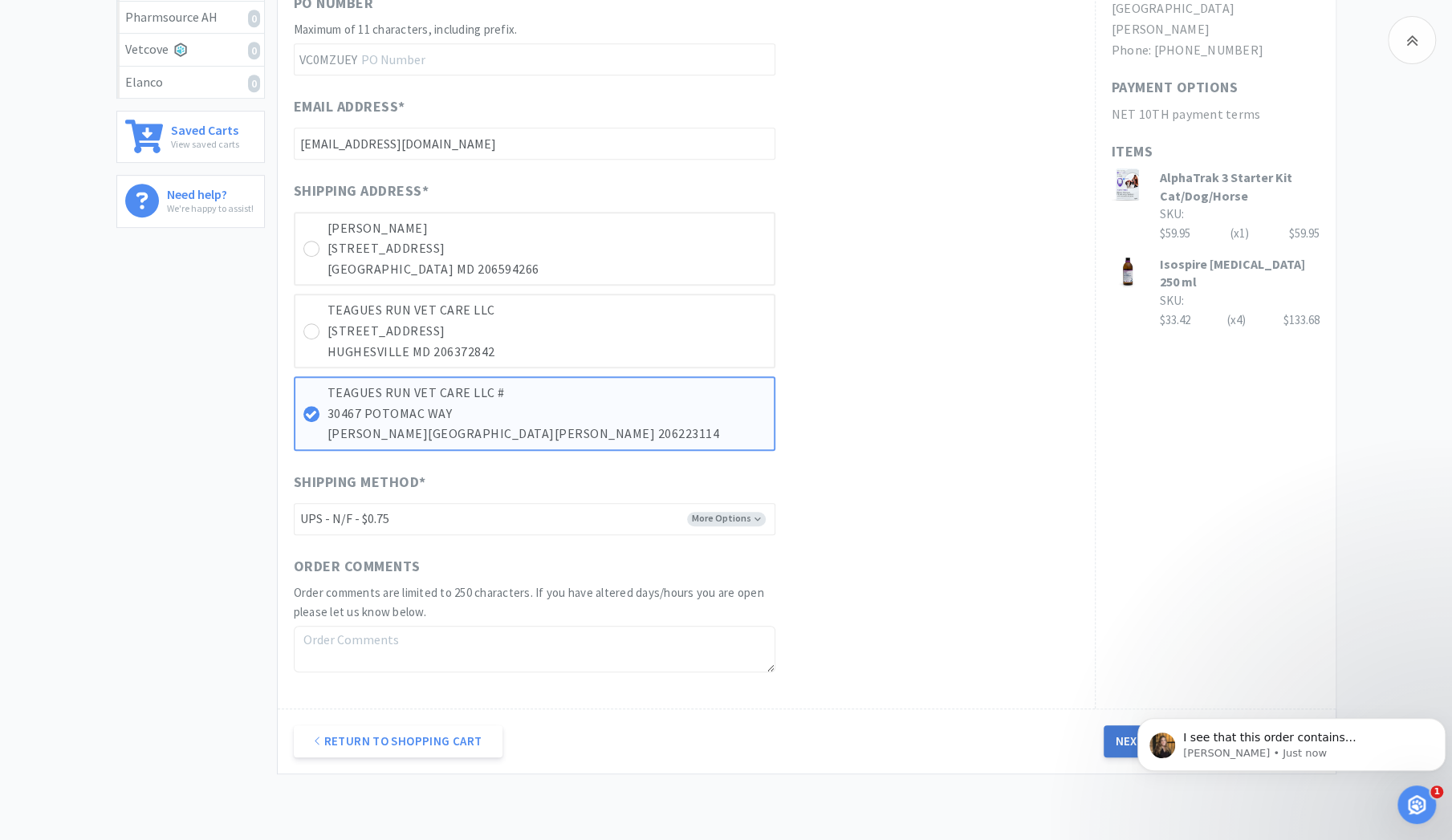
click at [1133, 743] on button "Next Step: Review Your Order" at bounding box center [1211, 741] width 215 height 32
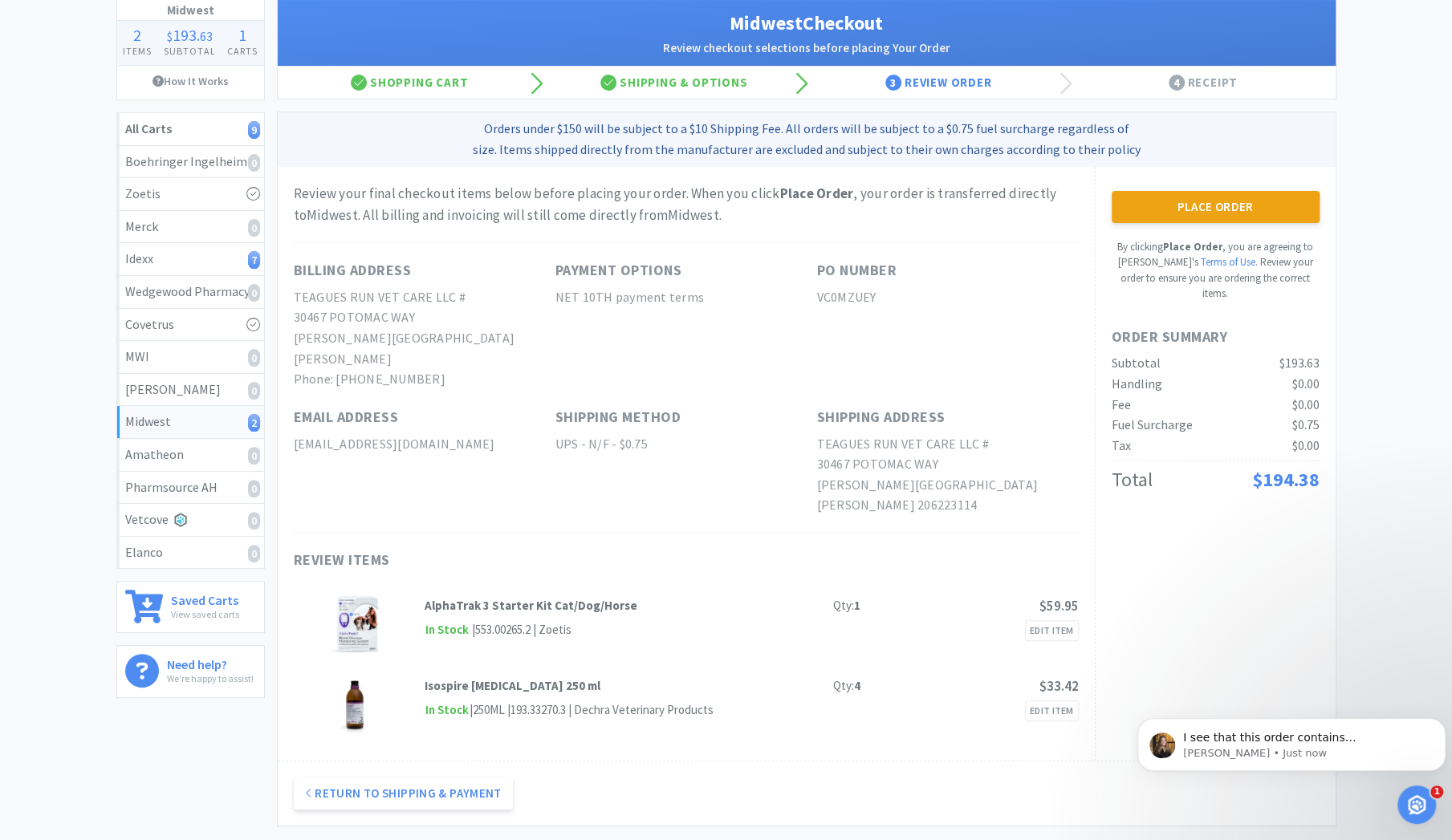
scroll to position [0, 0]
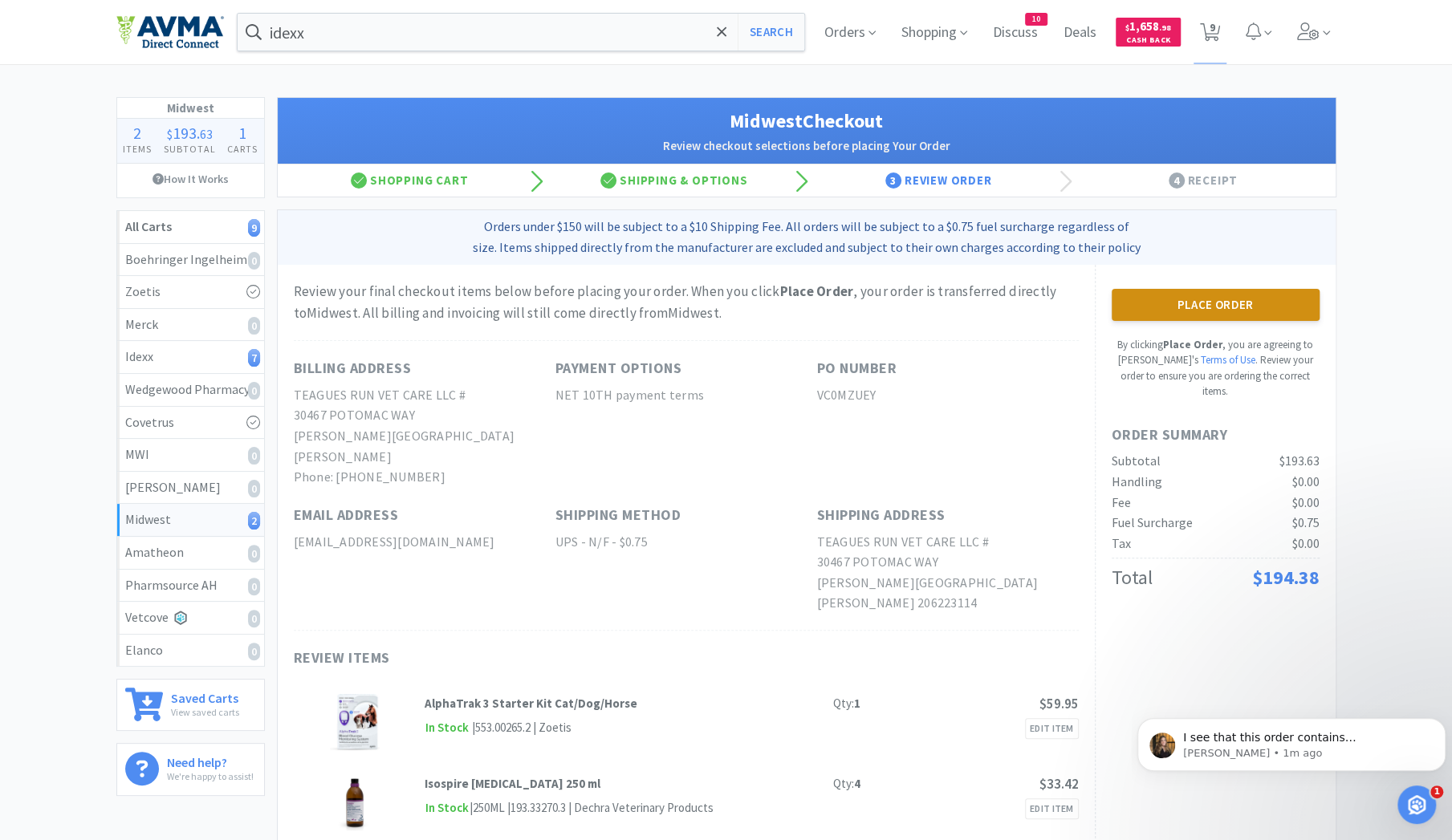
click at [1229, 308] on button "Place Order" at bounding box center [1215, 305] width 208 height 32
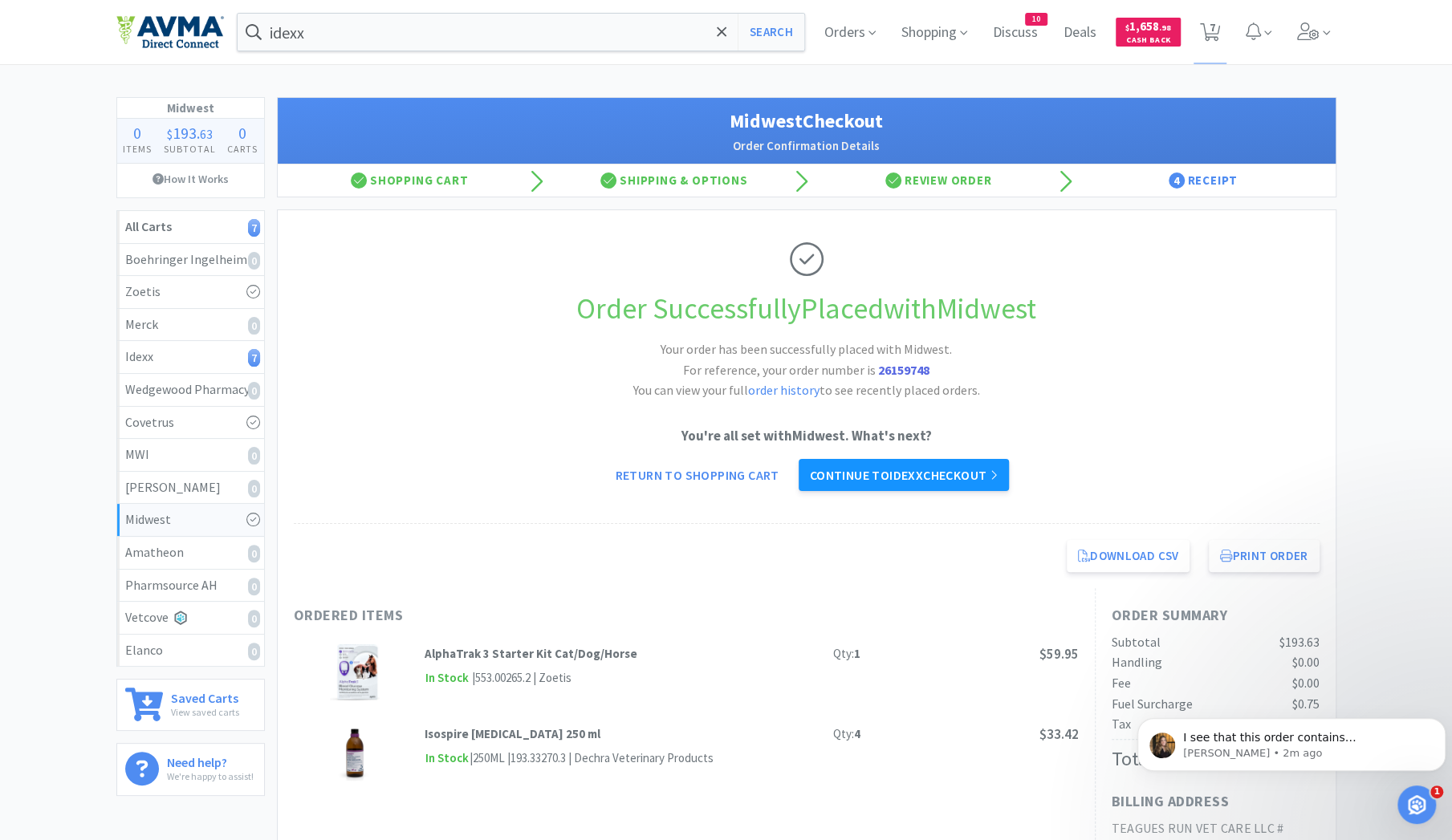
click at [907, 476] on link "Continue to Idexx checkout" at bounding box center [903, 475] width 210 height 32
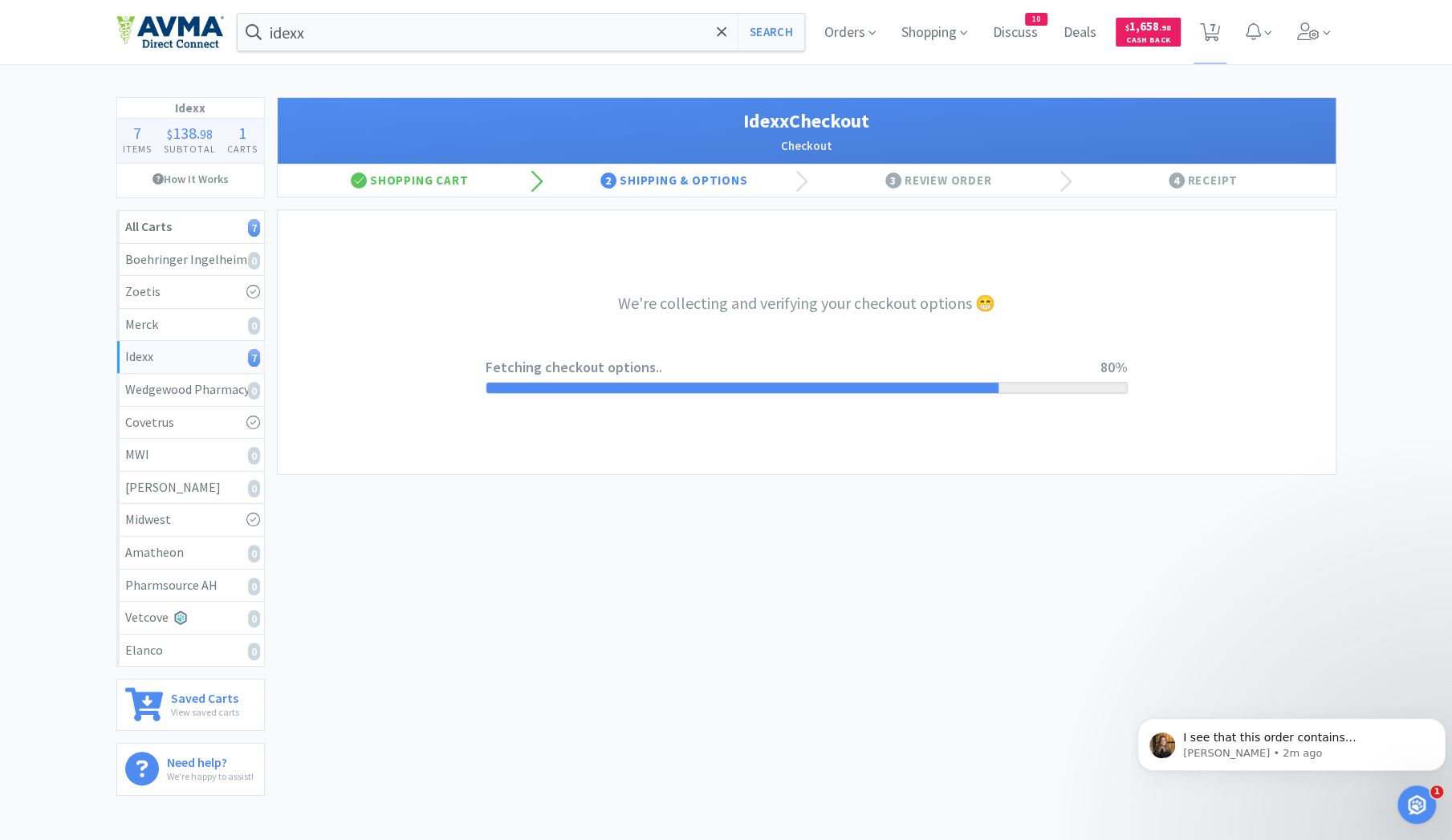
select select "904"
select select "003"
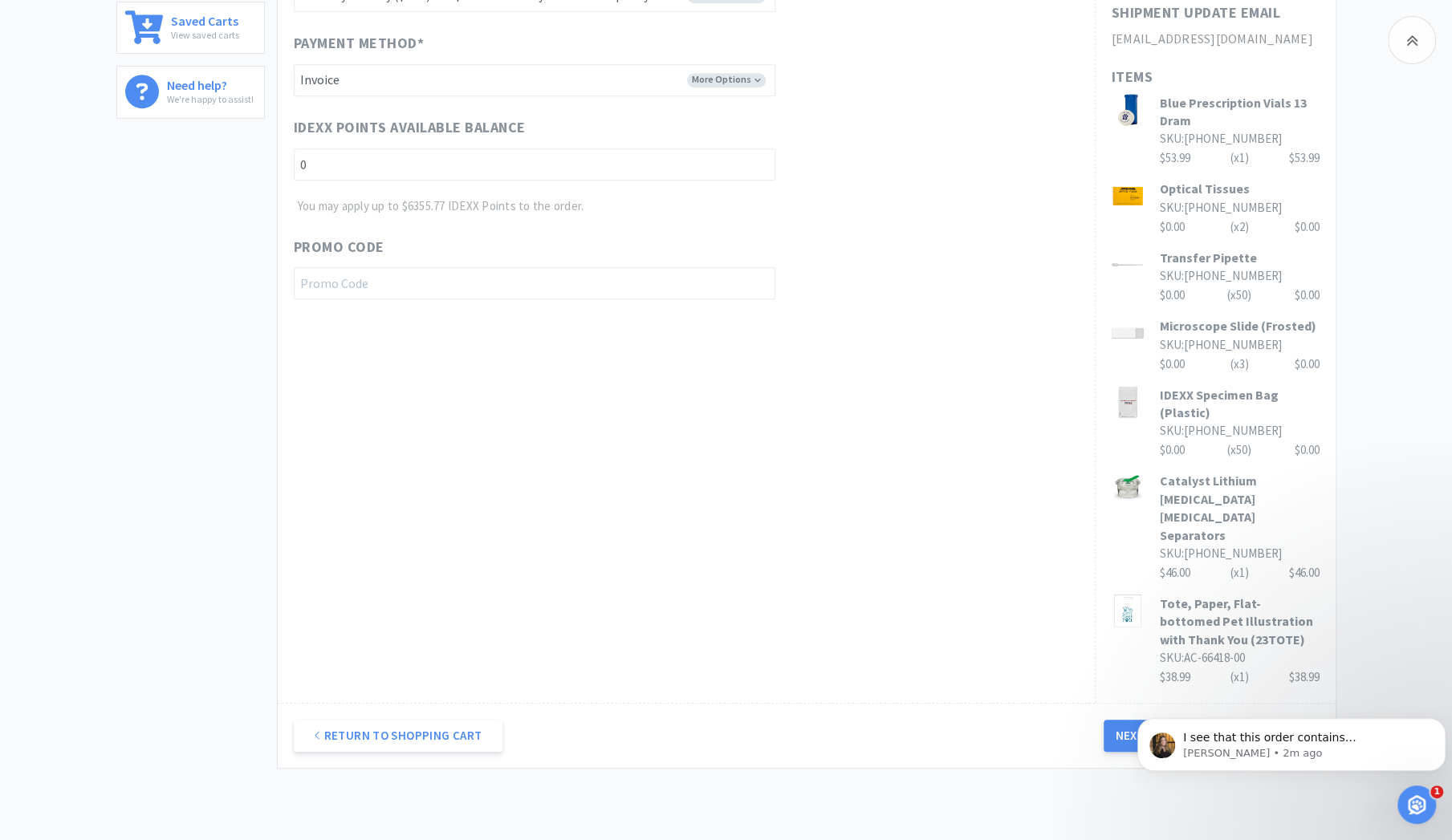
scroll to position [680, 0]
click at [1208, 718] on button "Next Step: Review Your Order" at bounding box center [1211, 733] width 215 height 32
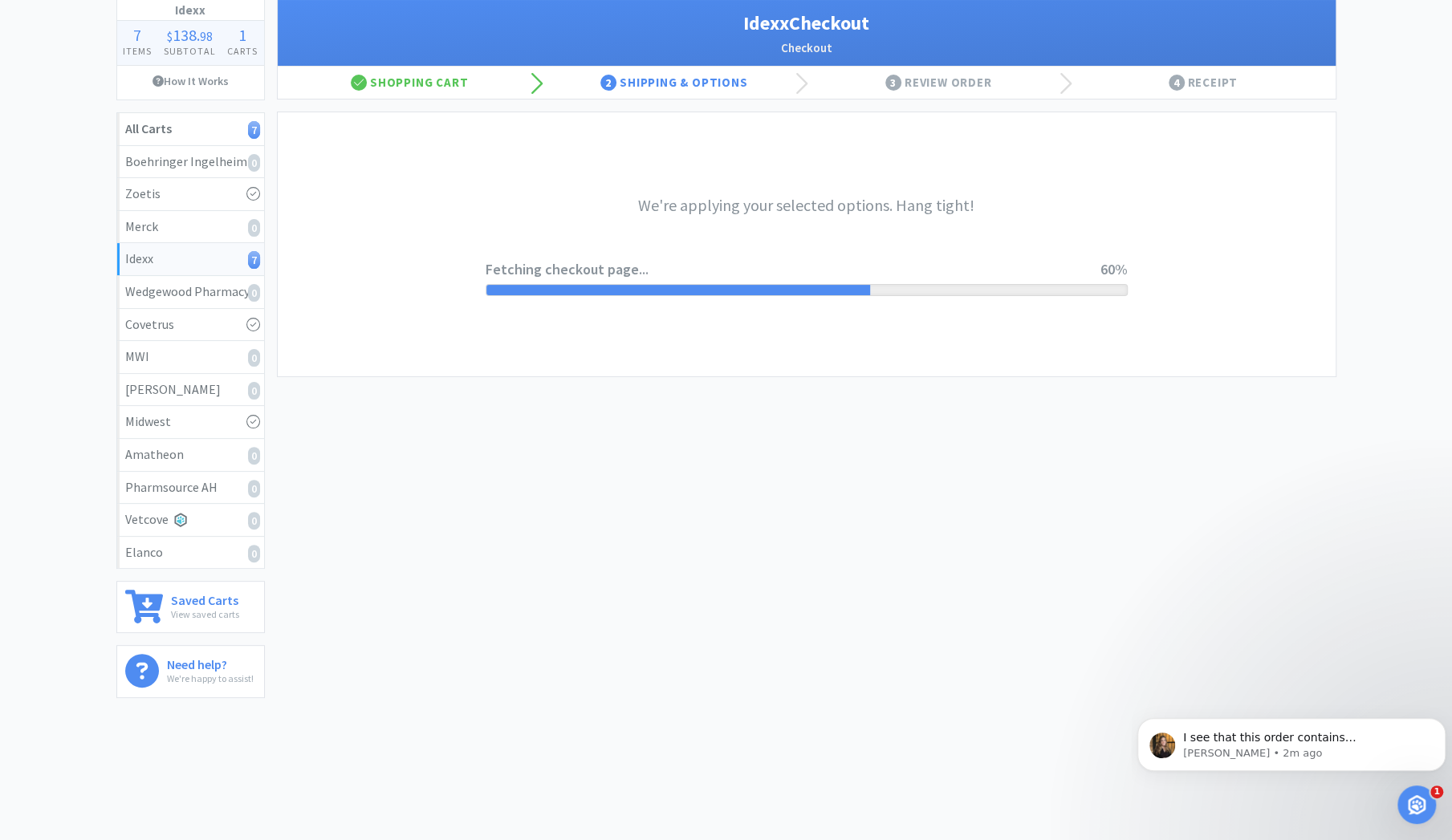
scroll to position [0, 0]
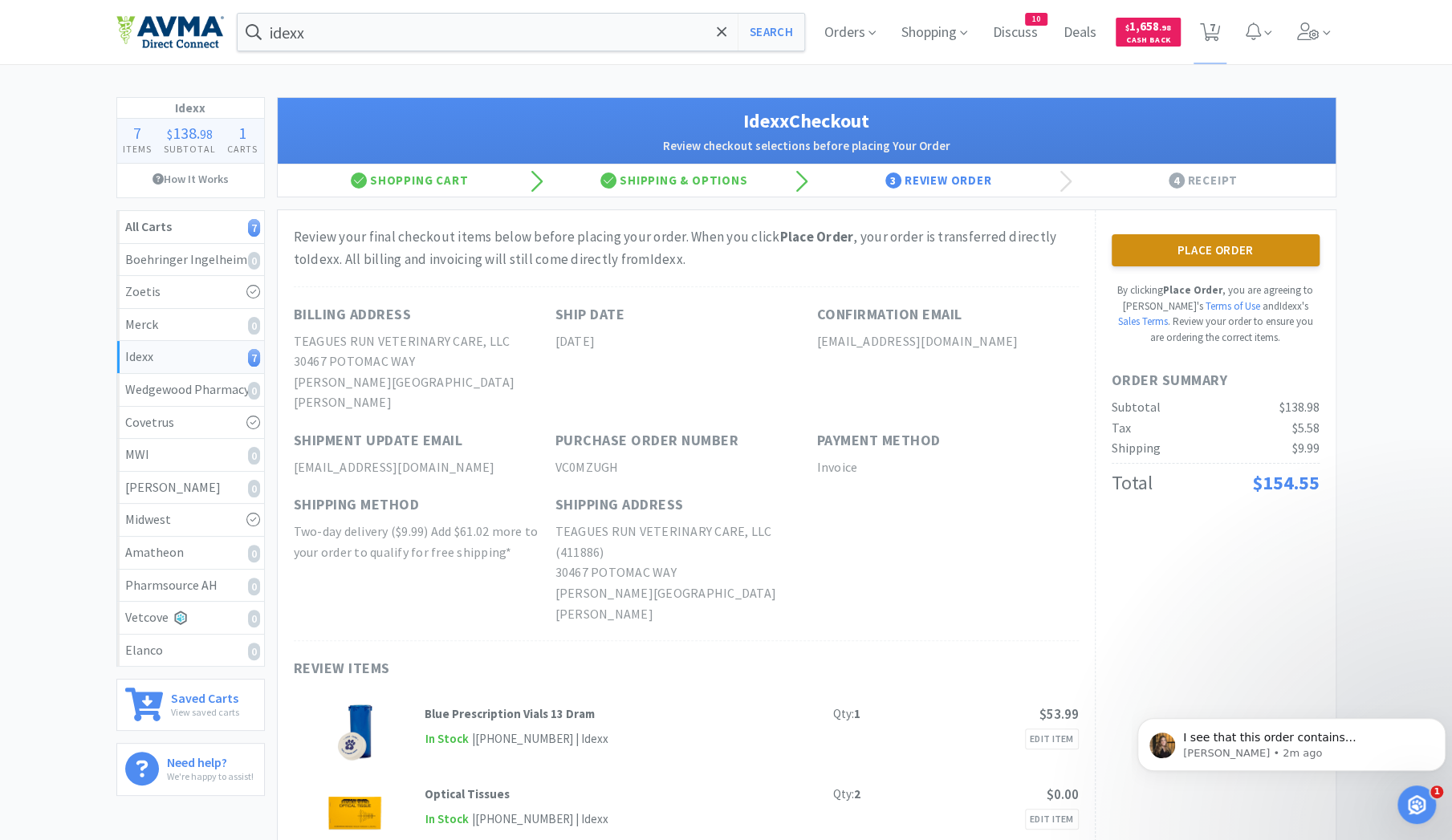
click at [1219, 242] on button "Place Order" at bounding box center [1215, 250] width 208 height 32
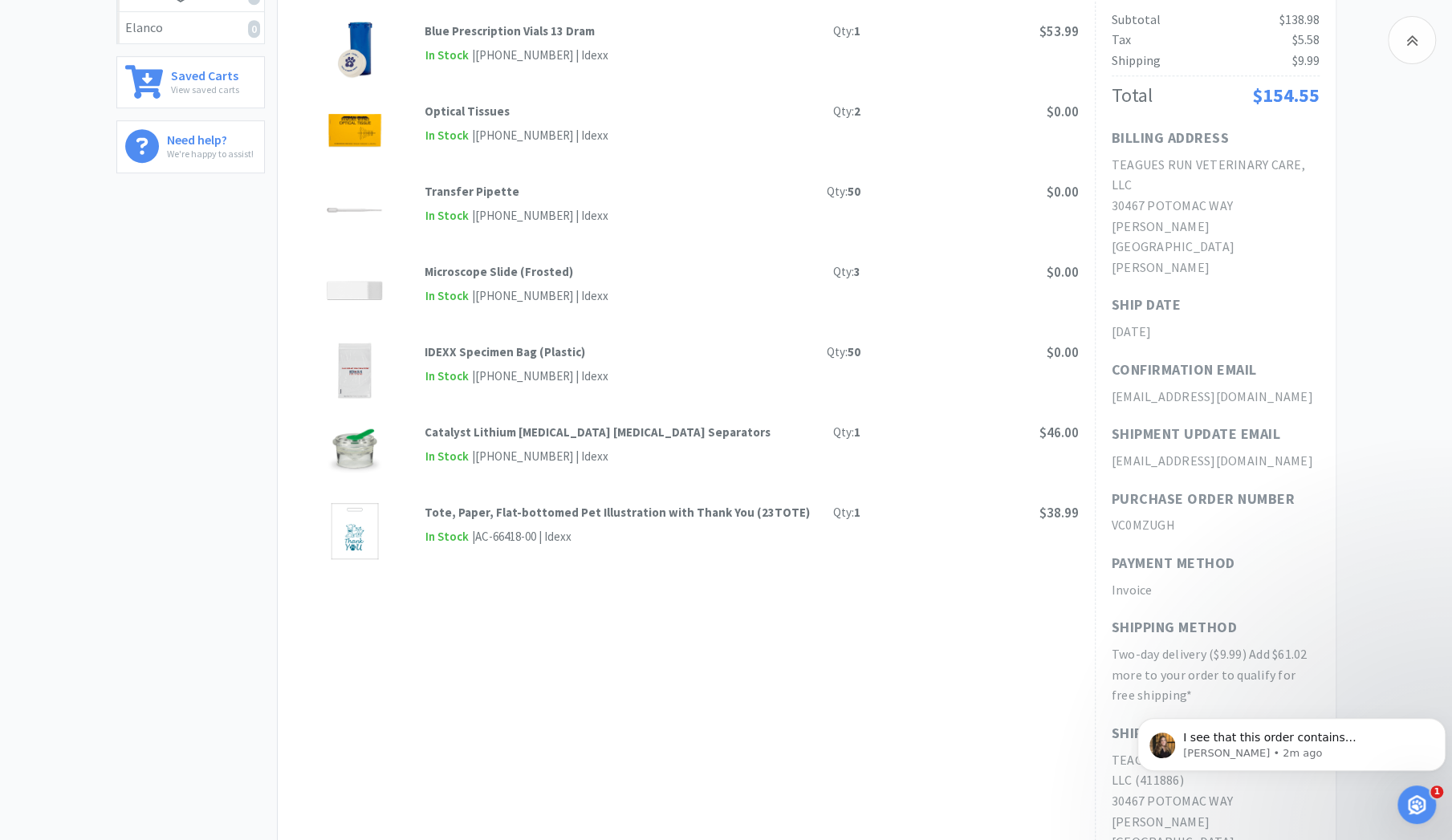
scroll to position [769, 0]
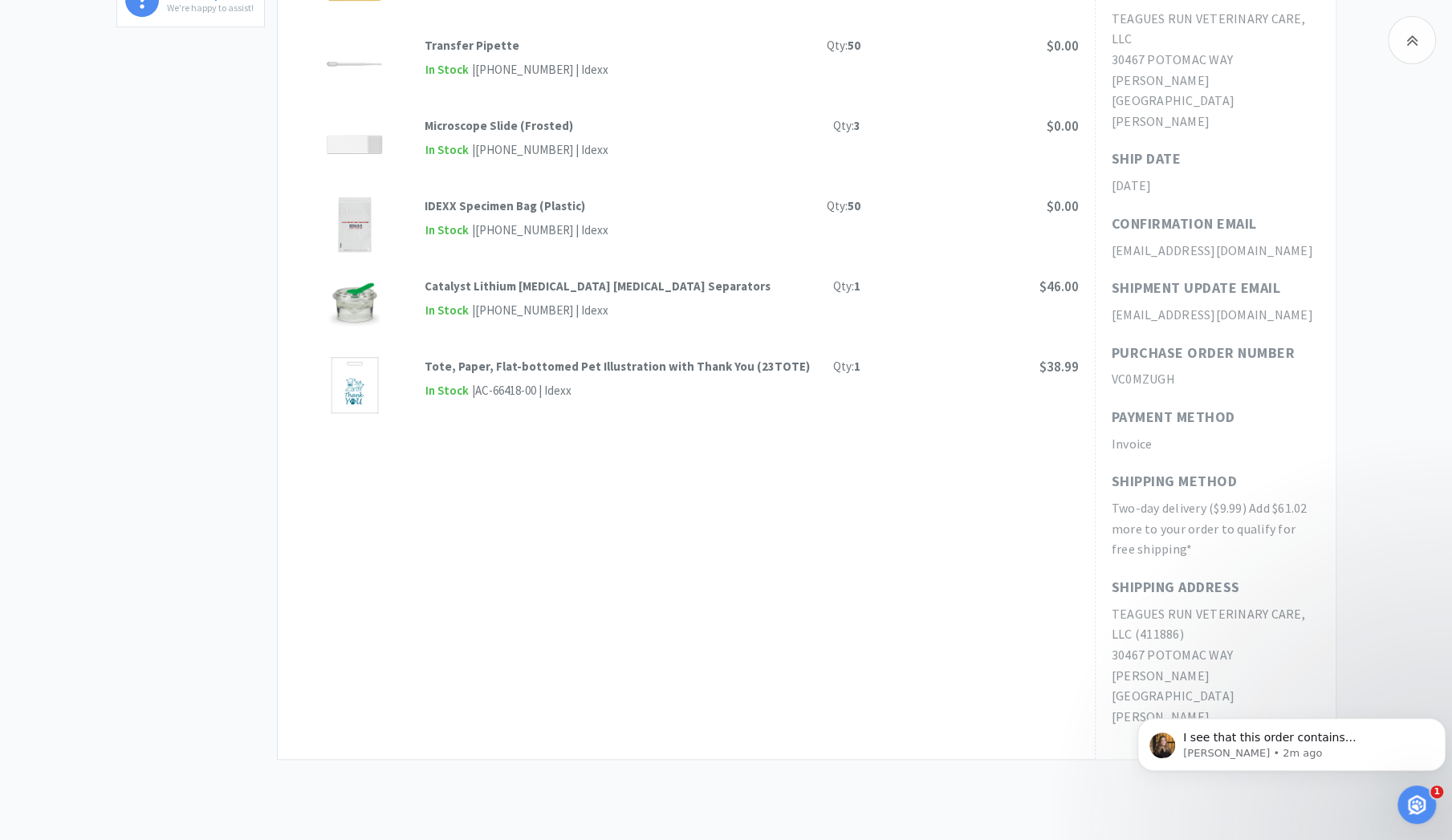
drag, startPoint x: 1456, startPoint y: 331, endPoint x: 295, endPoint y: 81, distance: 1187.6
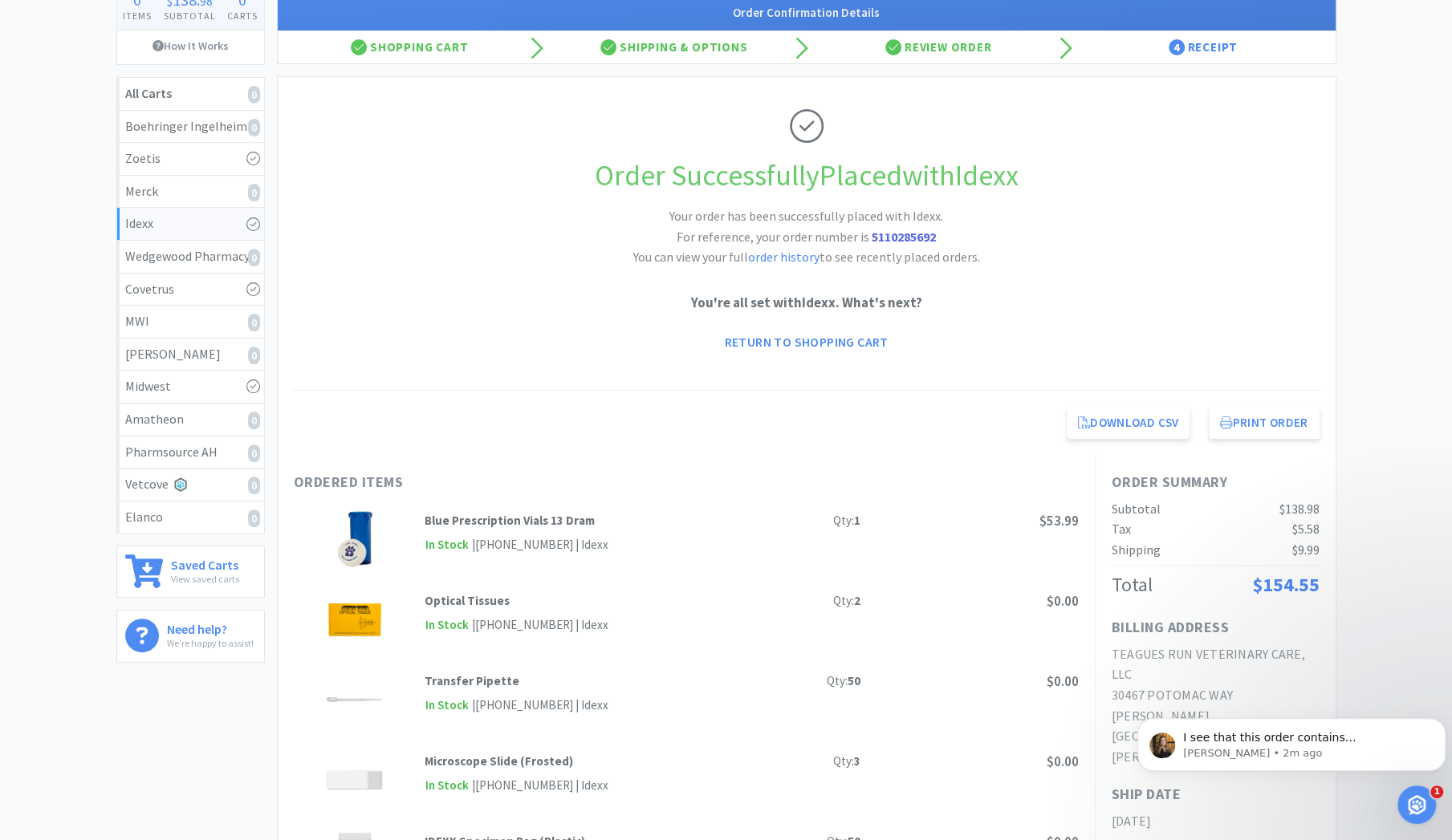
scroll to position [99, 0]
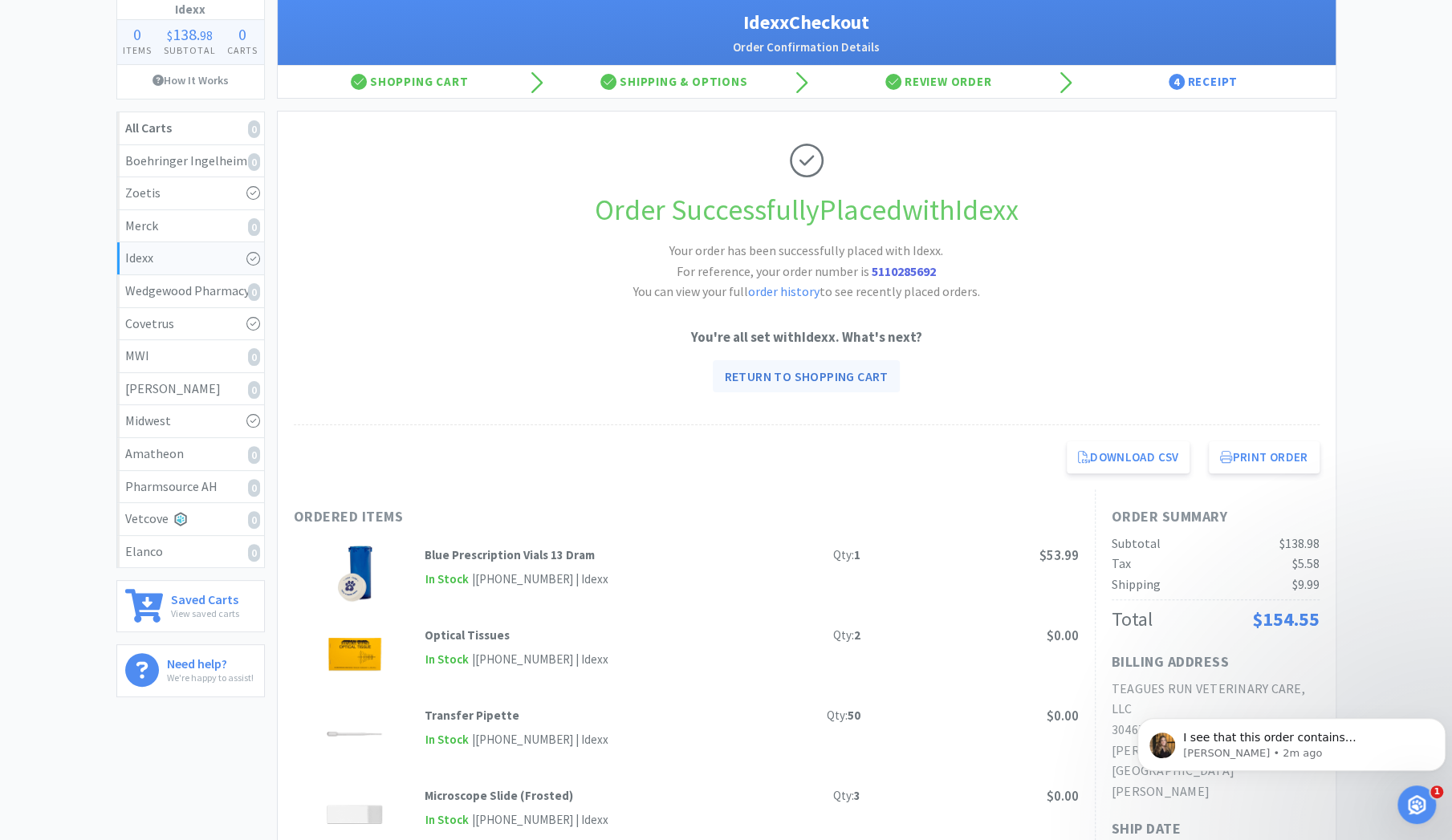
click at [815, 371] on link "Return to Shopping Cart" at bounding box center [805, 376] width 186 height 32
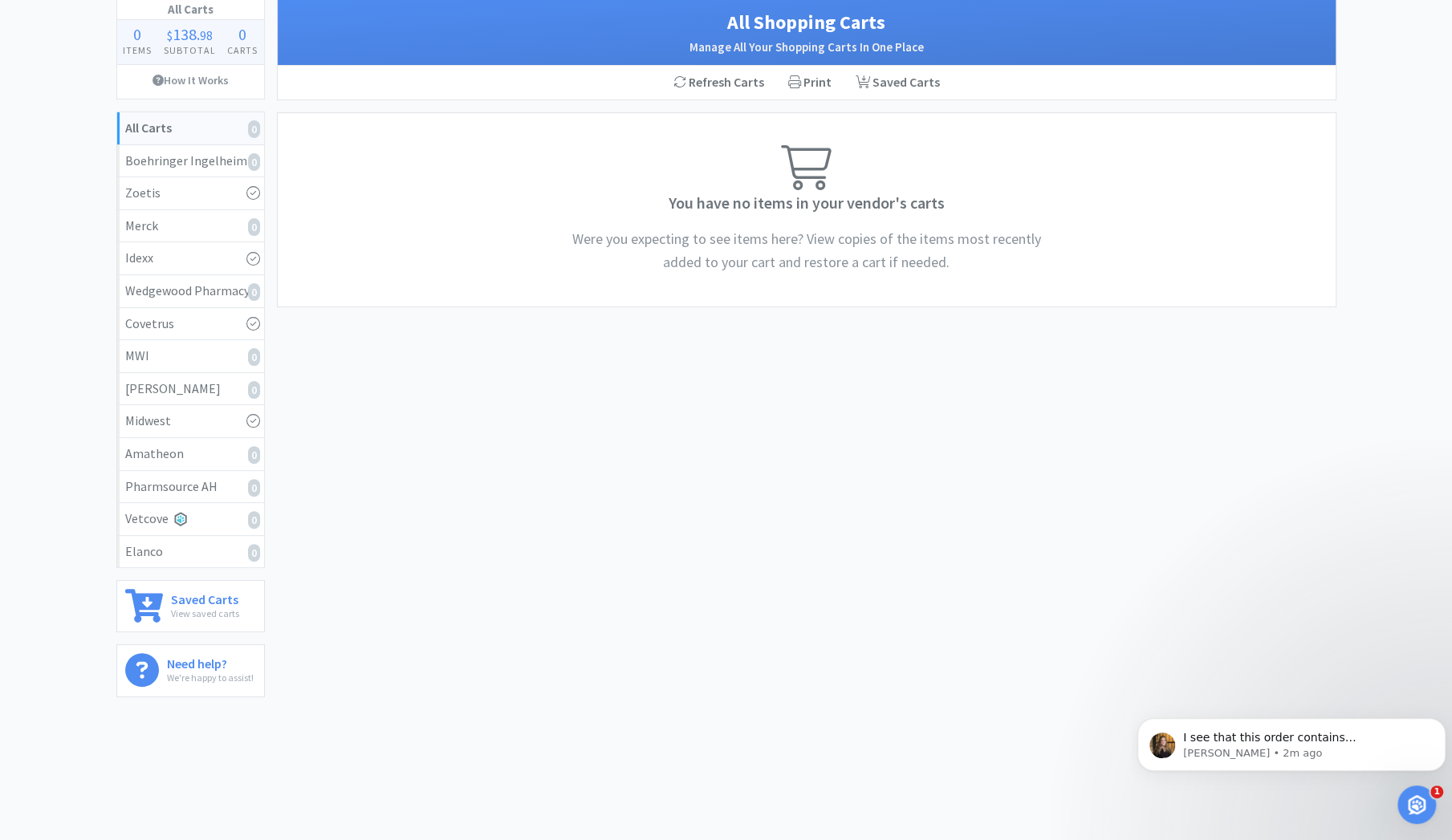
scroll to position [98, 0]
